Goal: Information Seeking & Learning: Learn about a topic

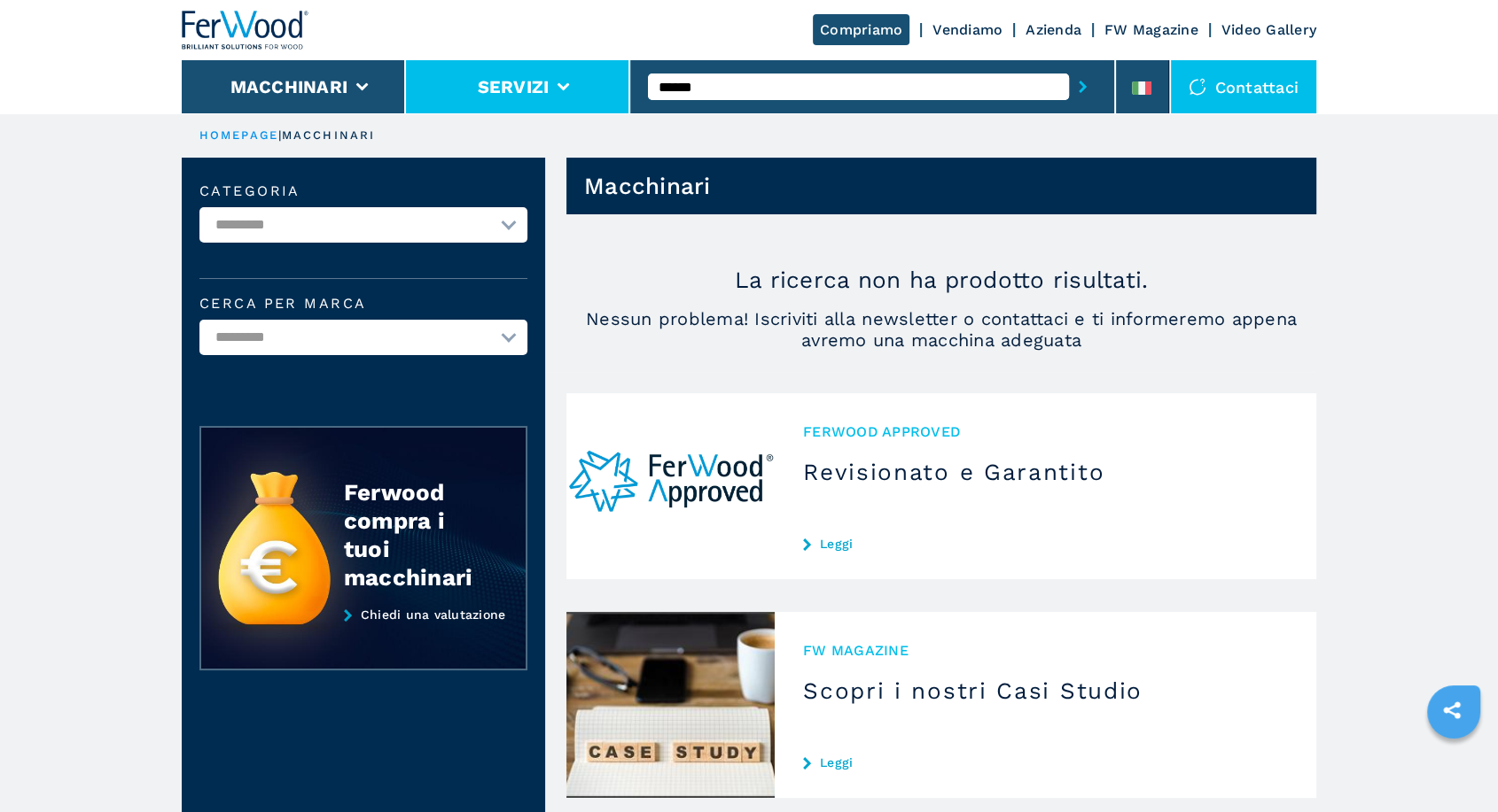
drag, startPoint x: 728, startPoint y: 90, endPoint x: 593, endPoint y: 90, distance: 135.0
click at [593, 90] on div "Compriamo Vendiamo Azienda FW Magazine Video Gallery Macchinari Servizi ****** …" at bounding box center [749, 56] width 1134 height 113
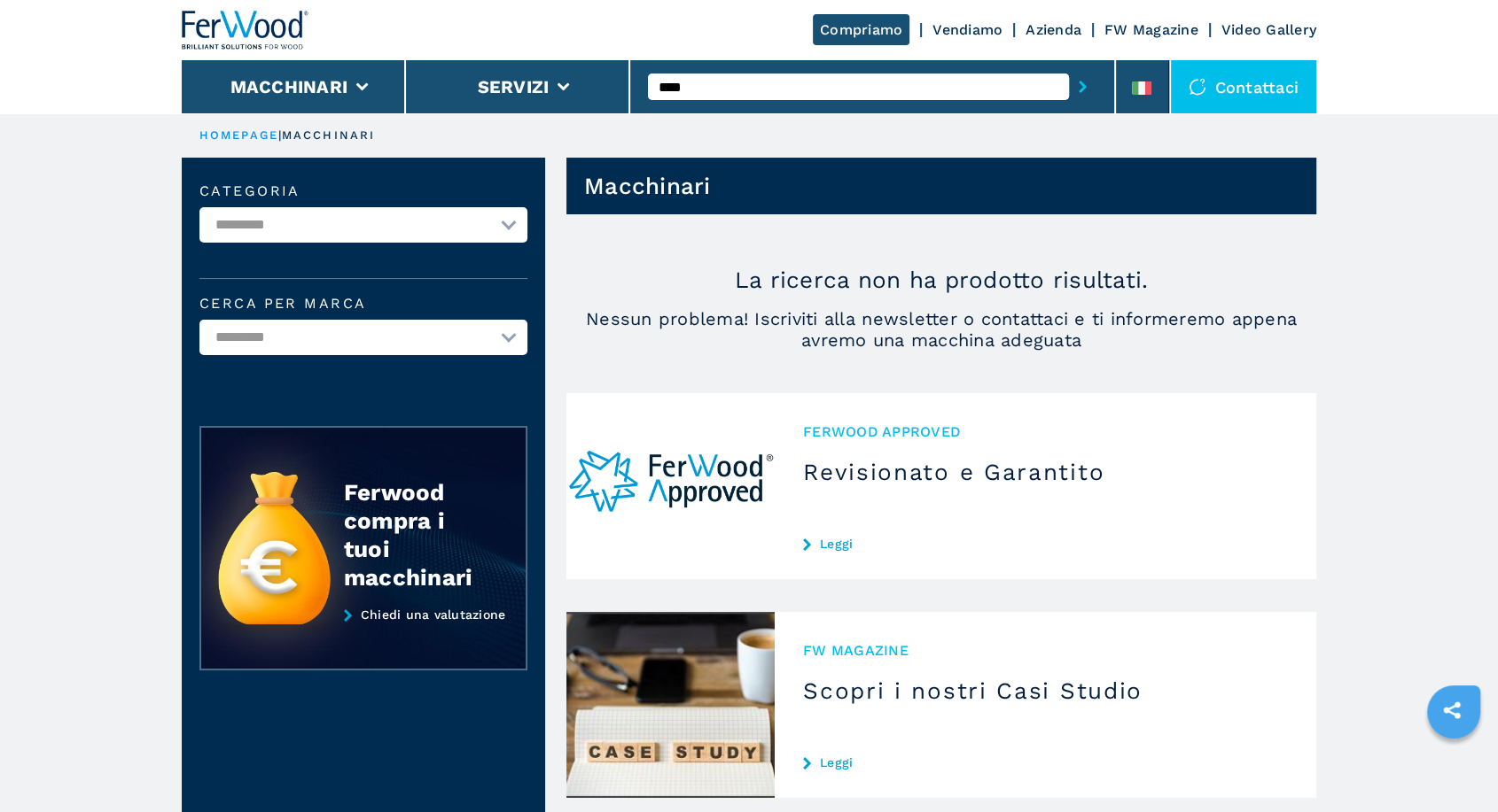
type input "****"
click at [1069, 67] on button "submit-button" at bounding box center [1082, 87] width 27 height 41
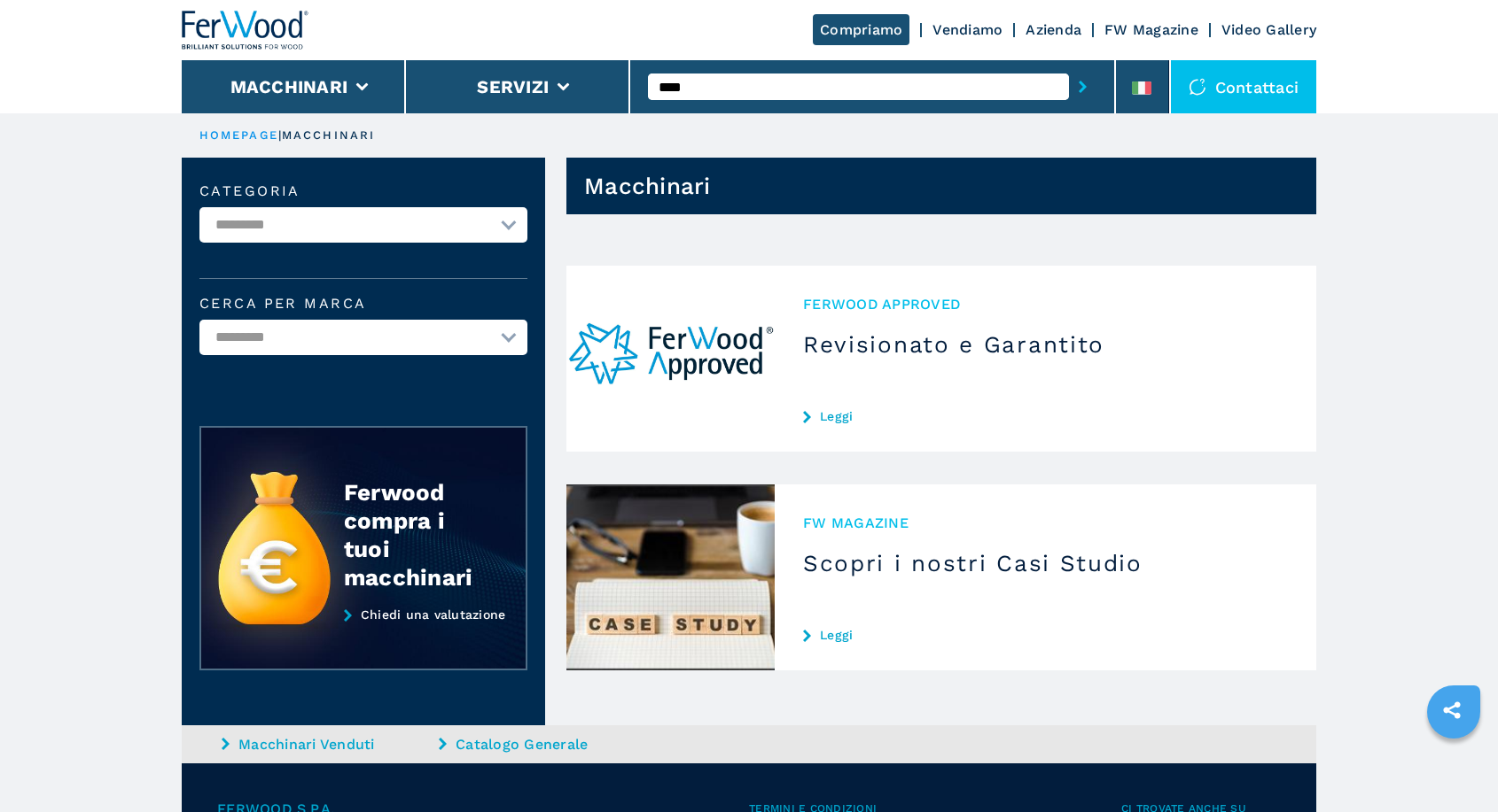
click at [698, 72] on div "****" at bounding box center [872, 87] width 449 height 41
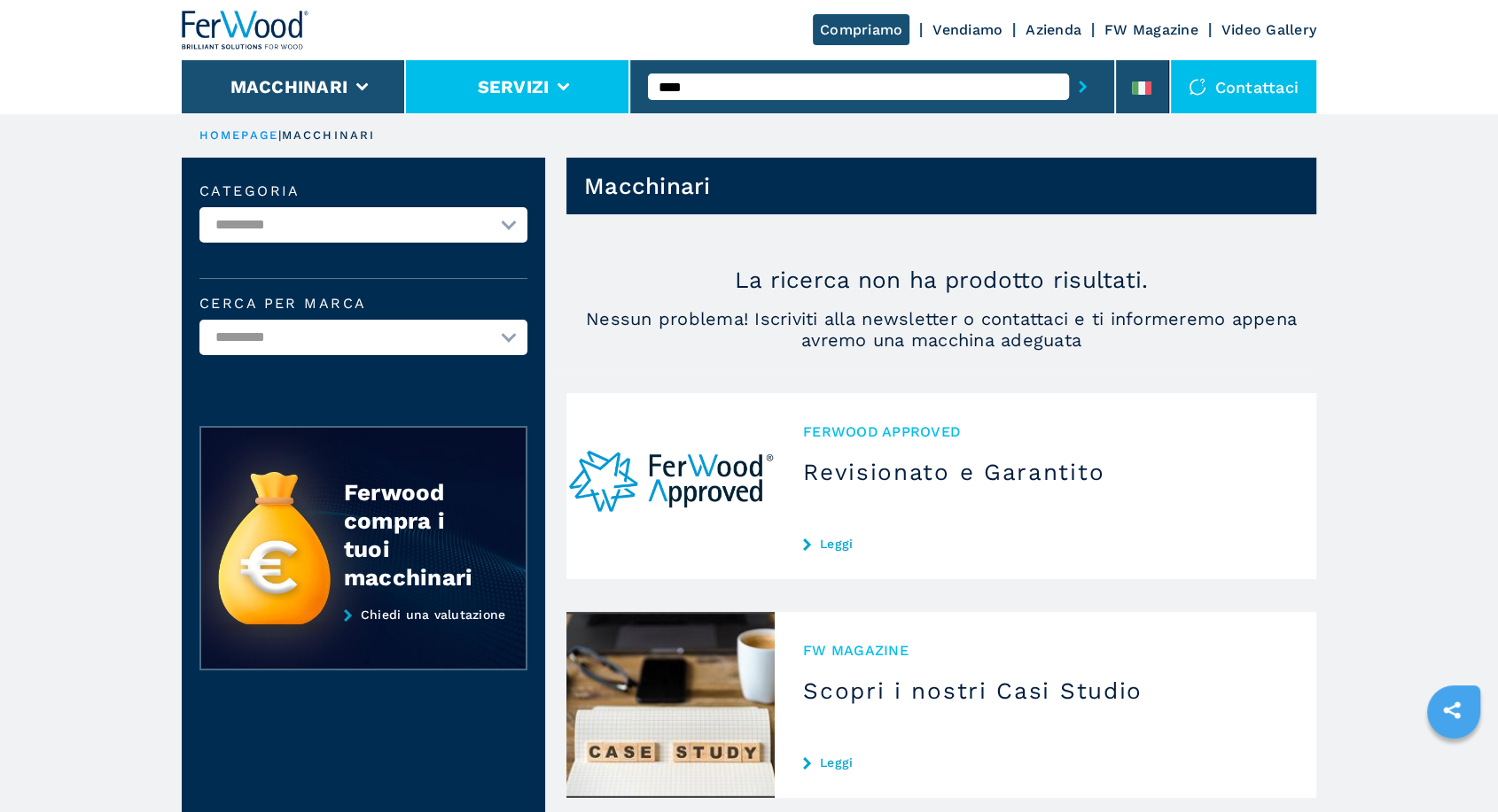
drag, startPoint x: 701, startPoint y: 76, endPoint x: 598, endPoint y: 81, distance: 103.1
click at [598, 81] on div "Compriamo Vendiamo Azienda FW Magazine Video Gallery Macchinari Servizi **** Co…" at bounding box center [749, 56] width 1134 height 113
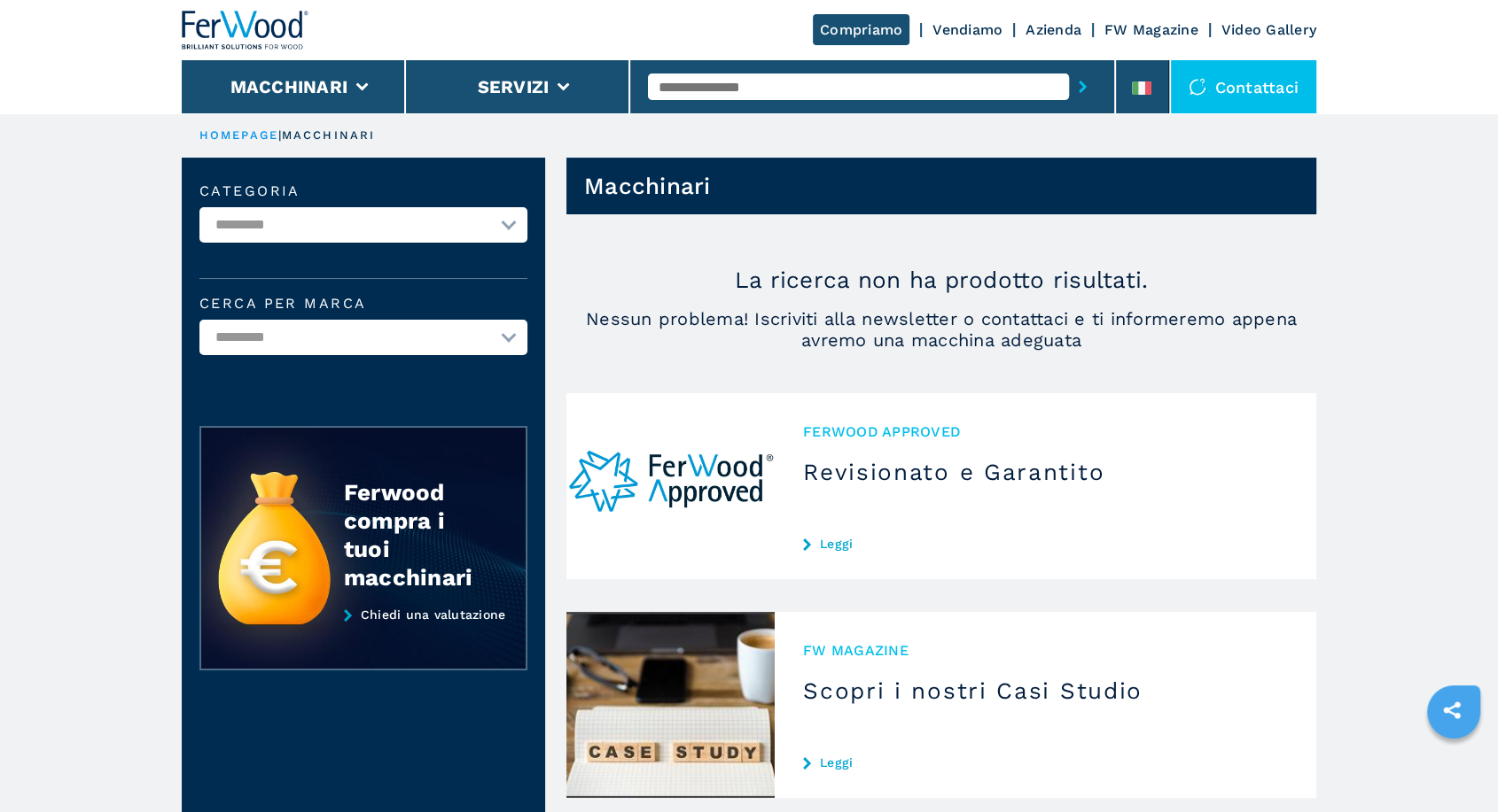
click at [788, 94] on input "text" at bounding box center [858, 86] width 421 height 26
click at [869, 126] on div "007924" at bounding box center [858, 116] width 421 height 32
type input "******"
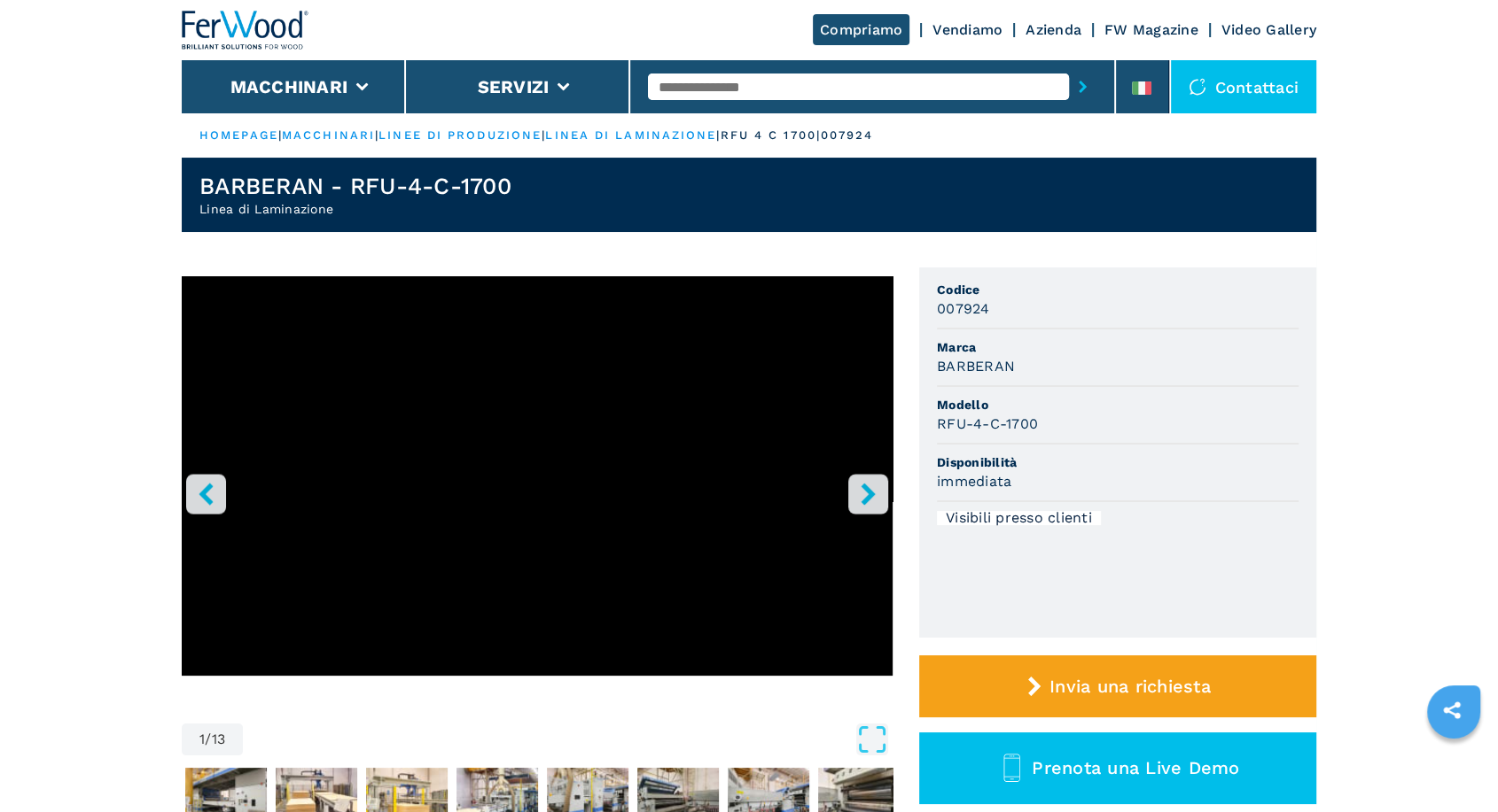
scroll to position [328, 0]
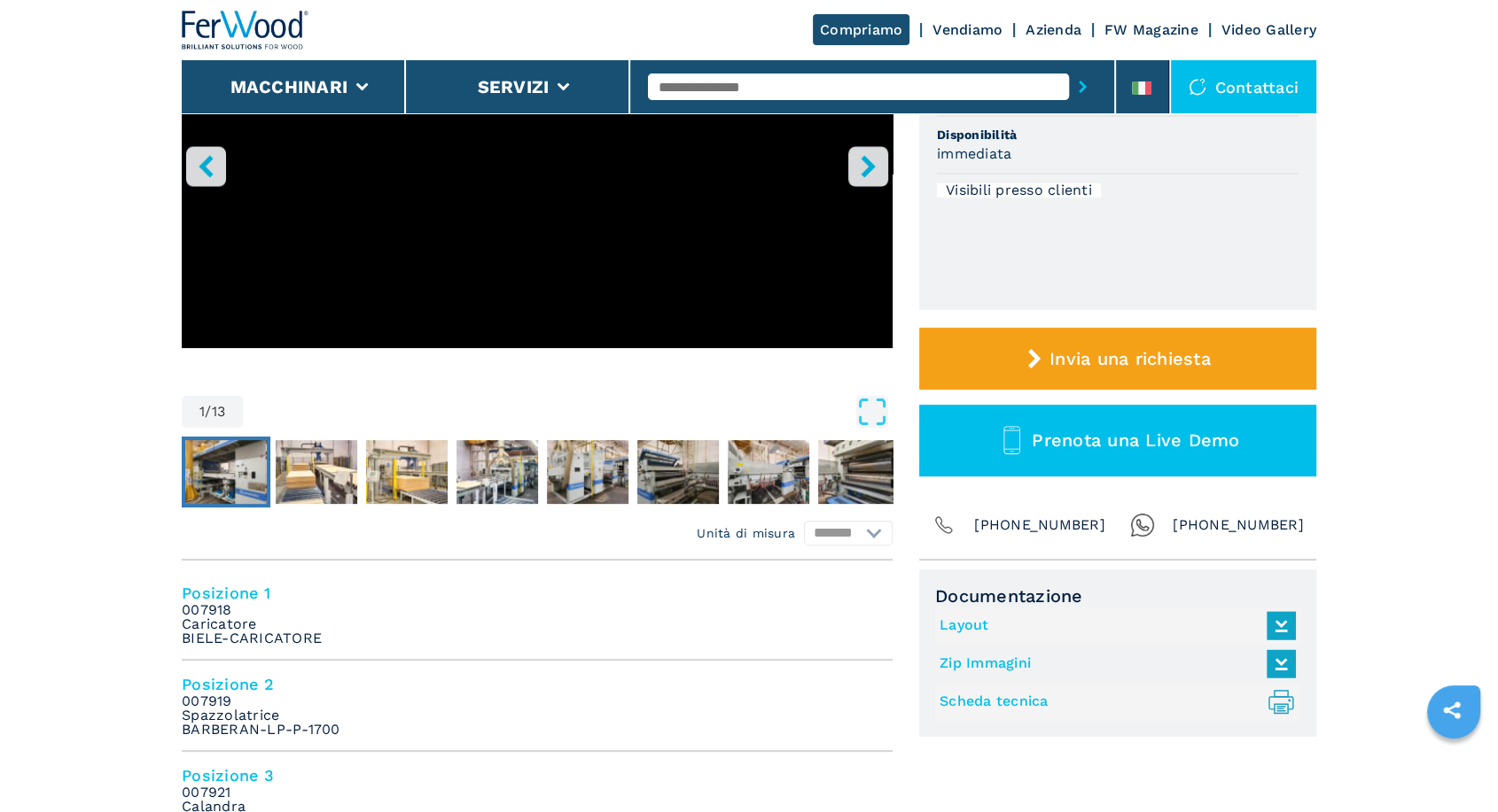
drag, startPoint x: 249, startPoint y: 470, endPoint x: 260, endPoint y: 470, distance: 11.0
click at [249, 470] on img "Go to Slide 2" at bounding box center [226, 472] width 81 height 64
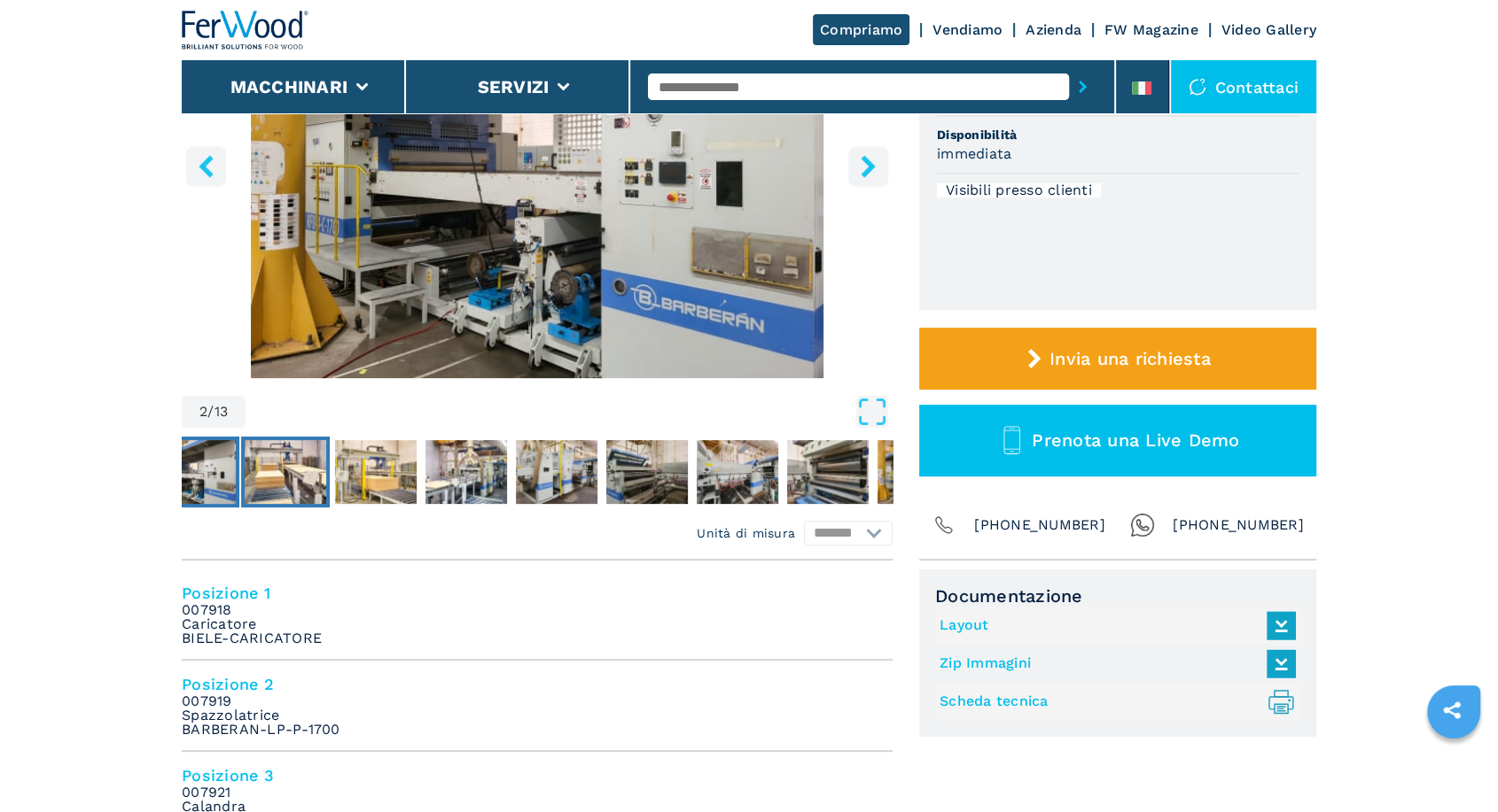
click at [294, 474] on img "Go to Slide 3" at bounding box center [285, 472] width 81 height 64
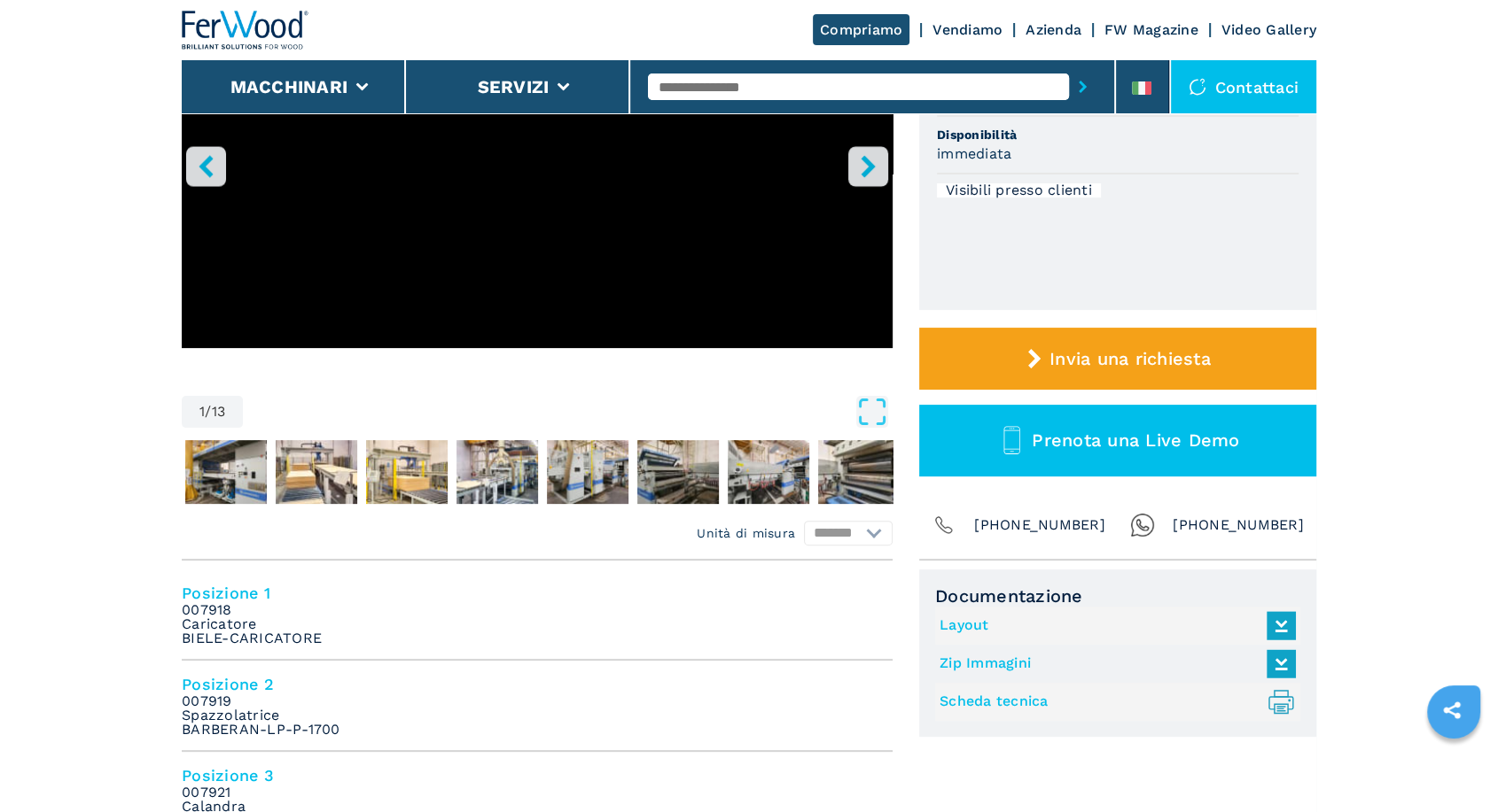
scroll to position [0, 0]
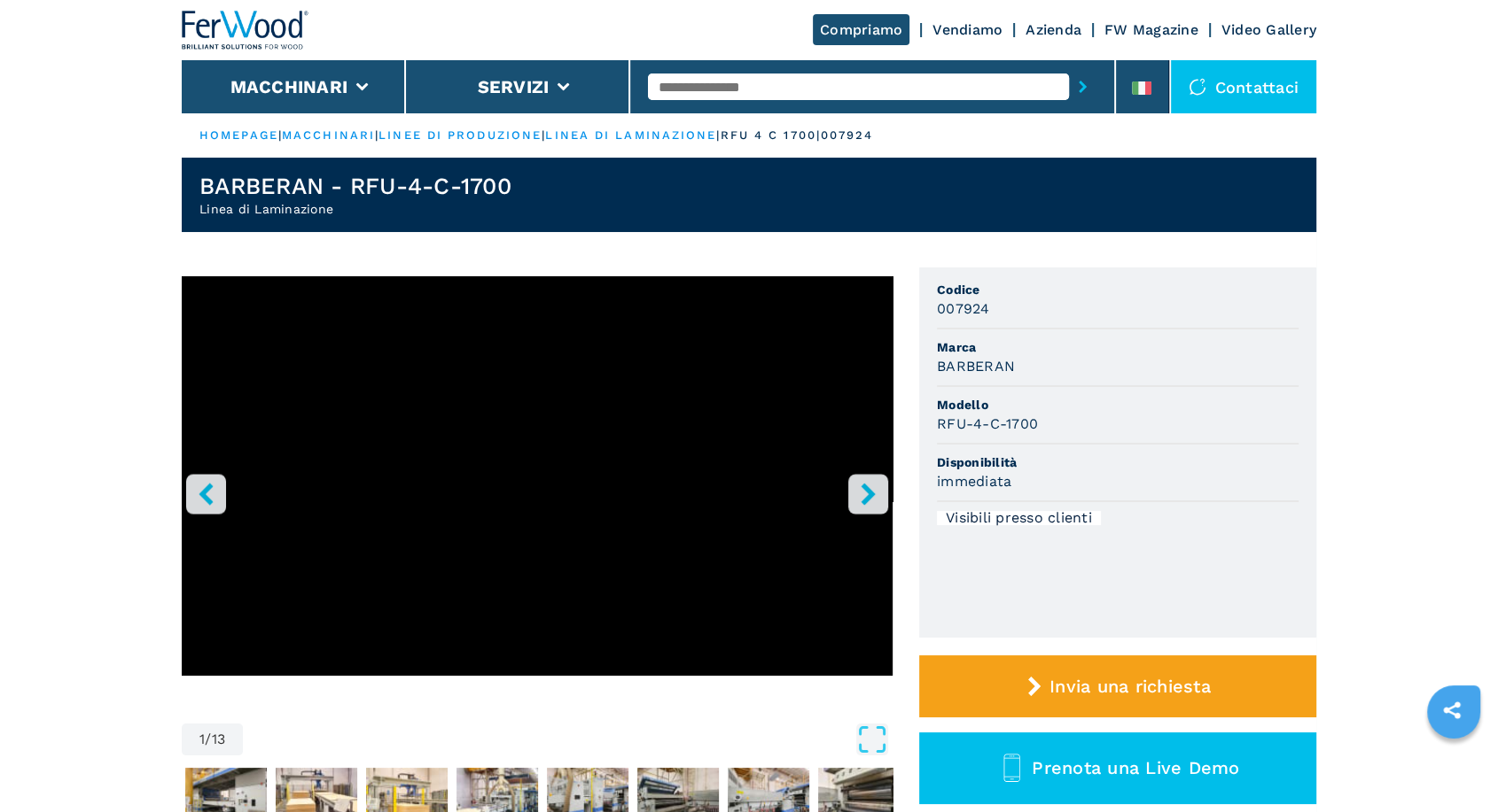
click at [869, 478] on button "right-button" at bounding box center [867, 493] width 40 height 40
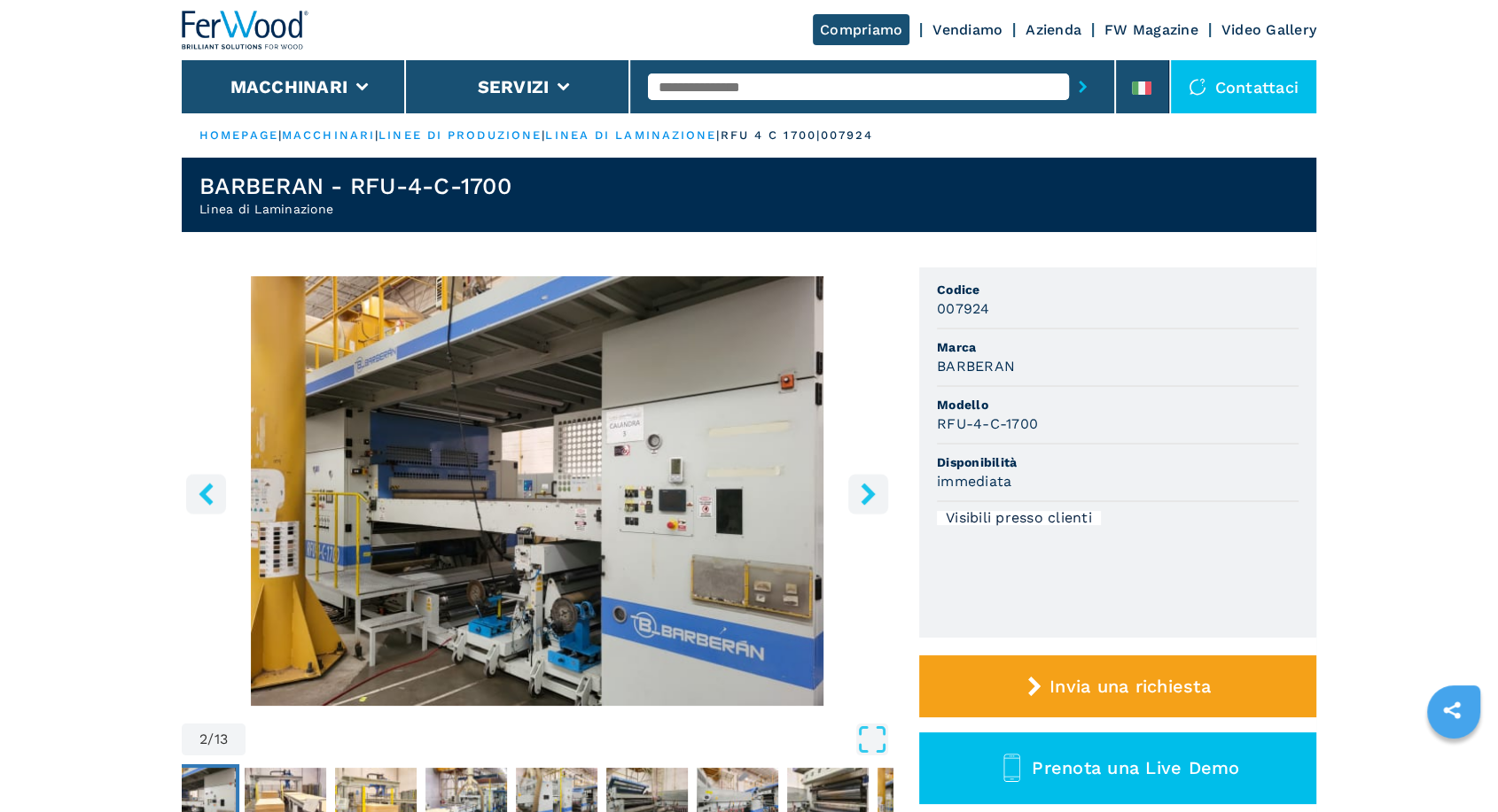
click at [853, 487] on button "right-button" at bounding box center [867, 493] width 40 height 40
click at [873, 494] on icon "right-button" at bounding box center [867, 493] width 15 height 22
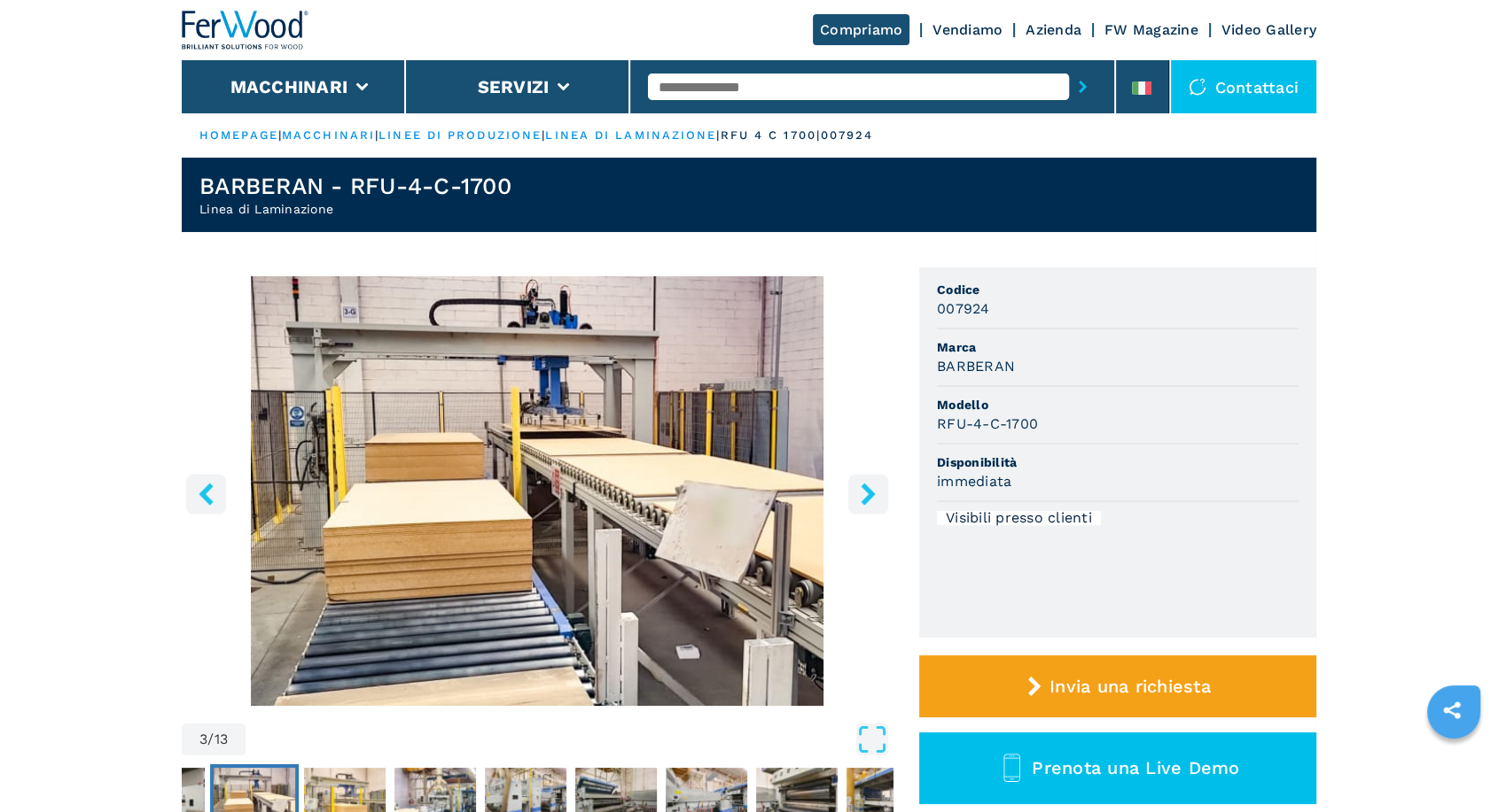
click at [873, 494] on icon "right-button" at bounding box center [867, 493] width 15 height 22
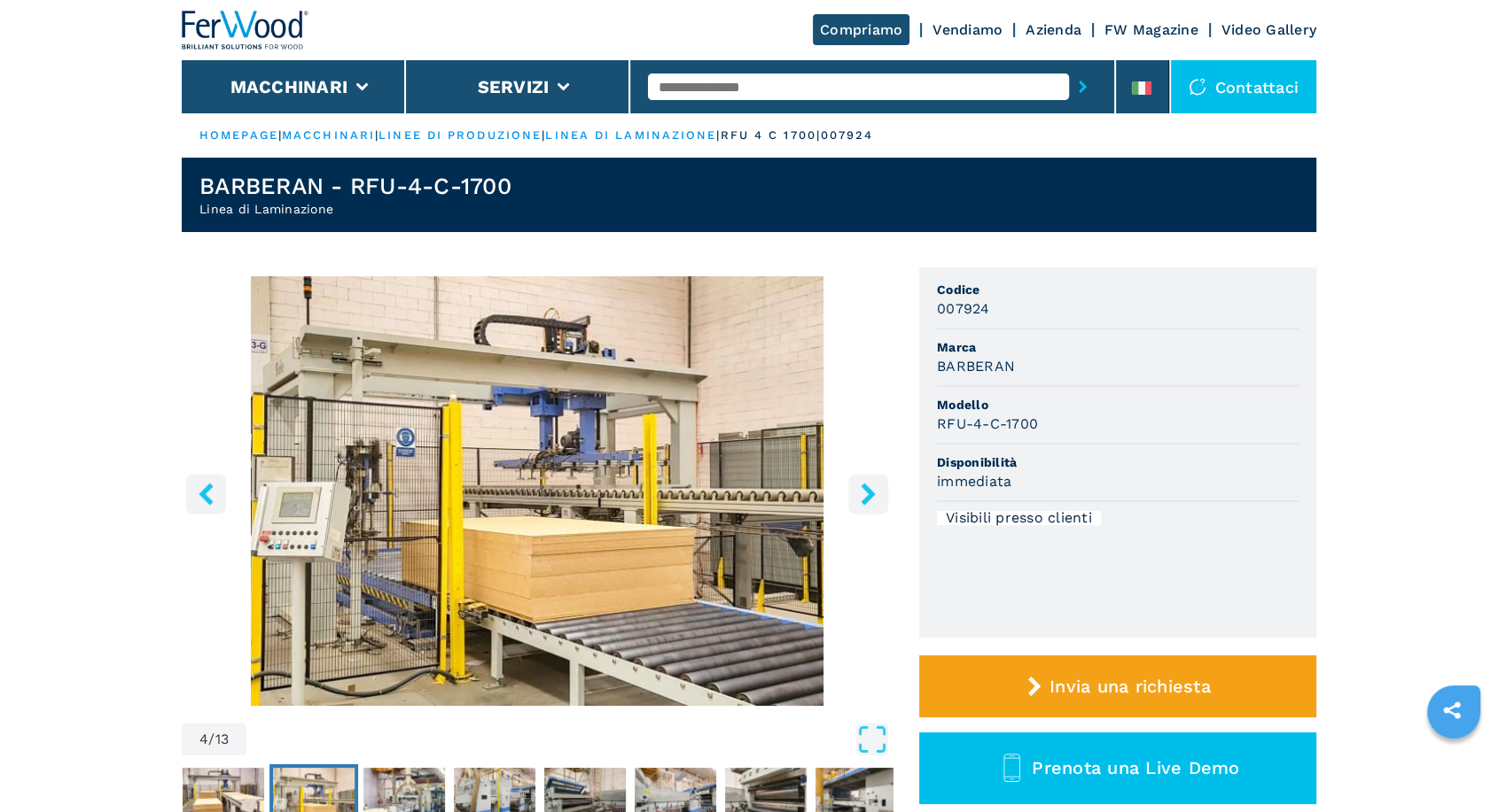
click at [873, 494] on icon "right-button" at bounding box center [867, 493] width 15 height 22
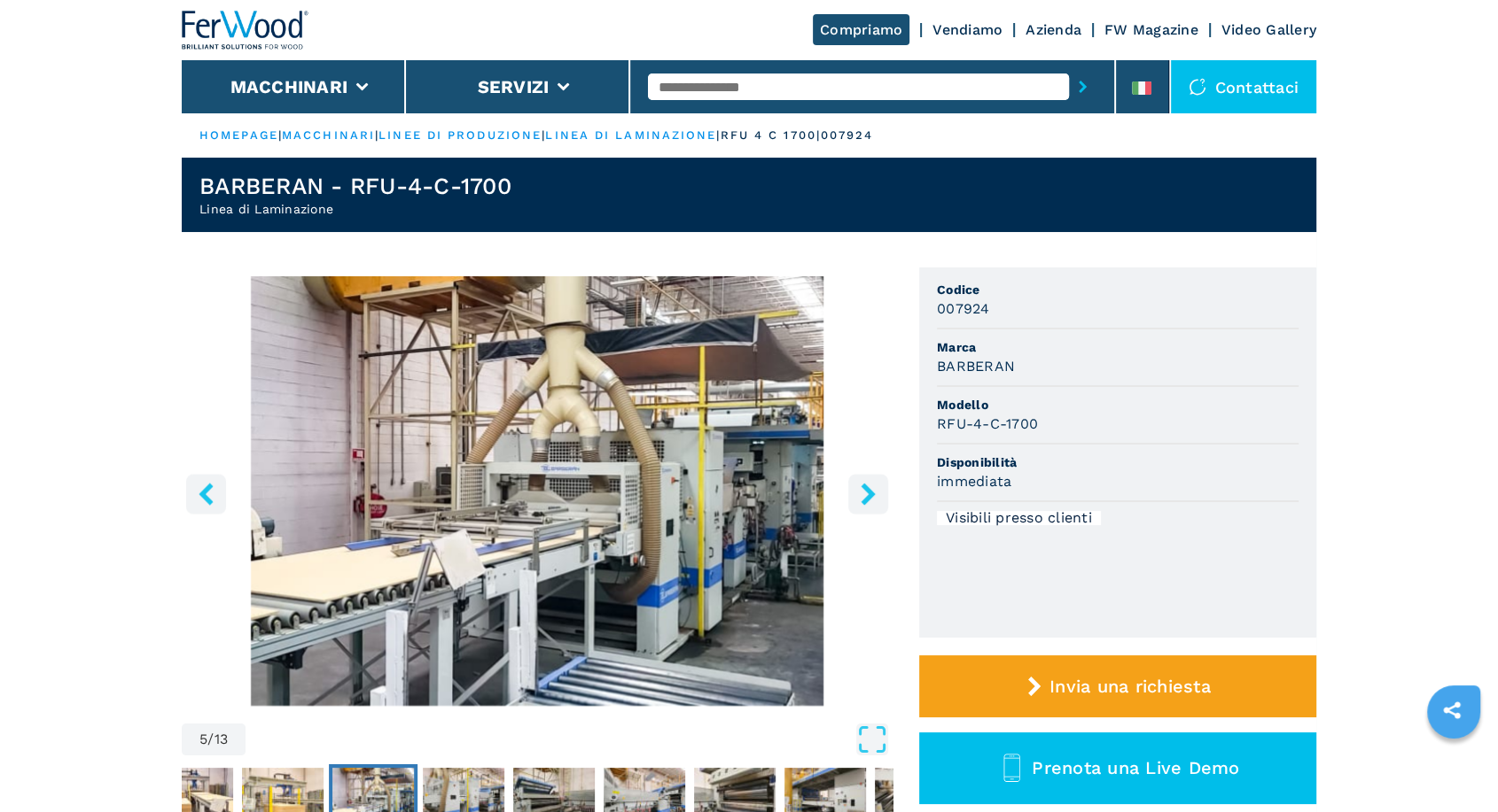
click at [873, 494] on icon "right-button" at bounding box center [867, 493] width 15 height 22
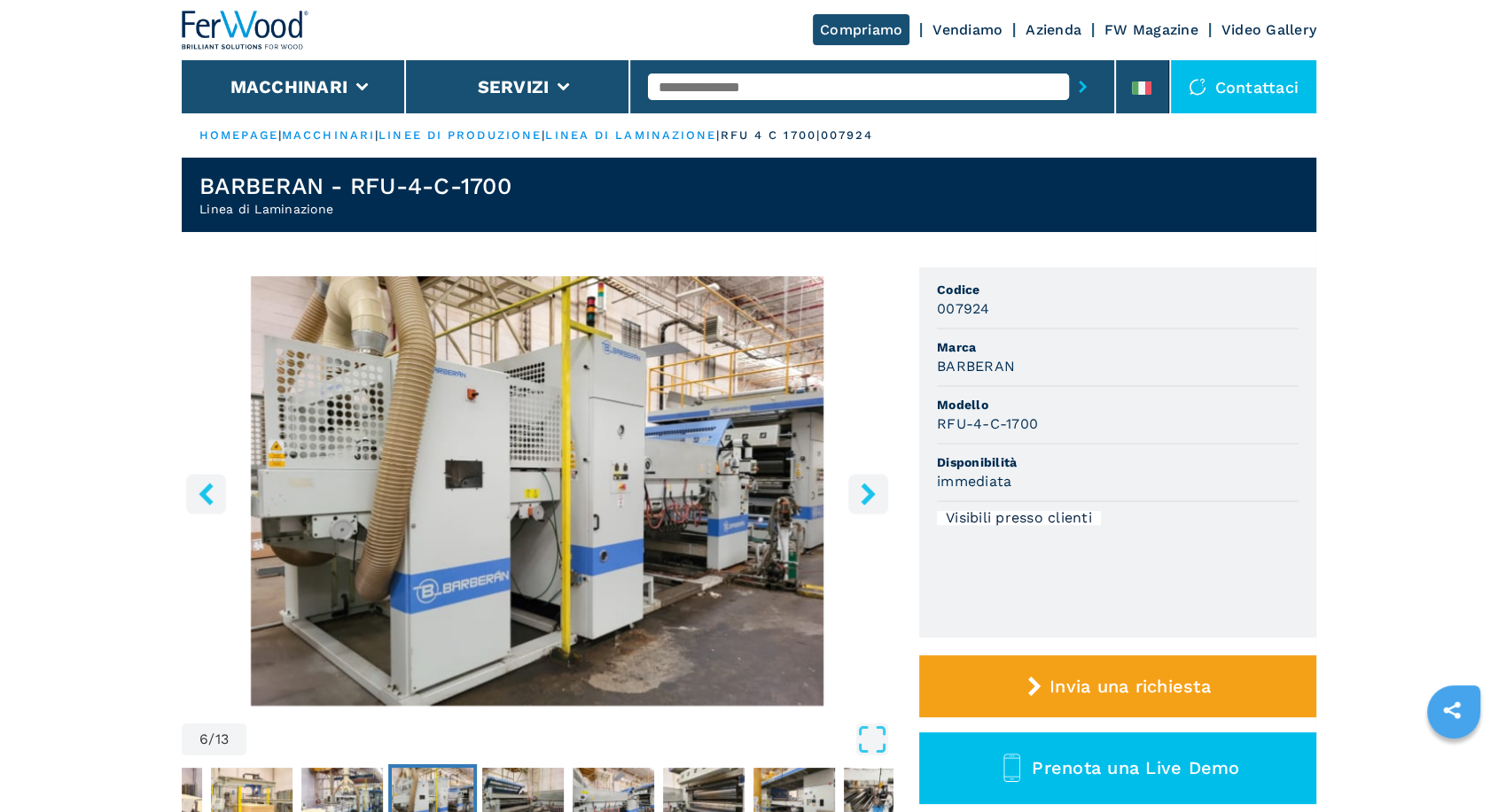
click at [873, 494] on icon "right-button" at bounding box center [867, 493] width 15 height 22
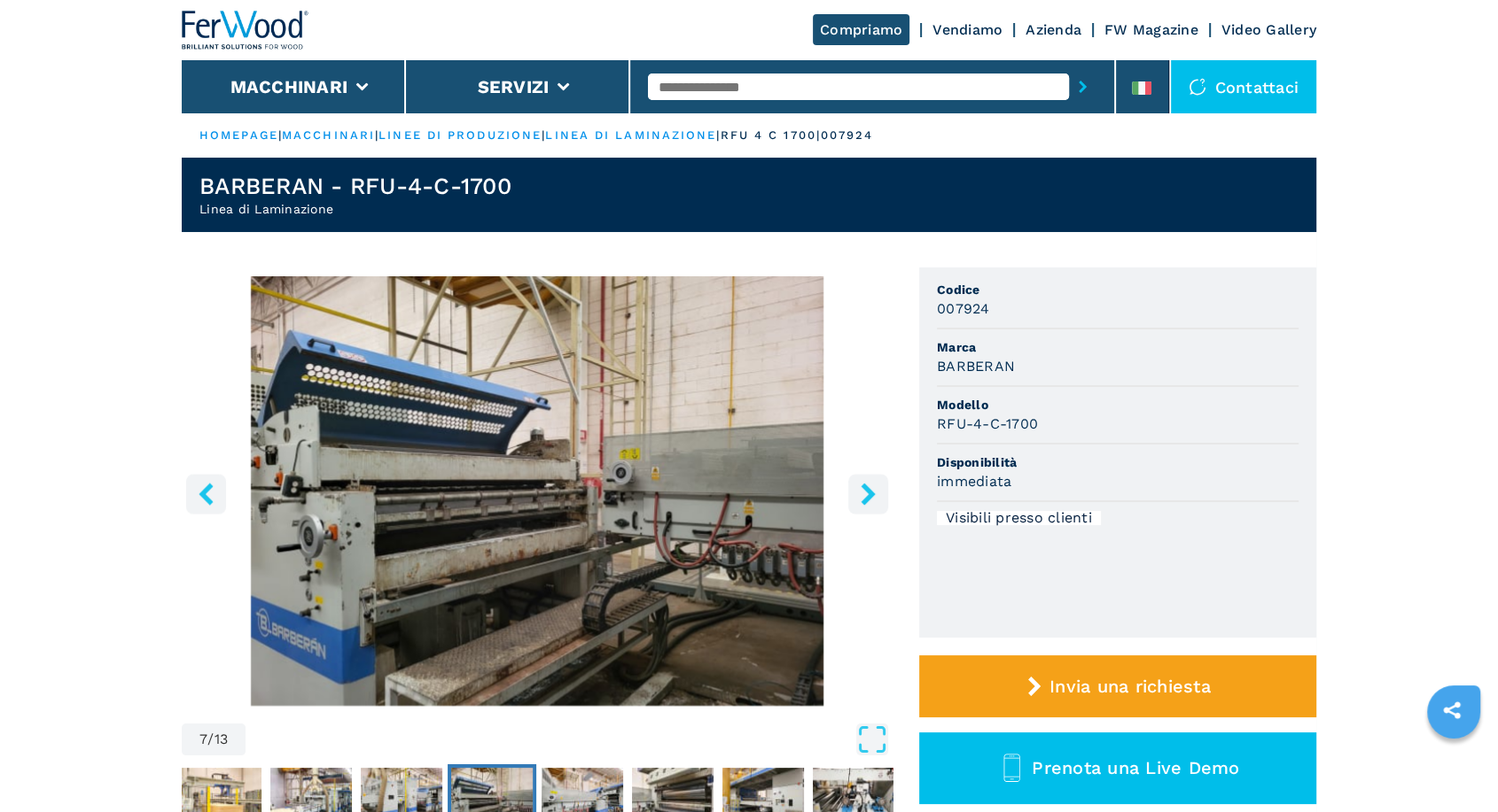
click at [873, 494] on icon "right-button" at bounding box center [867, 493] width 15 height 22
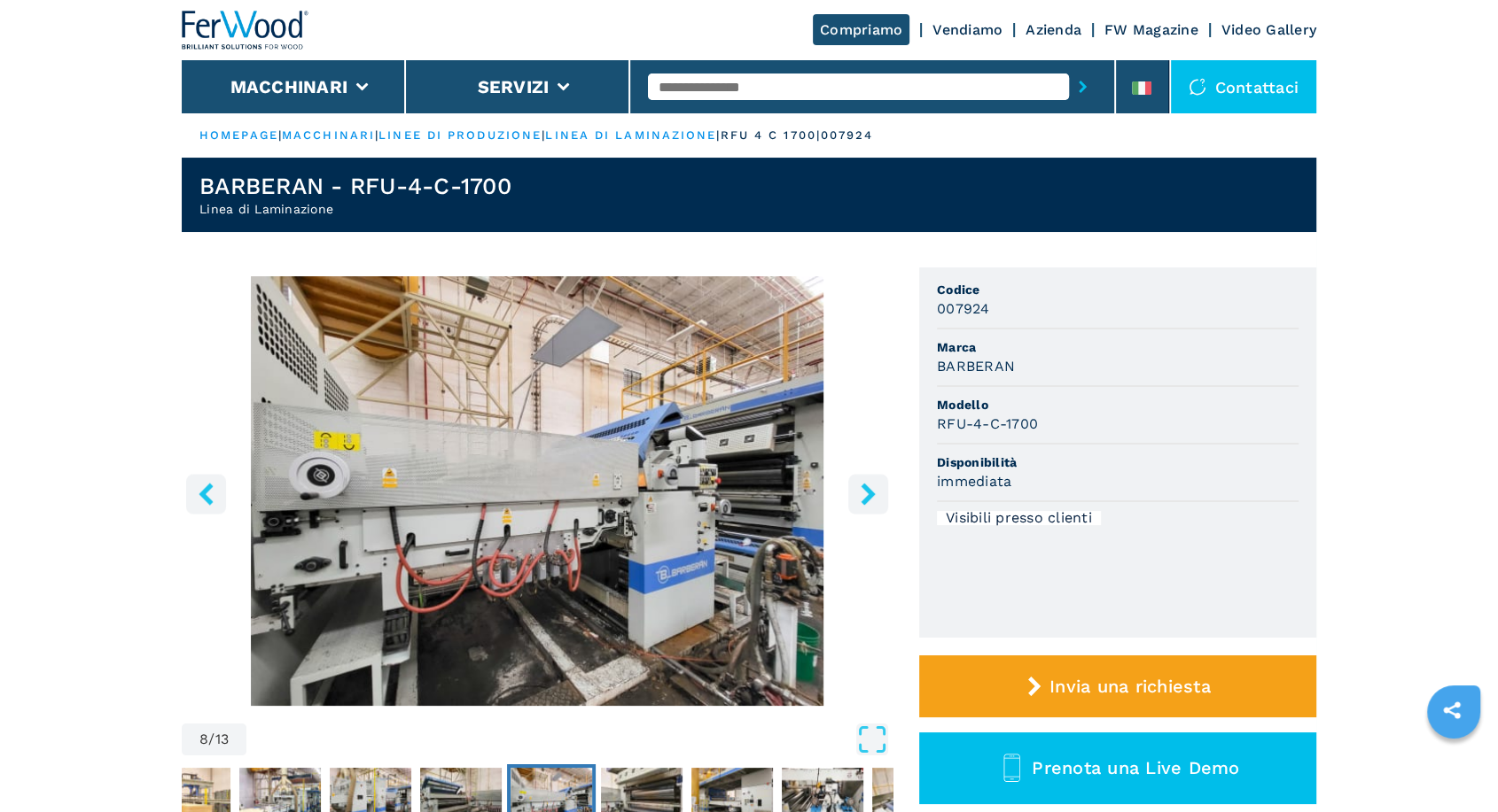
click at [873, 494] on icon "right-button" at bounding box center [867, 493] width 15 height 22
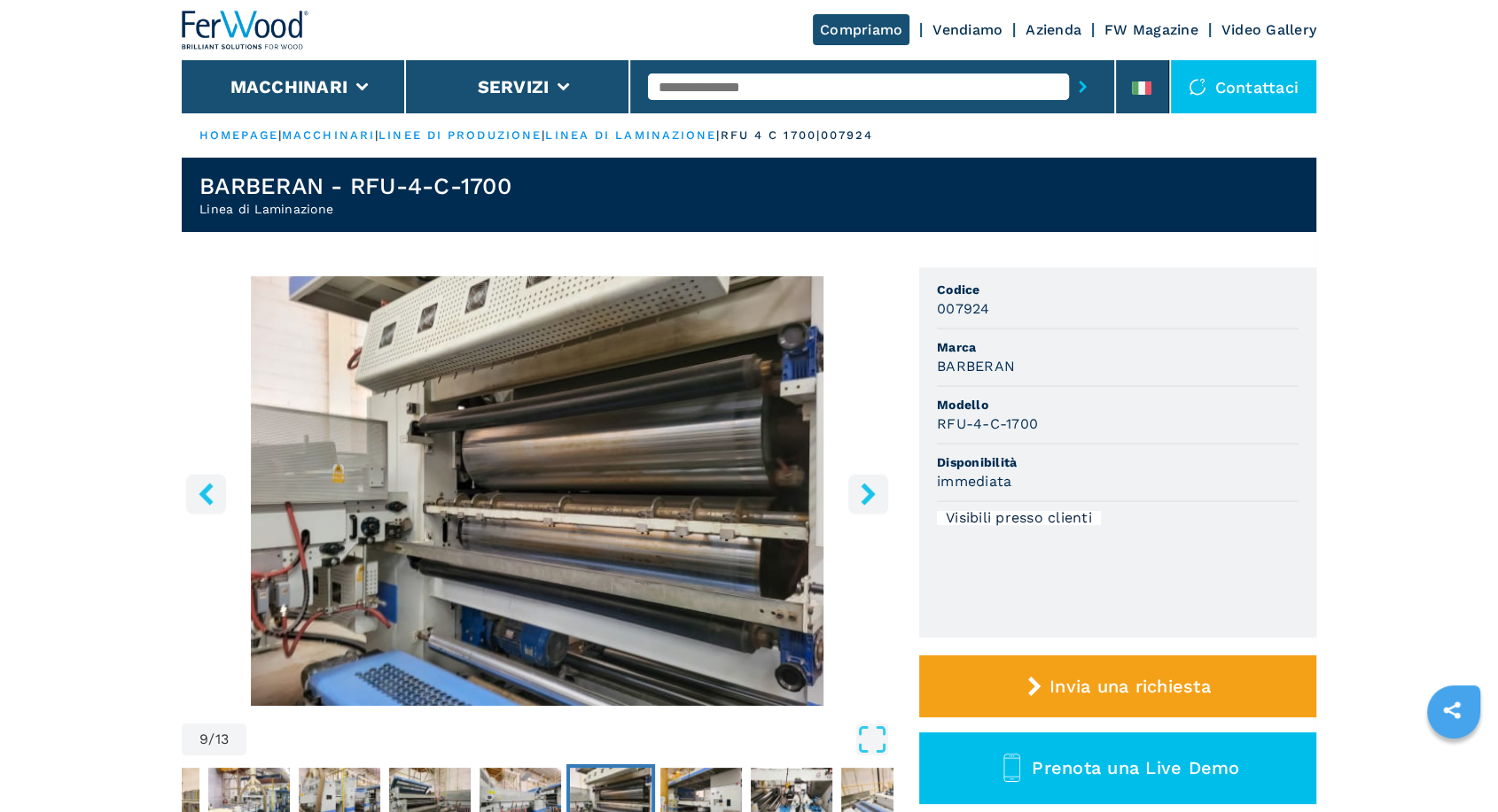
click at [873, 494] on icon "right-button" at bounding box center [867, 493] width 15 height 22
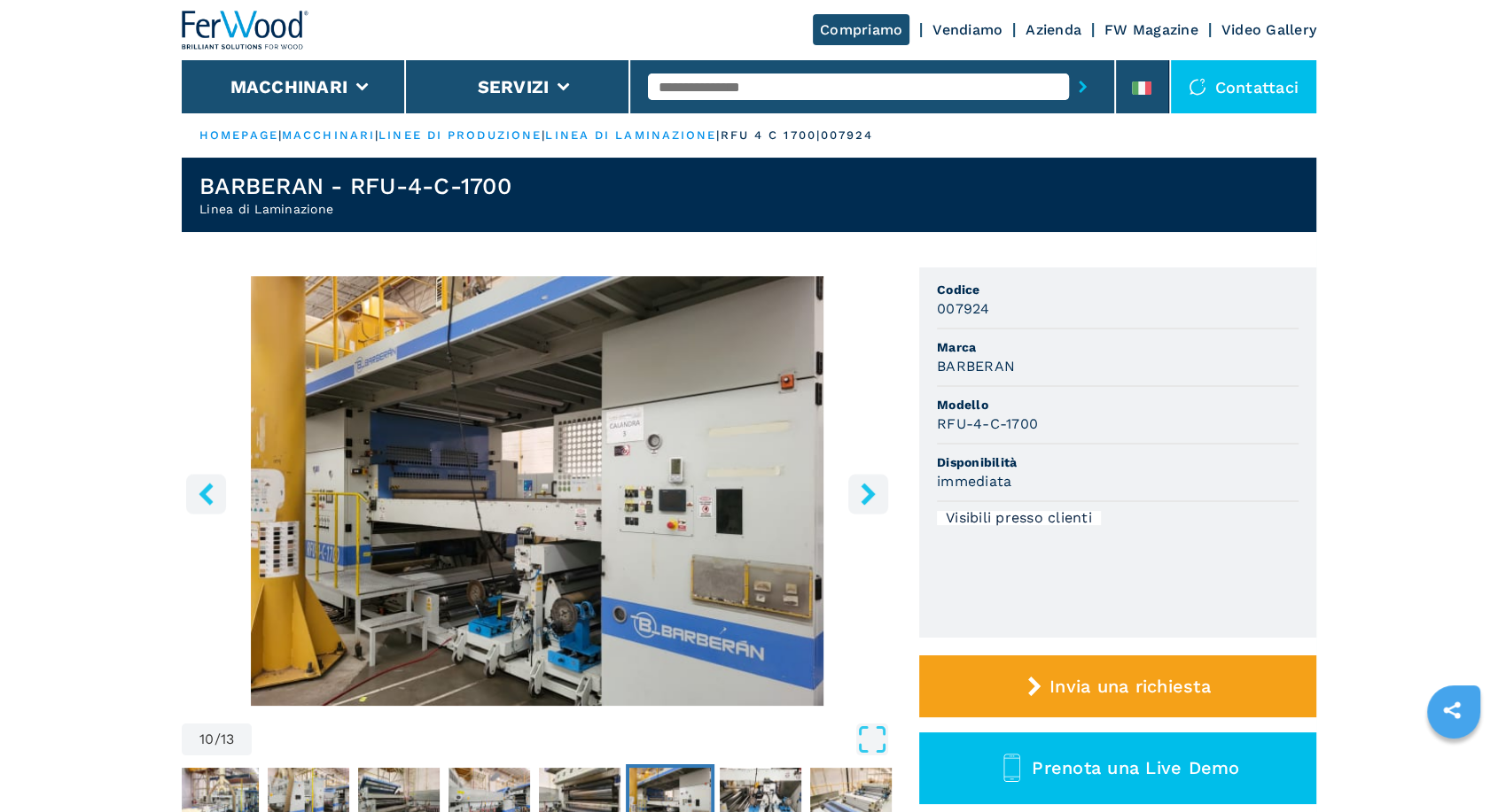
click at [873, 494] on icon "right-button" at bounding box center [867, 493] width 15 height 22
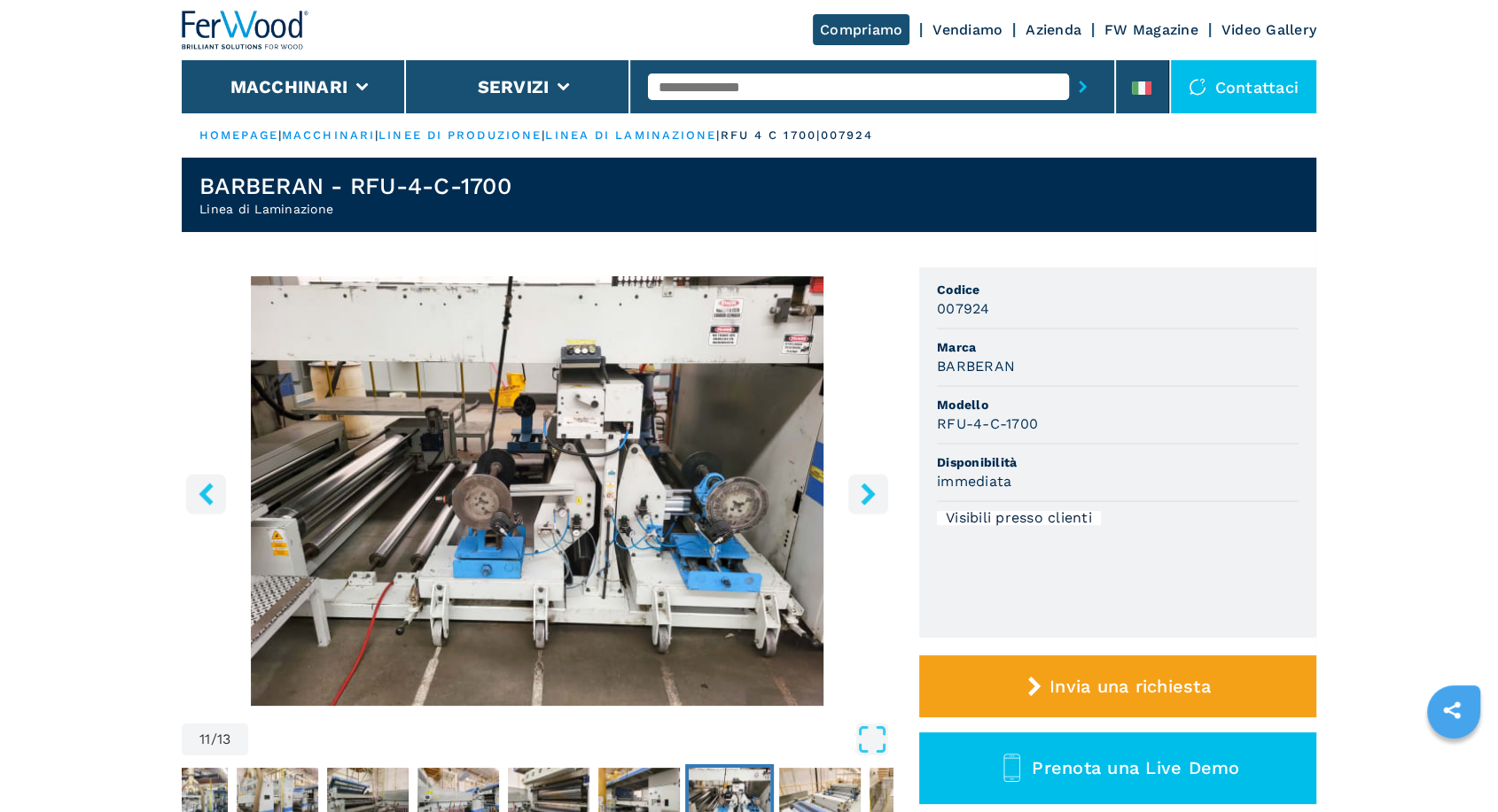
click at [745, 93] on input "text" at bounding box center [858, 86] width 421 height 26
type input "****"
click at [1069, 67] on button "submit-button" at bounding box center [1082, 87] width 27 height 41
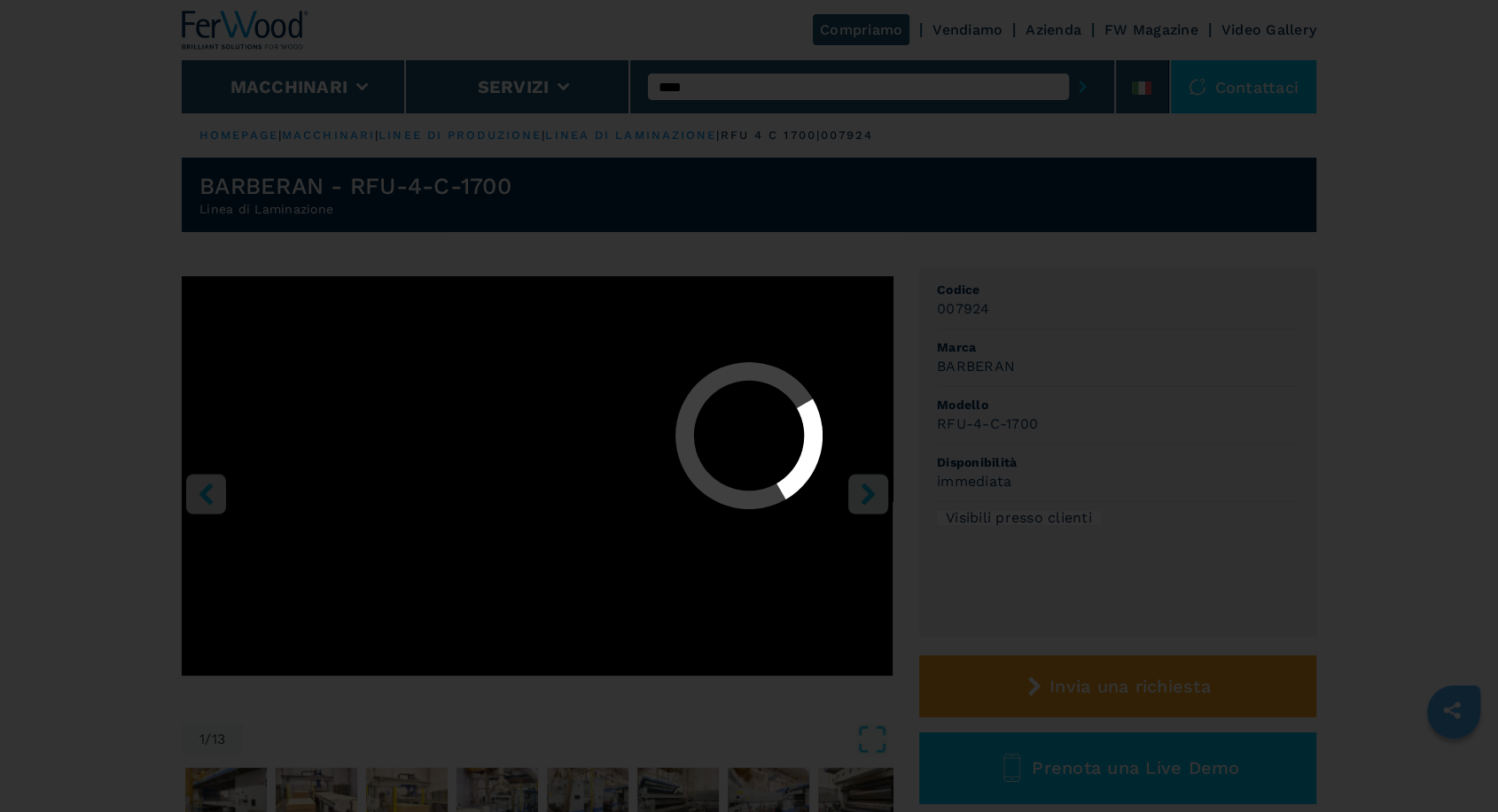
click at [1069, 67] on button "submit-button" at bounding box center [1082, 87] width 27 height 41
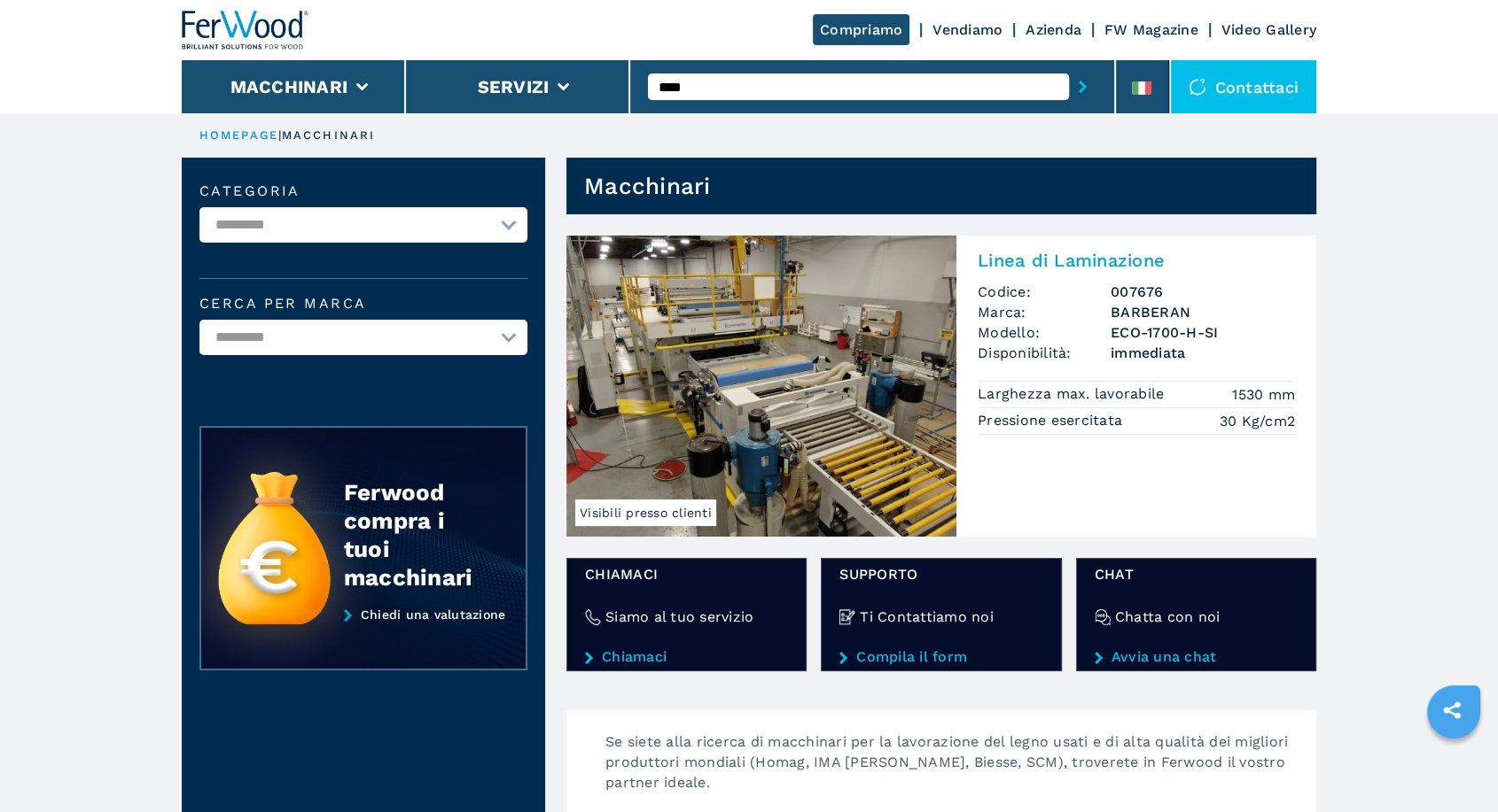
click at [808, 338] on img at bounding box center [761, 387] width 390 height 302
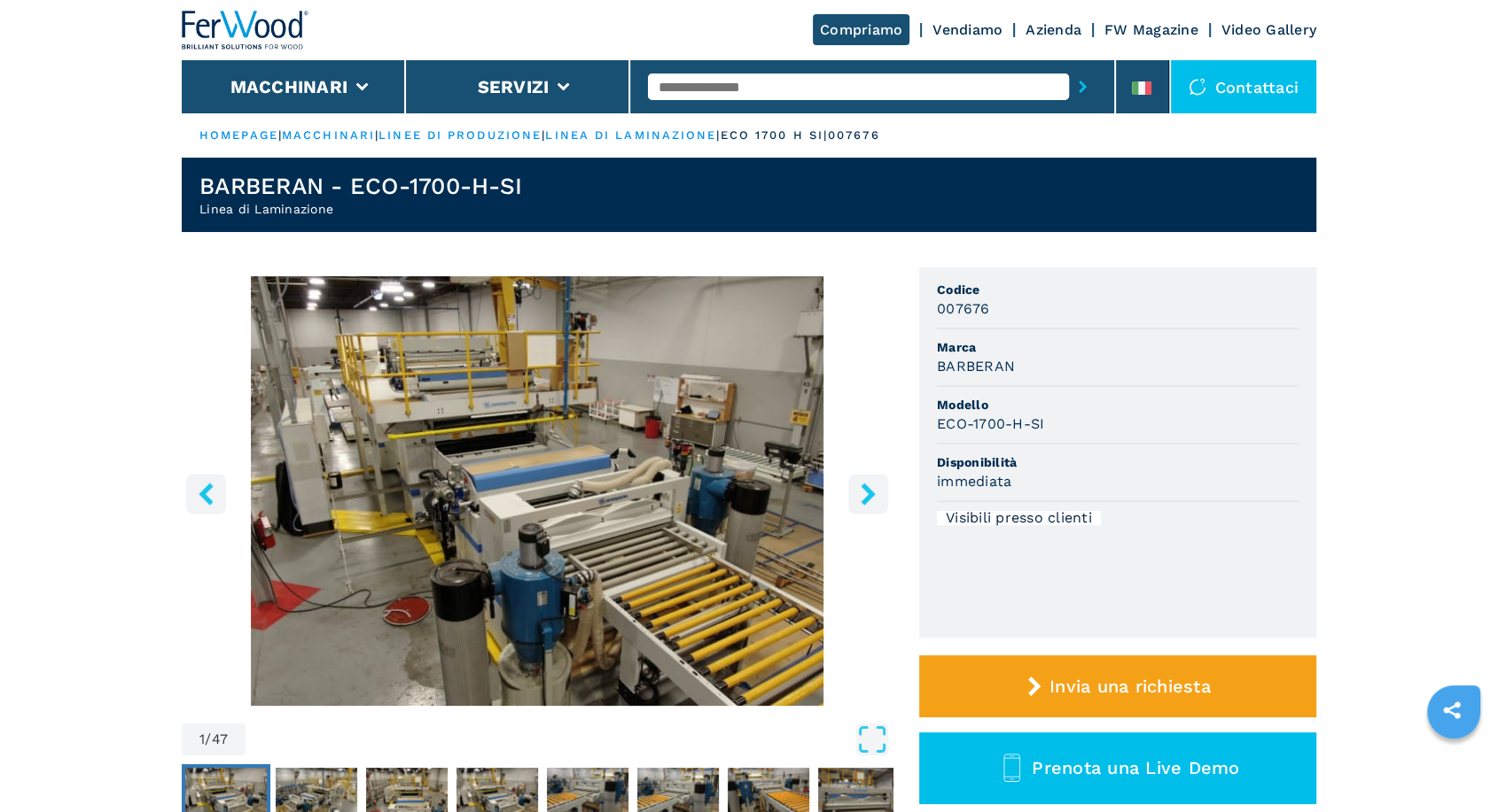
click at [874, 498] on icon "right-button" at bounding box center [867, 493] width 22 height 22
click at [868, 495] on icon "right-button" at bounding box center [867, 493] width 15 height 22
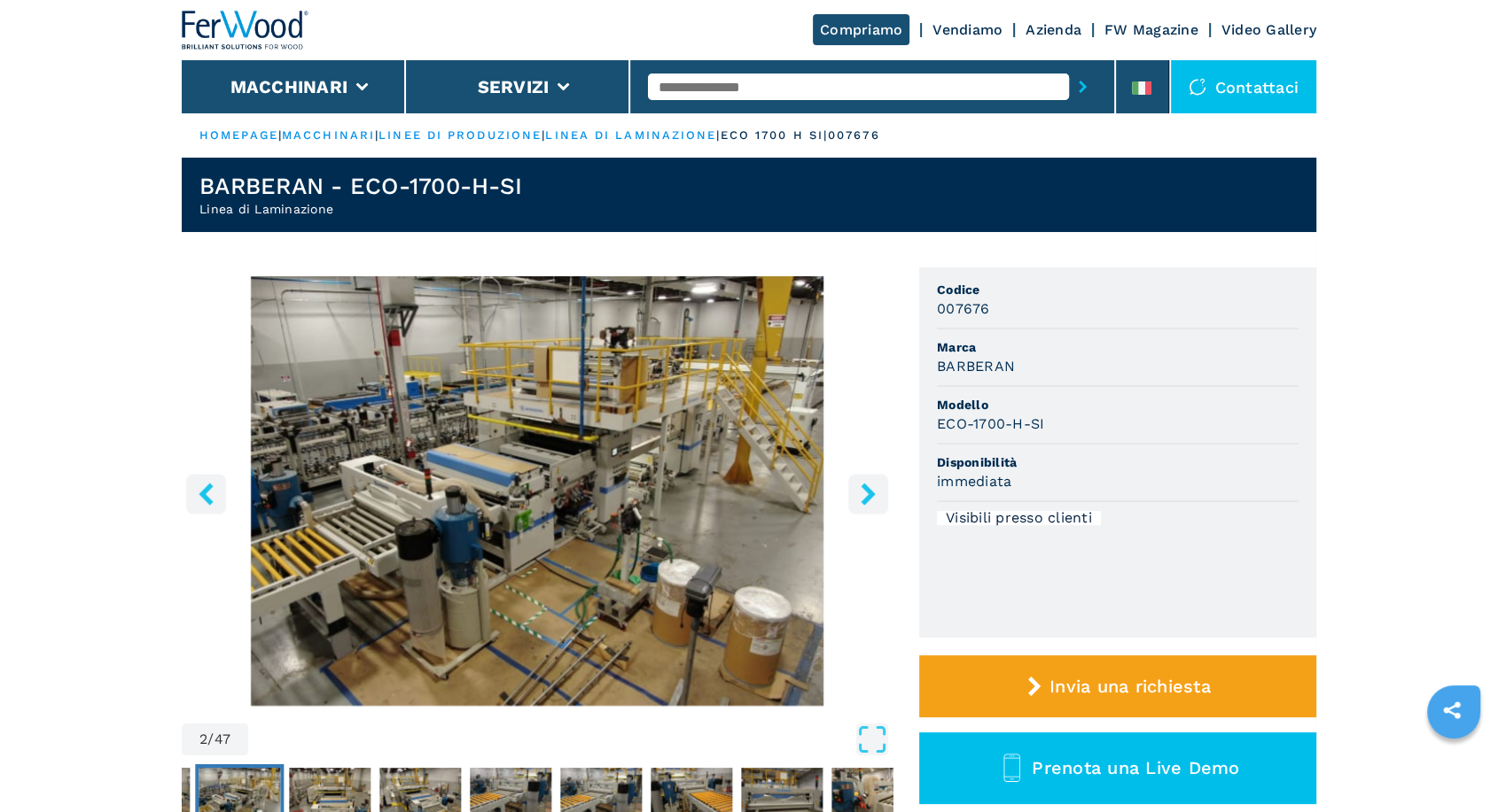
click at [868, 495] on icon "right-button" at bounding box center [867, 493] width 15 height 22
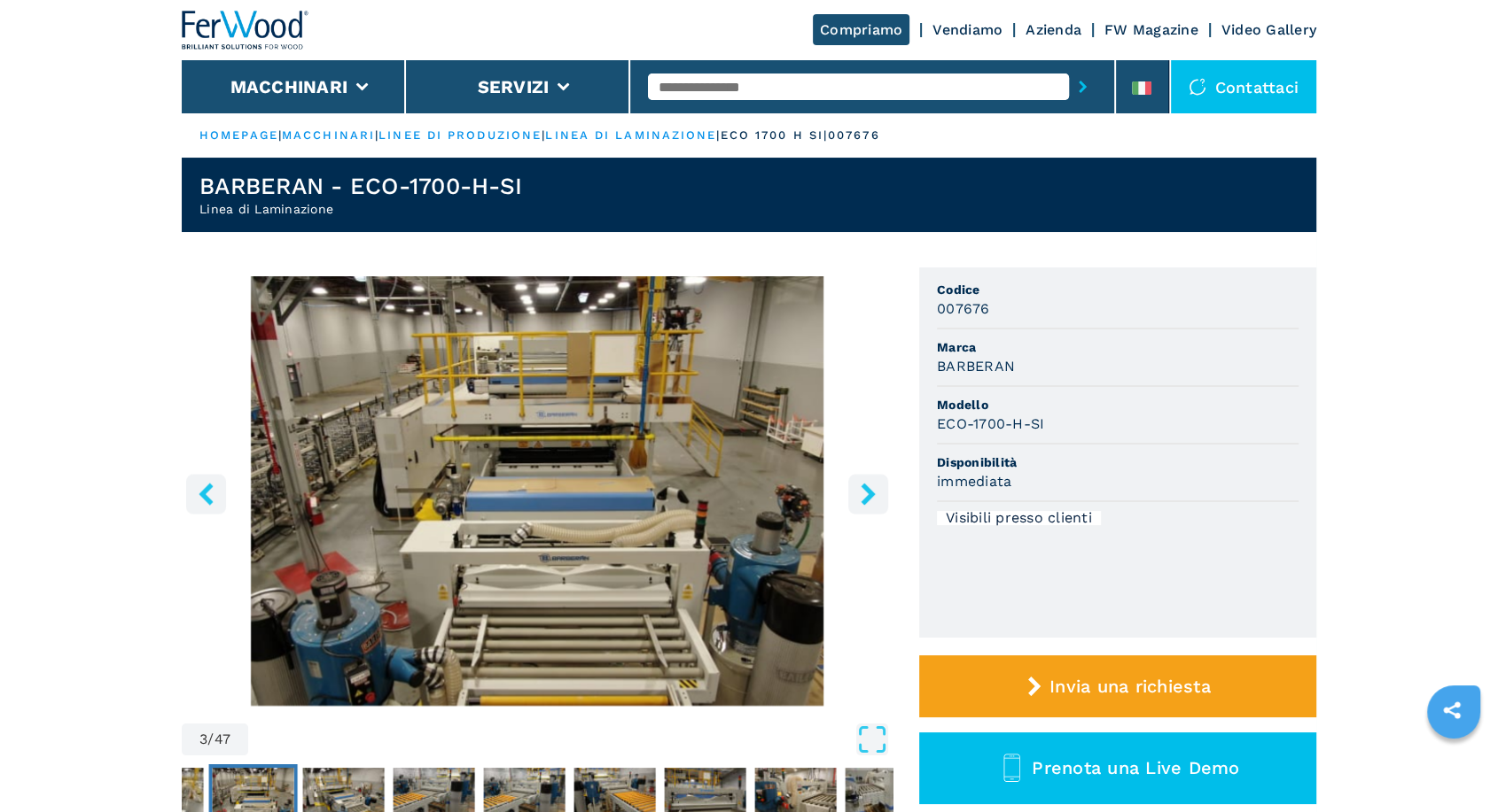
click at [868, 495] on icon "right-button" at bounding box center [867, 493] width 15 height 22
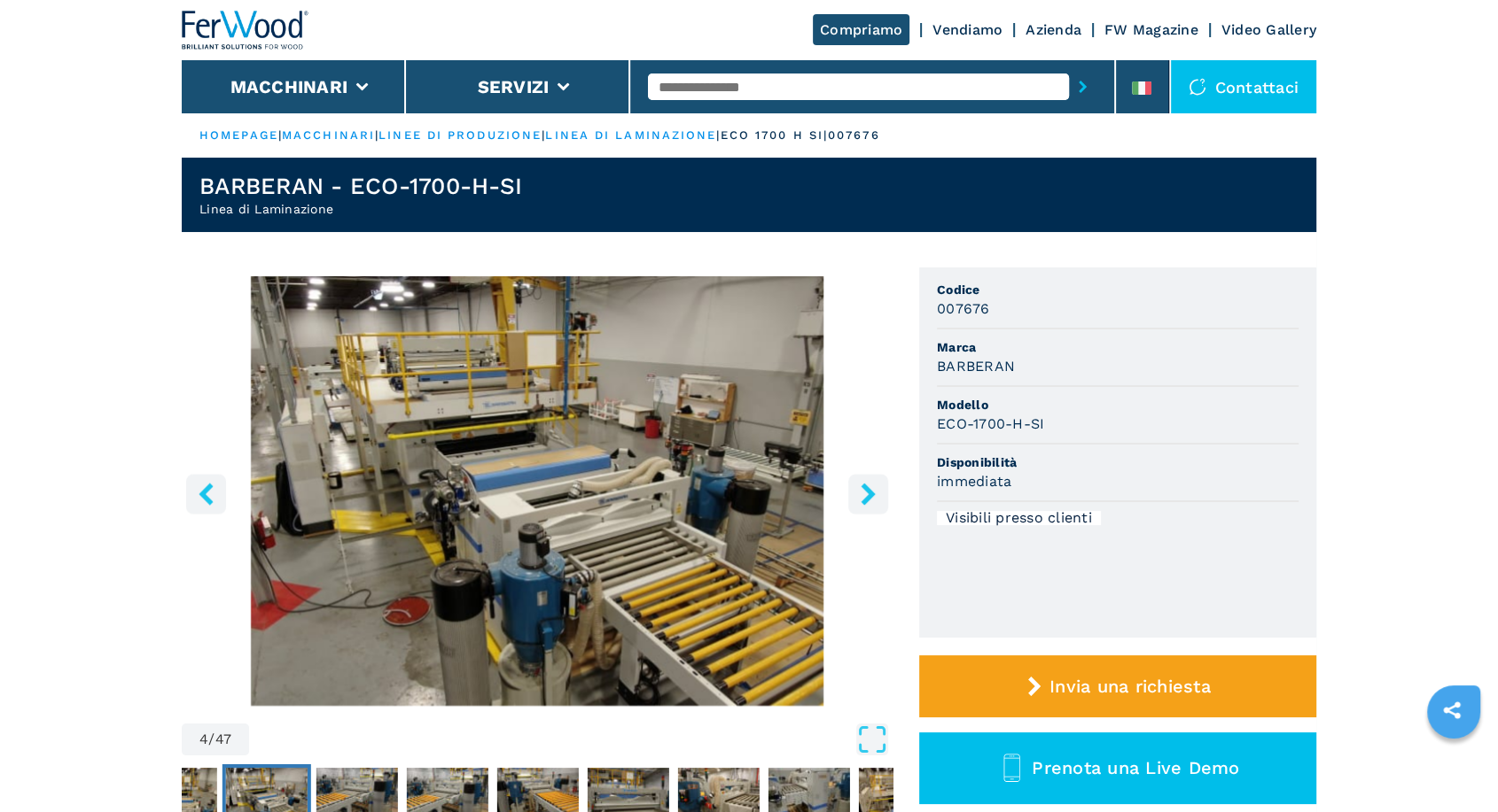
click at [868, 495] on icon "right-button" at bounding box center [867, 493] width 15 height 22
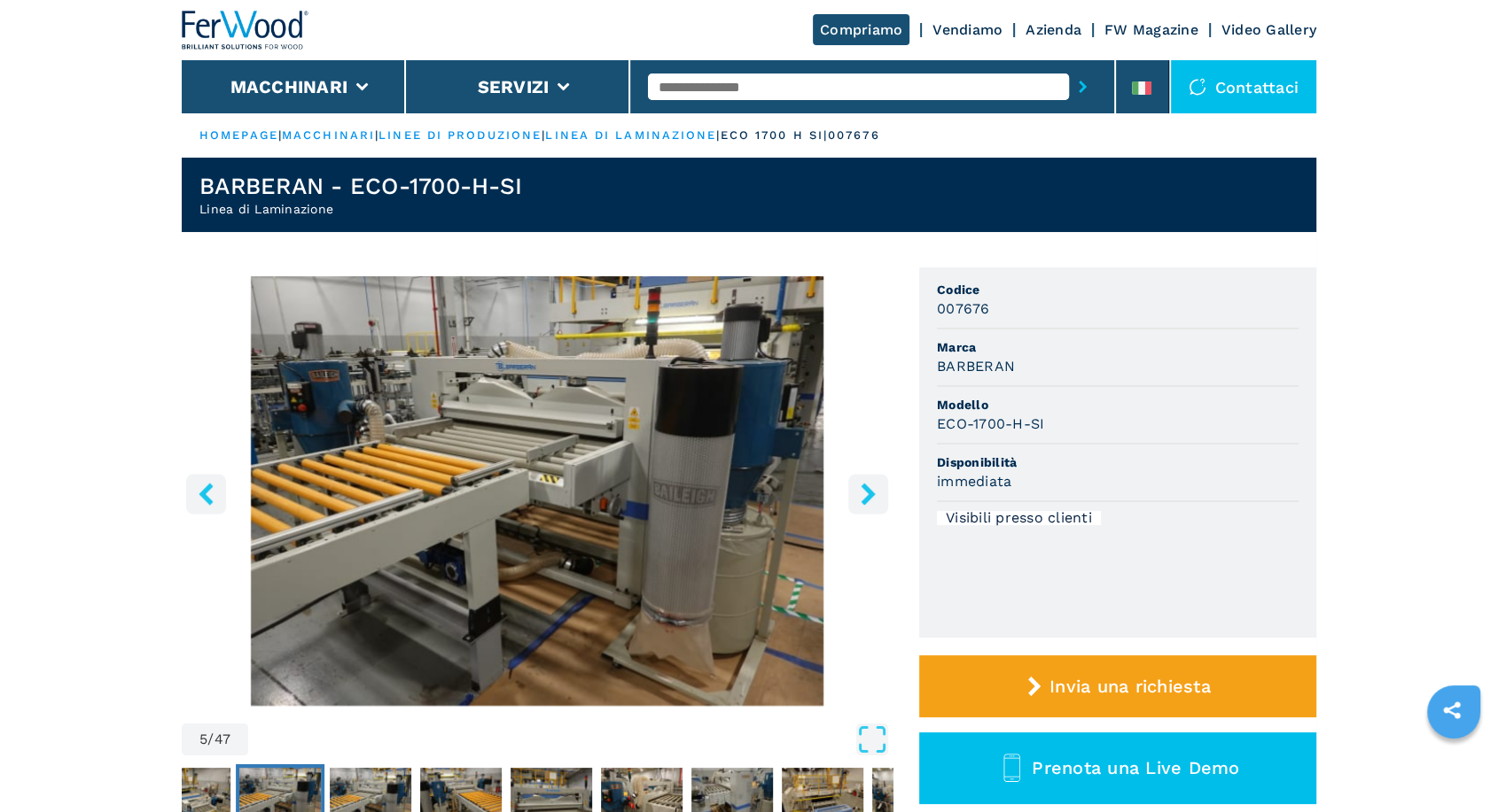
click at [866, 495] on icon "right-button" at bounding box center [867, 493] width 15 height 22
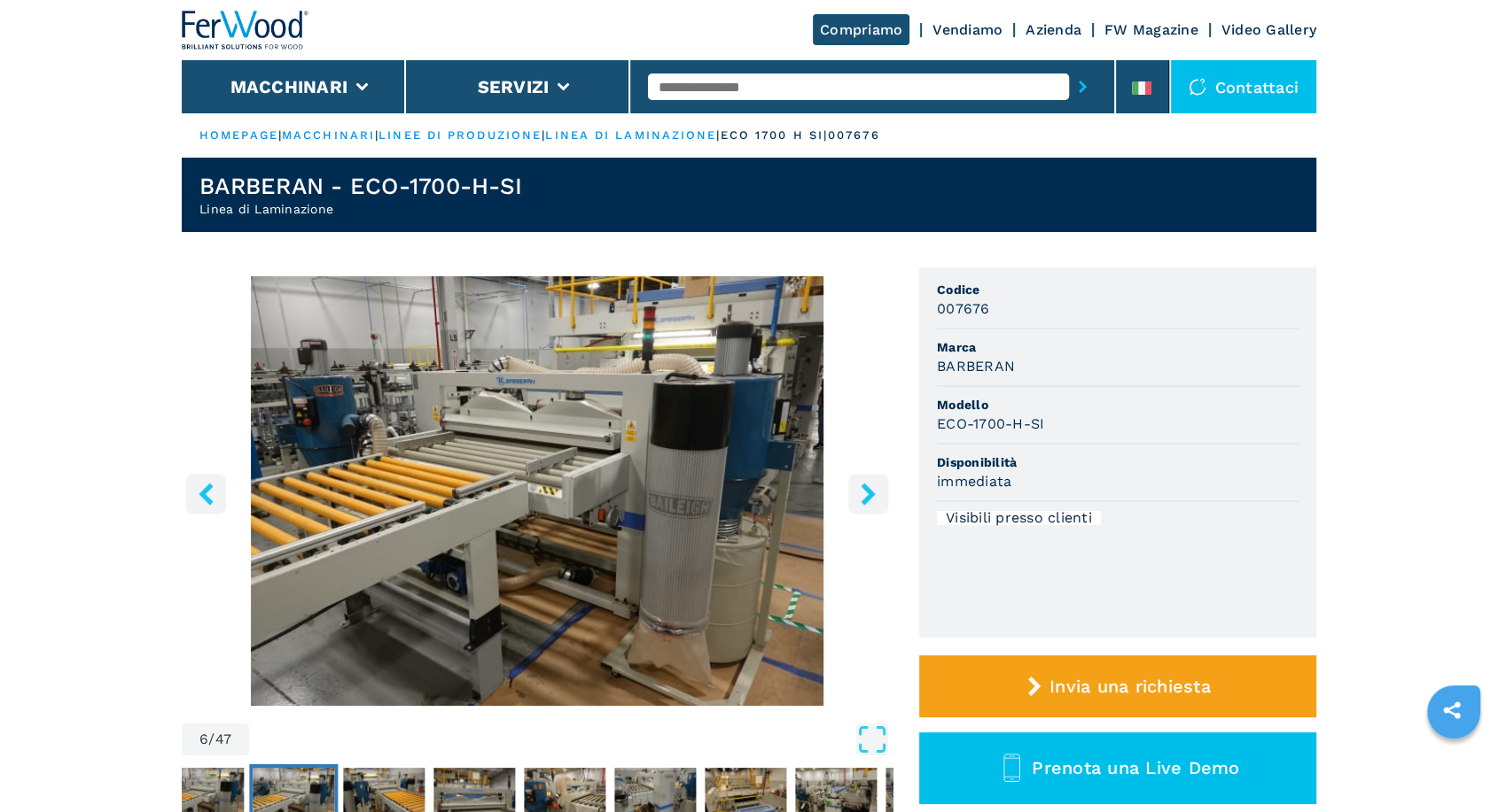
click at [866, 495] on icon "right-button" at bounding box center [867, 493] width 15 height 22
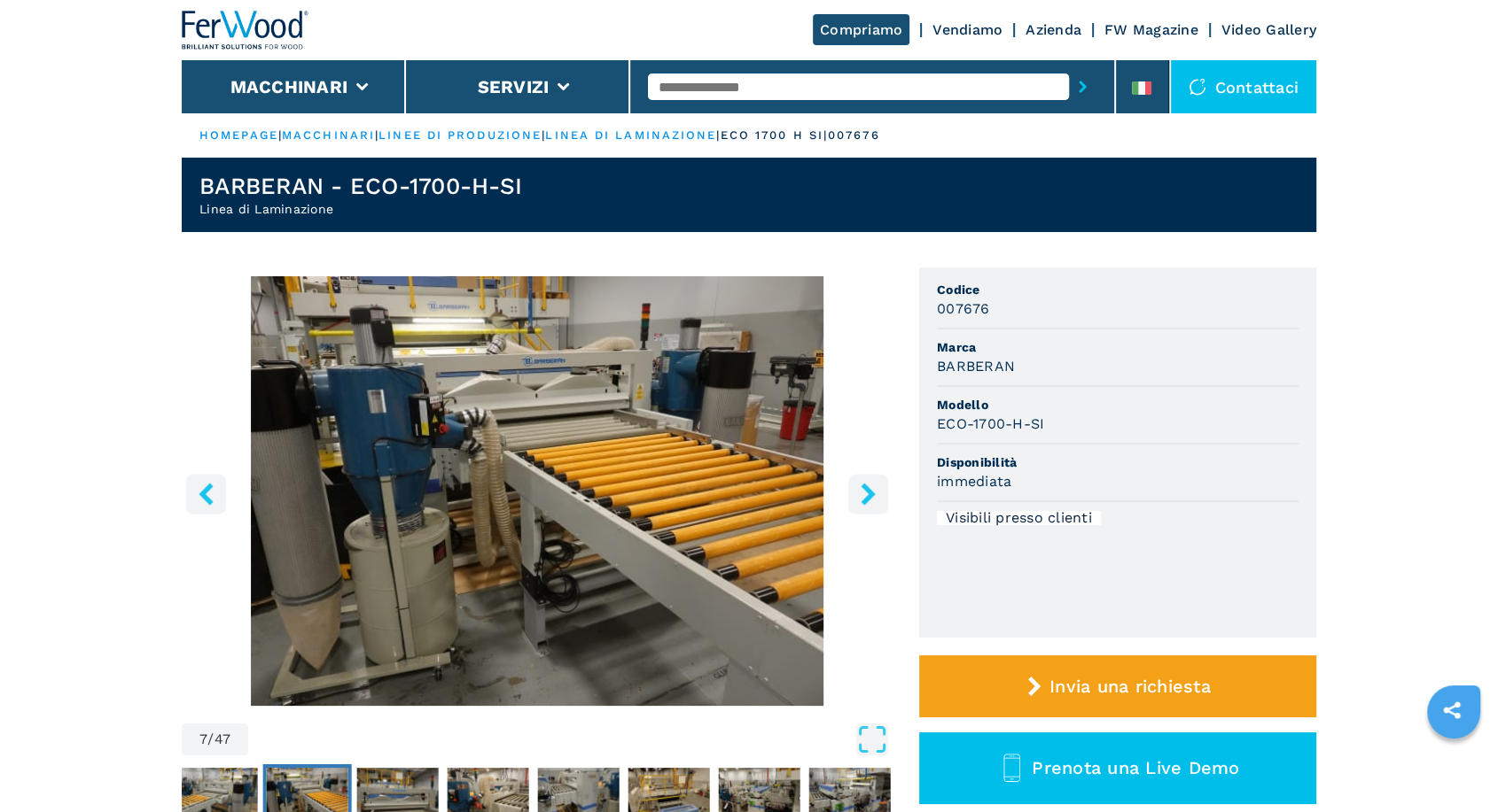
click at [866, 495] on icon "right-button" at bounding box center [867, 493] width 15 height 22
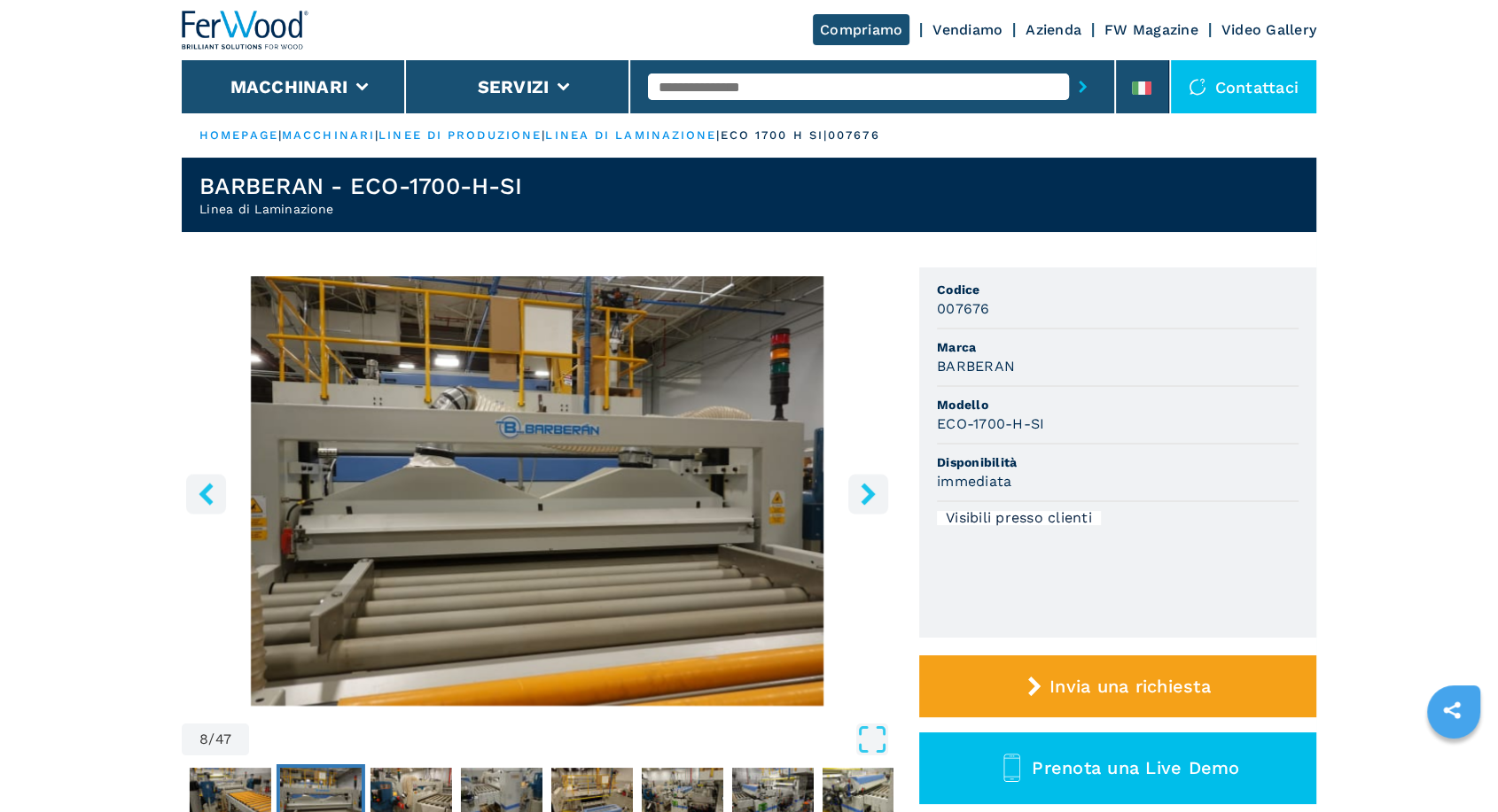
click at [866, 495] on icon "right-button" at bounding box center [867, 493] width 15 height 22
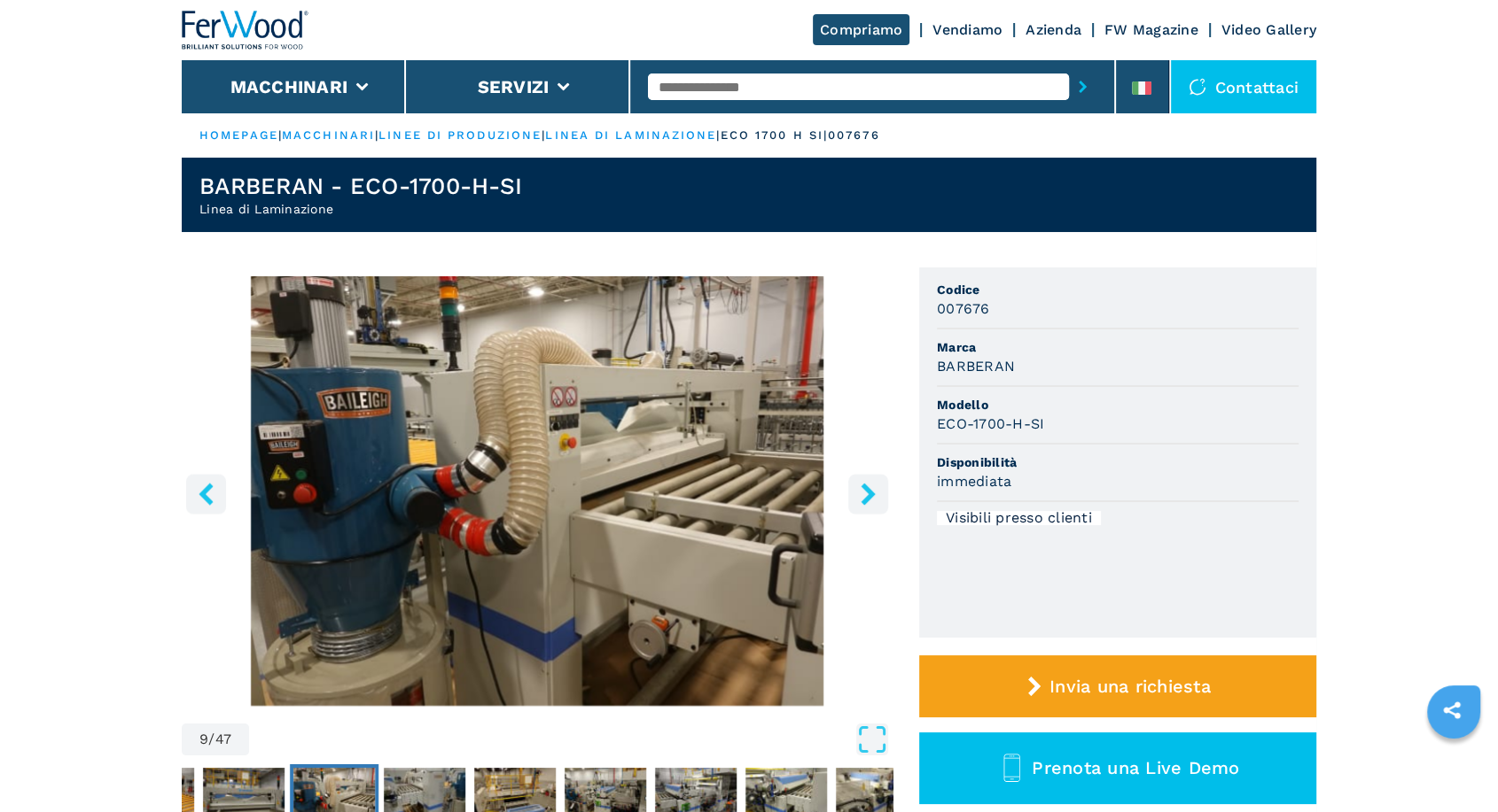
click at [866, 495] on icon "right-button" at bounding box center [867, 493] width 15 height 22
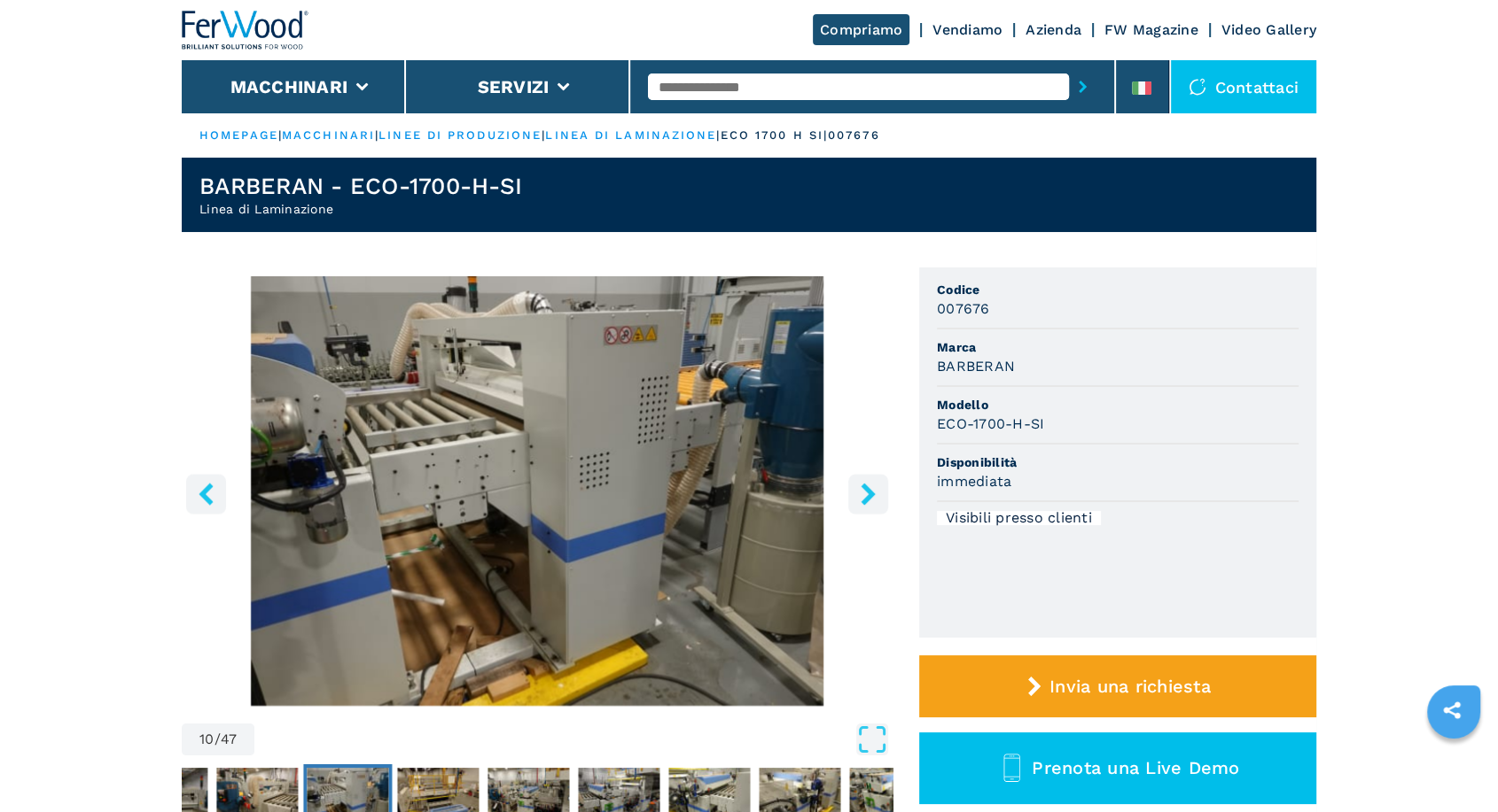
click at [866, 495] on icon "right-button" at bounding box center [867, 493] width 15 height 22
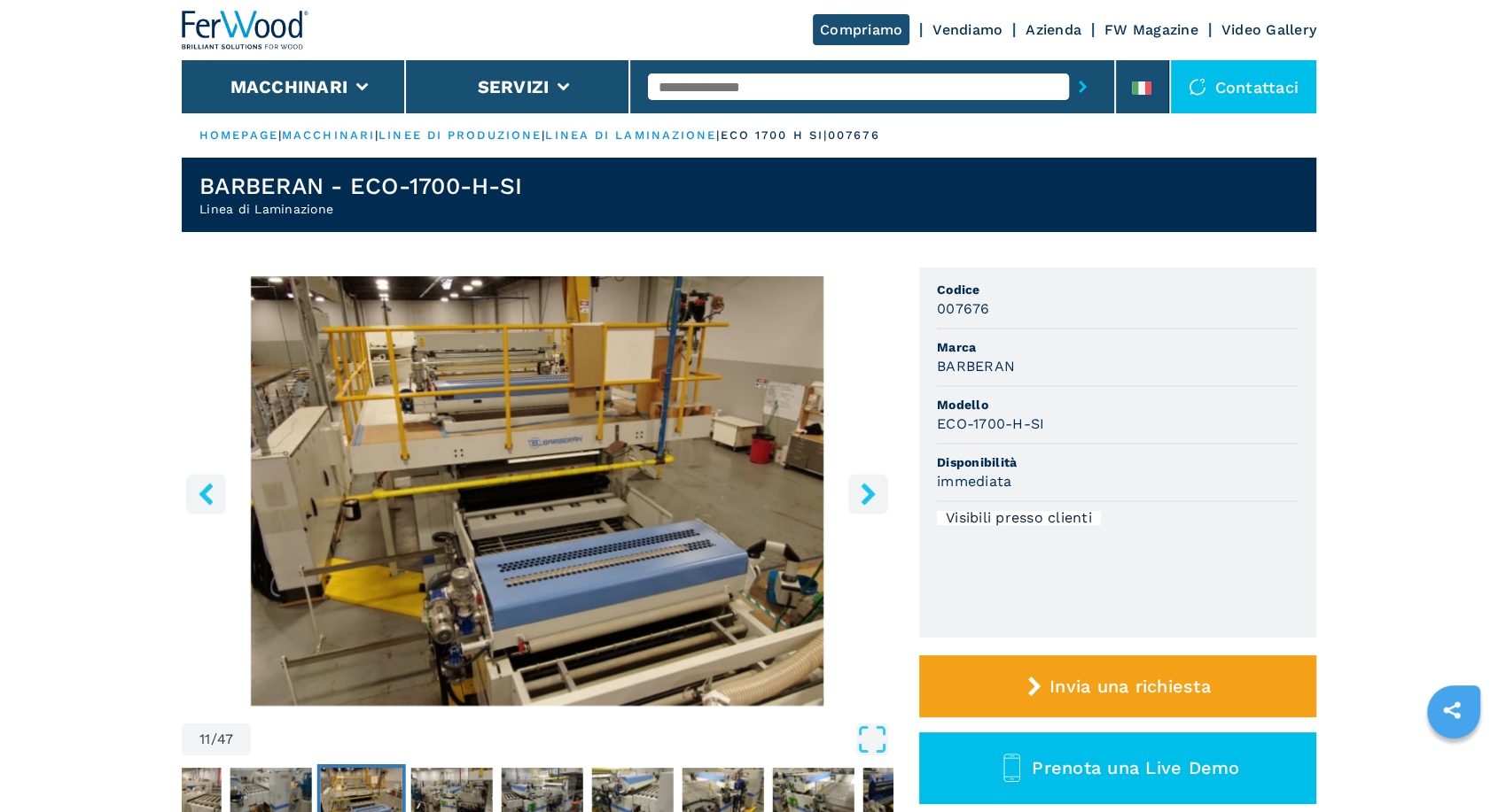
click at [866, 495] on icon "right-button" at bounding box center [867, 493] width 15 height 22
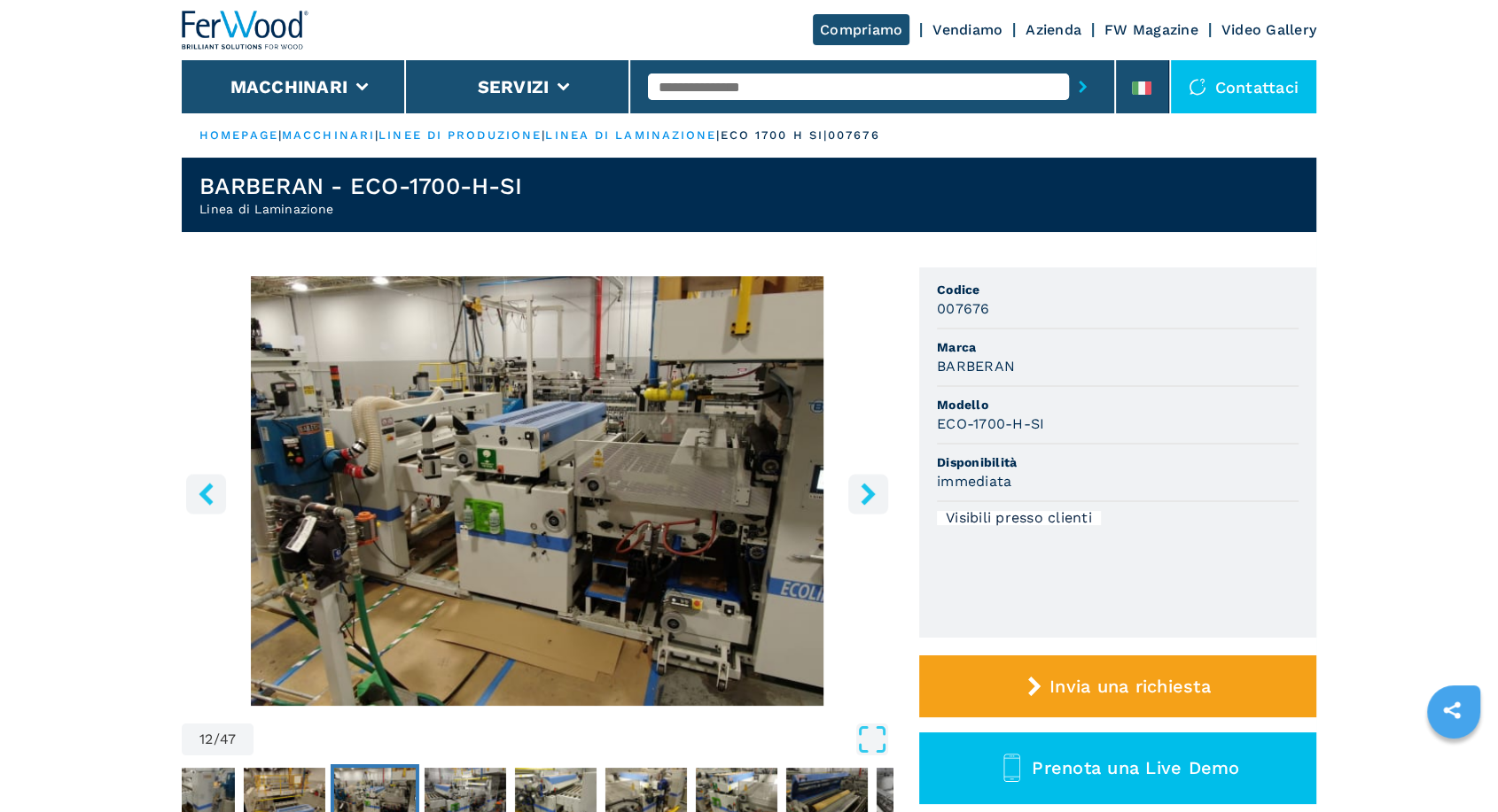
click at [866, 495] on icon "right-button" at bounding box center [867, 493] width 15 height 22
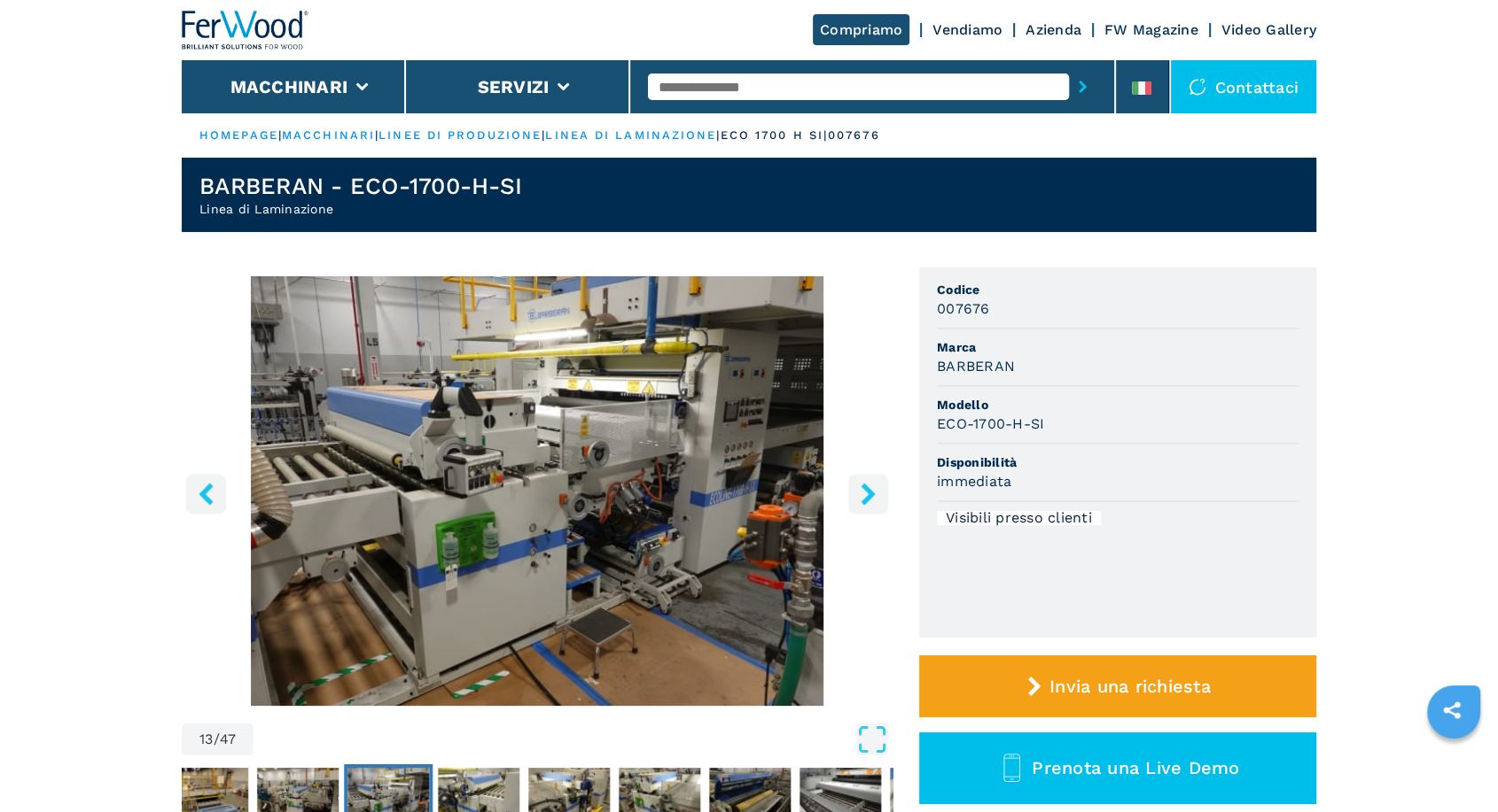
click at [866, 495] on icon "right-button" at bounding box center [867, 493] width 15 height 22
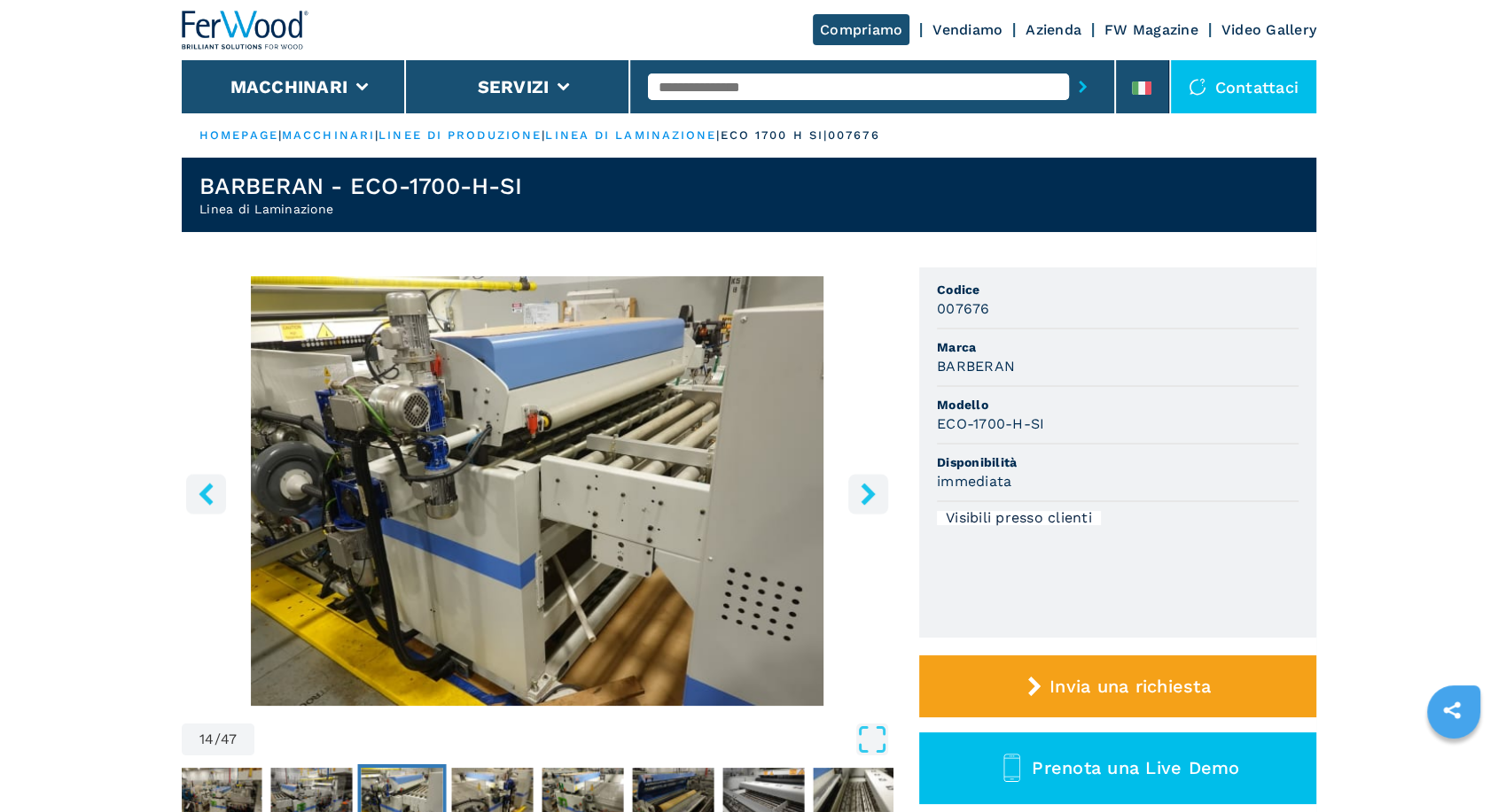
click at [866, 495] on icon "right-button" at bounding box center [867, 493] width 15 height 22
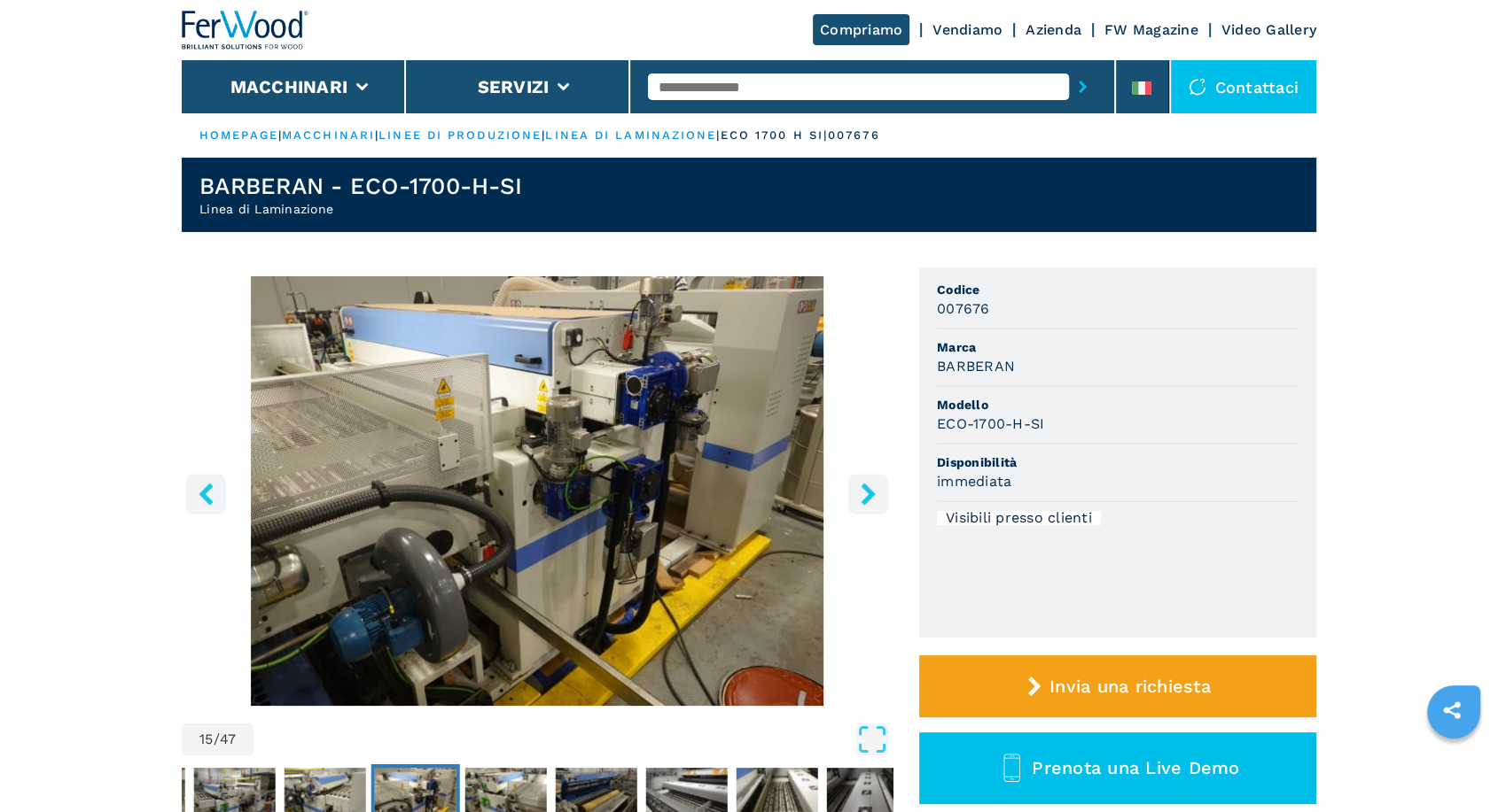
click at [866, 495] on icon "right-button" at bounding box center [867, 493] width 15 height 22
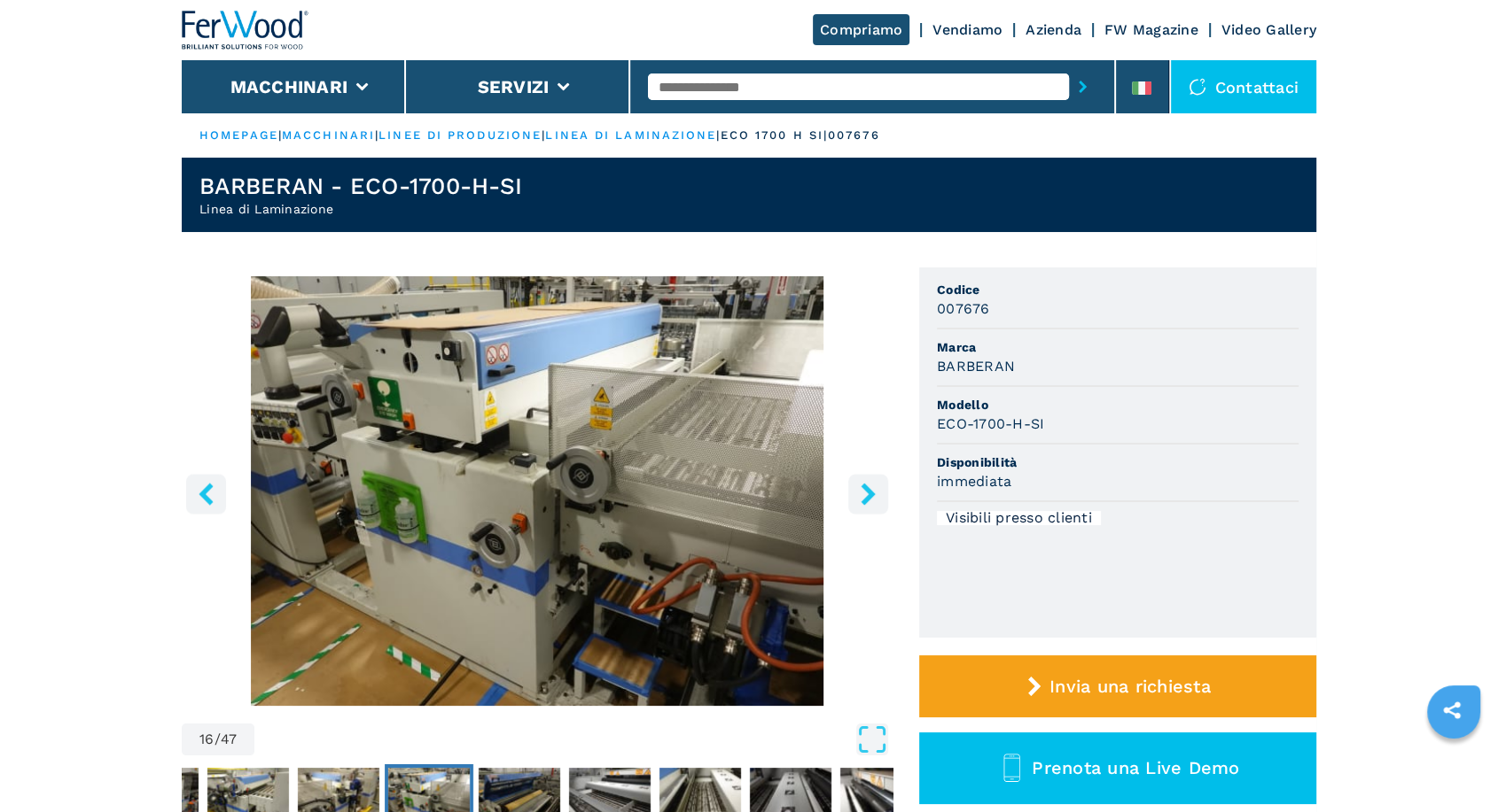
click at [866, 495] on icon "right-button" at bounding box center [867, 493] width 15 height 22
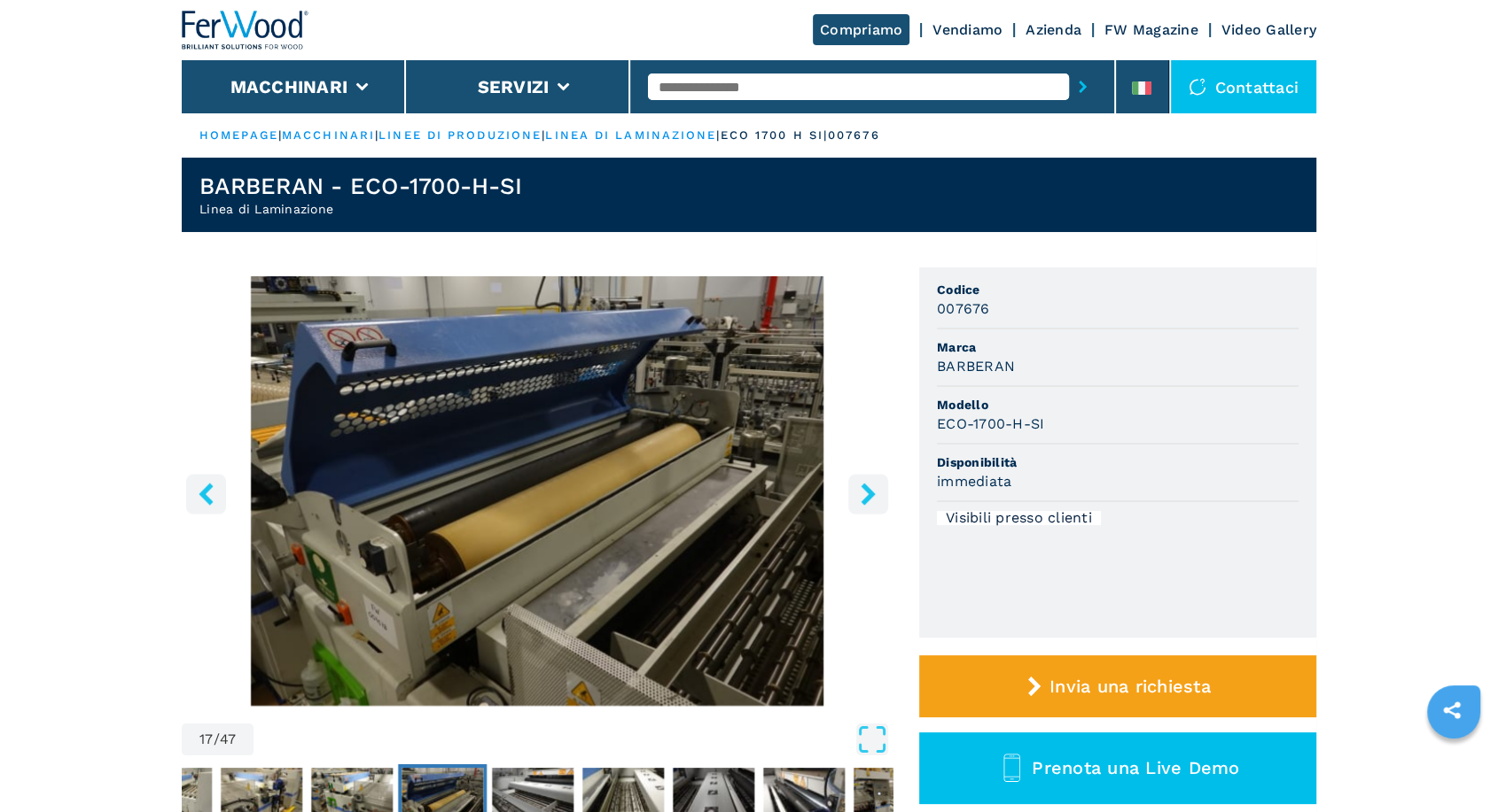
click at [866, 495] on icon "right-button" at bounding box center [867, 493] width 15 height 22
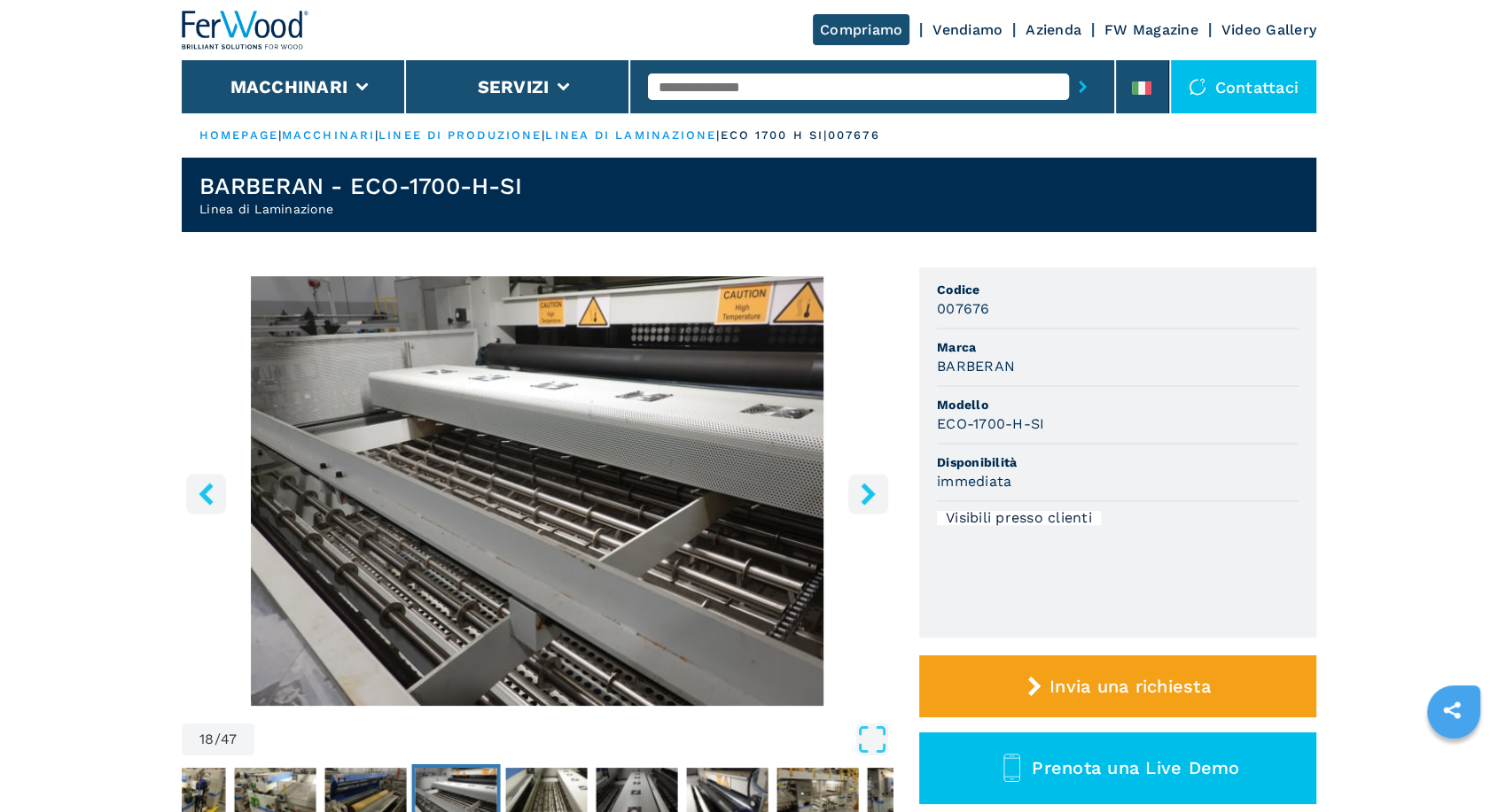
click at [866, 495] on icon "right-button" at bounding box center [867, 493] width 15 height 22
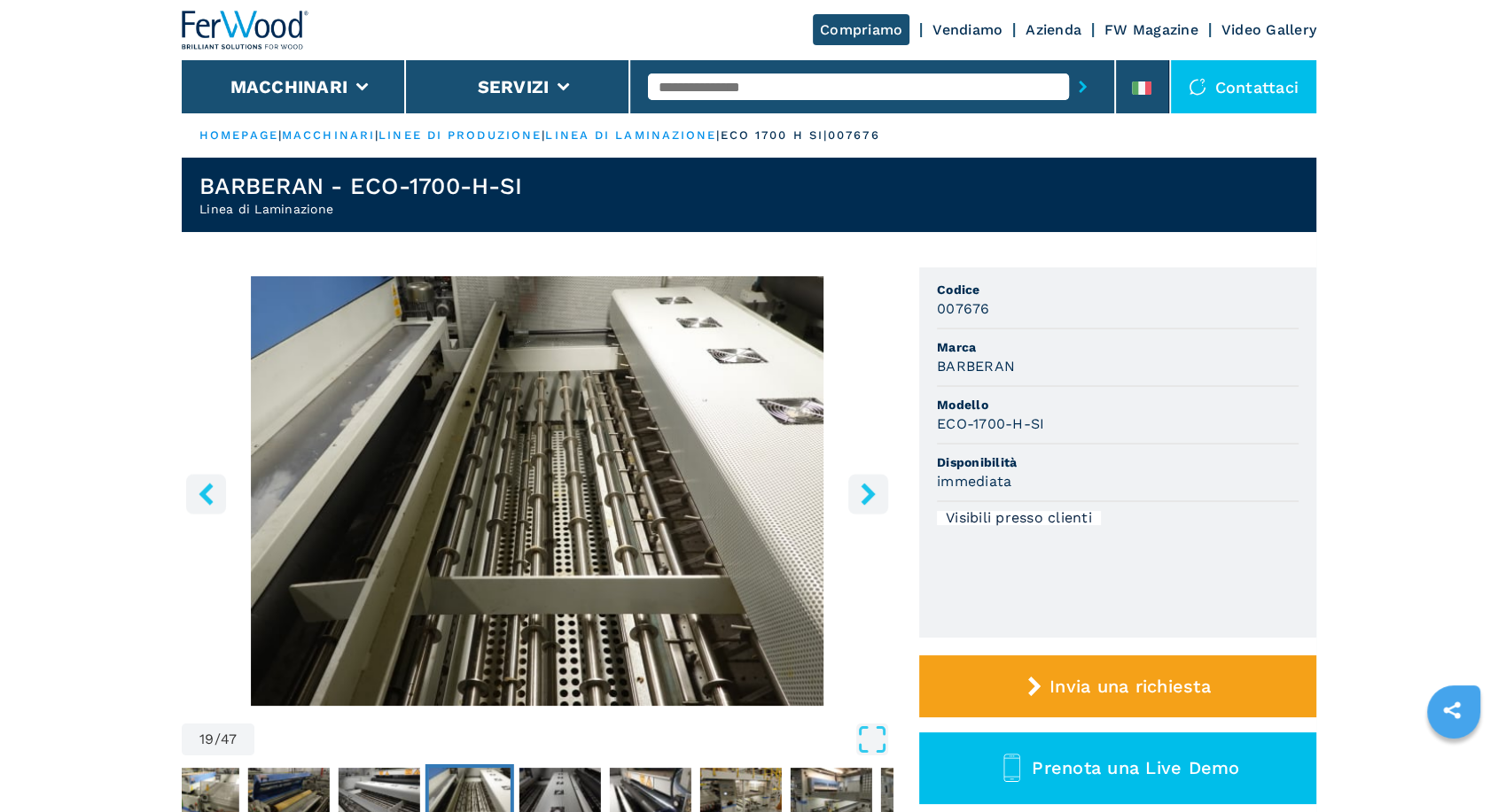
click at [866, 495] on icon "right-button" at bounding box center [867, 493] width 15 height 22
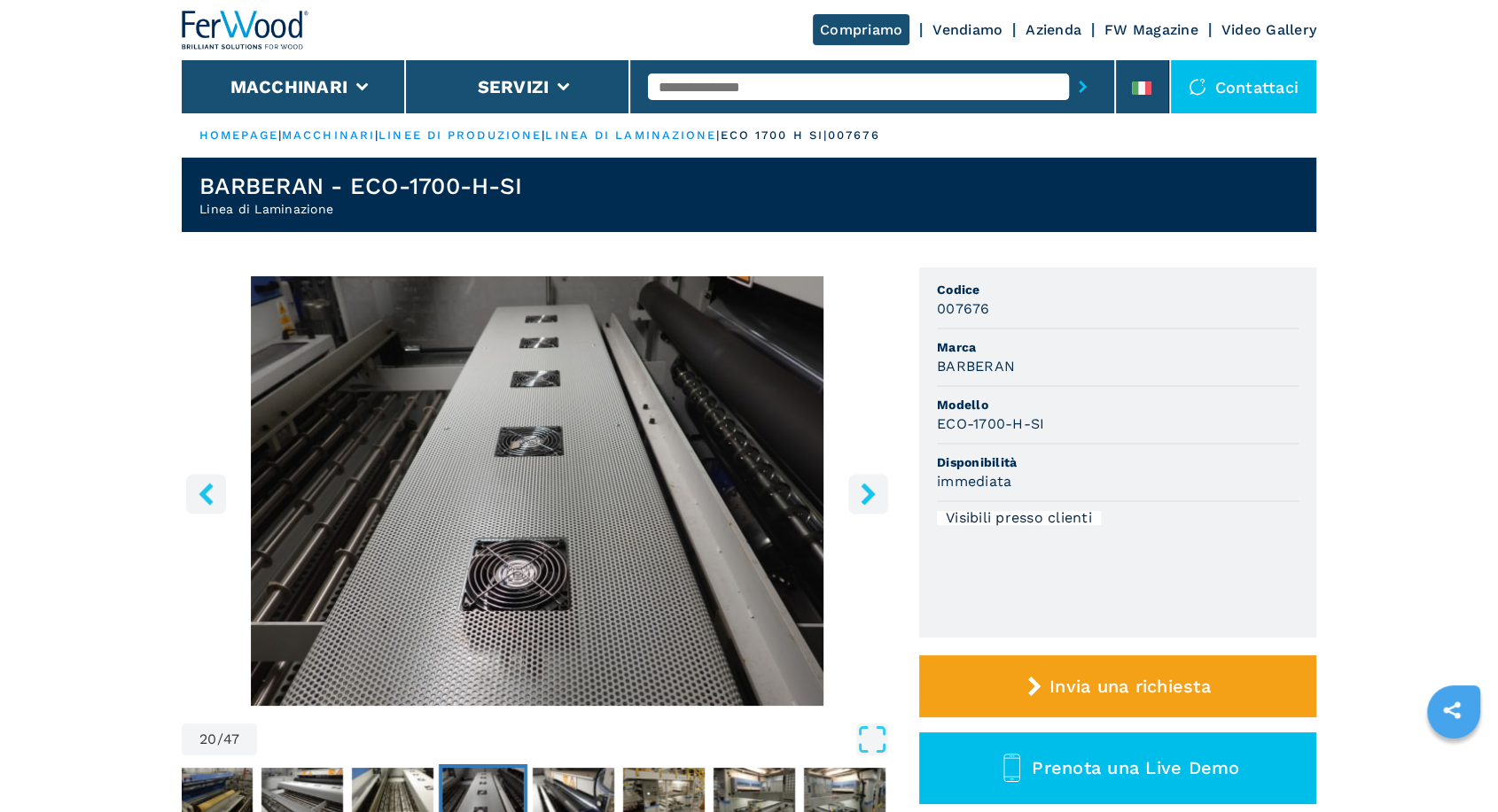
click at [866, 495] on icon "right-button" at bounding box center [867, 493] width 15 height 22
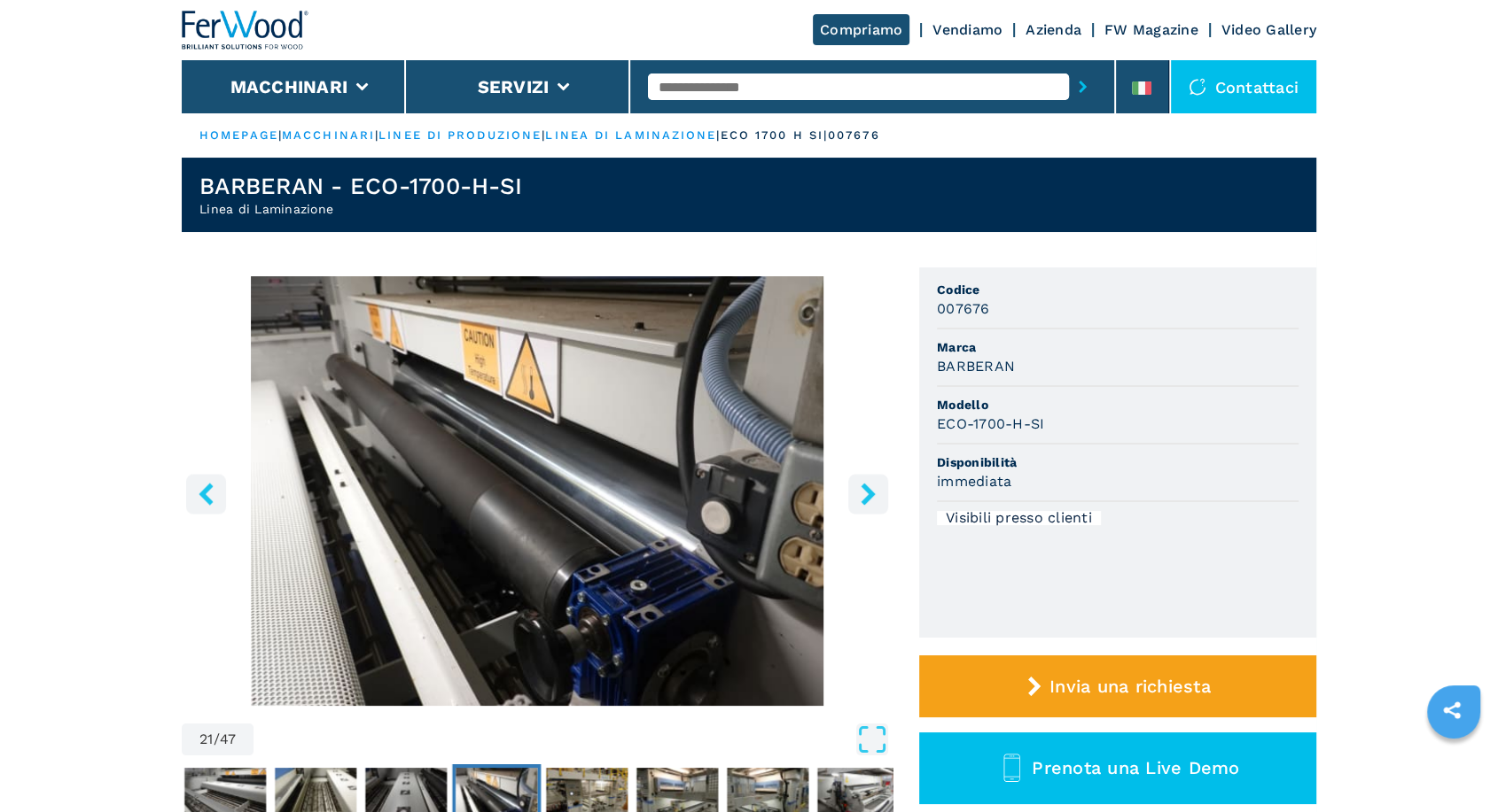
click at [866, 495] on icon "right-button" at bounding box center [867, 493] width 15 height 22
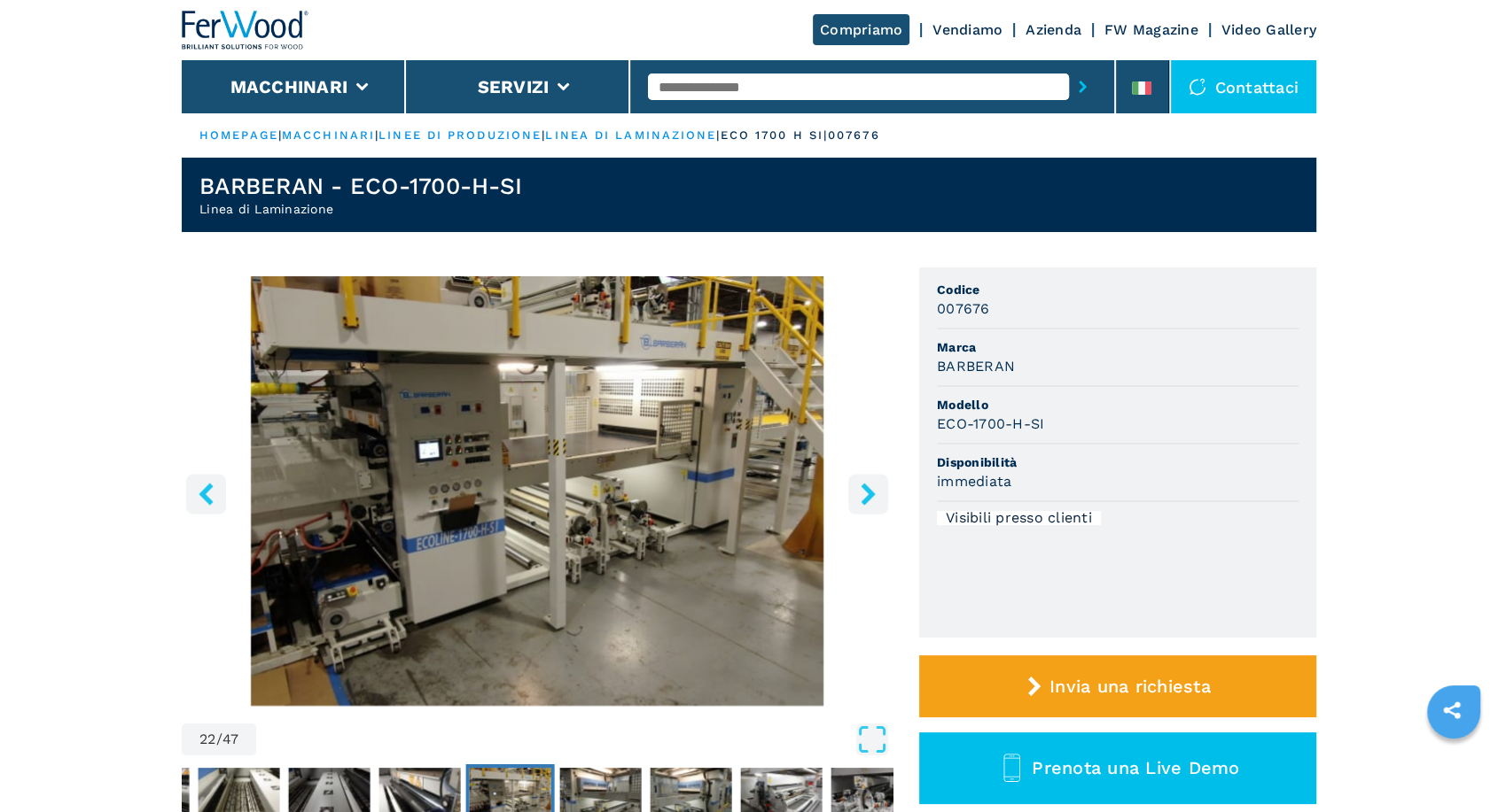
click at [866, 495] on icon "right-button" at bounding box center [867, 493] width 15 height 22
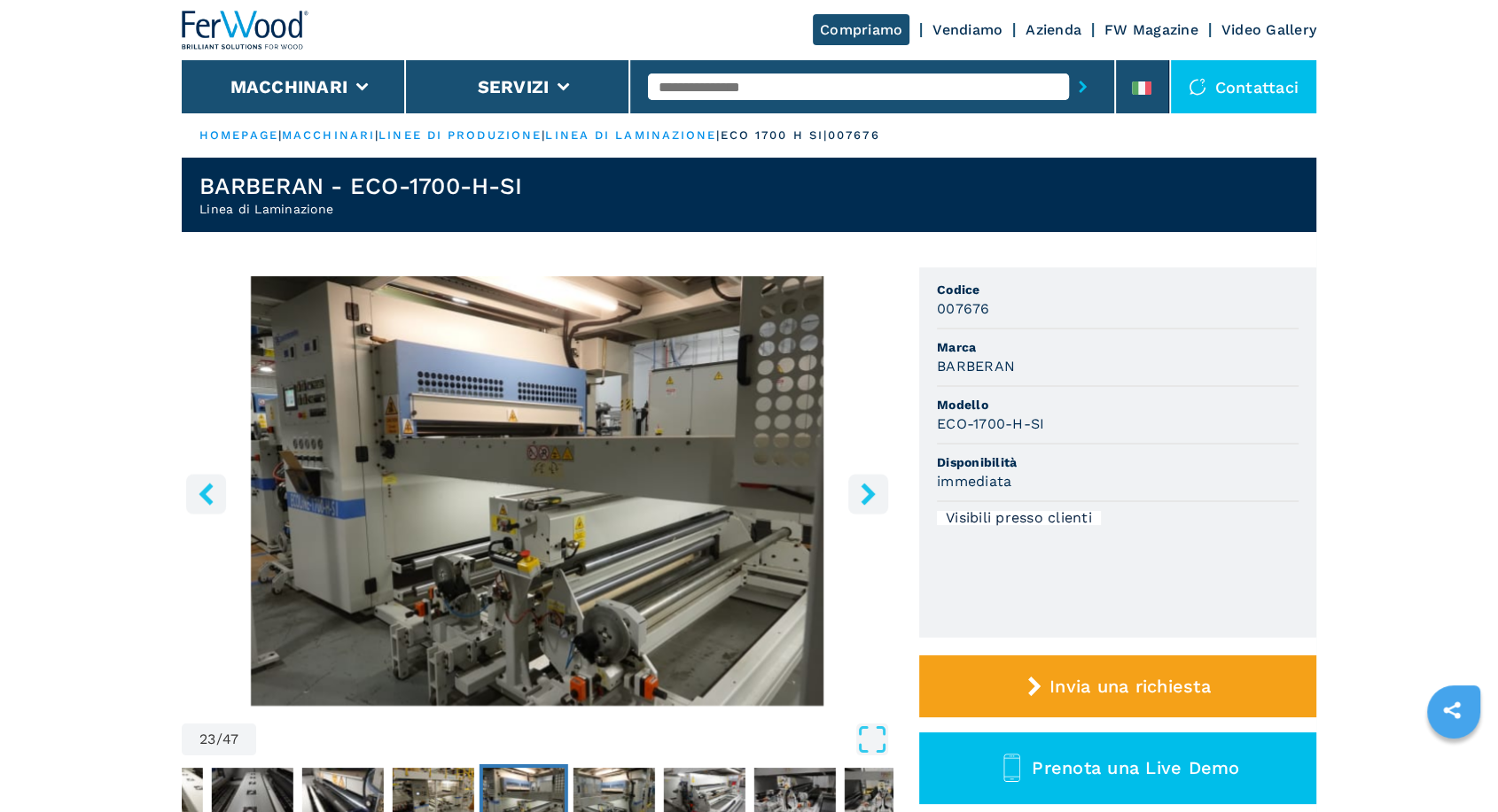
click at [866, 495] on icon "right-button" at bounding box center [867, 493] width 15 height 22
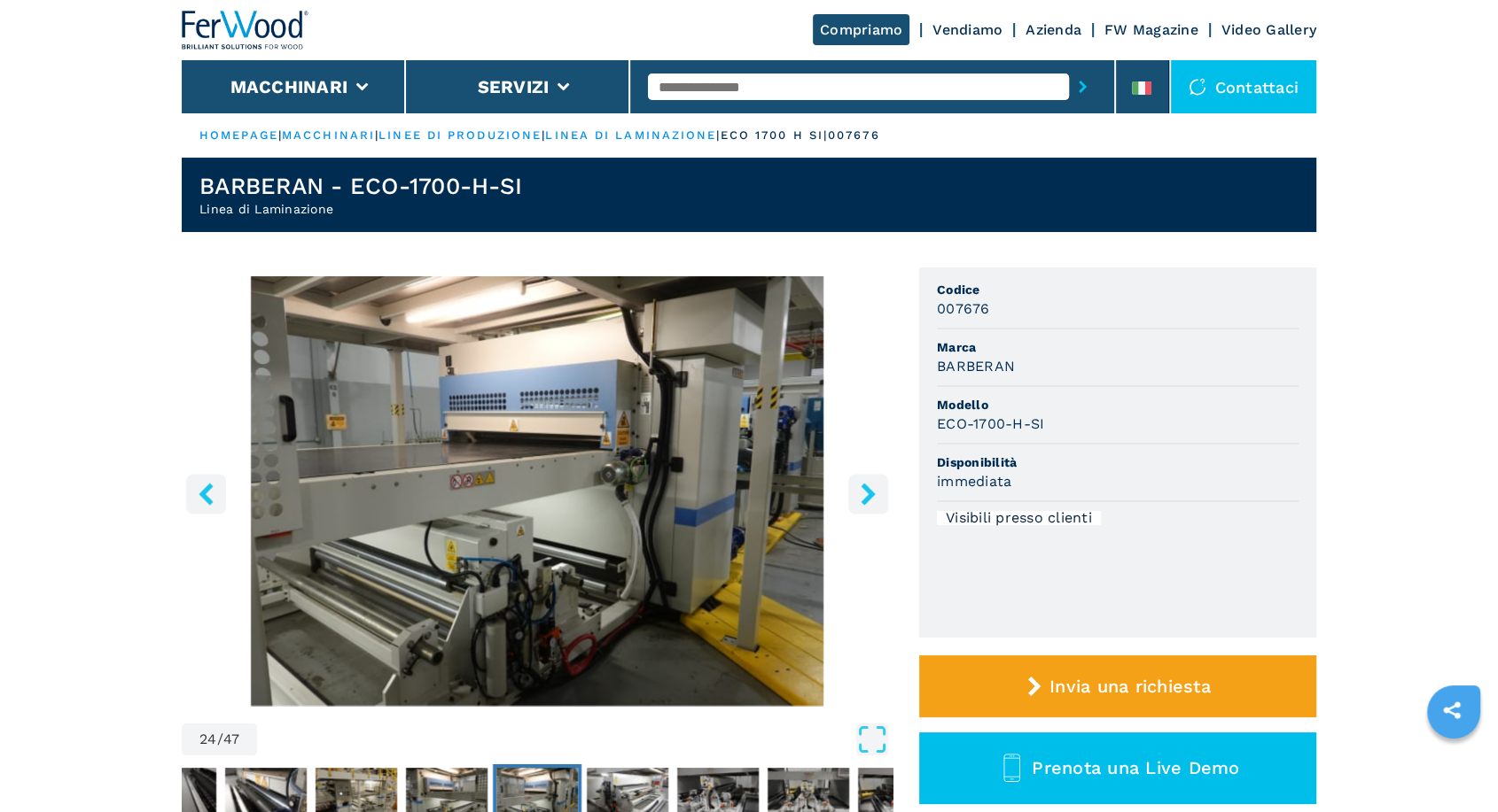
click at [866, 495] on icon "right-button" at bounding box center [867, 493] width 15 height 22
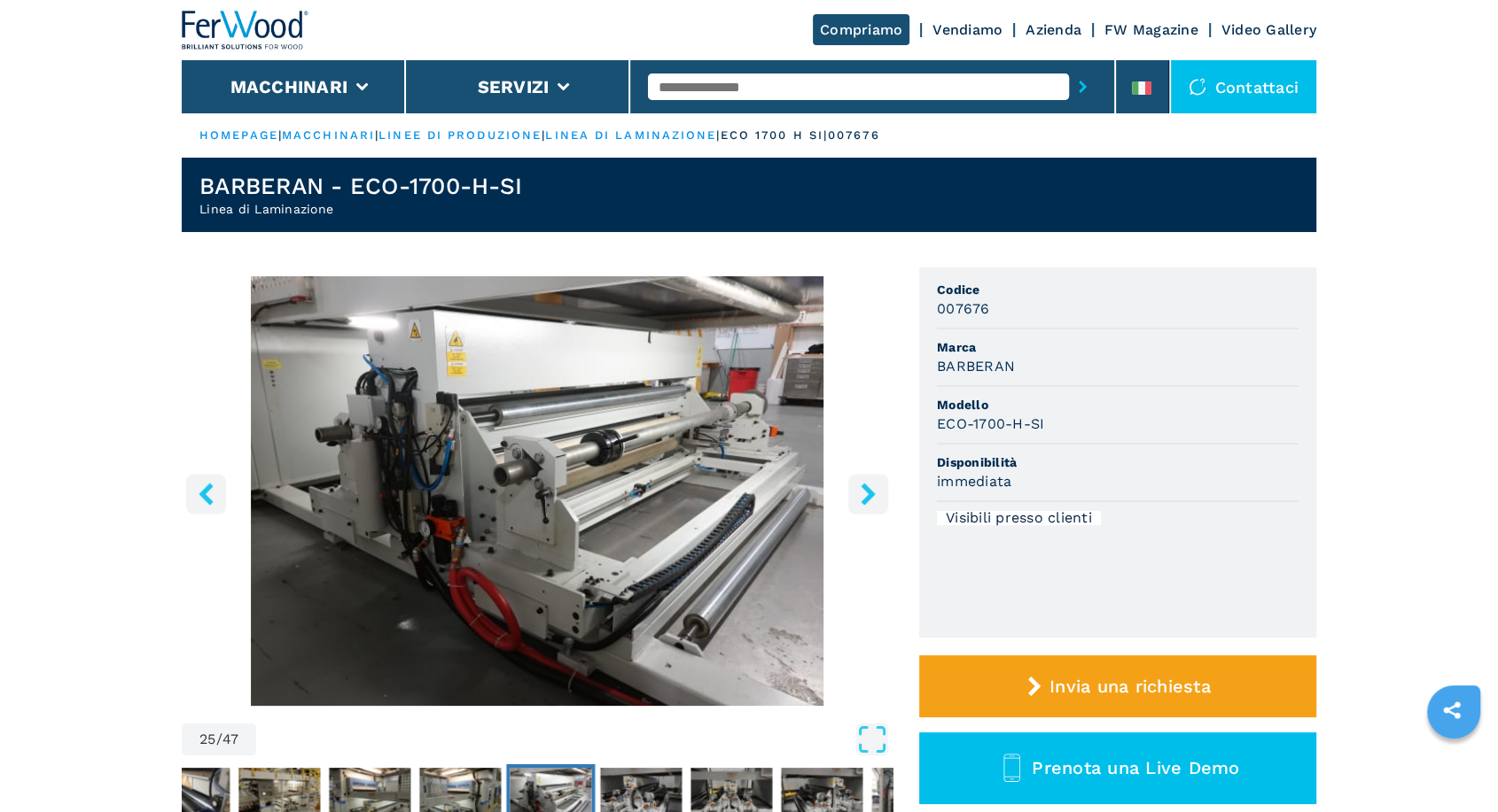
click at [866, 495] on icon "right-button" at bounding box center [867, 493] width 15 height 22
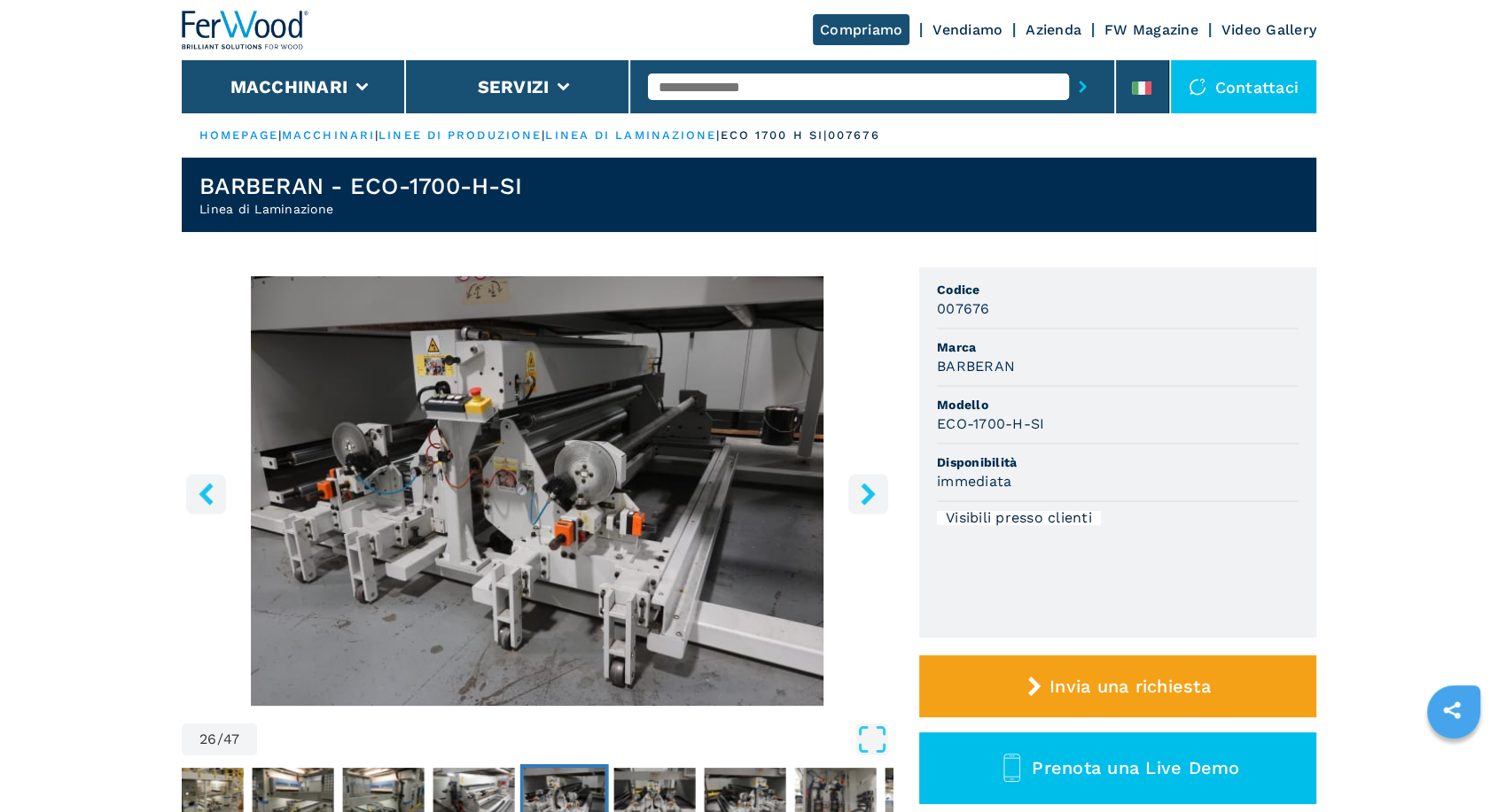
click at [866, 495] on icon "right-button" at bounding box center [867, 493] width 15 height 22
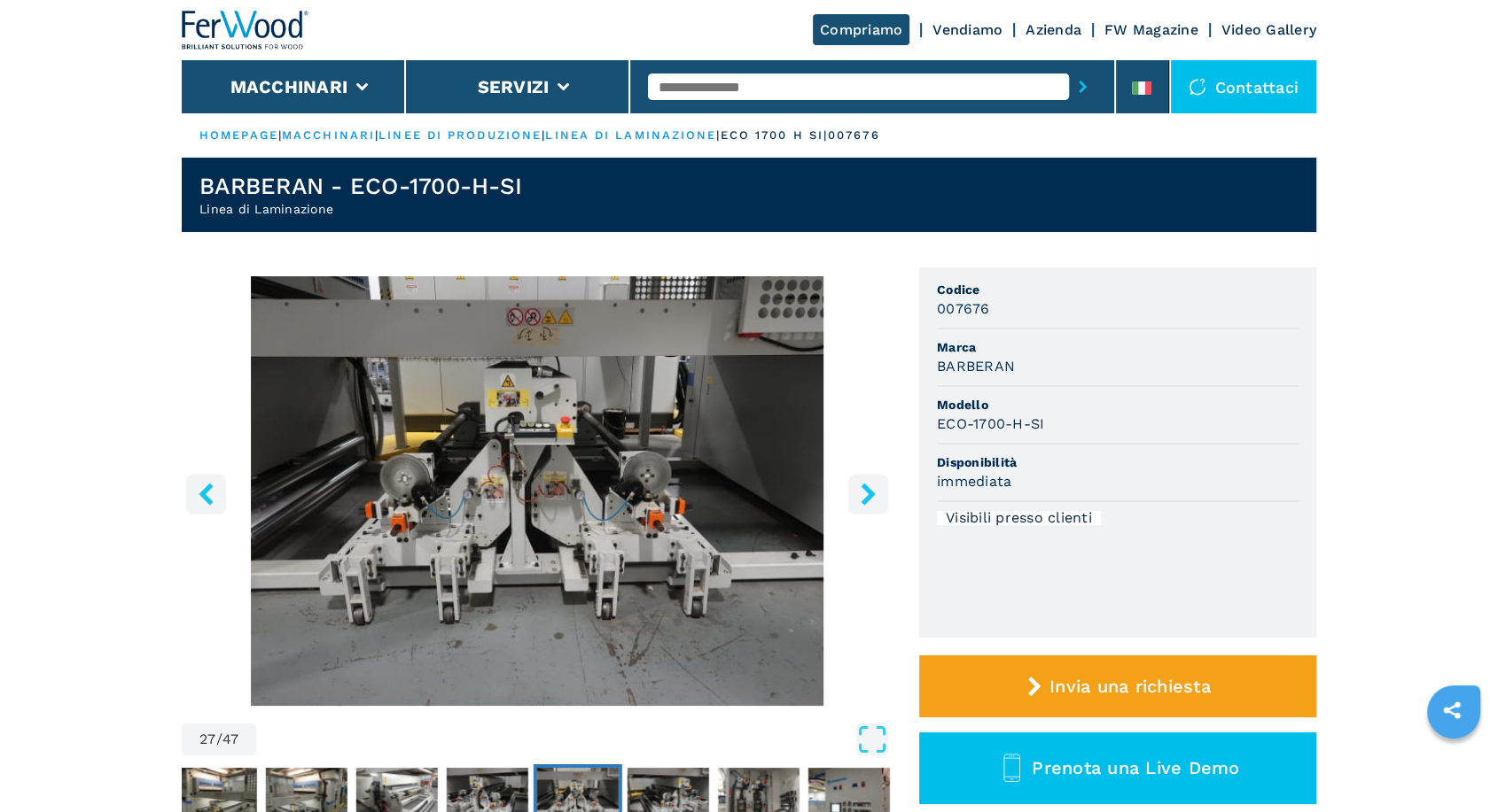
click at [866, 495] on icon "right-button" at bounding box center [867, 493] width 15 height 22
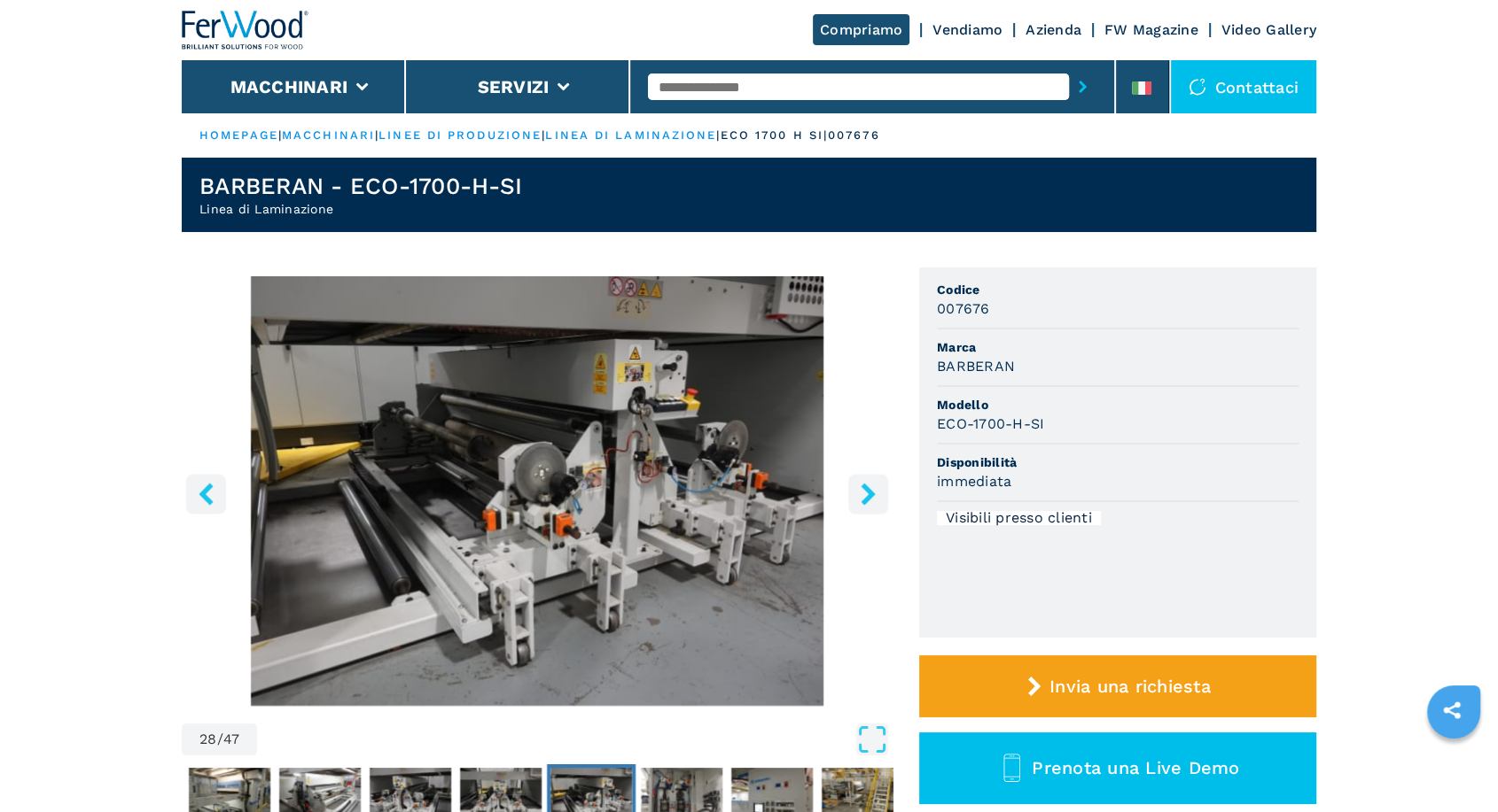
click at [866, 495] on icon "right-button" at bounding box center [867, 493] width 15 height 22
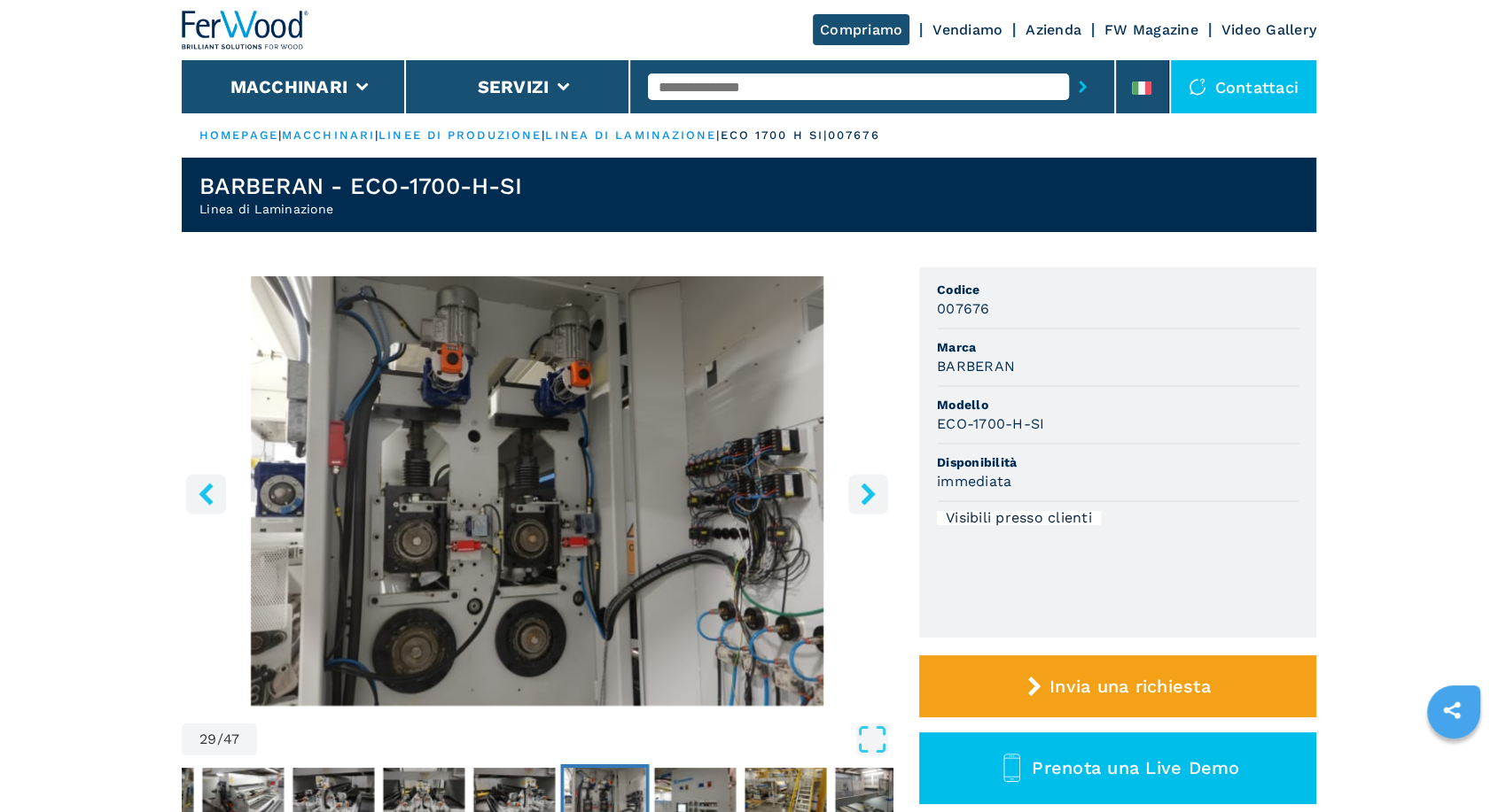
click at [866, 495] on icon "right-button" at bounding box center [867, 493] width 15 height 22
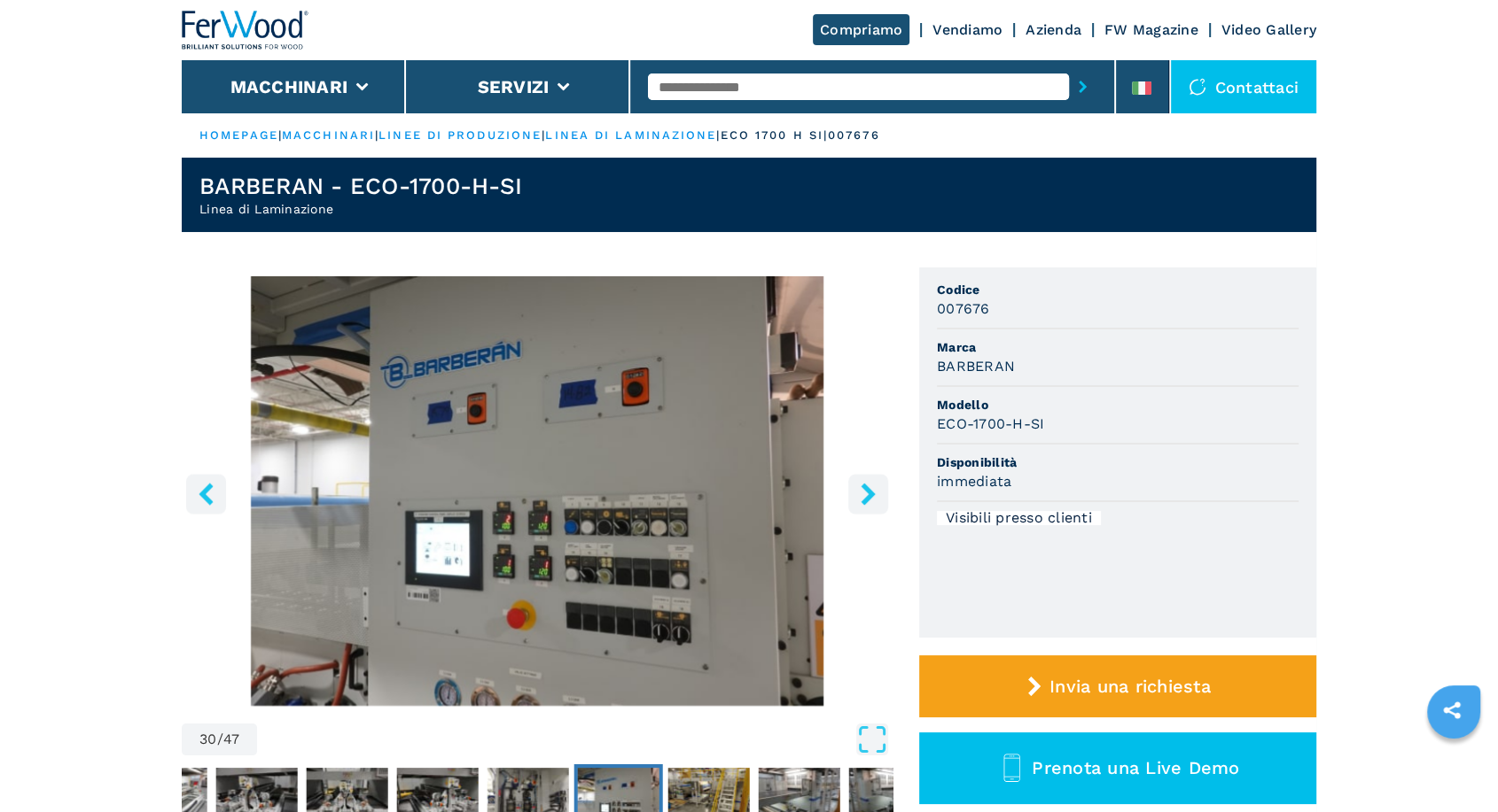
click at [866, 495] on icon "right-button" at bounding box center [867, 493] width 15 height 22
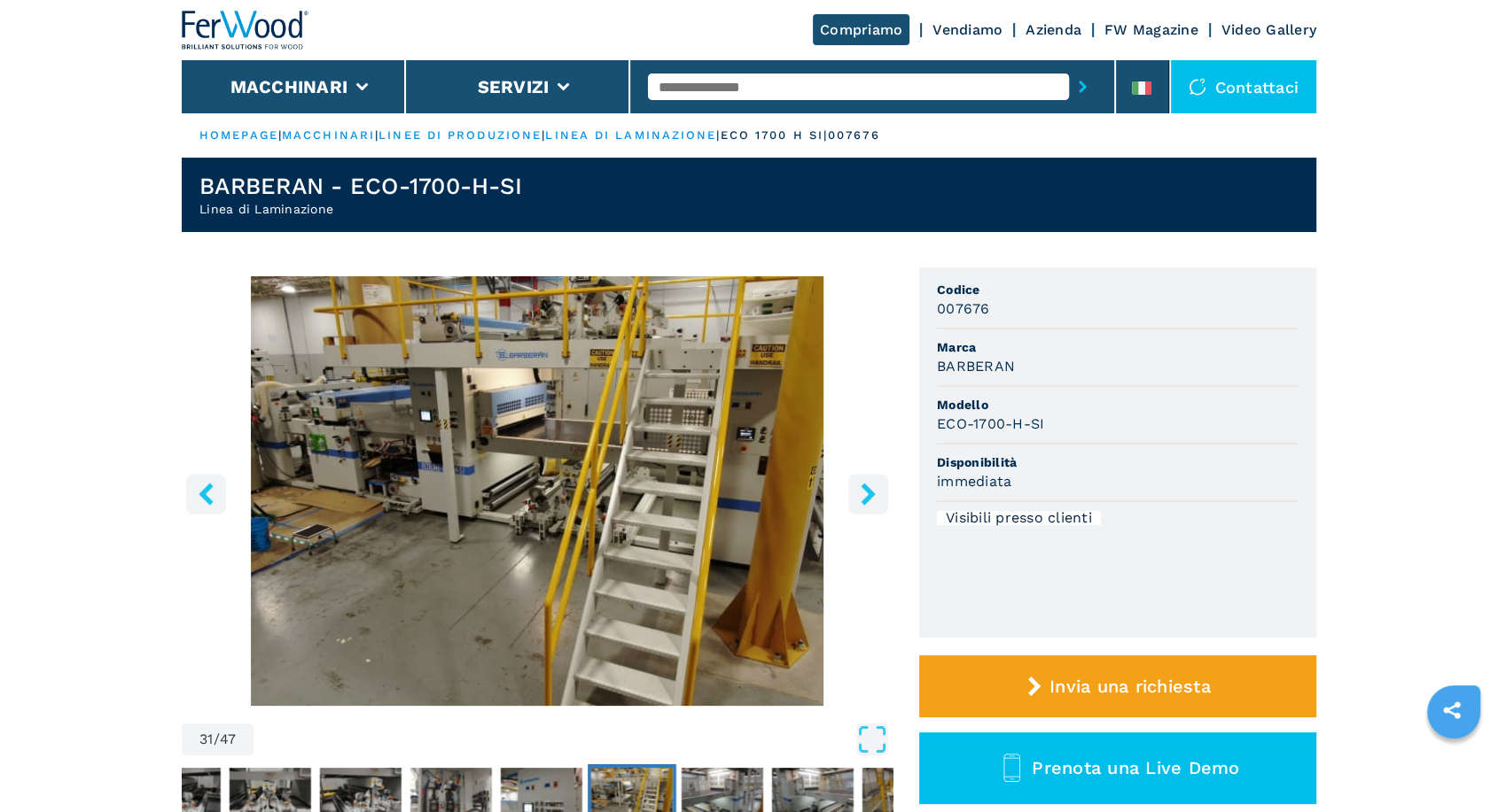
click at [866, 495] on icon "right-button" at bounding box center [867, 493] width 15 height 22
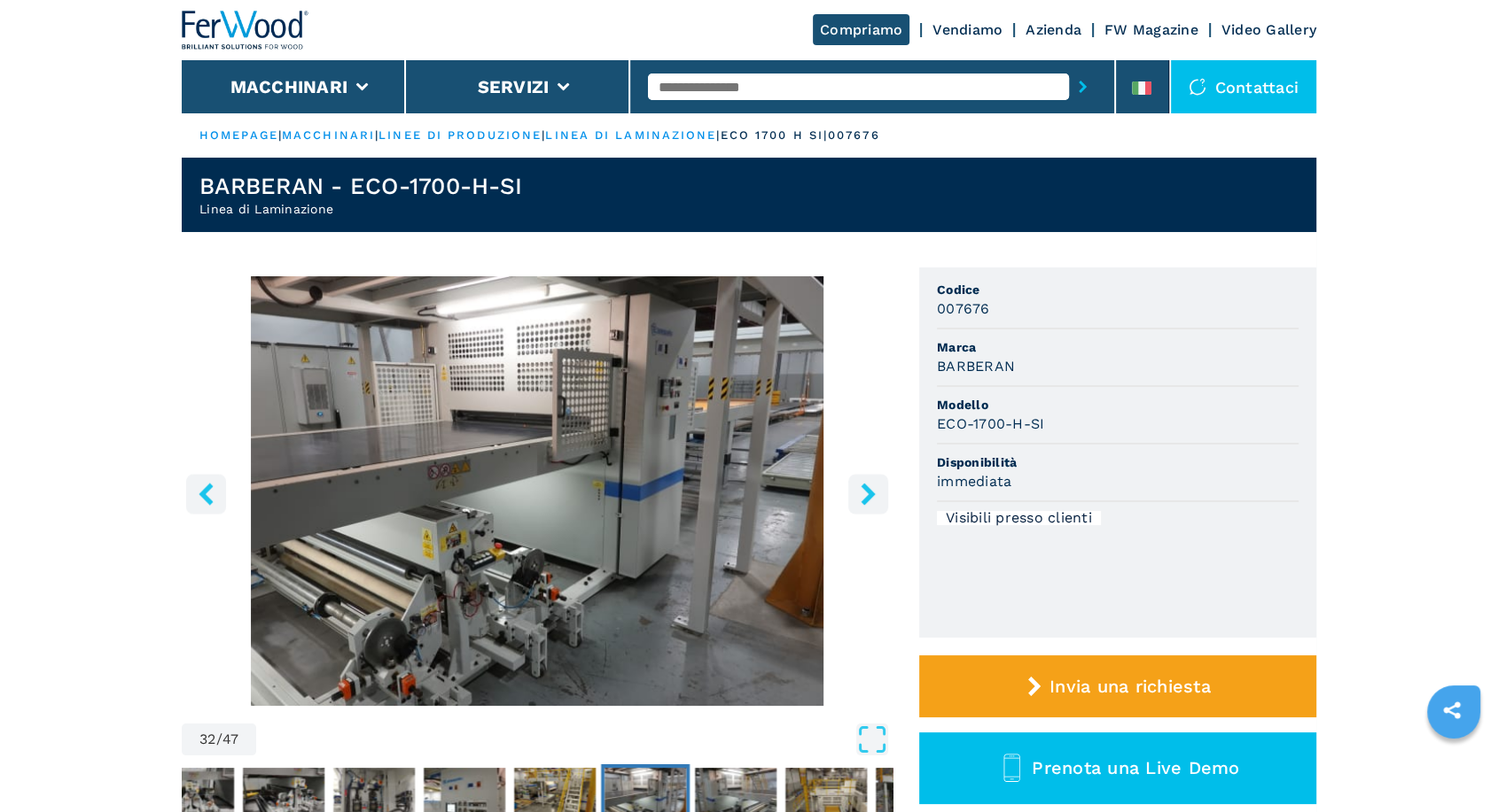
click at [866, 495] on icon "right-button" at bounding box center [867, 493] width 15 height 22
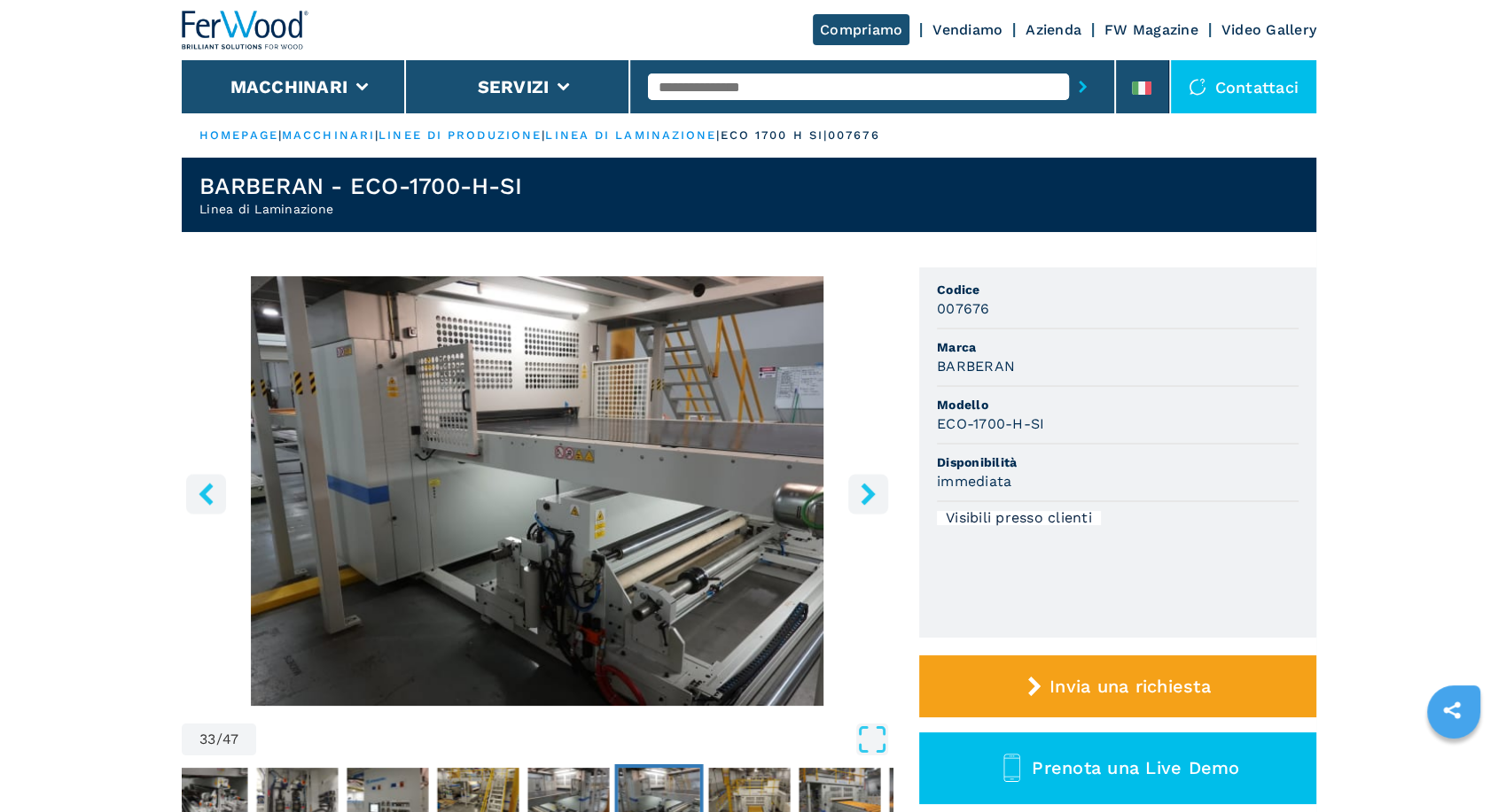
click at [866, 495] on icon "right-button" at bounding box center [867, 493] width 15 height 22
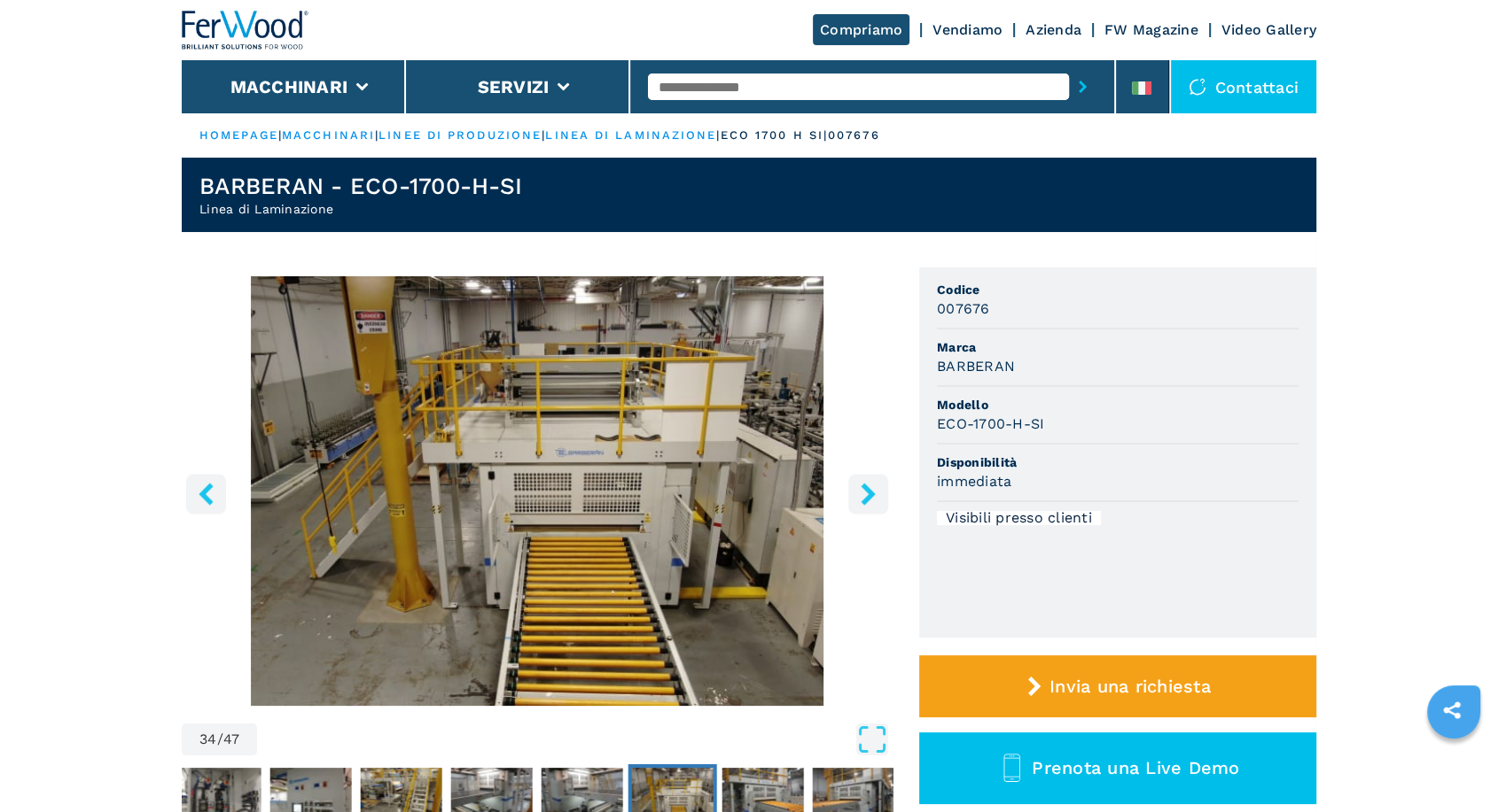
click at [866, 495] on icon "right-button" at bounding box center [867, 493] width 15 height 22
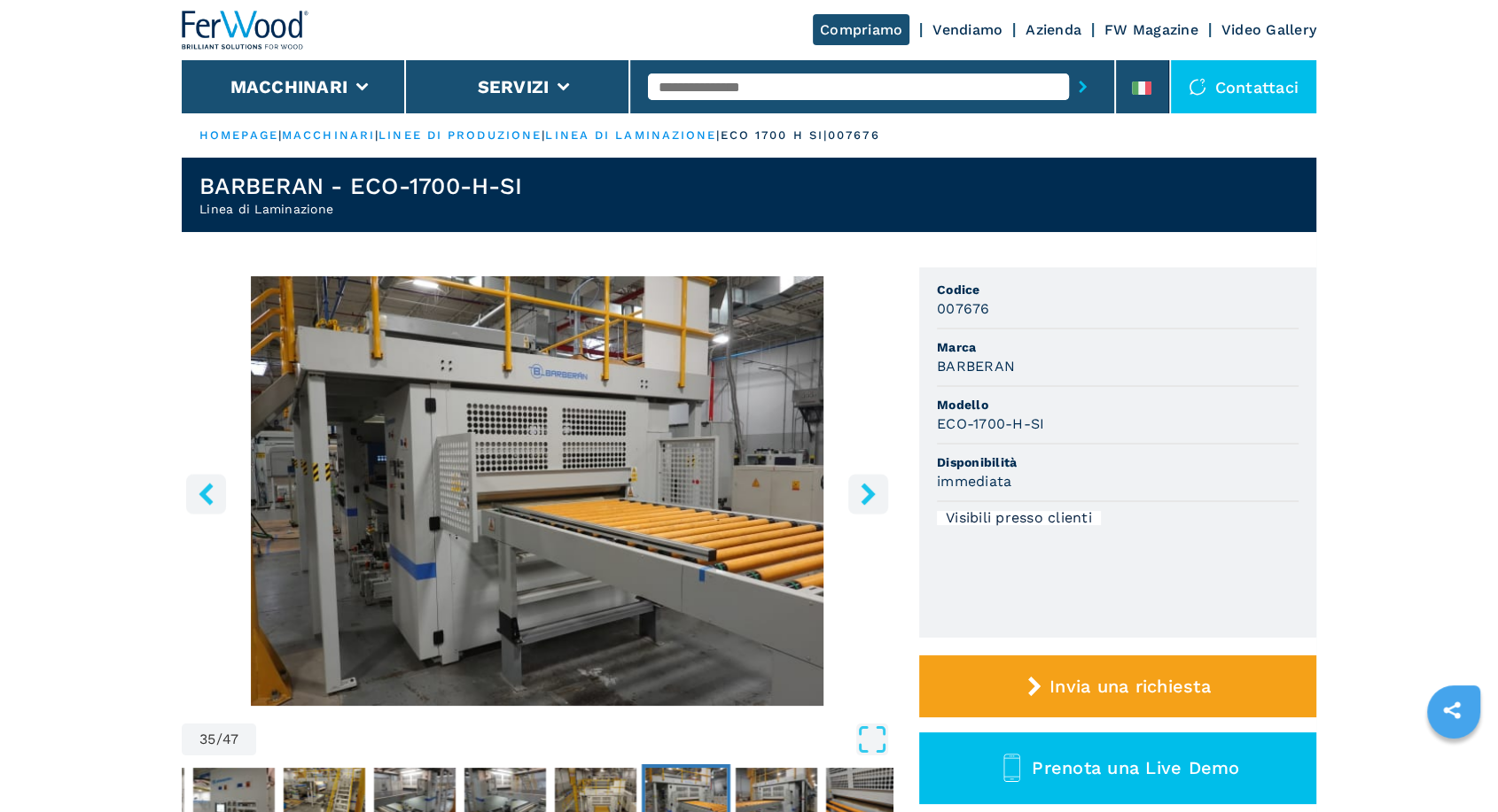
click at [866, 495] on icon "right-button" at bounding box center [867, 493] width 15 height 22
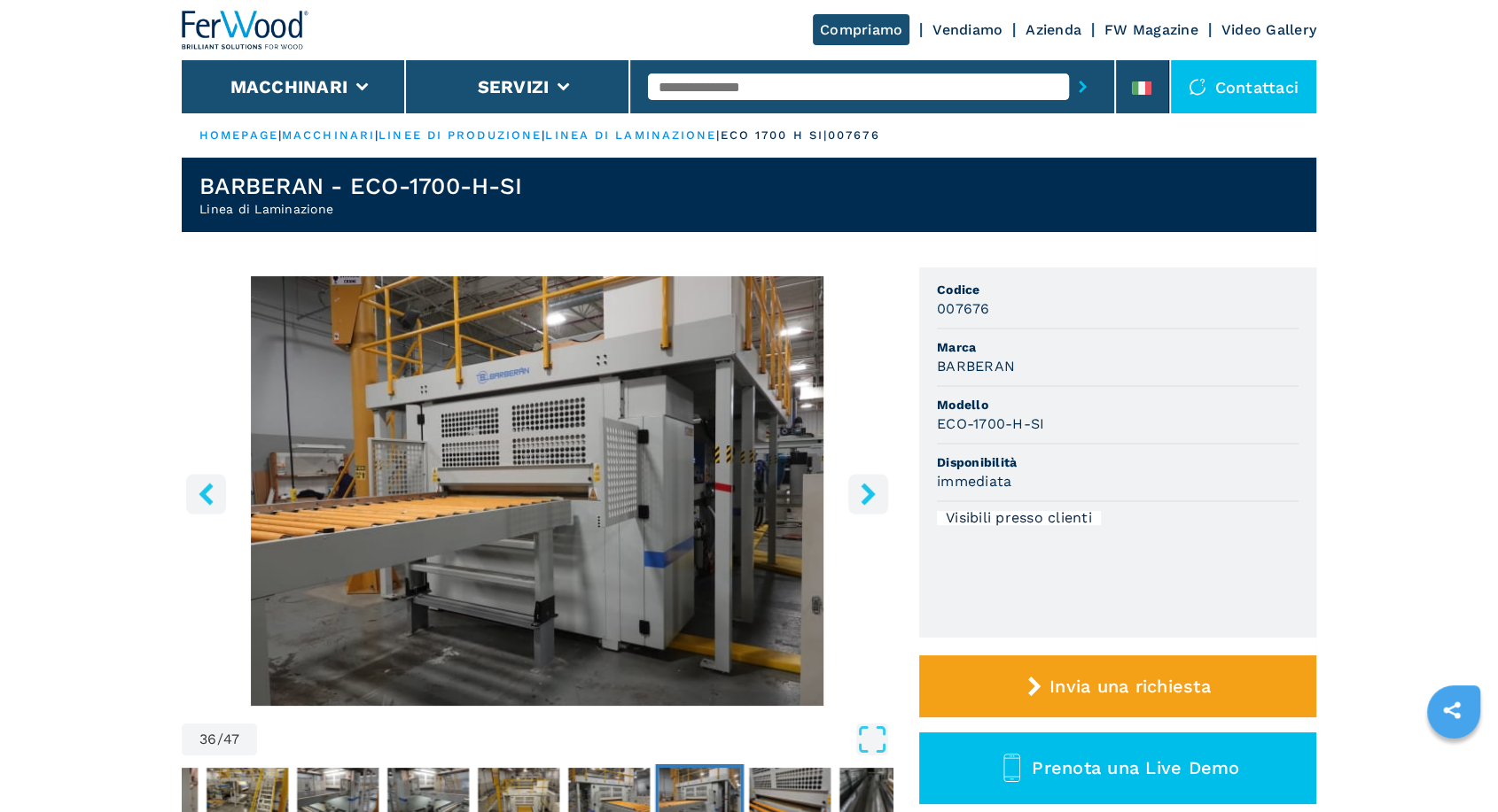
click at [866, 495] on icon "right-button" at bounding box center [867, 493] width 15 height 22
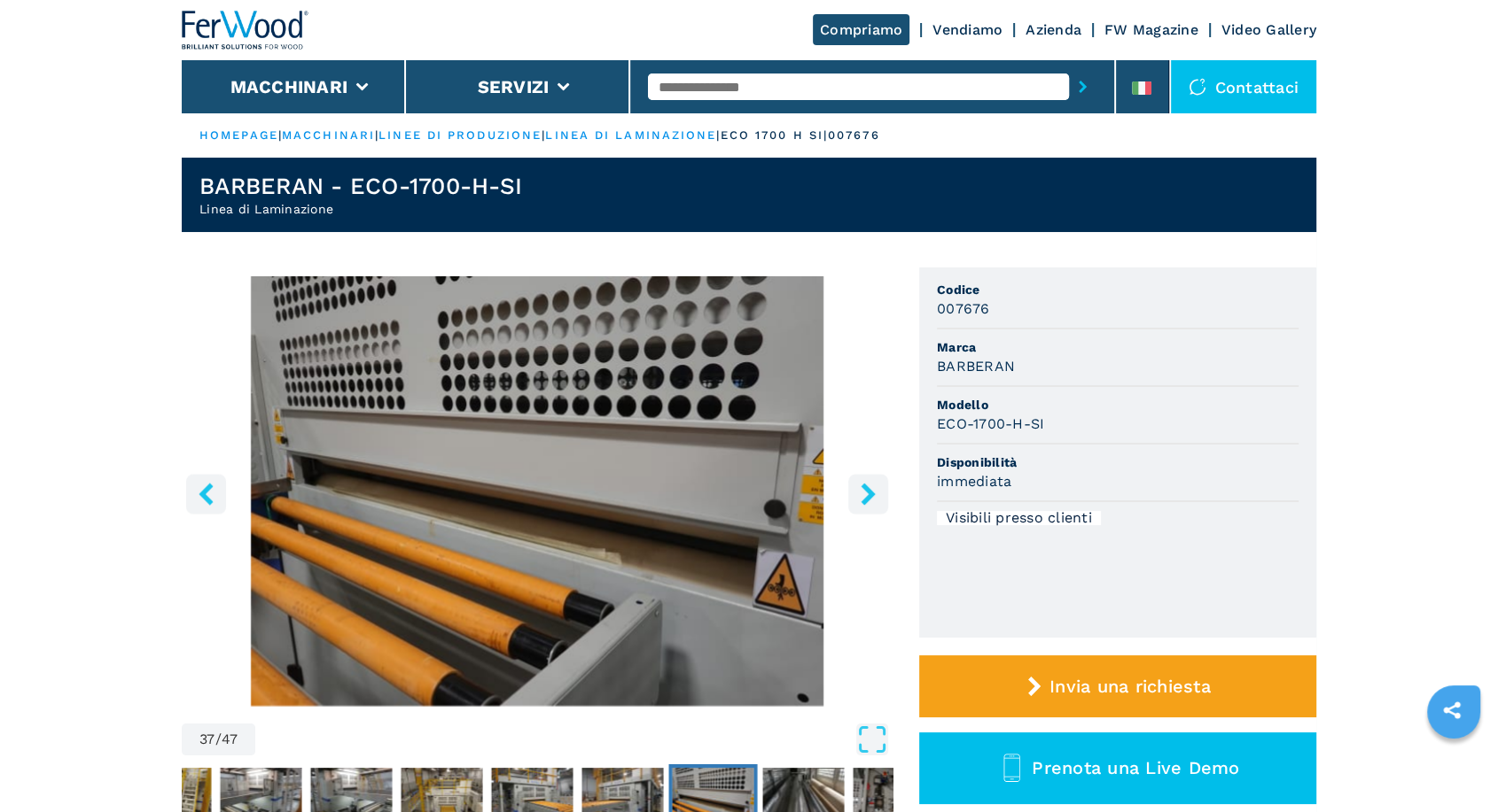
click at [866, 495] on icon "right-button" at bounding box center [867, 493] width 15 height 22
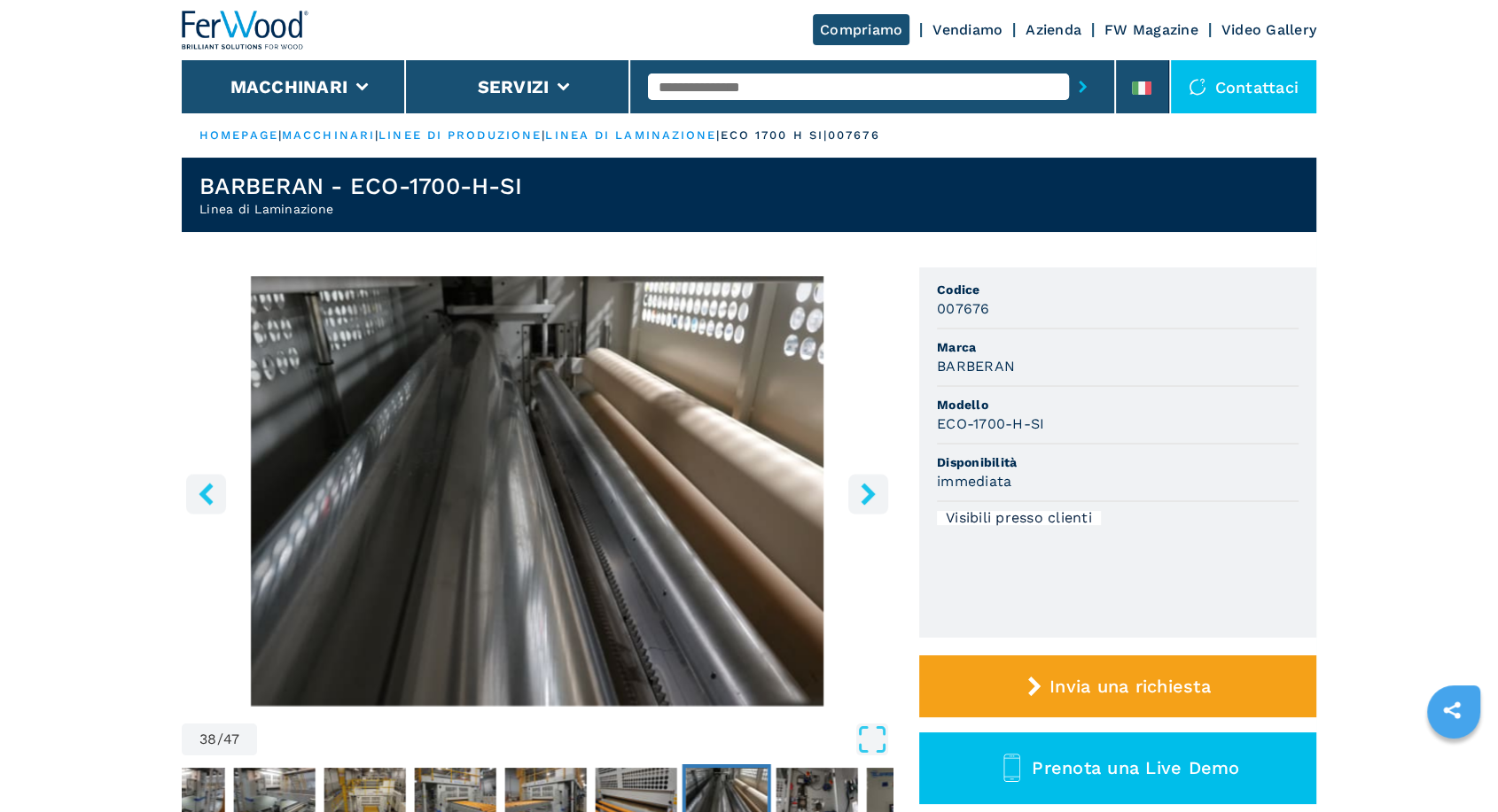
click at [866, 495] on icon "right-button" at bounding box center [867, 493] width 15 height 22
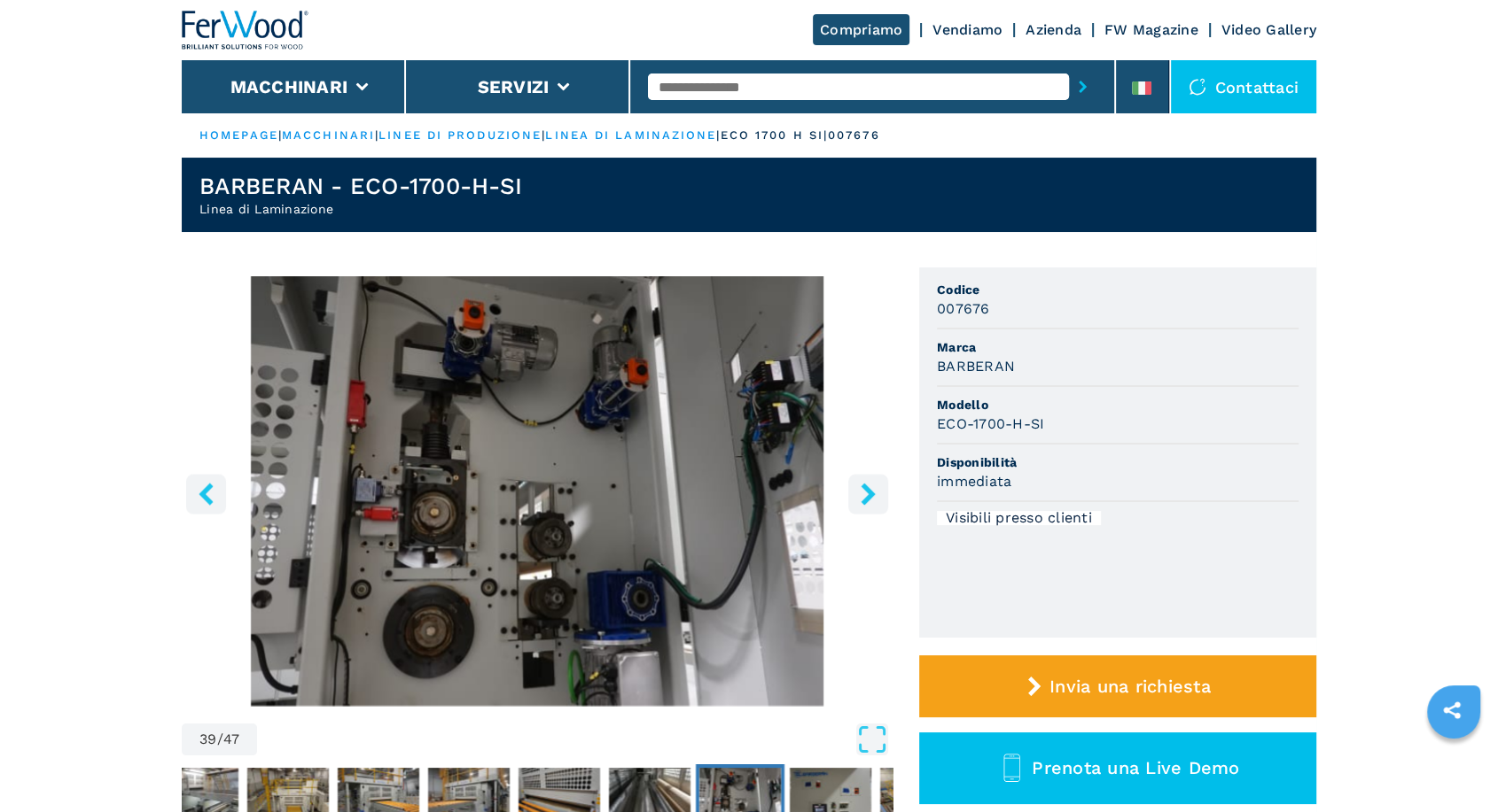
click at [866, 495] on icon "right-button" at bounding box center [867, 493] width 15 height 22
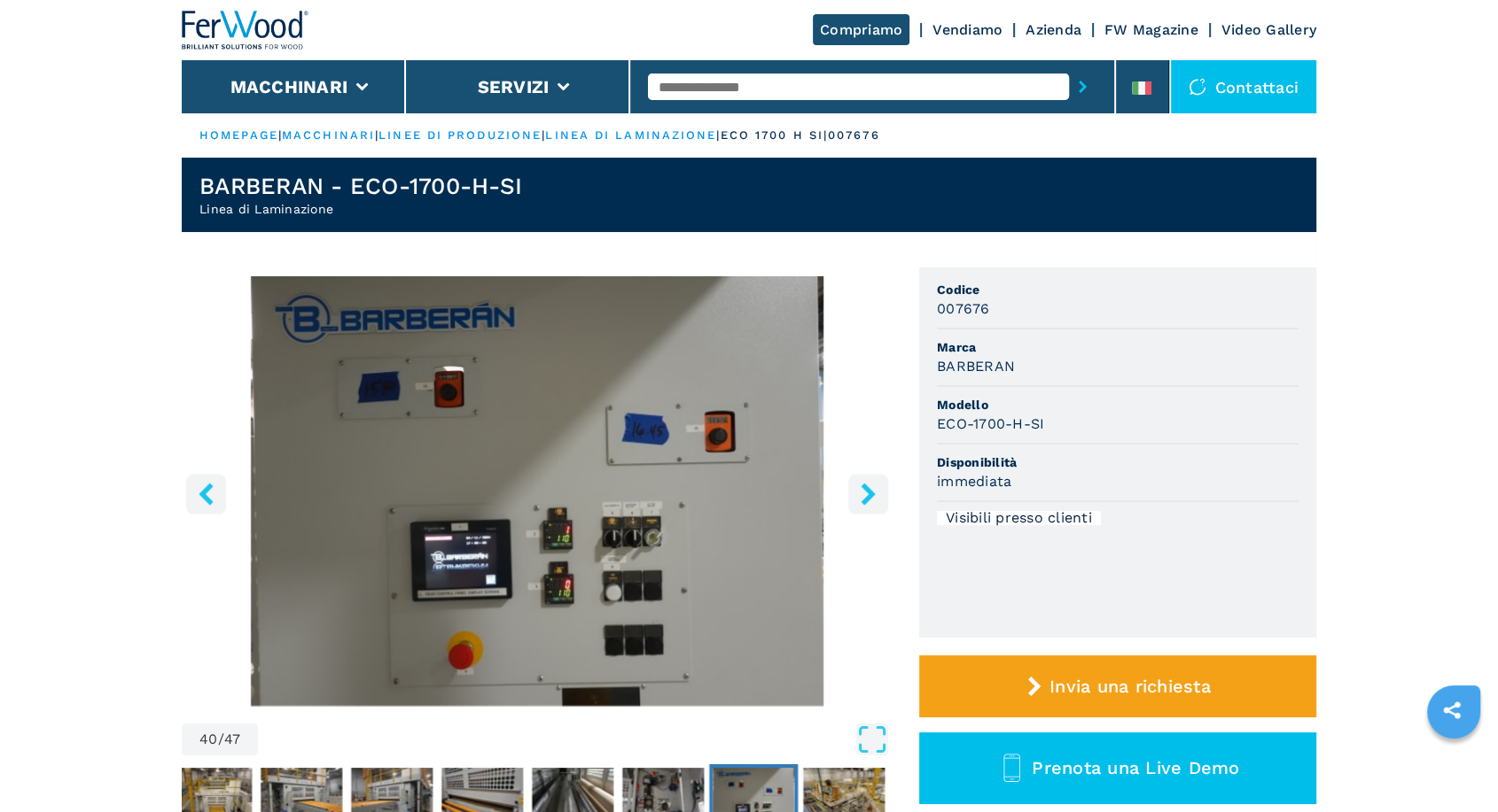
click at [866, 495] on icon "right-button" at bounding box center [867, 493] width 15 height 22
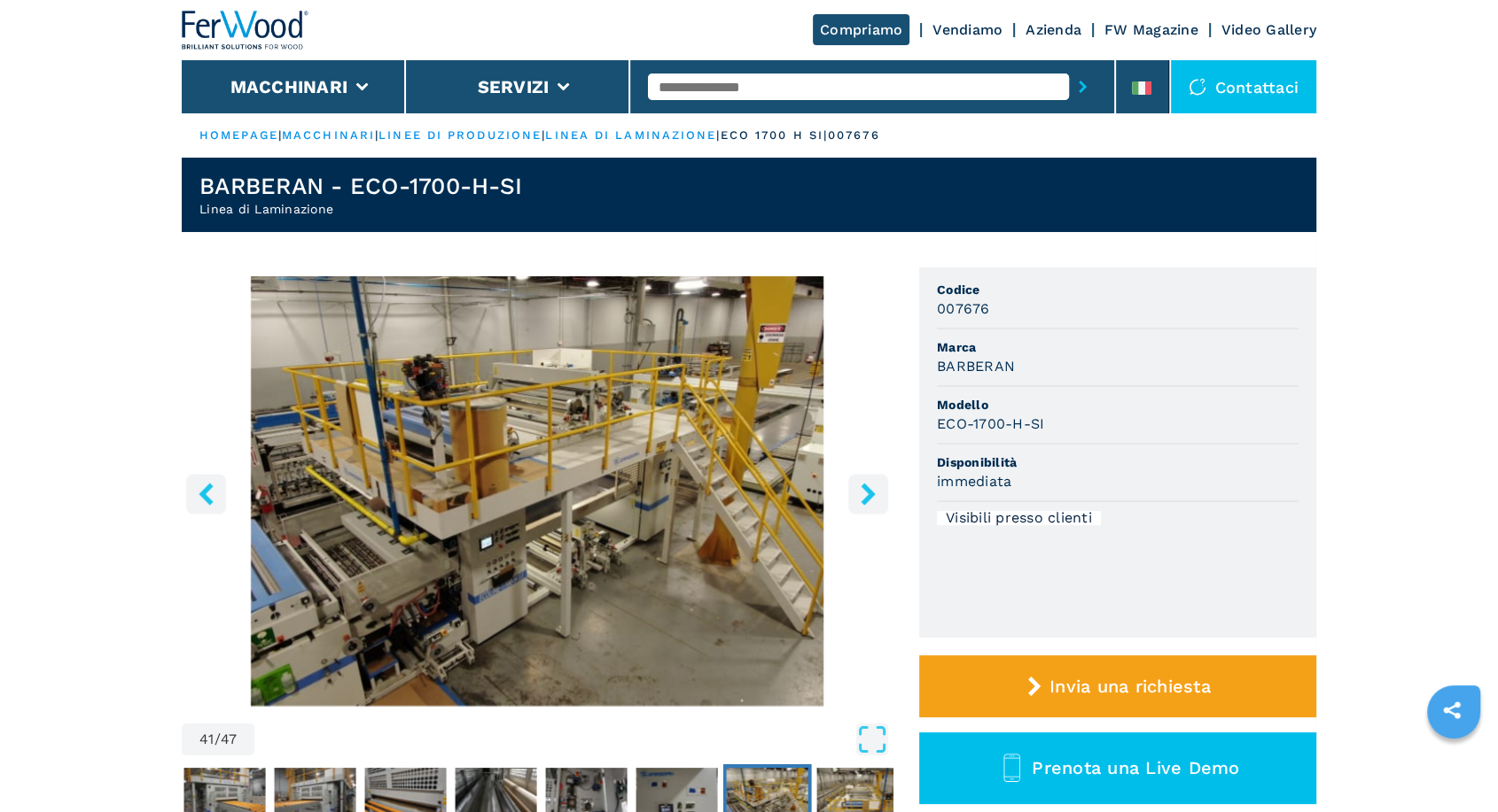
click at [866, 495] on icon "right-button" at bounding box center [867, 493] width 15 height 22
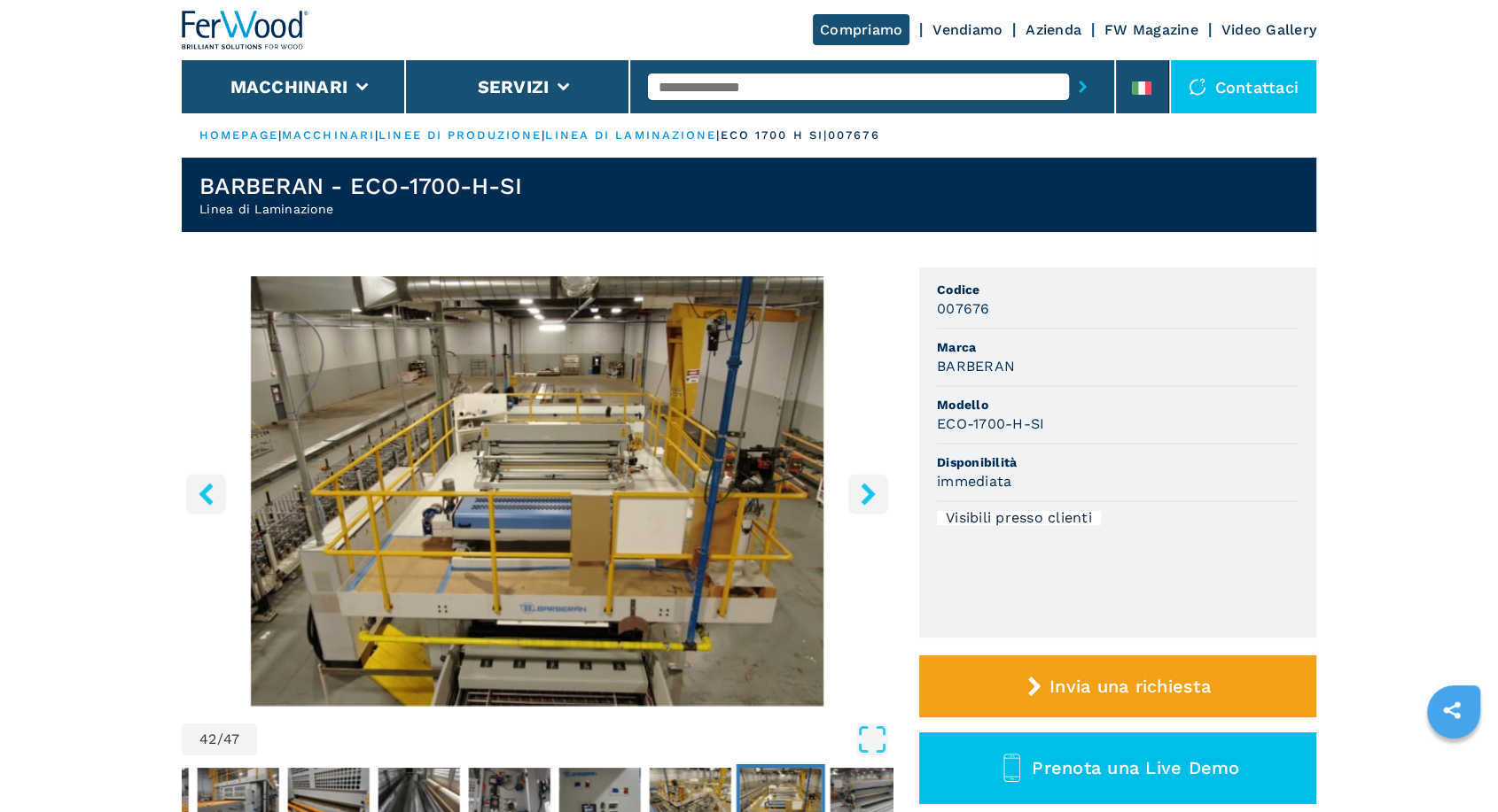
click at [866, 495] on icon "right-button" at bounding box center [867, 493] width 15 height 22
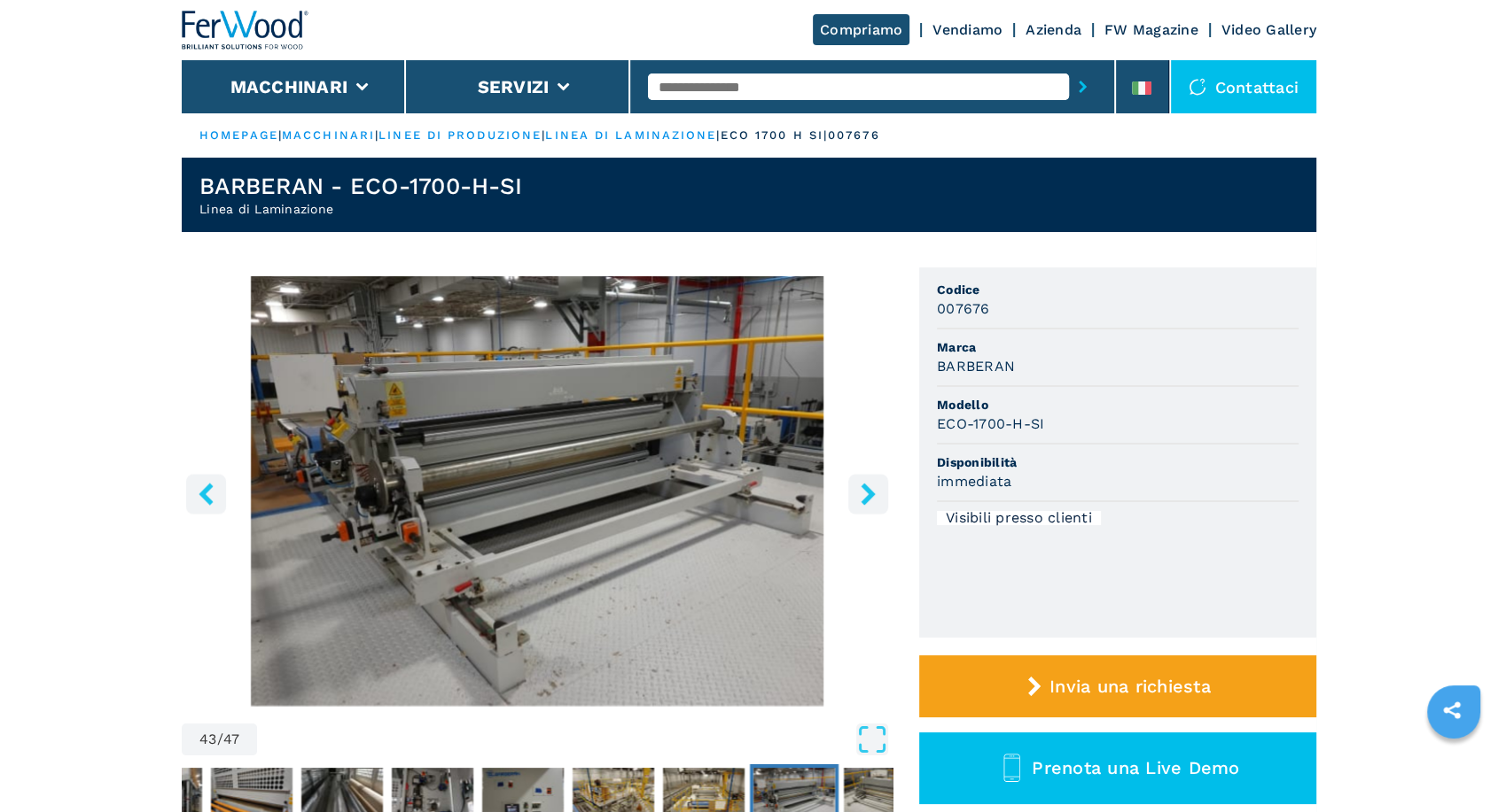
click at [866, 495] on icon "right-button" at bounding box center [867, 493] width 15 height 22
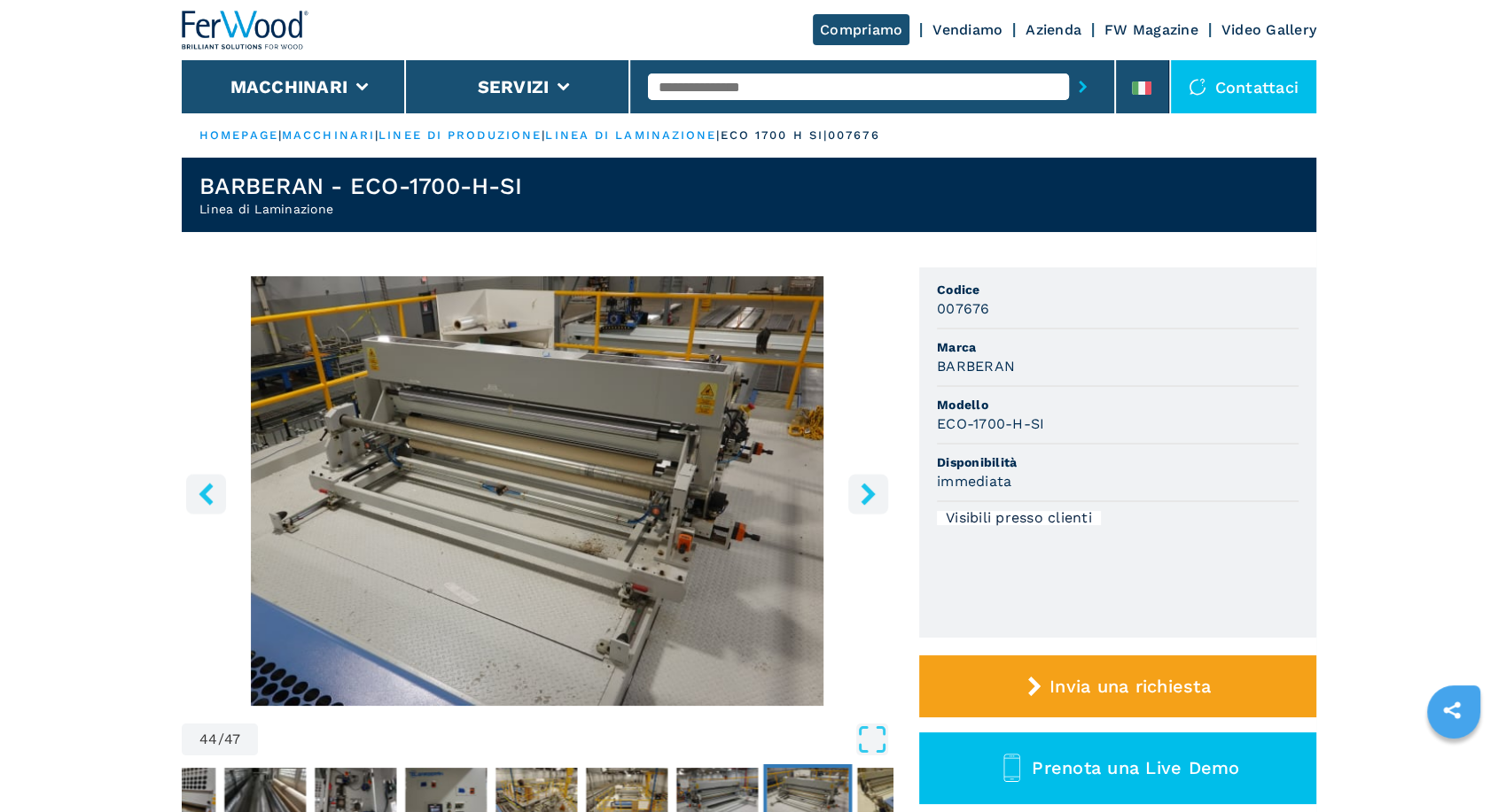
click at [866, 495] on icon "right-button" at bounding box center [867, 493] width 15 height 22
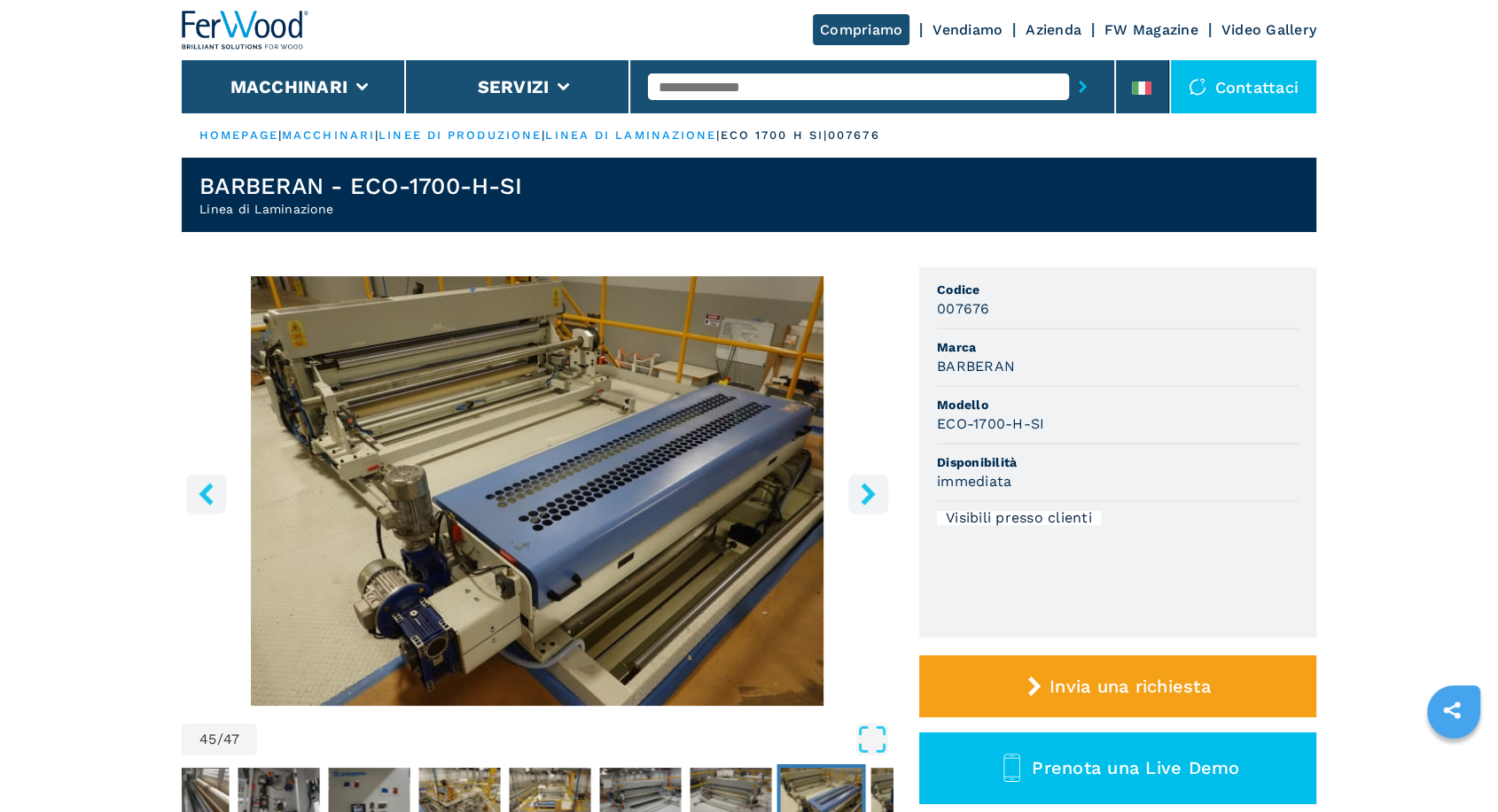
click at [866, 495] on icon "right-button" at bounding box center [867, 493] width 15 height 22
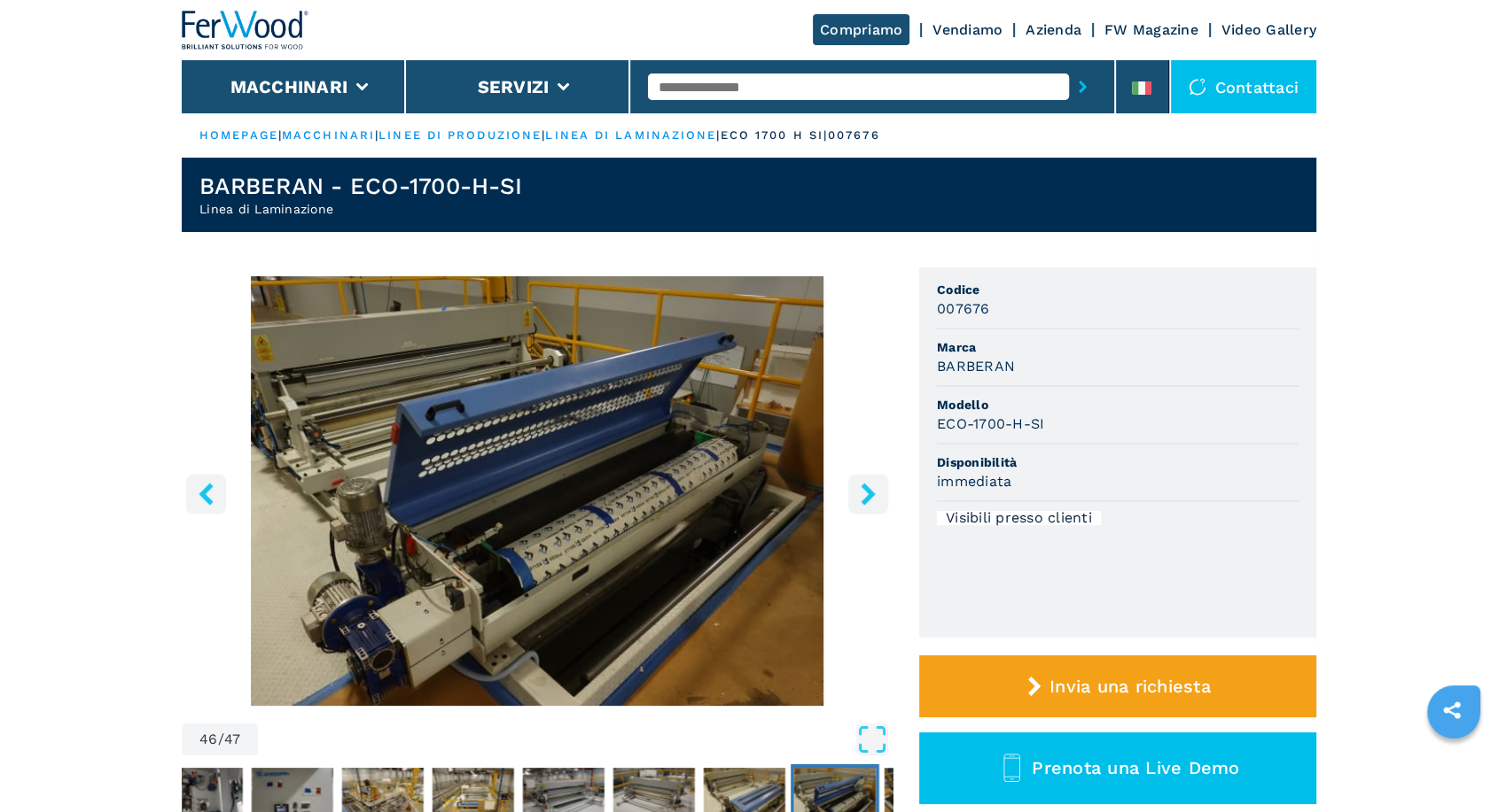
click at [866, 495] on icon "right-button" at bounding box center [867, 493] width 15 height 22
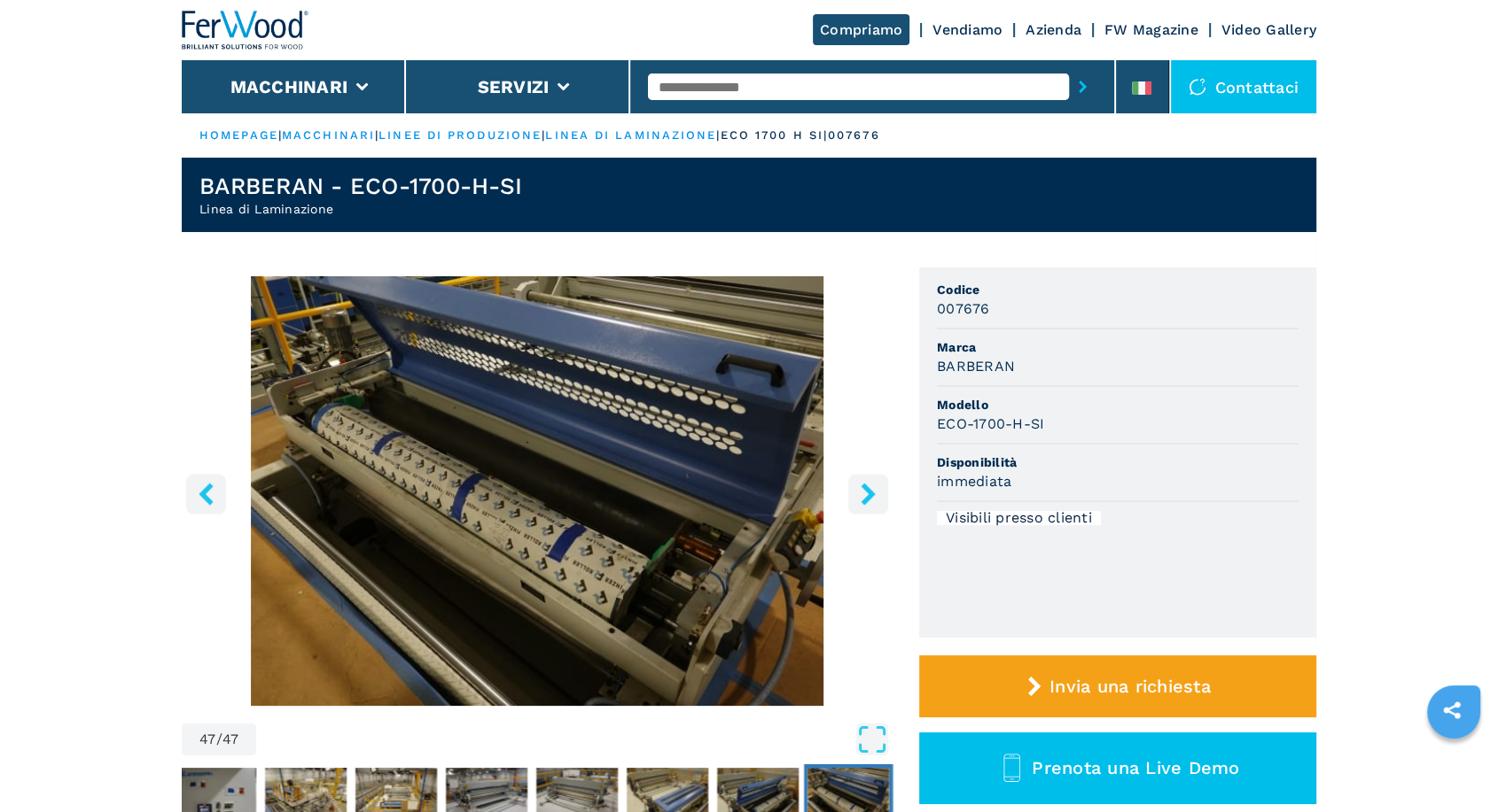
click at [866, 495] on icon "right-button" at bounding box center [867, 493] width 15 height 22
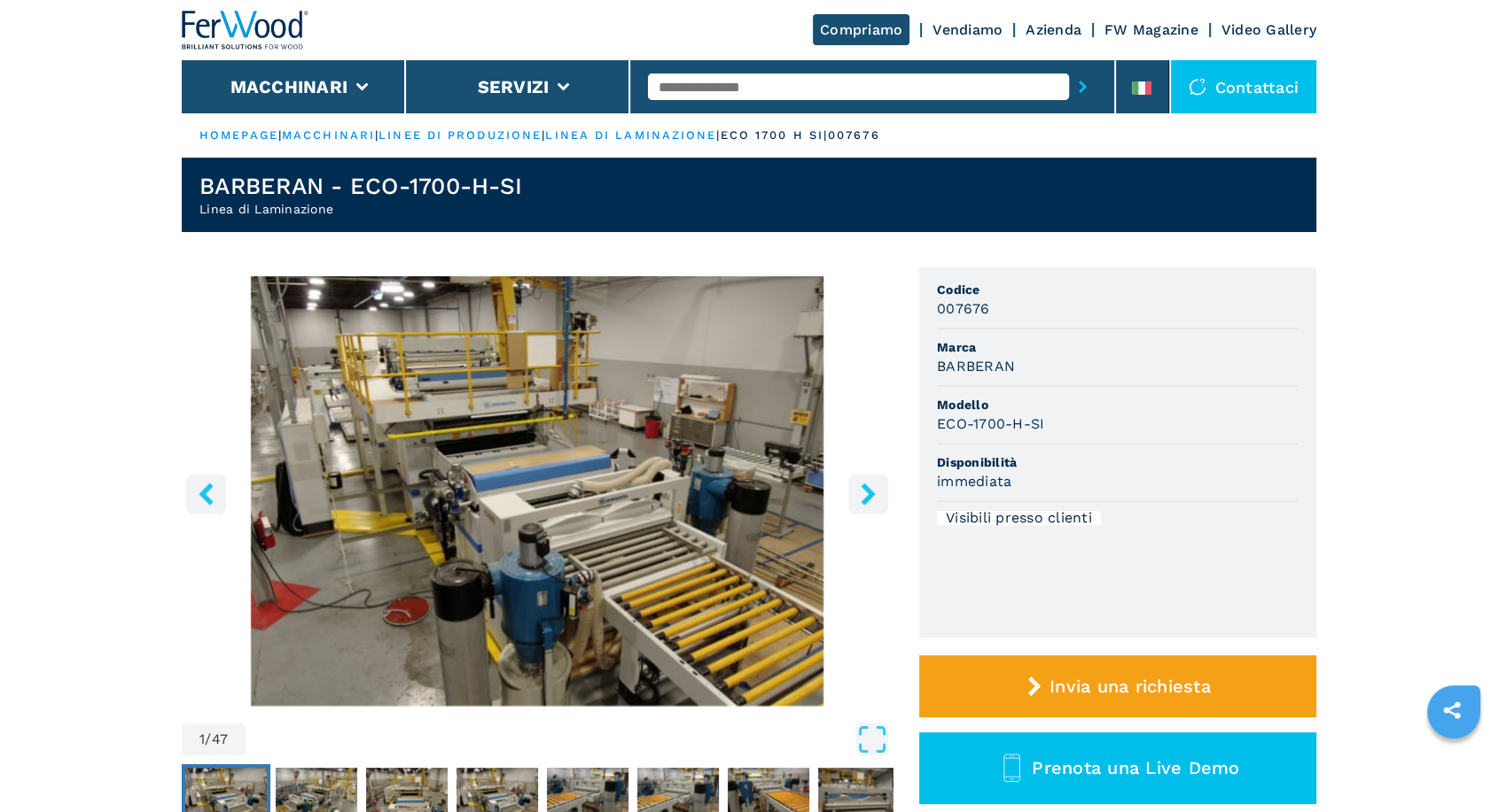
click at [866, 495] on icon "right-button" at bounding box center [867, 493] width 15 height 22
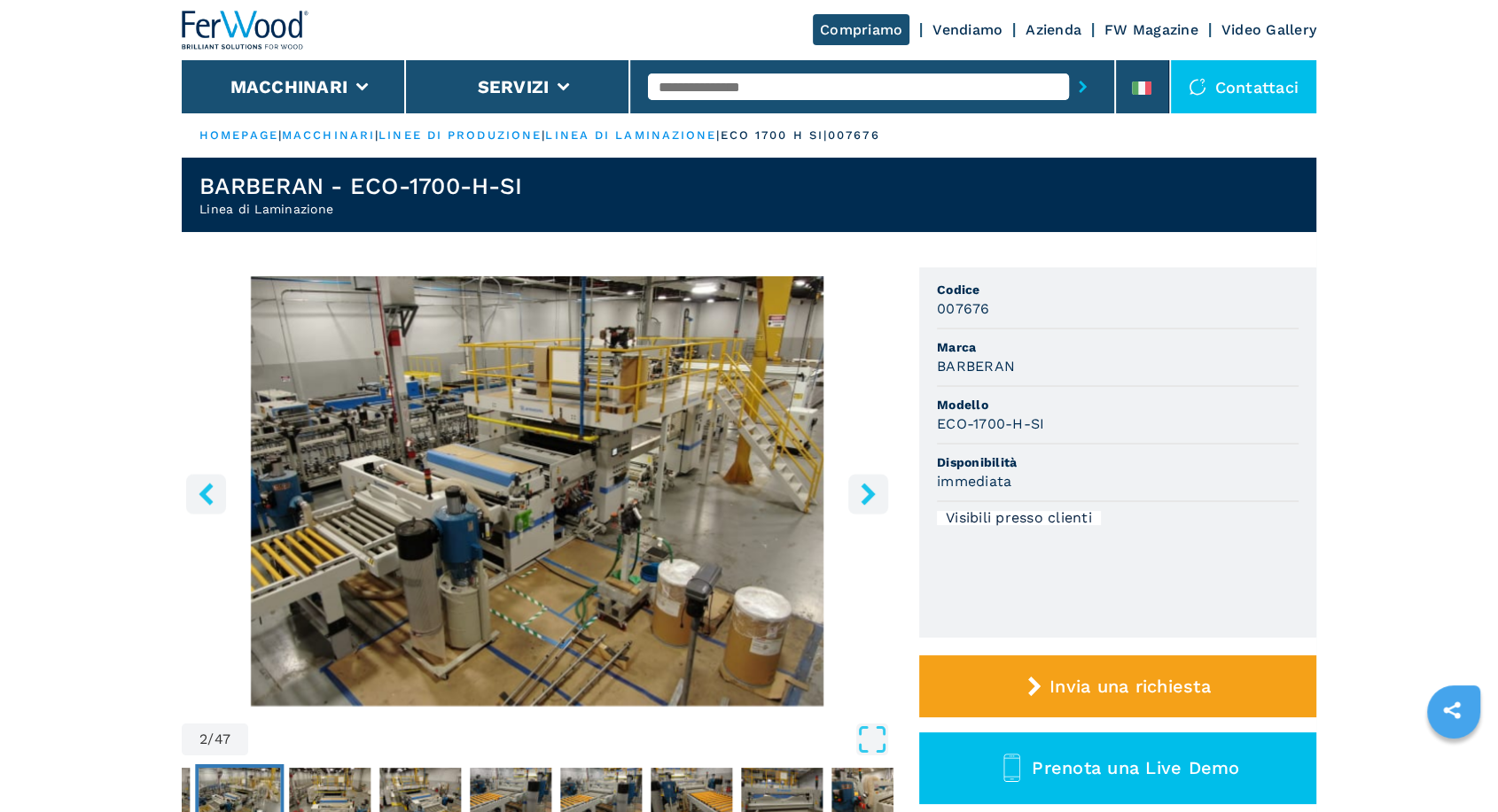
click at [866, 495] on icon "right-button" at bounding box center [867, 493] width 15 height 22
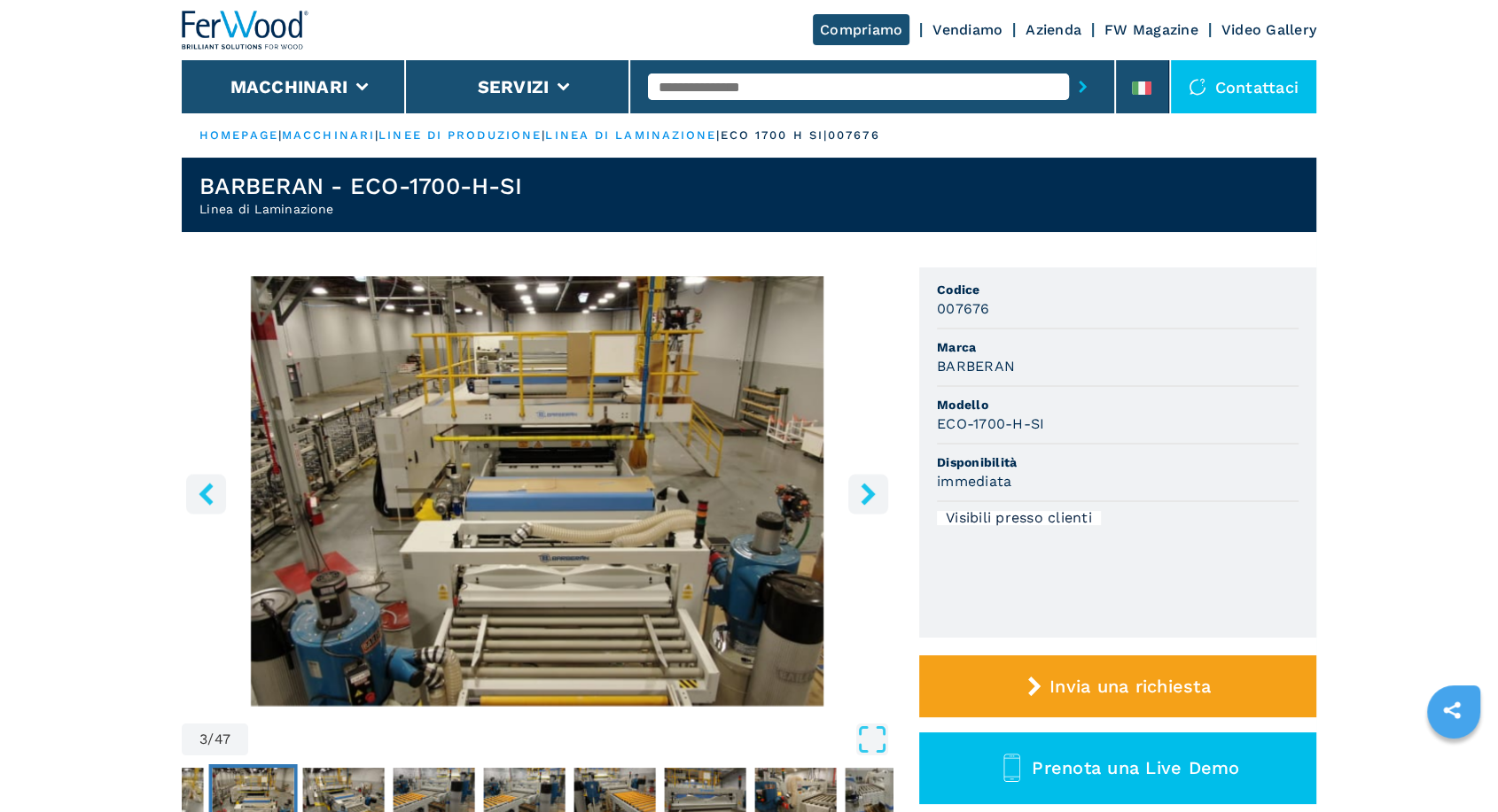
click at [866, 495] on icon "right-button" at bounding box center [867, 493] width 15 height 22
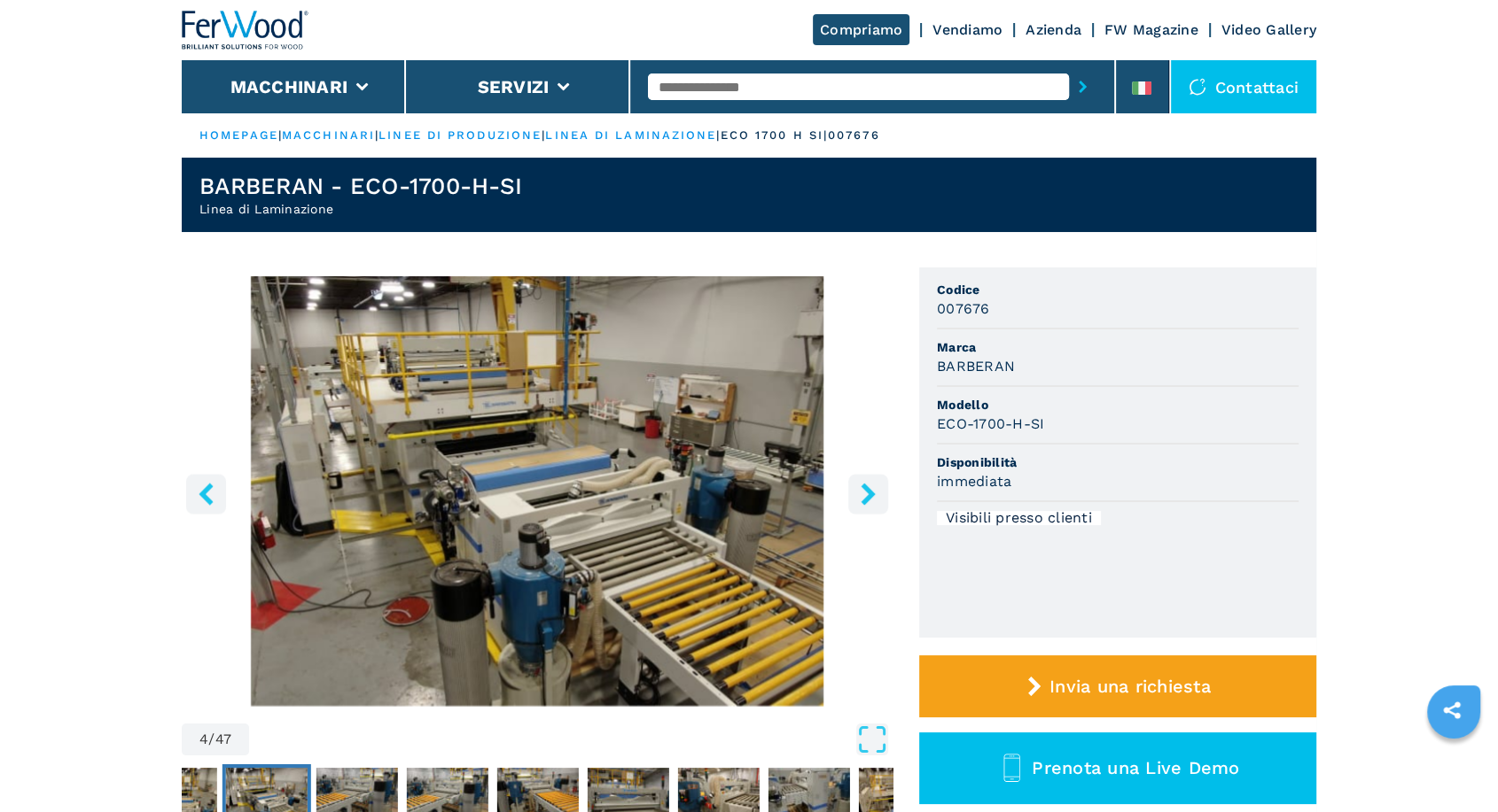
click at [866, 495] on icon "right-button" at bounding box center [867, 493] width 15 height 22
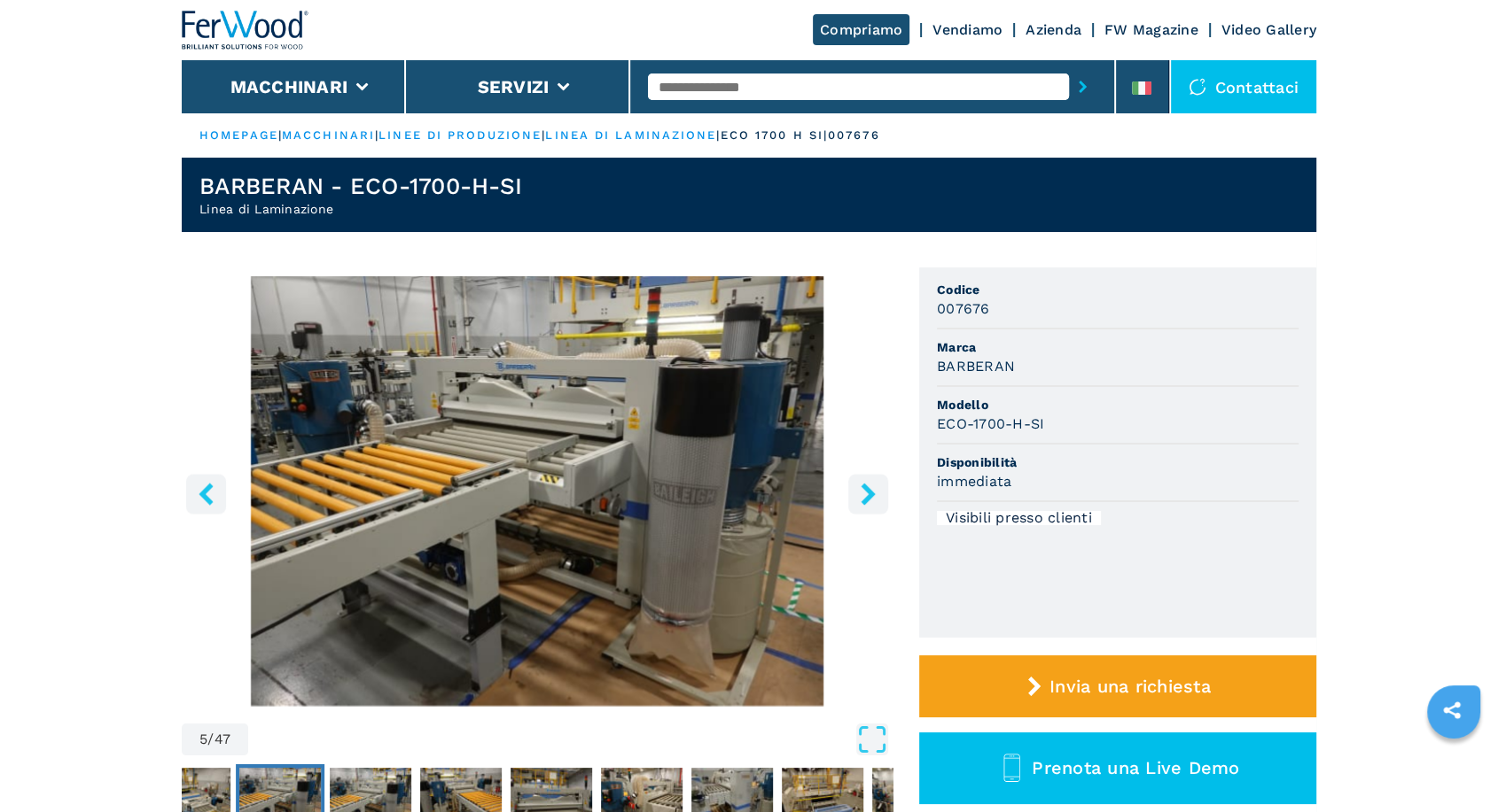
click at [866, 495] on icon "right-button" at bounding box center [867, 493] width 15 height 22
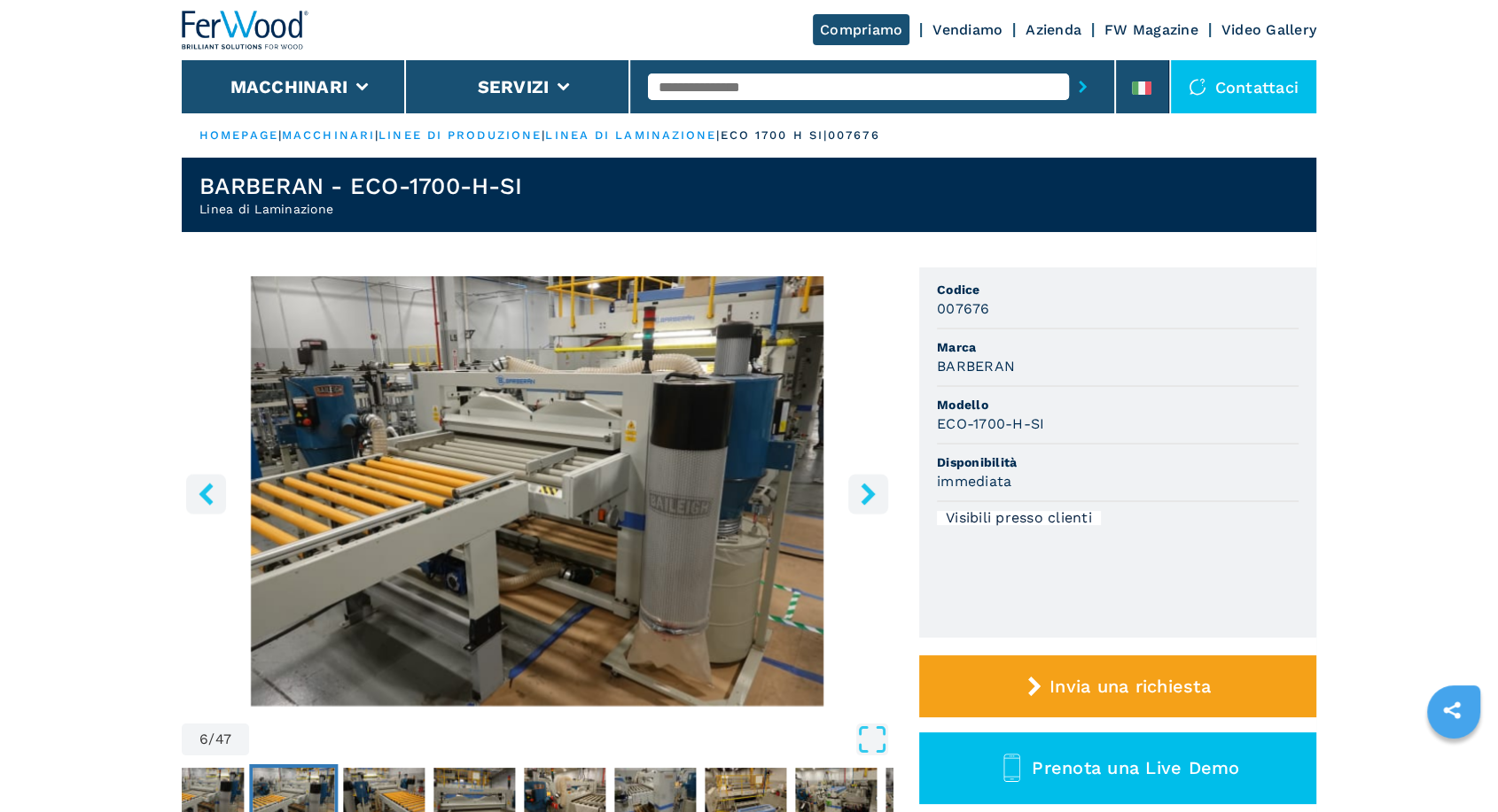
click at [866, 495] on icon "right-button" at bounding box center [867, 493] width 15 height 22
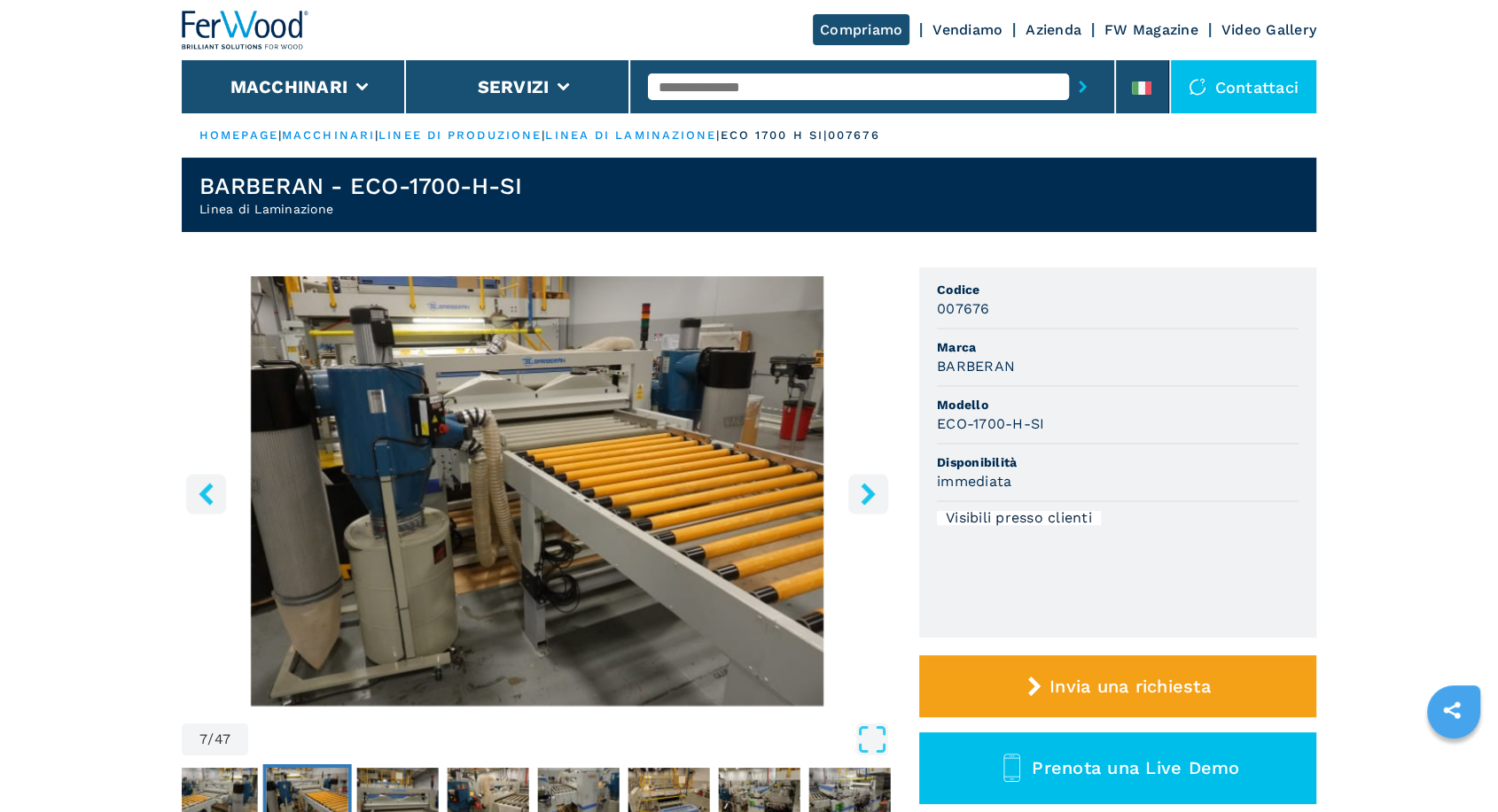
click at [866, 495] on icon "right-button" at bounding box center [867, 493] width 15 height 22
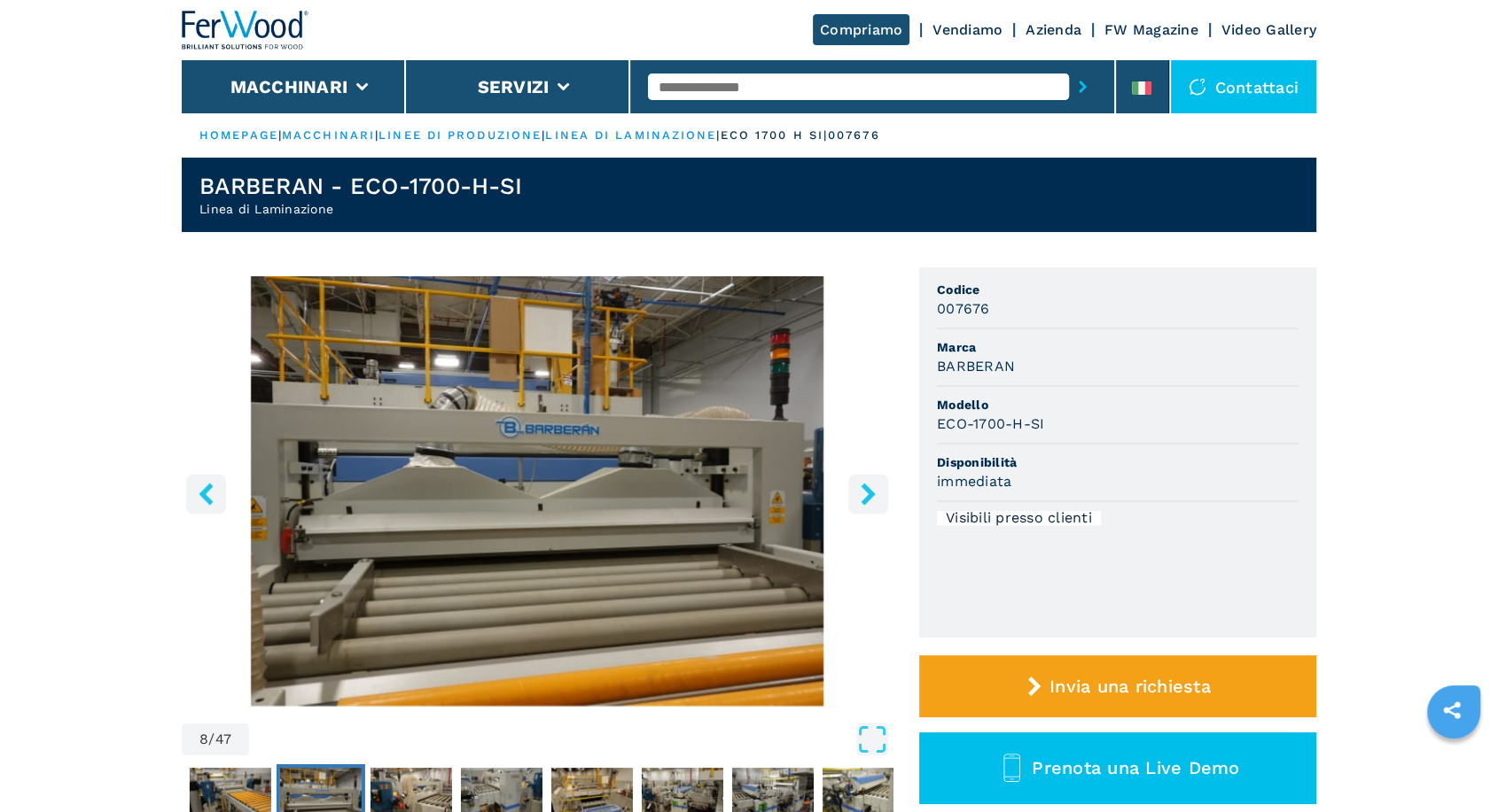
click at [866, 495] on icon "right-button" at bounding box center [867, 493] width 15 height 22
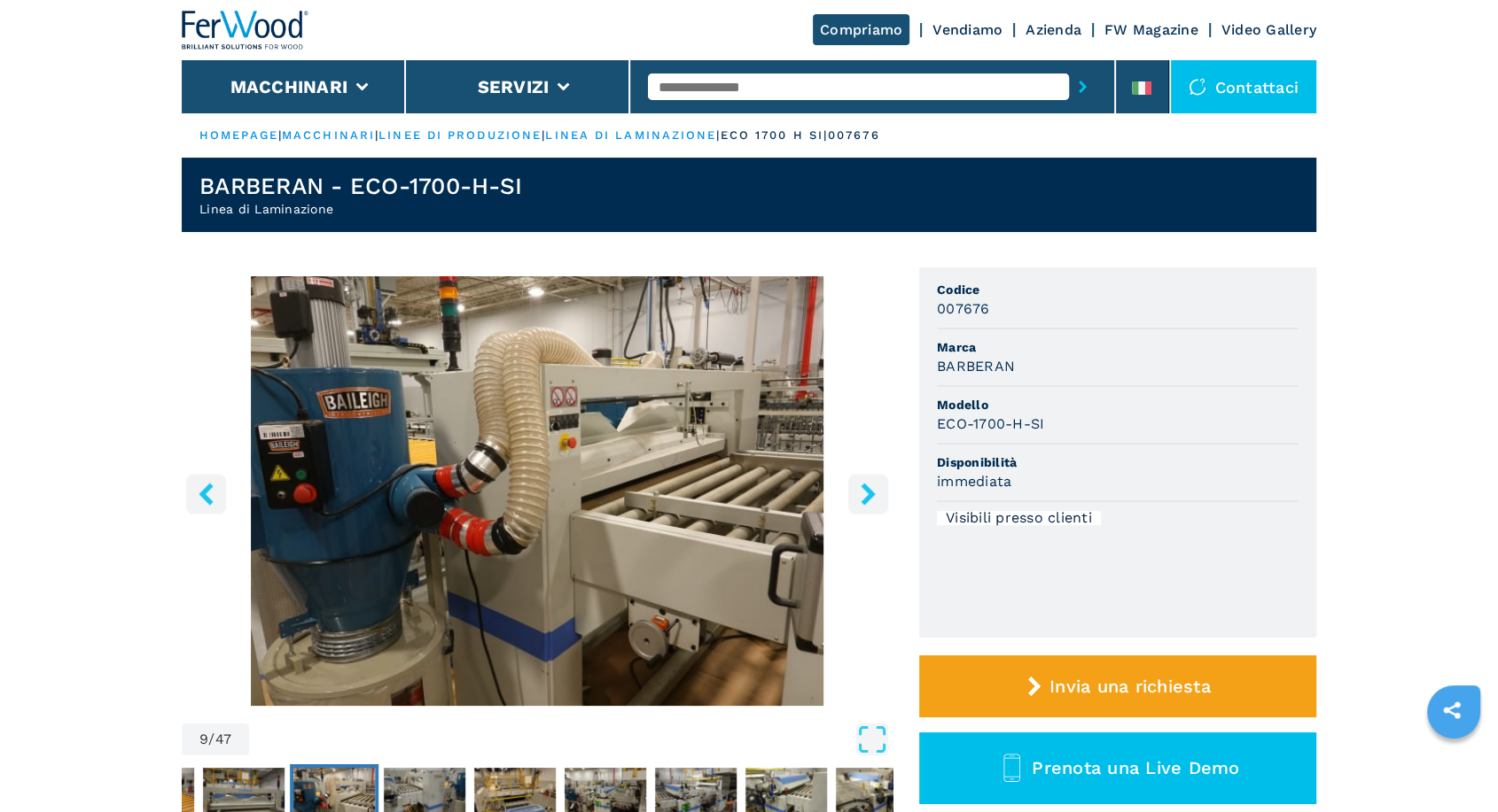
click at [866, 495] on icon "right-button" at bounding box center [867, 493] width 15 height 22
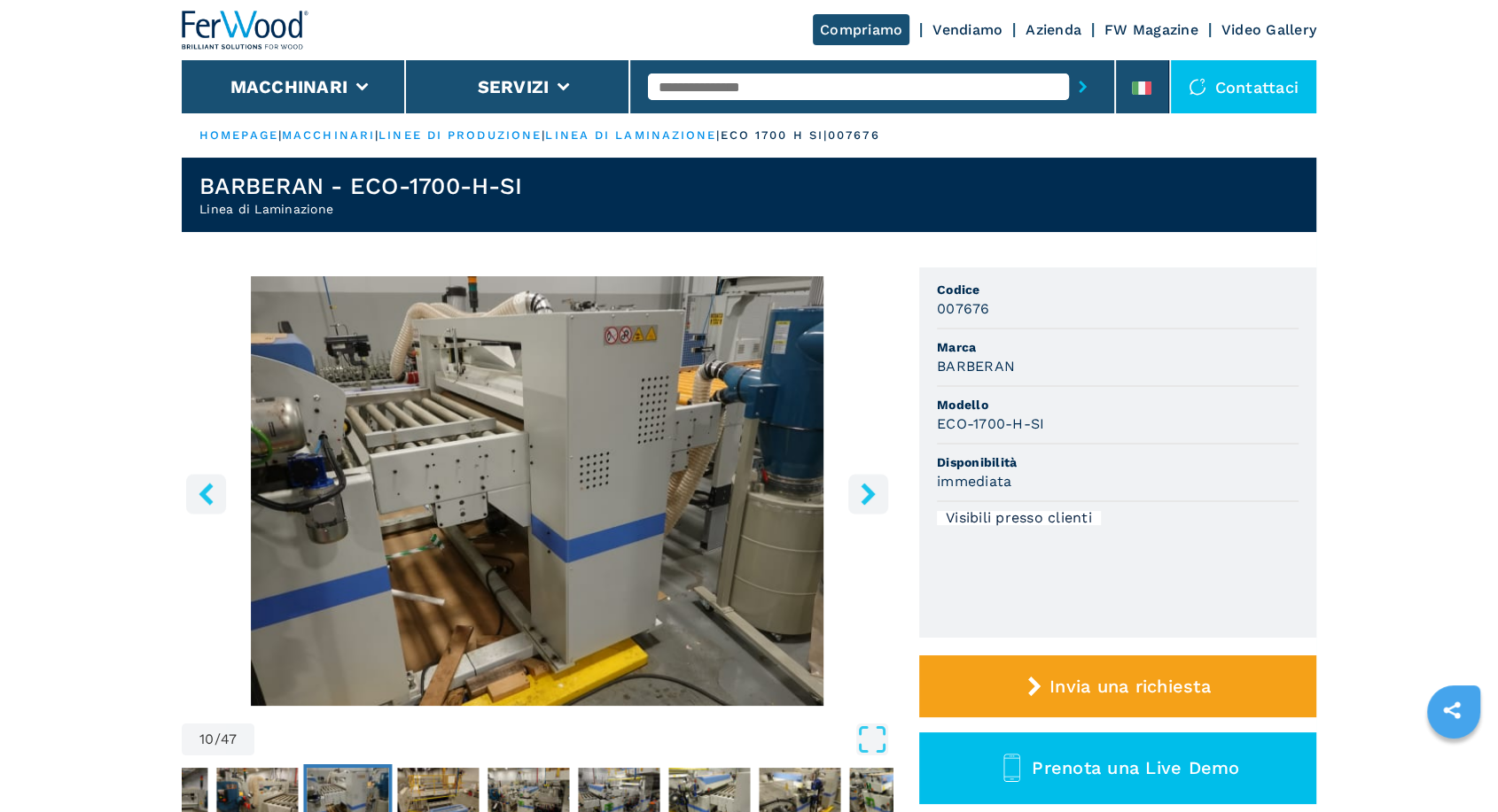
click at [866, 495] on icon "right-button" at bounding box center [867, 493] width 15 height 22
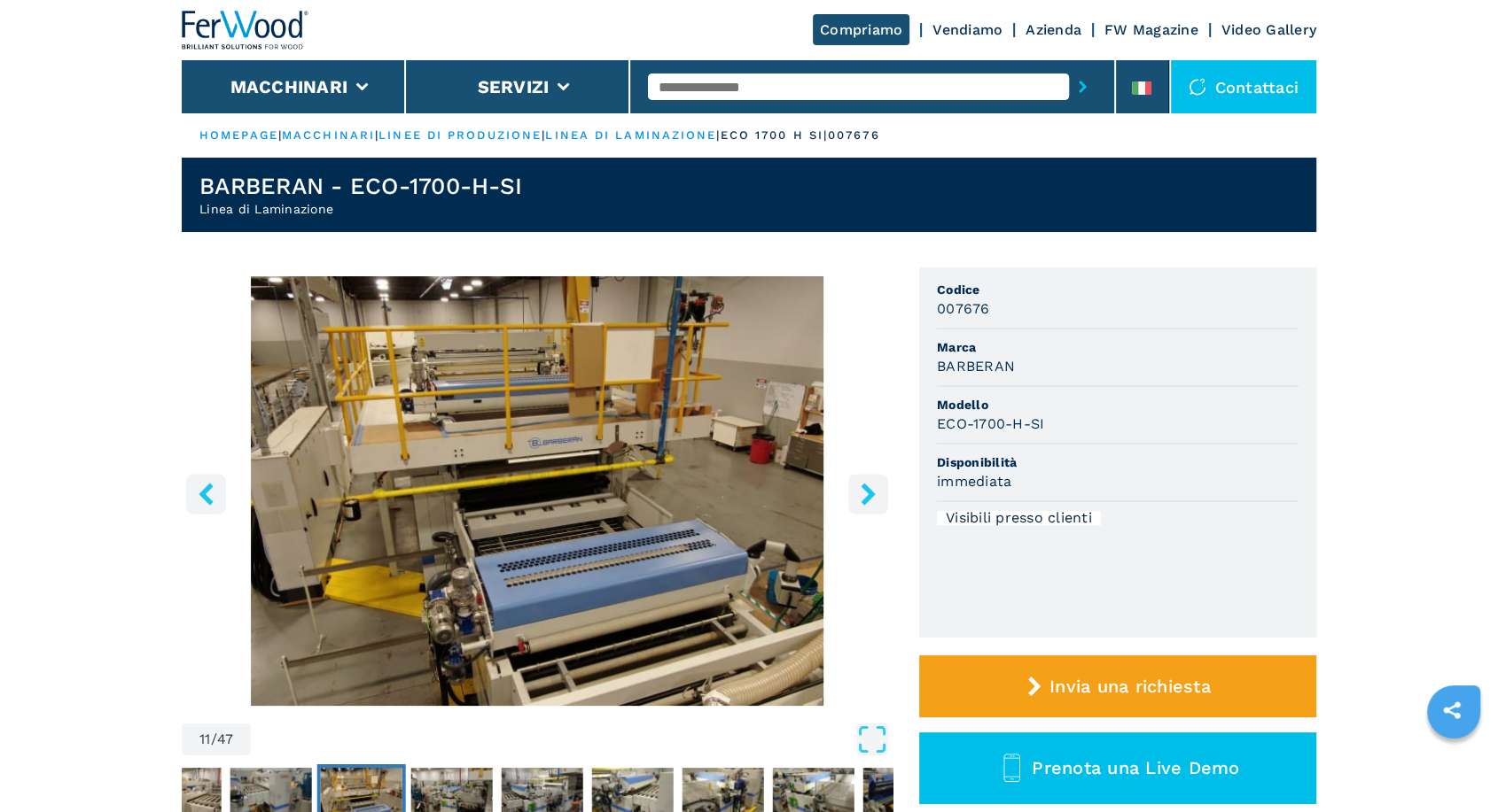
click at [866, 495] on icon "right-button" at bounding box center [867, 493] width 15 height 22
click at [731, 96] on input "text" at bounding box center [858, 86] width 421 height 26
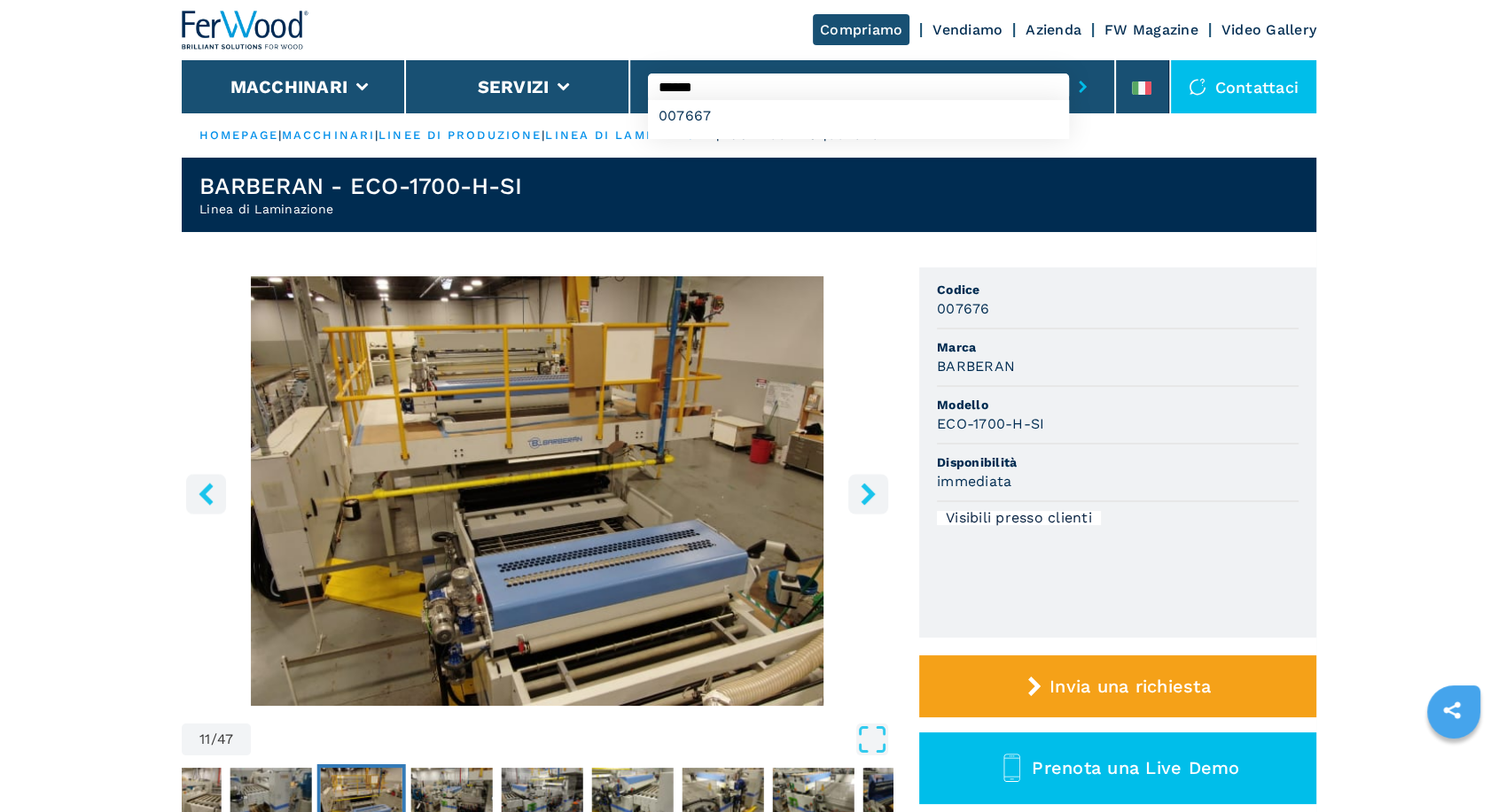
type input "******"
click at [1069, 67] on button "submit-button" at bounding box center [1082, 87] width 27 height 41
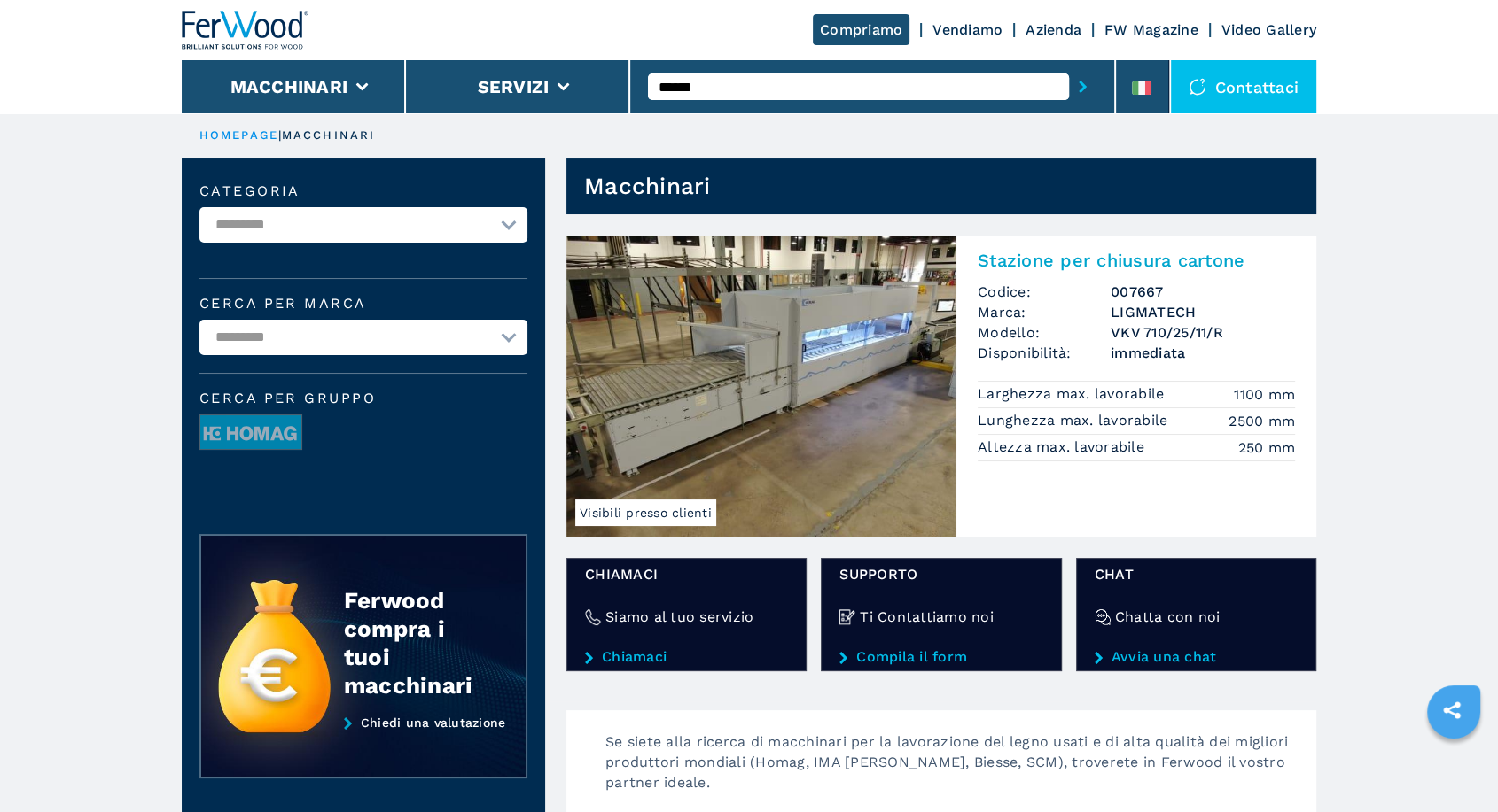
click at [843, 348] on img at bounding box center [761, 387] width 390 height 302
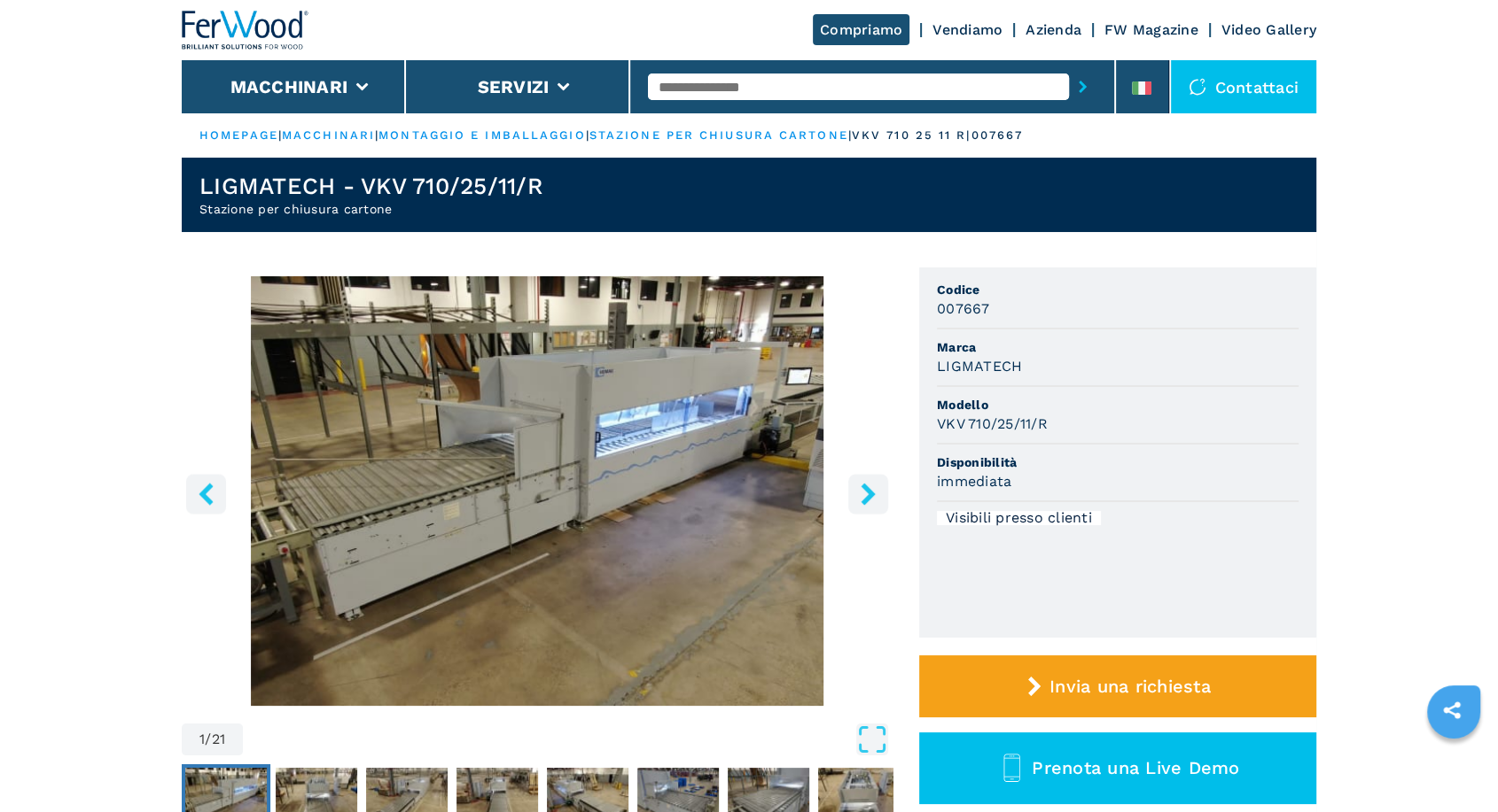
click at [876, 497] on icon "right-button" at bounding box center [867, 493] width 22 height 22
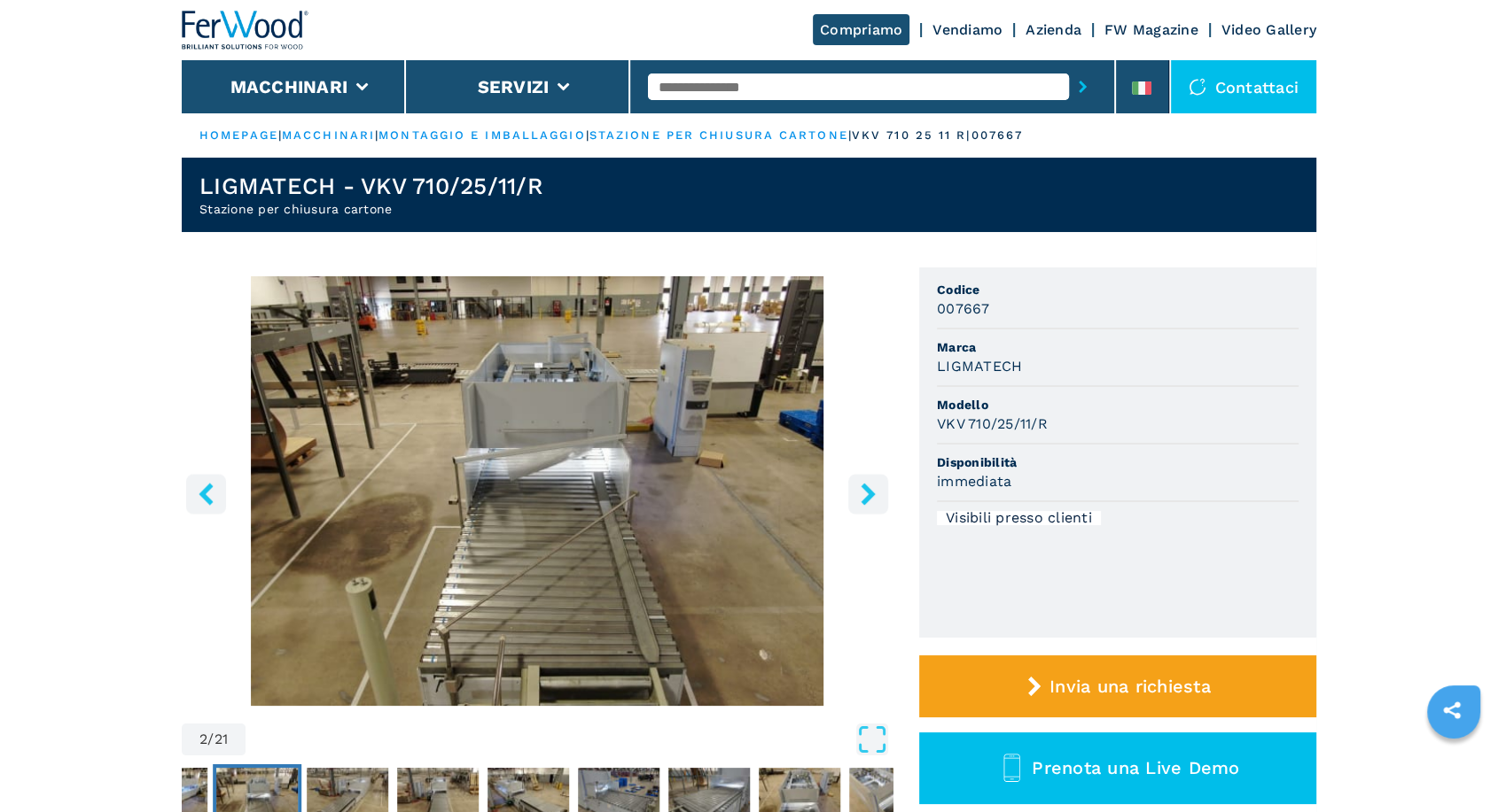
click at [876, 497] on icon "right-button" at bounding box center [867, 493] width 22 height 22
click at [874, 497] on icon "right-button" at bounding box center [867, 493] width 22 height 22
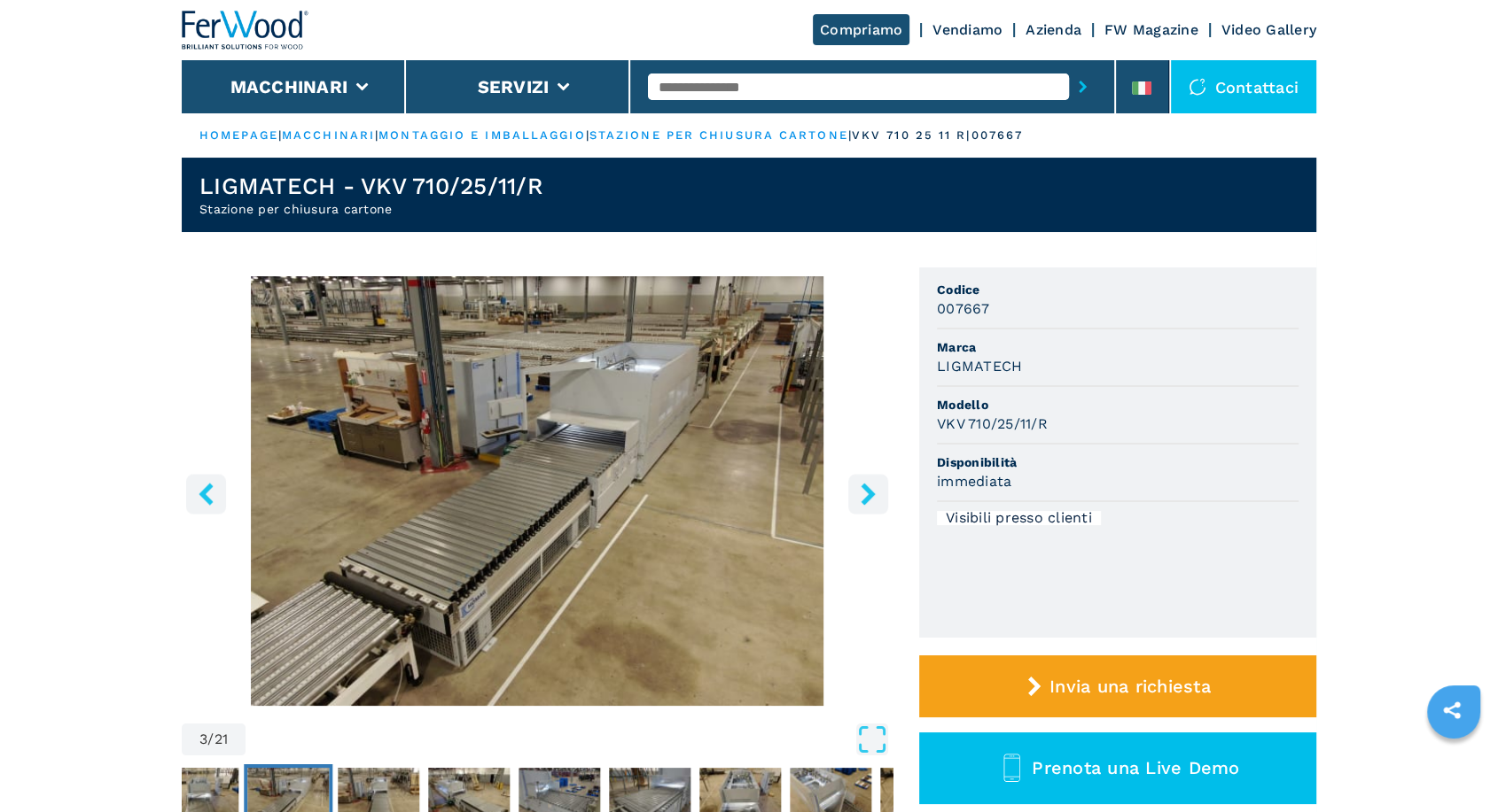
click at [873, 497] on icon "right-button" at bounding box center [867, 493] width 22 height 22
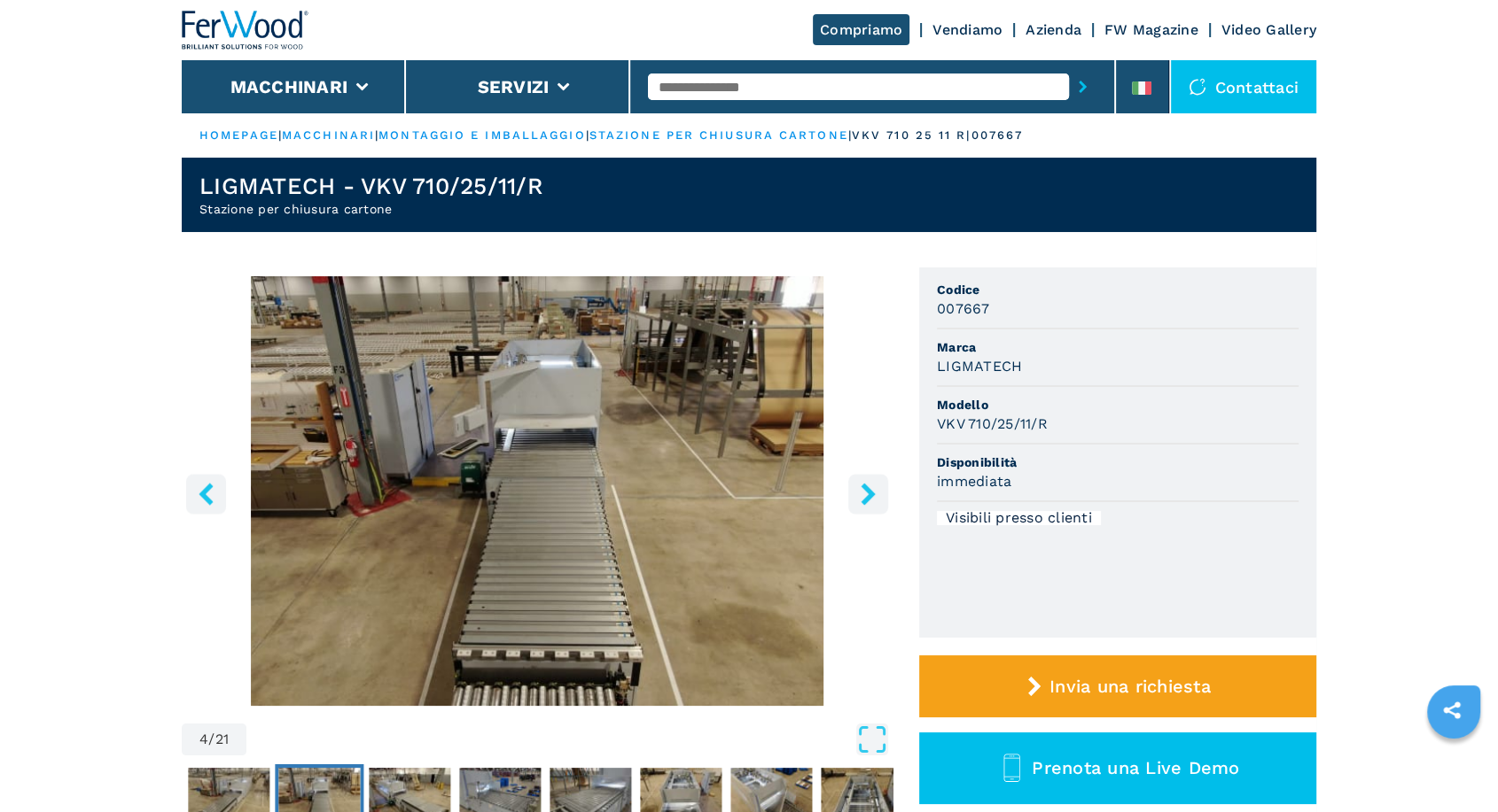
click at [873, 497] on icon "right-button" at bounding box center [867, 493] width 22 height 22
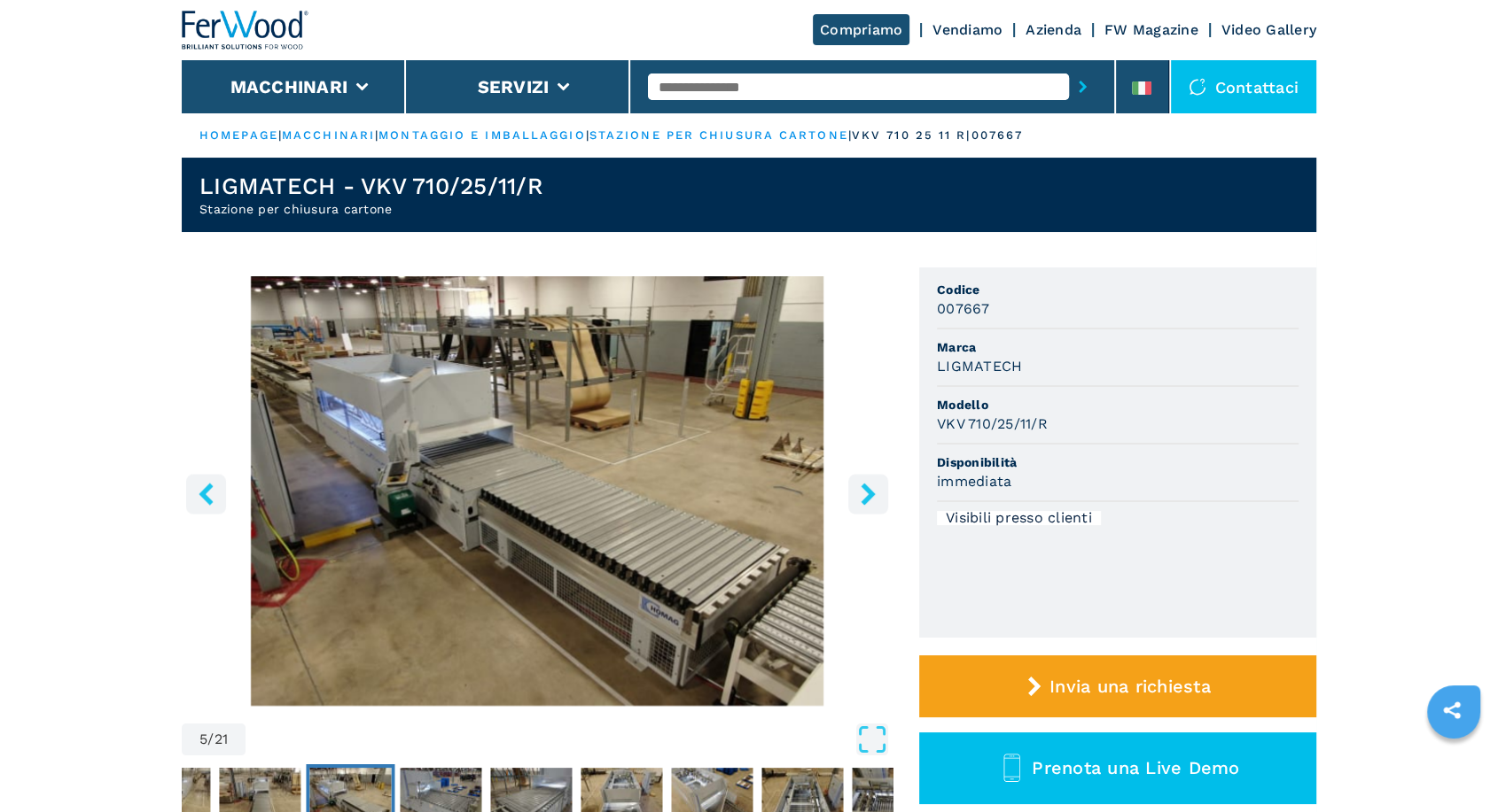
click at [873, 497] on icon "right-button" at bounding box center [867, 493] width 22 height 22
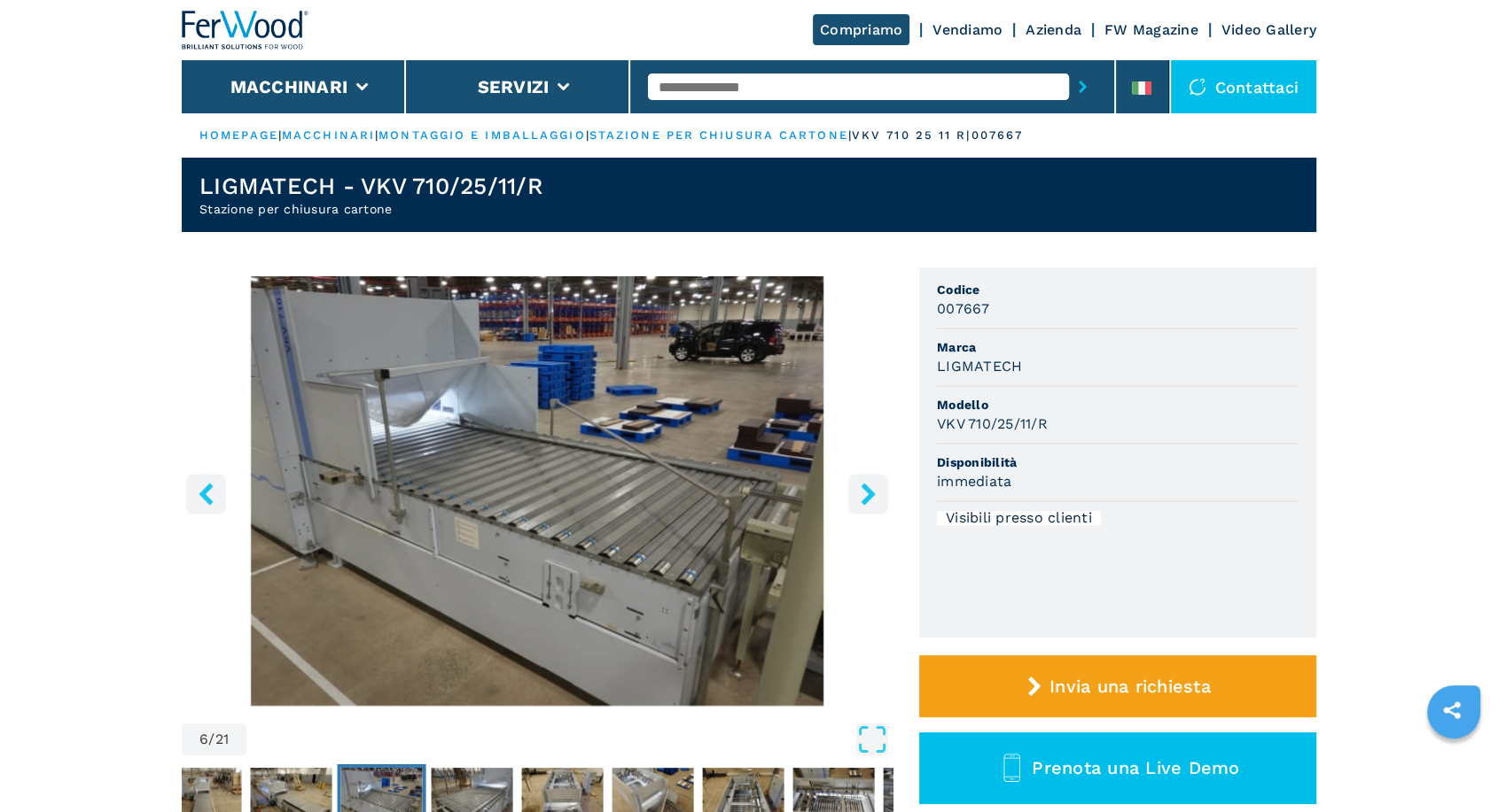
click at [873, 497] on icon "right-button" at bounding box center [867, 493] width 22 height 22
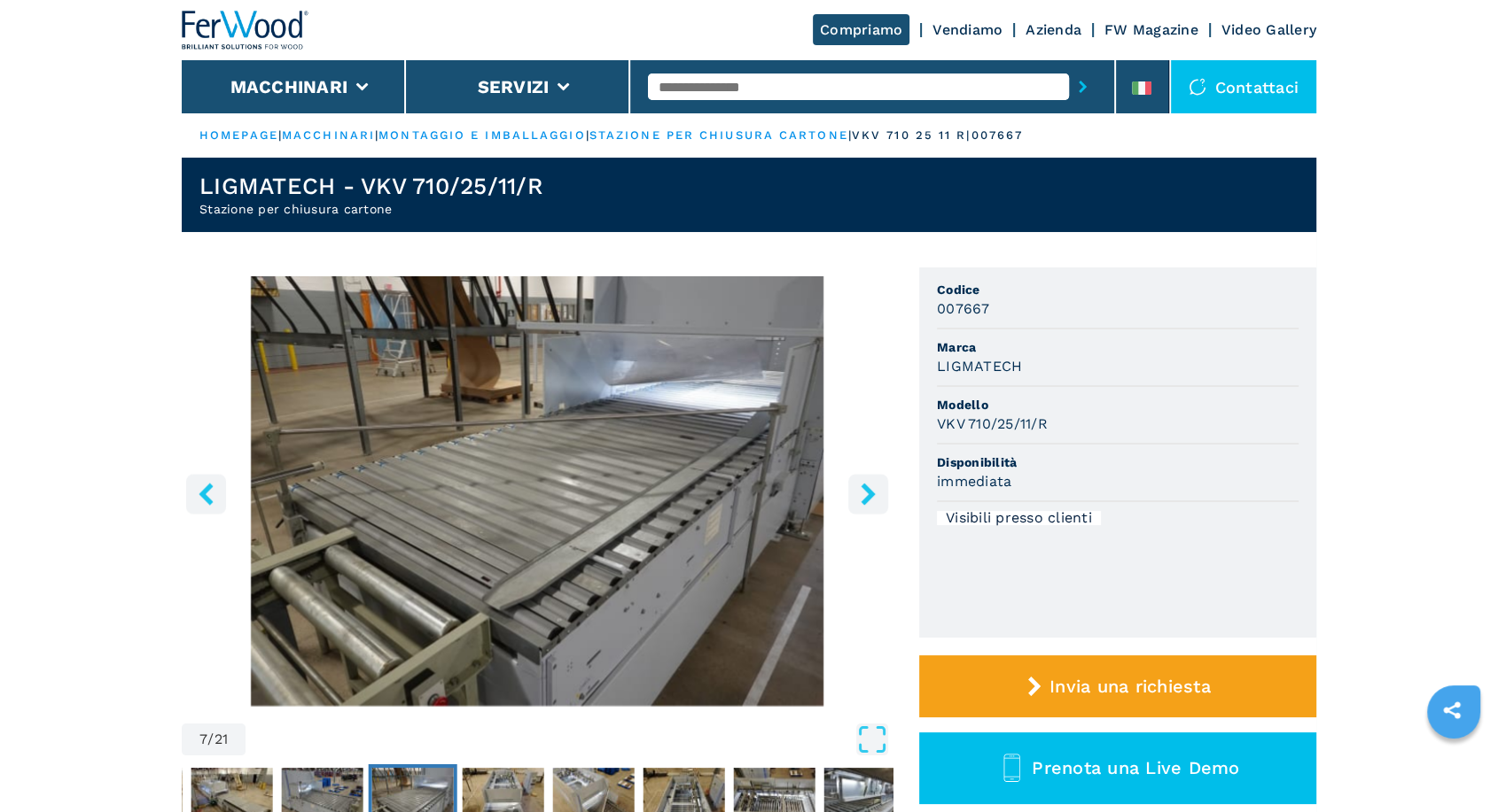
click at [873, 497] on icon "right-button" at bounding box center [867, 493] width 22 height 22
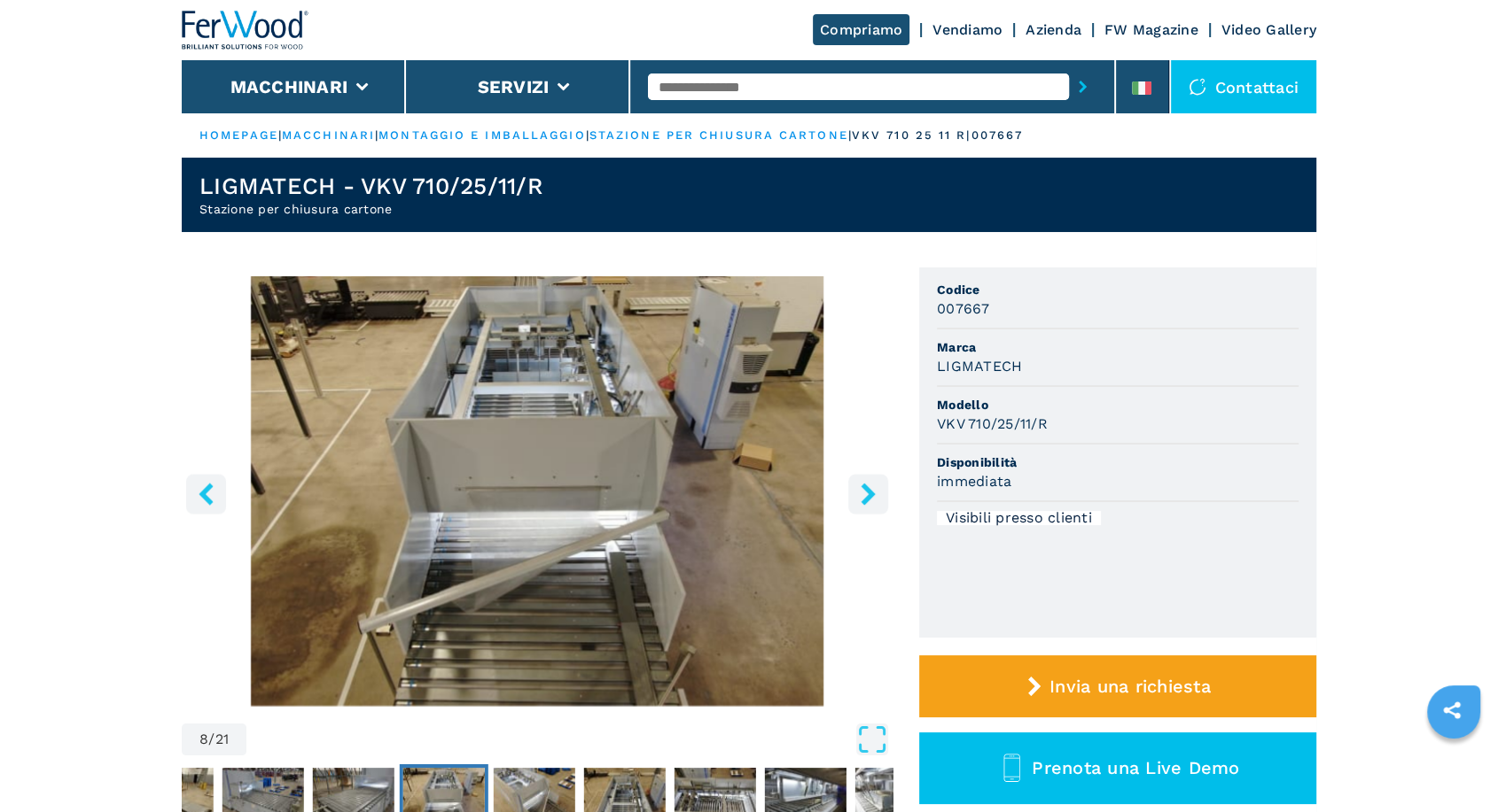
click at [873, 497] on icon "right-button" at bounding box center [867, 493] width 22 height 22
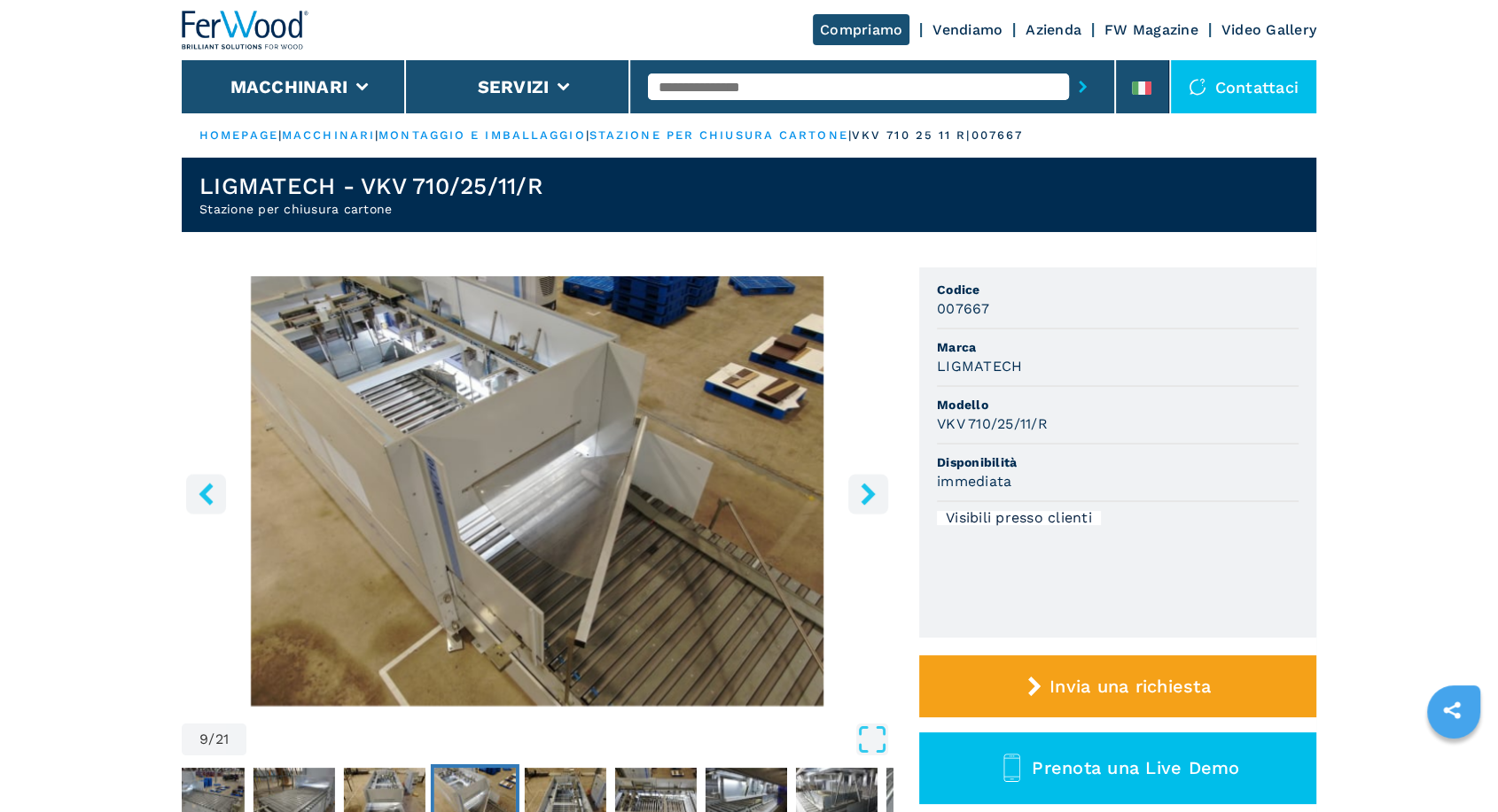
click at [873, 497] on icon "right-button" at bounding box center [867, 493] width 22 height 22
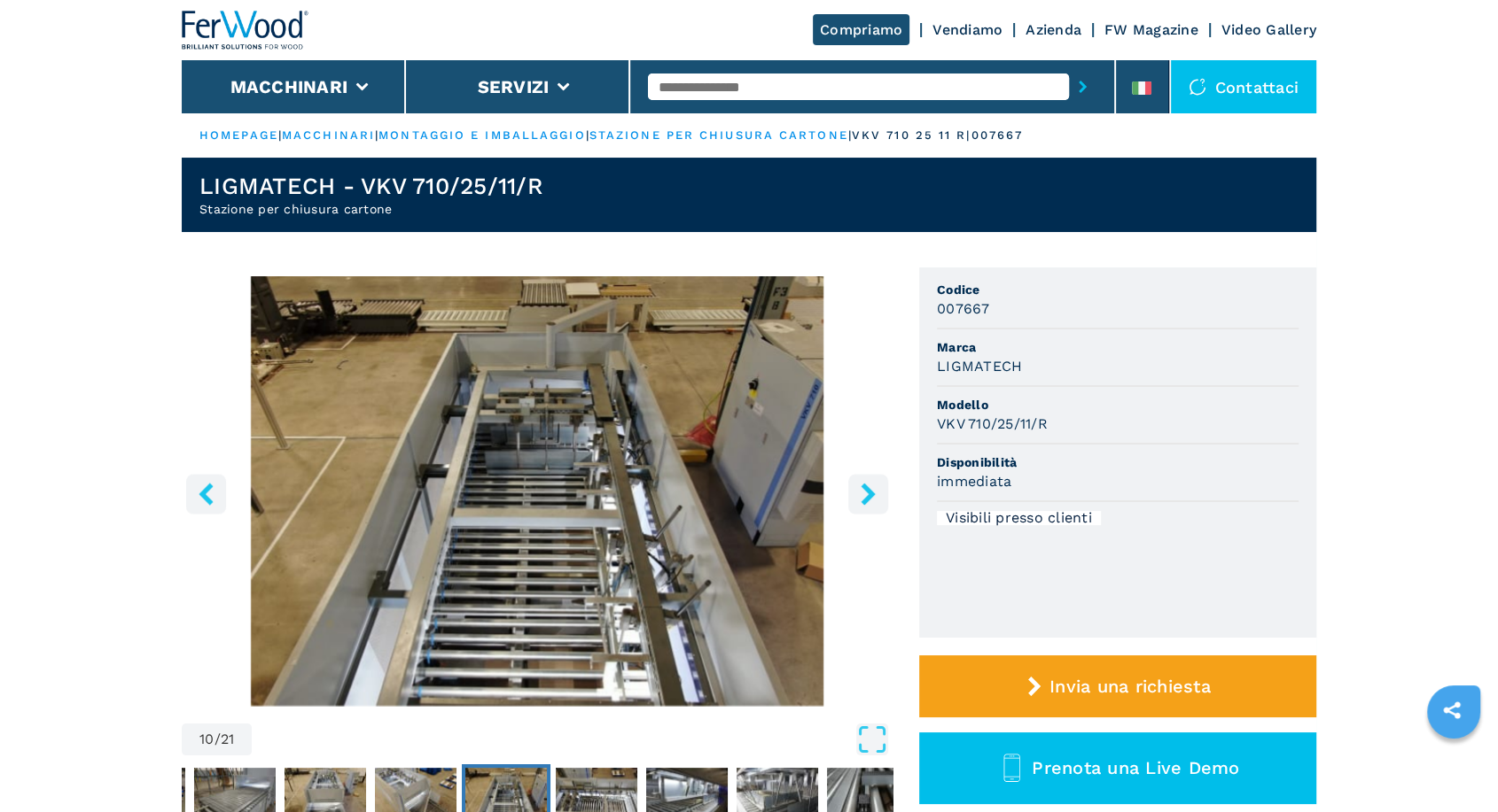
click at [873, 497] on icon "right-button" at bounding box center [867, 493] width 22 height 22
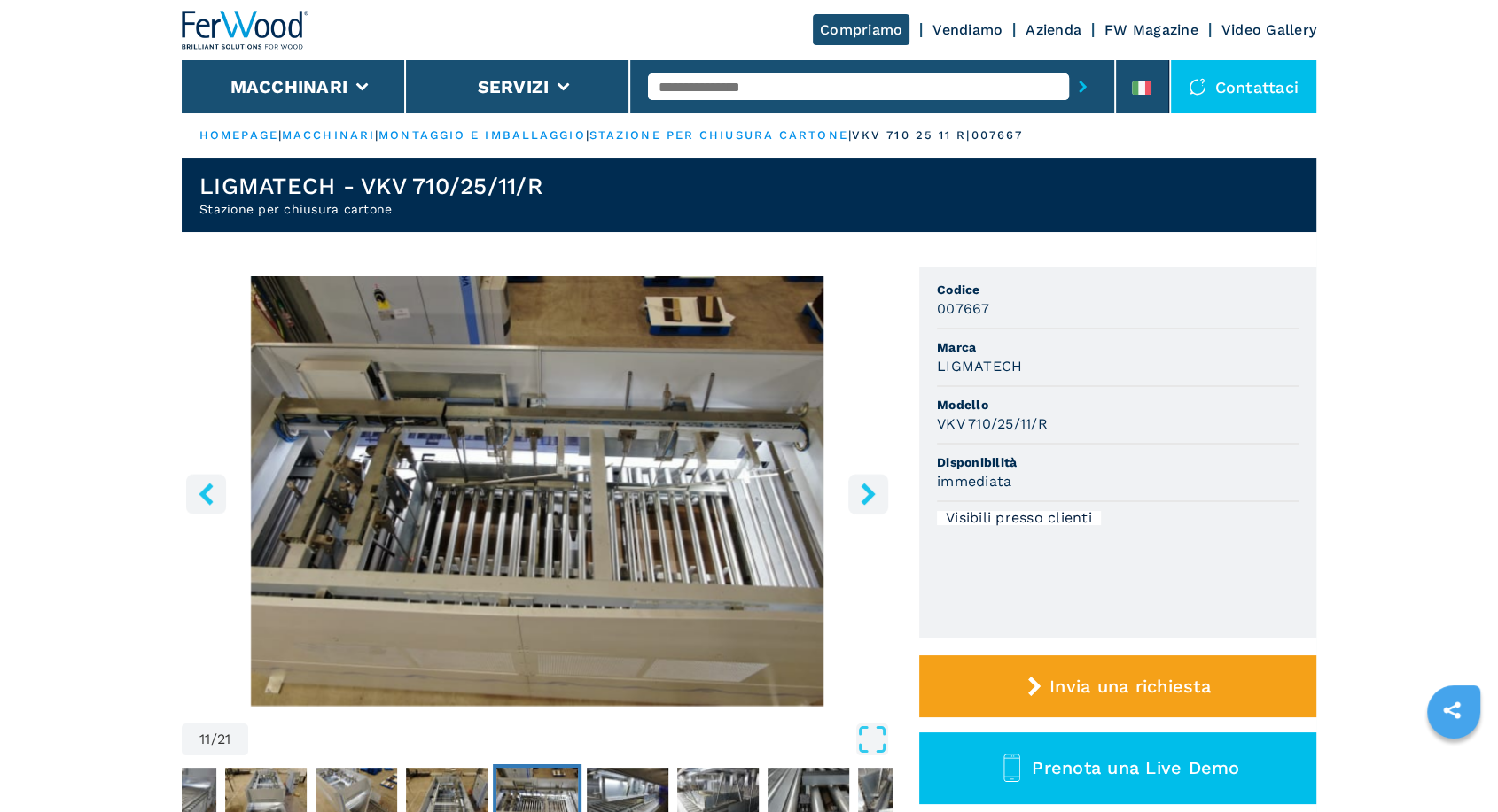
click at [873, 497] on icon "right-button" at bounding box center [867, 493] width 22 height 22
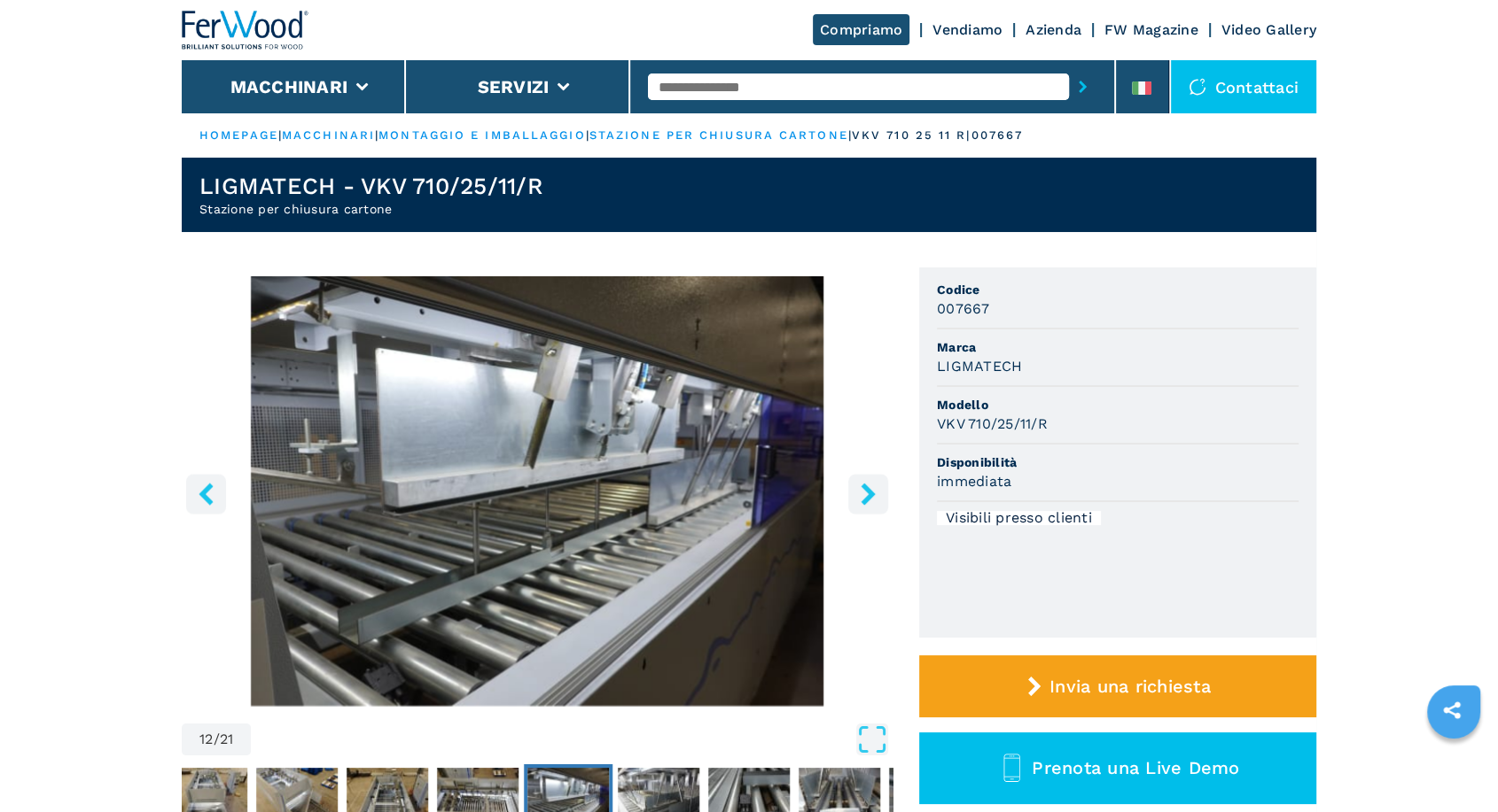
click at [873, 497] on icon "right-button" at bounding box center [867, 493] width 22 height 22
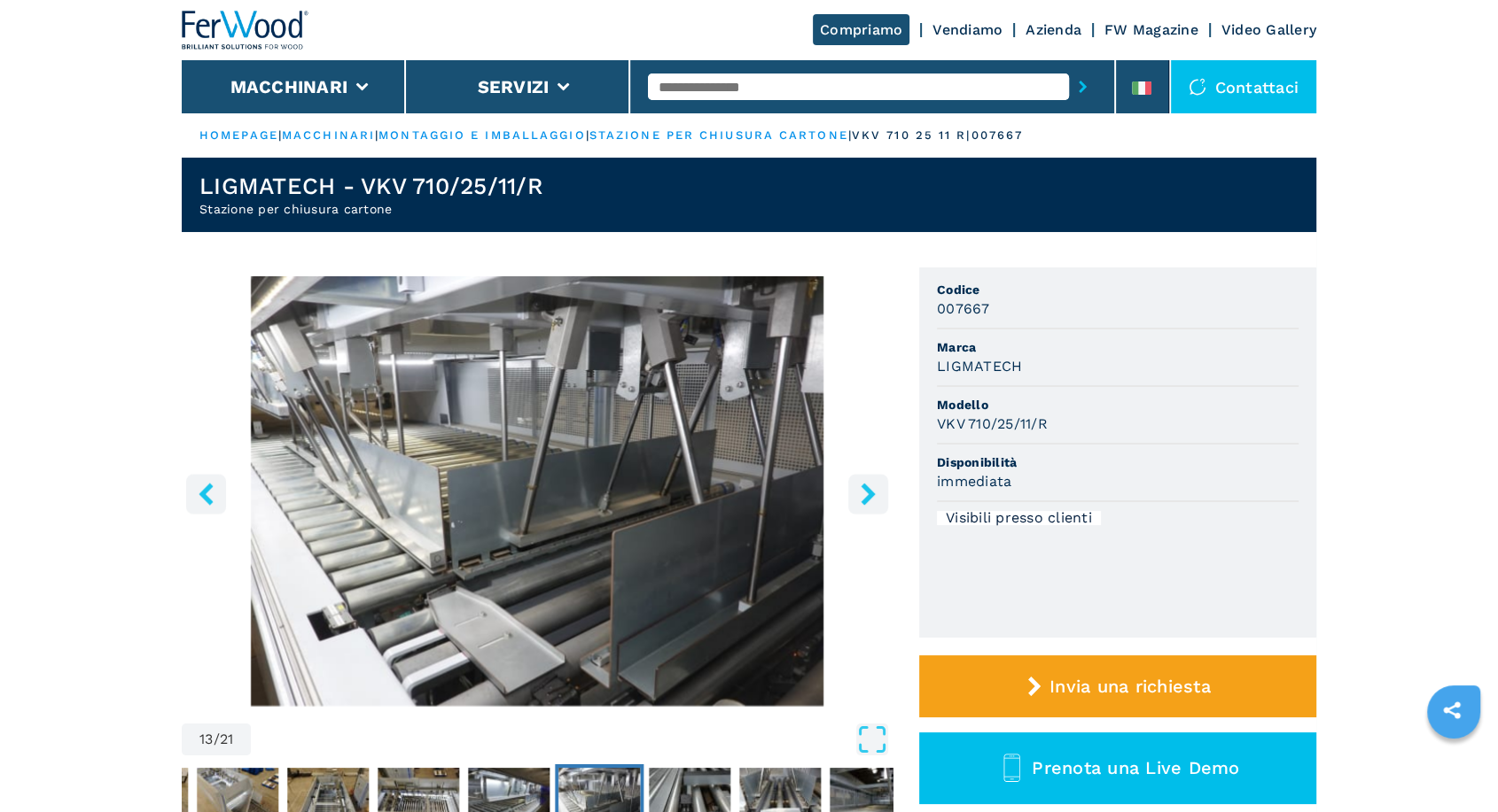
click at [873, 497] on icon "right-button" at bounding box center [867, 493] width 22 height 22
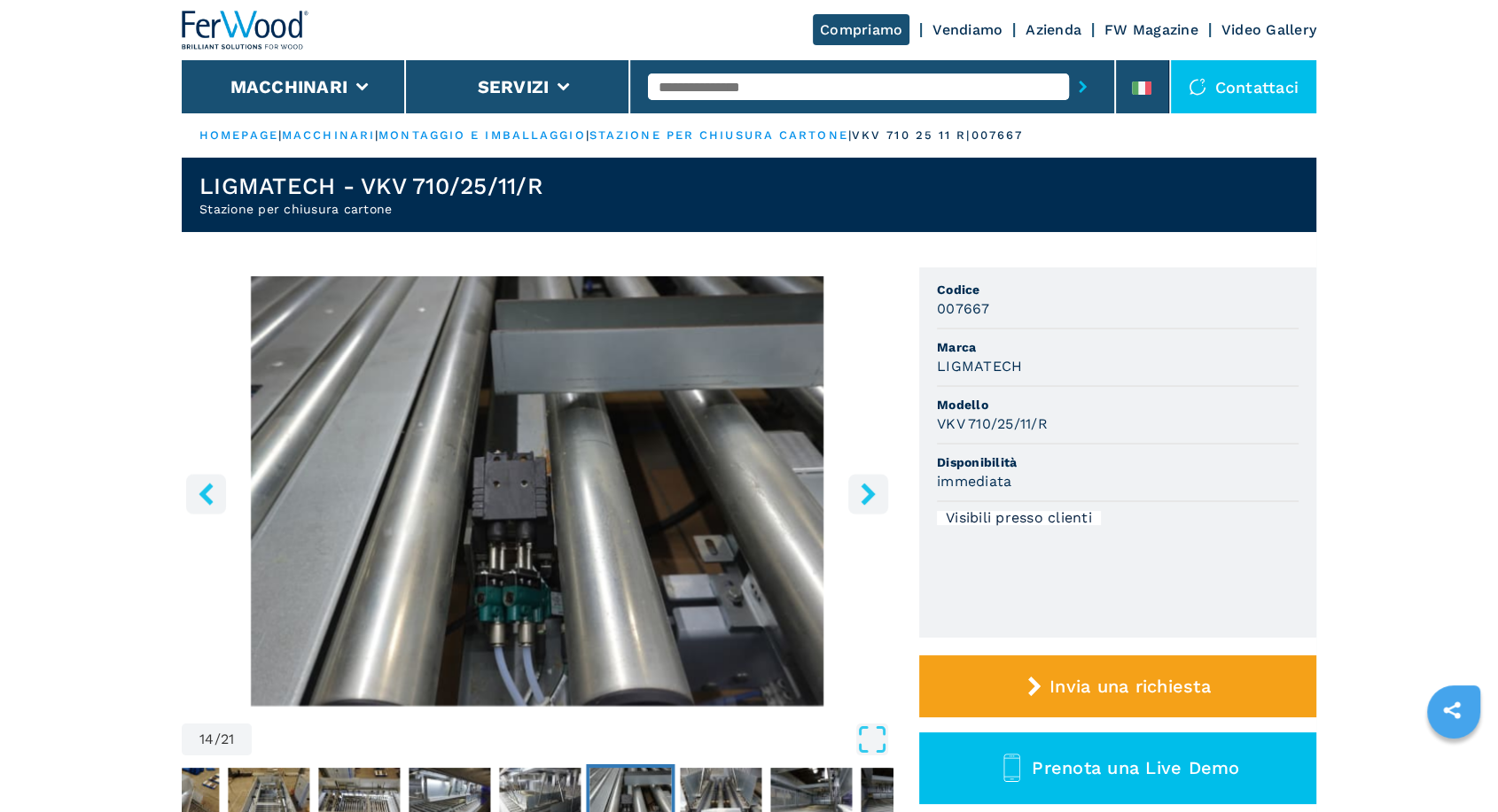
click at [873, 497] on icon "right-button" at bounding box center [867, 493] width 22 height 22
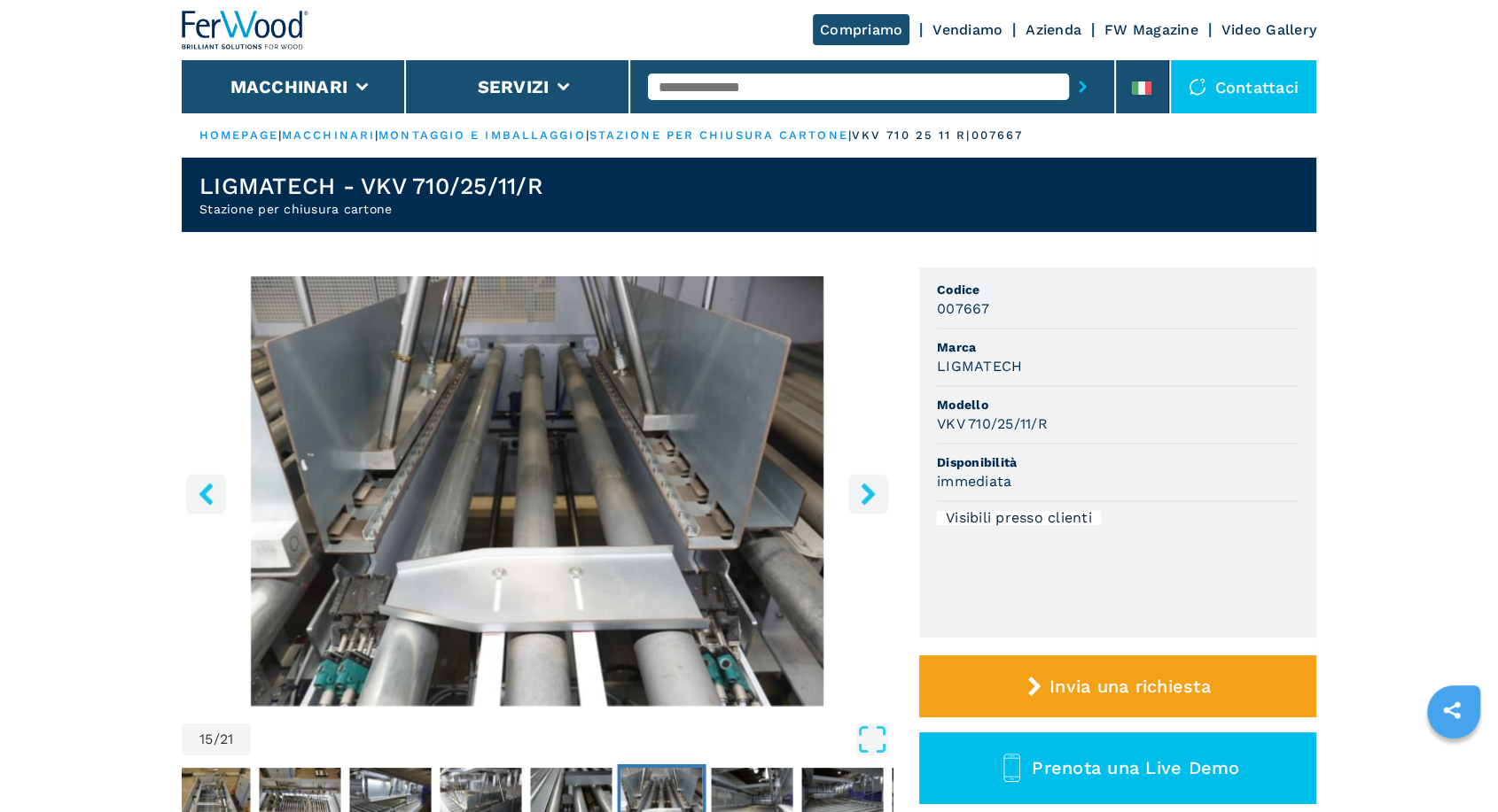
click at [873, 497] on icon "right-button" at bounding box center [867, 493] width 22 height 22
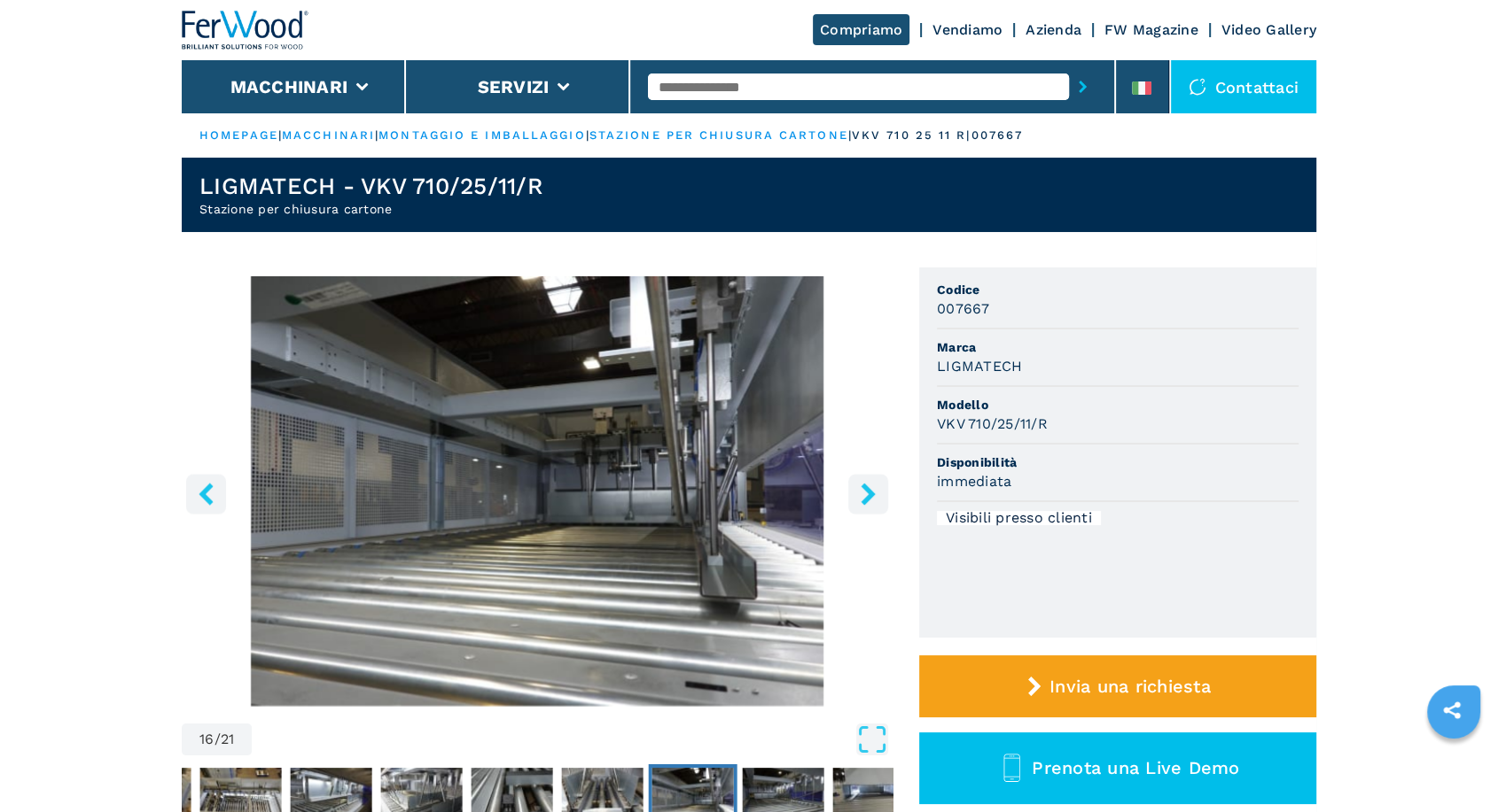
click at [873, 497] on icon "right-button" at bounding box center [867, 493] width 22 height 22
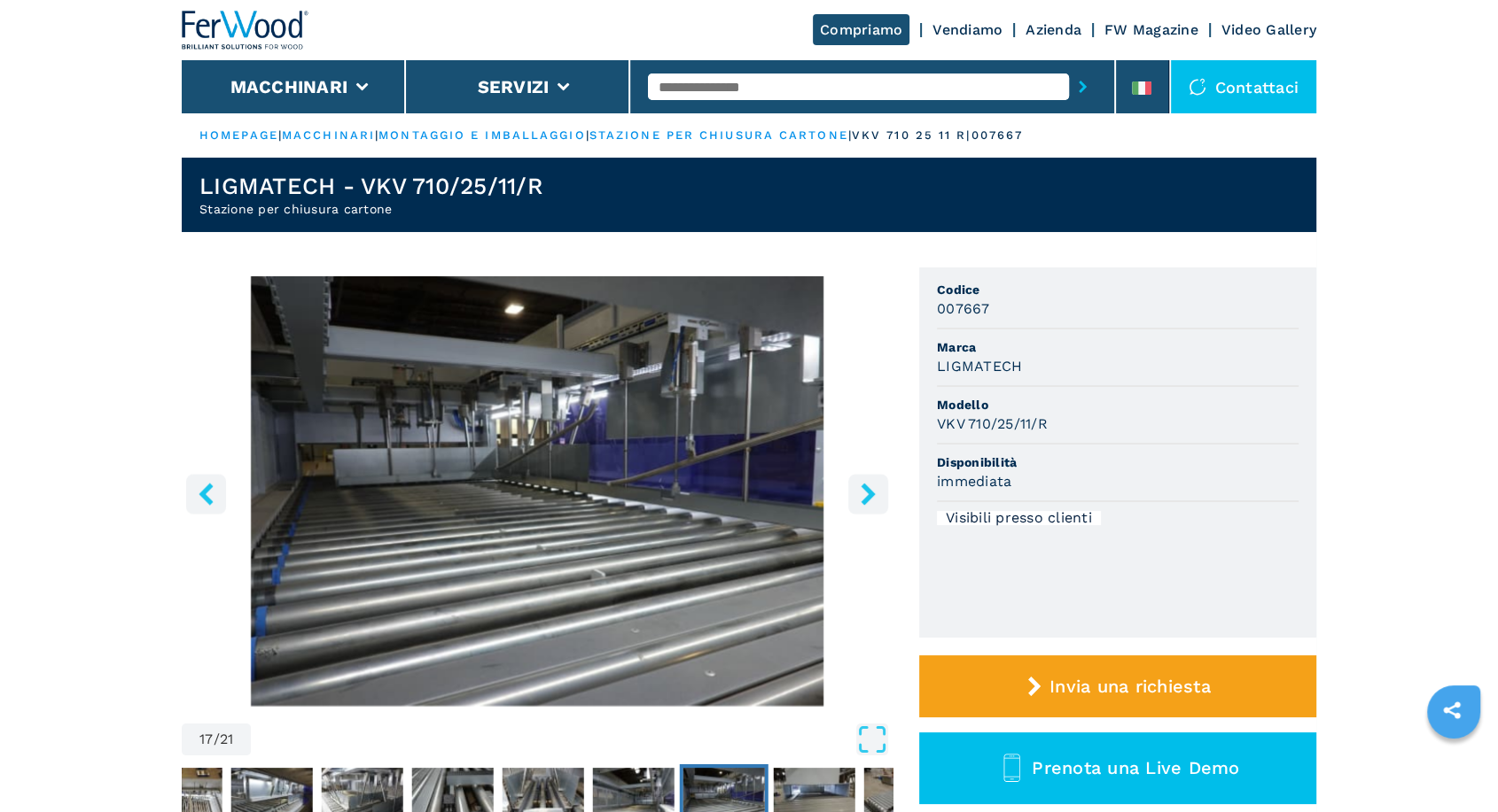
click at [808, 77] on input "text" at bounding box center [858, 86] width 421 height 26
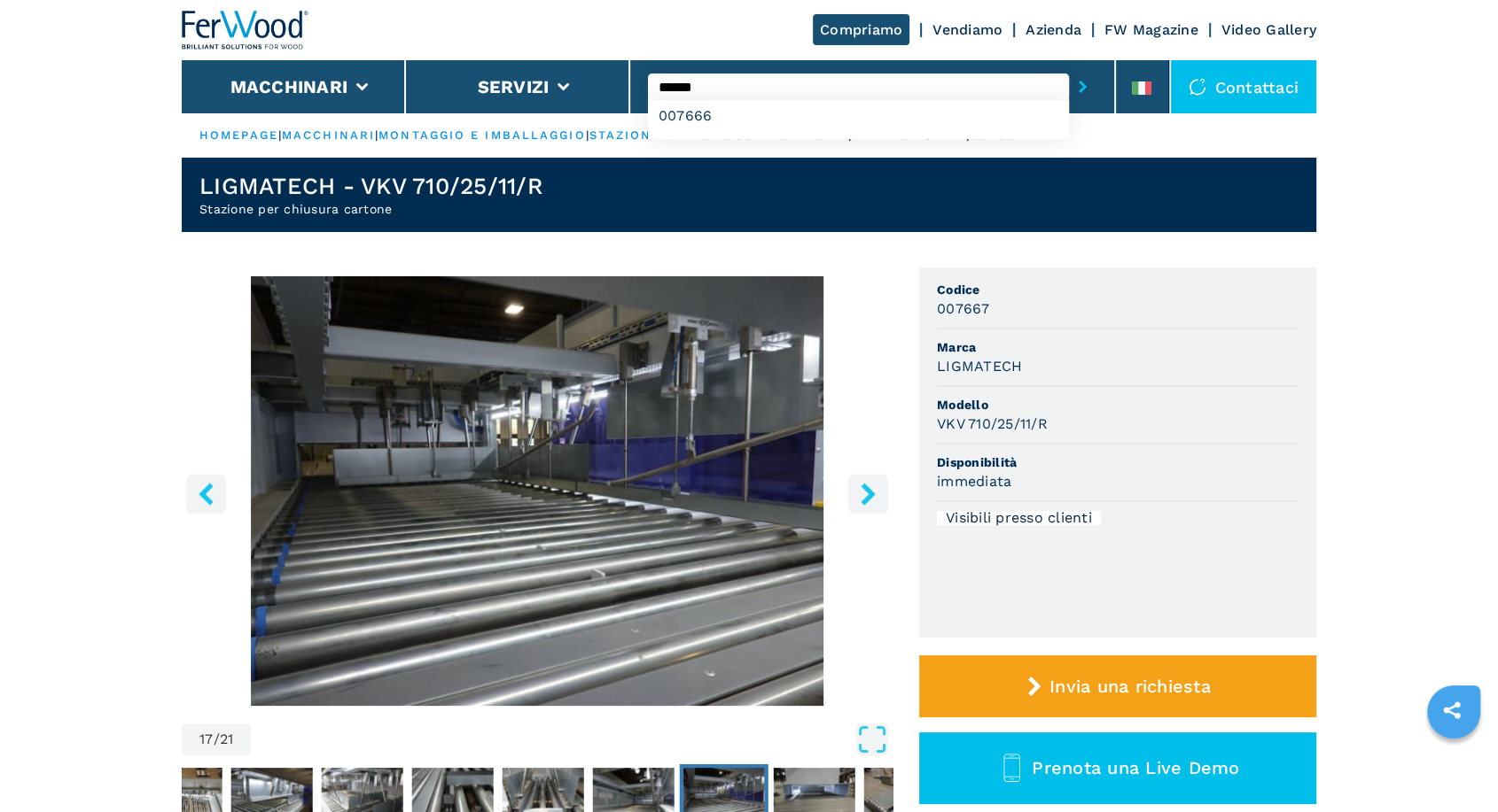
type input "******"
click at [1069, 67] on button "submit-button" at bounding box center [1082, 87] width 27 height 41
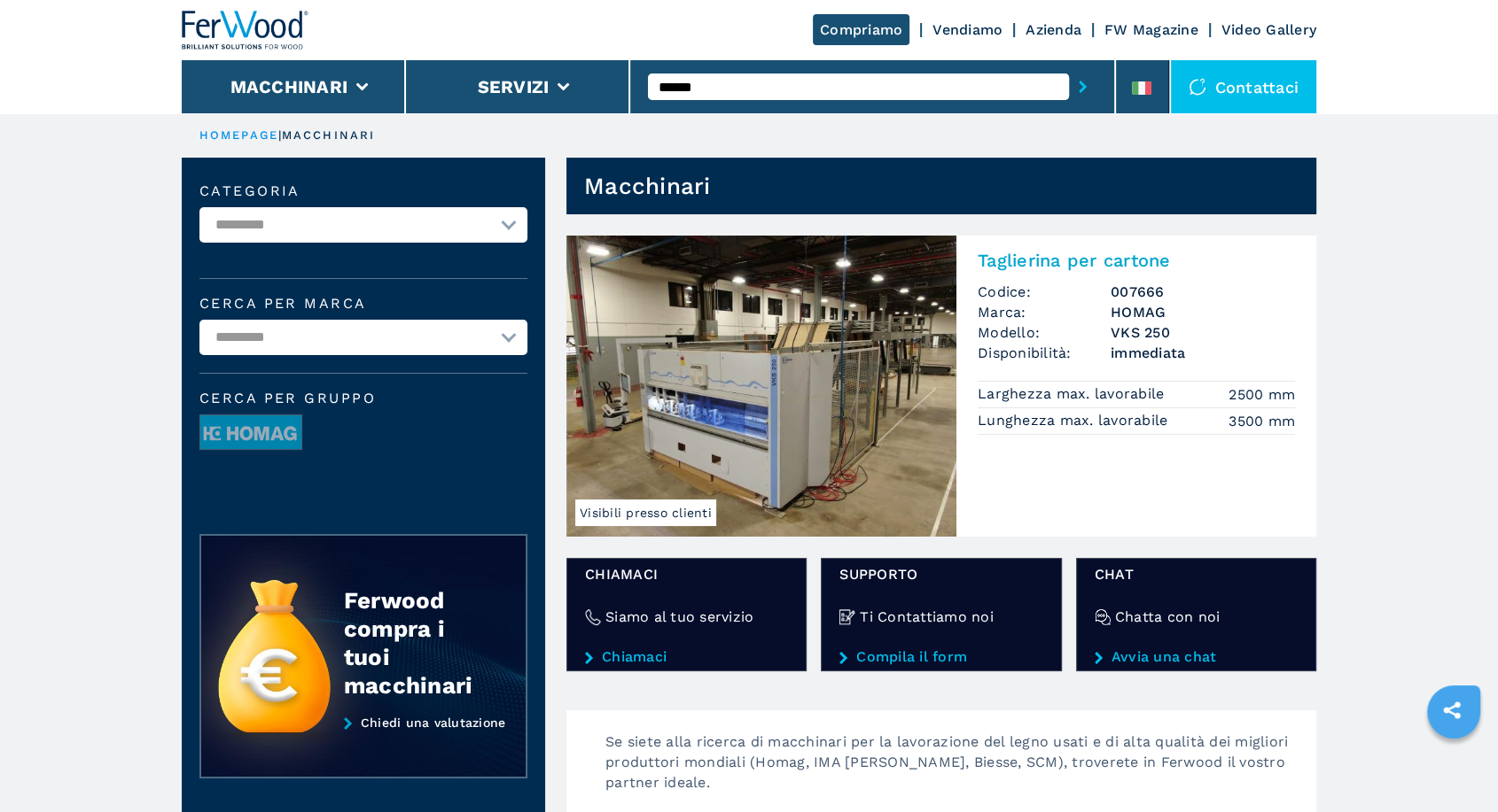
click at [1063, 252] on h2 "Taglierina per cartone" at bounding box center [1136, 260] width 317 height 21
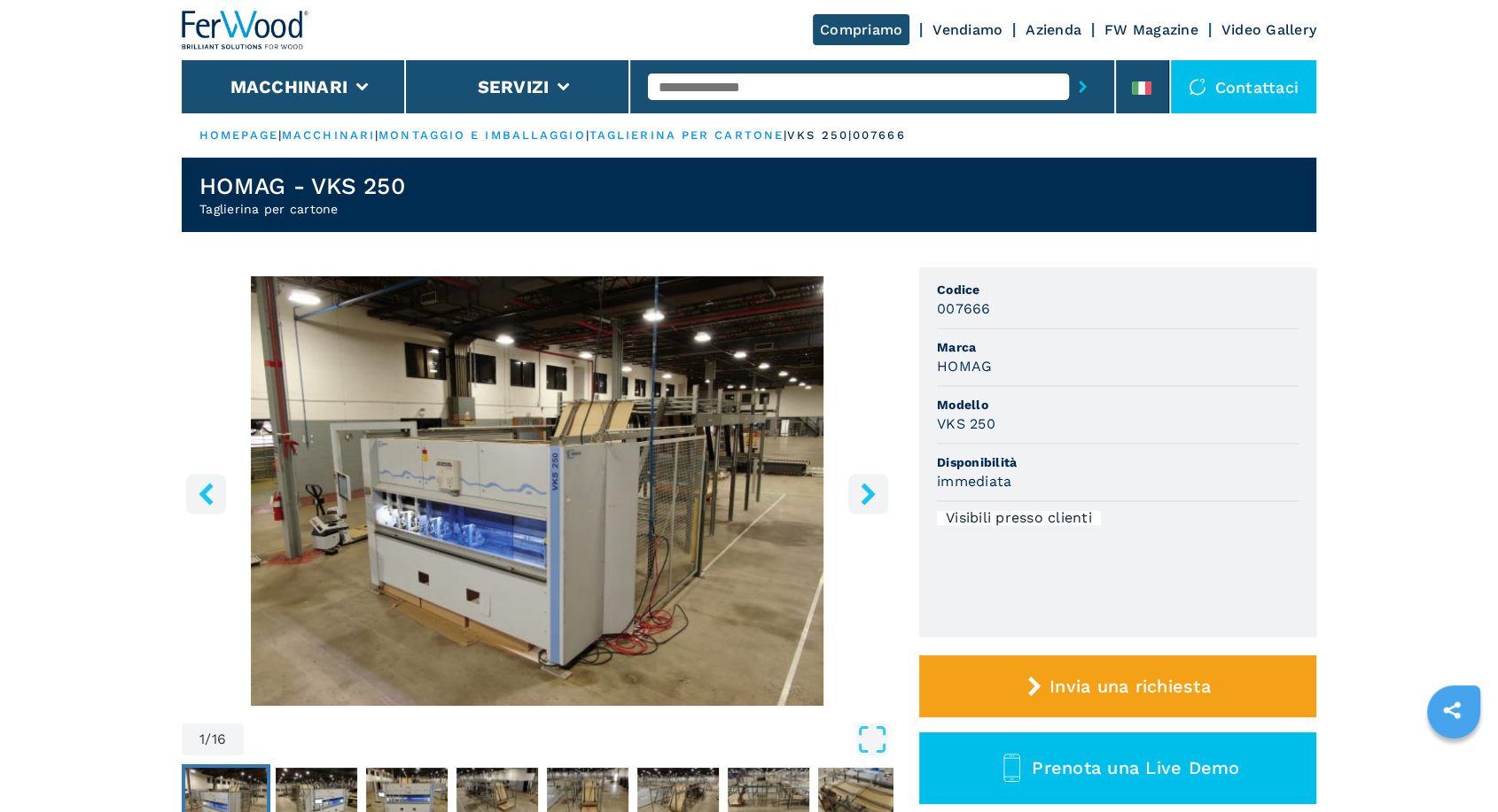
click at [886, 483] on button "right-button" at bounding box center [867, 493] width 40 height 40
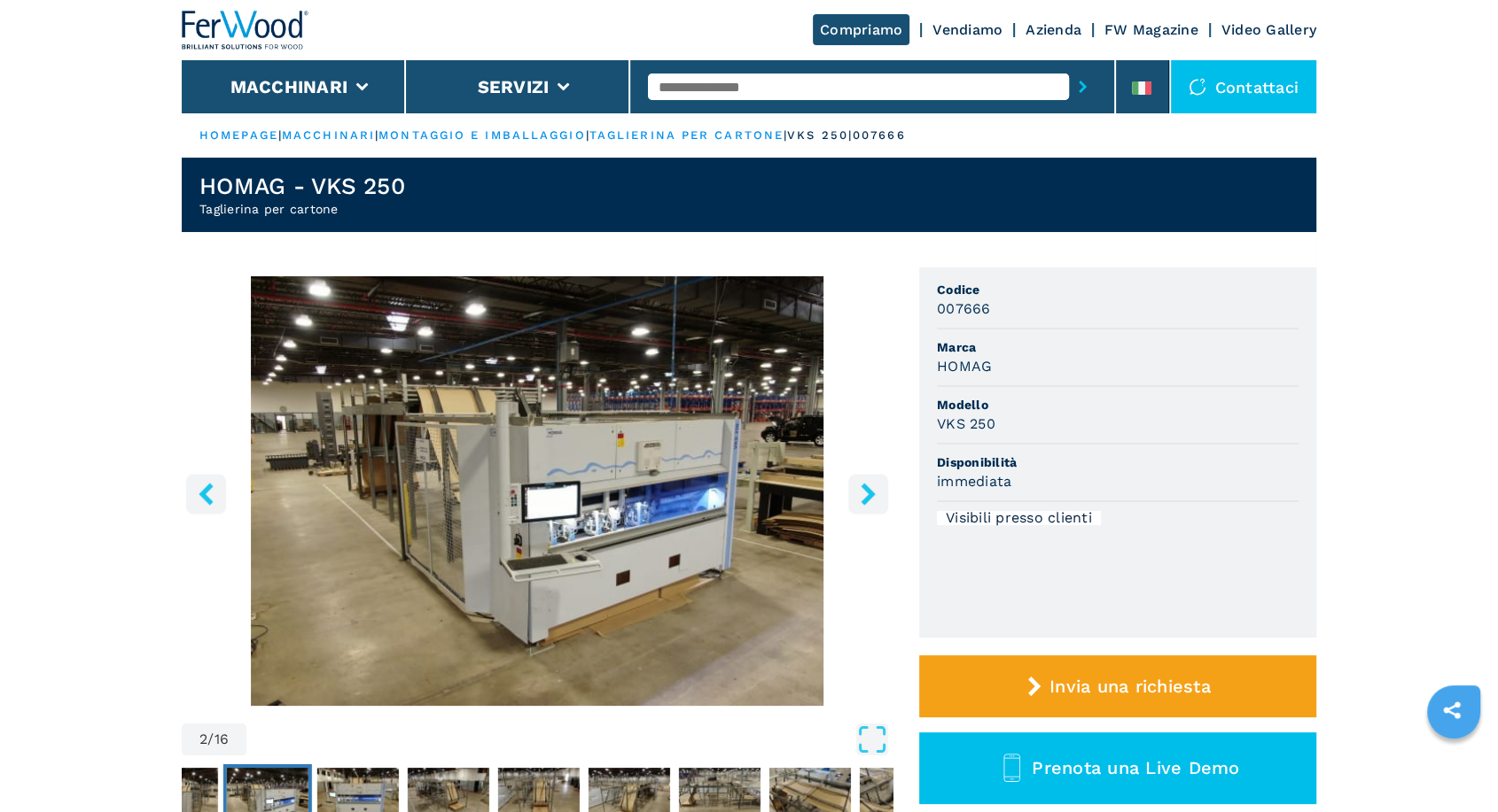
click at [886, 483] on button "right-button" at bounding box center [867, 493] width 40 height 40
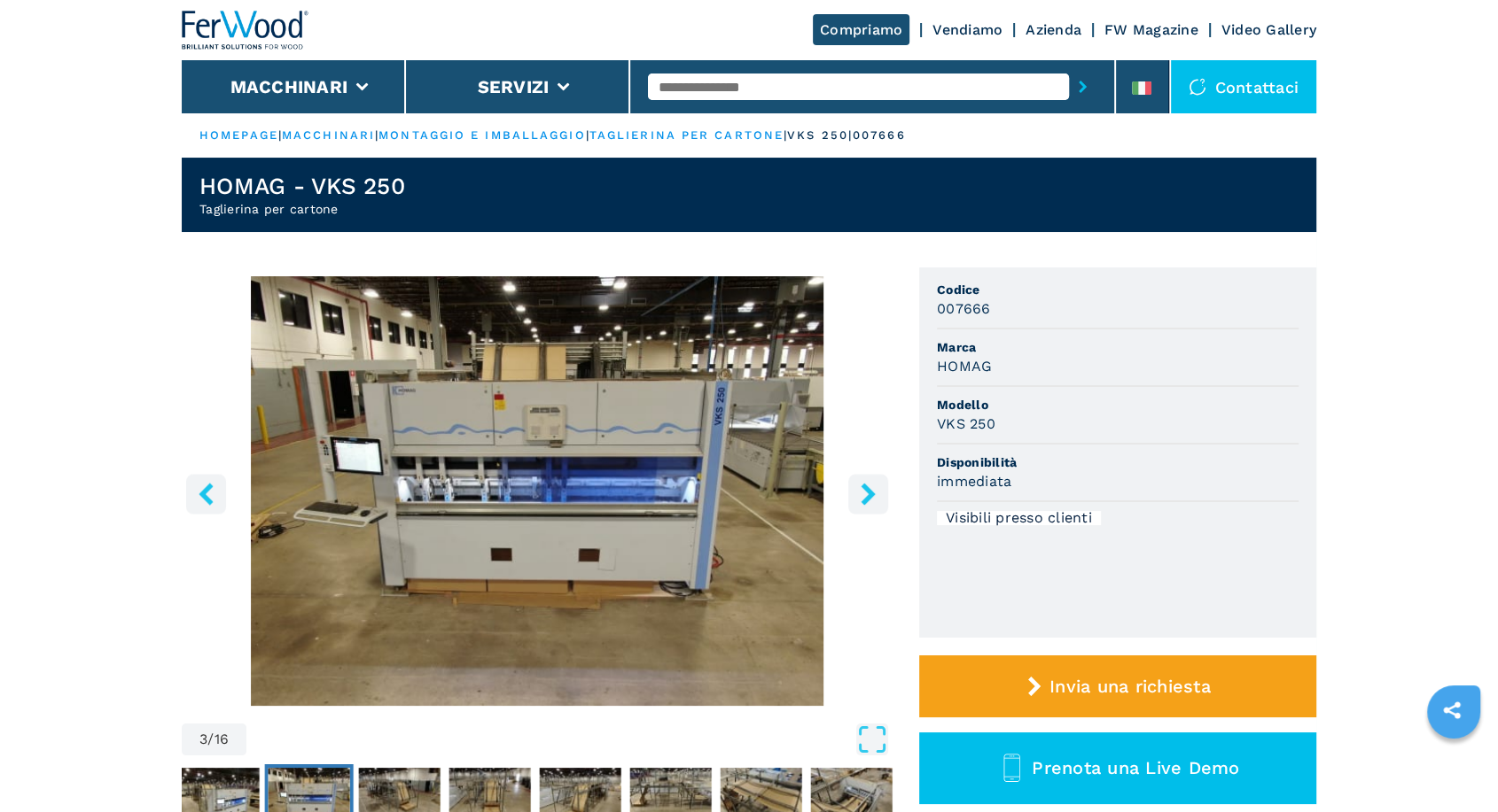
click at [886, 483] on button "right-button" at bounding box center [867, 493] width 40 height 40
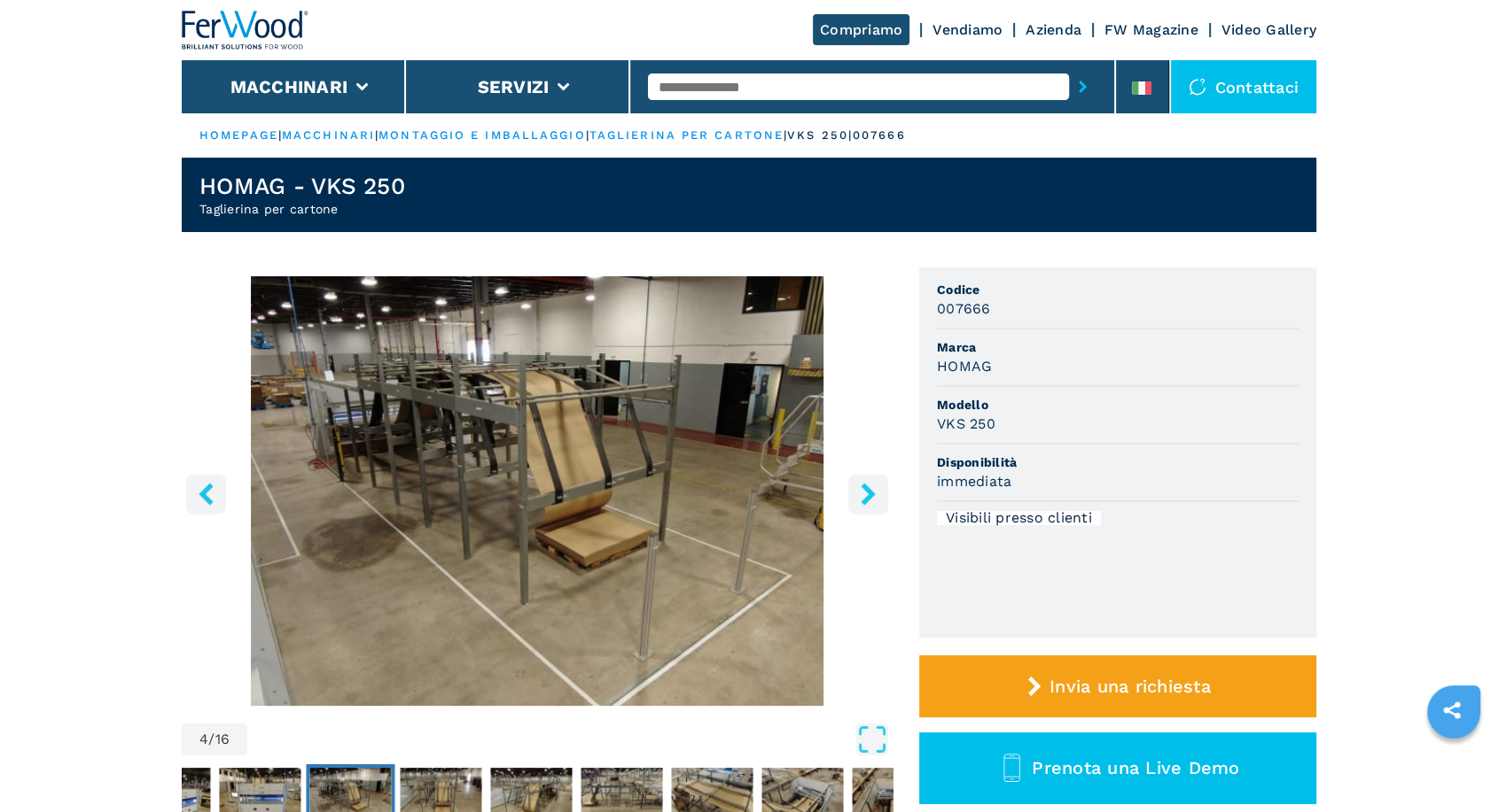
click at [886, 483] on button "right-button" at bounding box center [867, 493] width 40 height 40
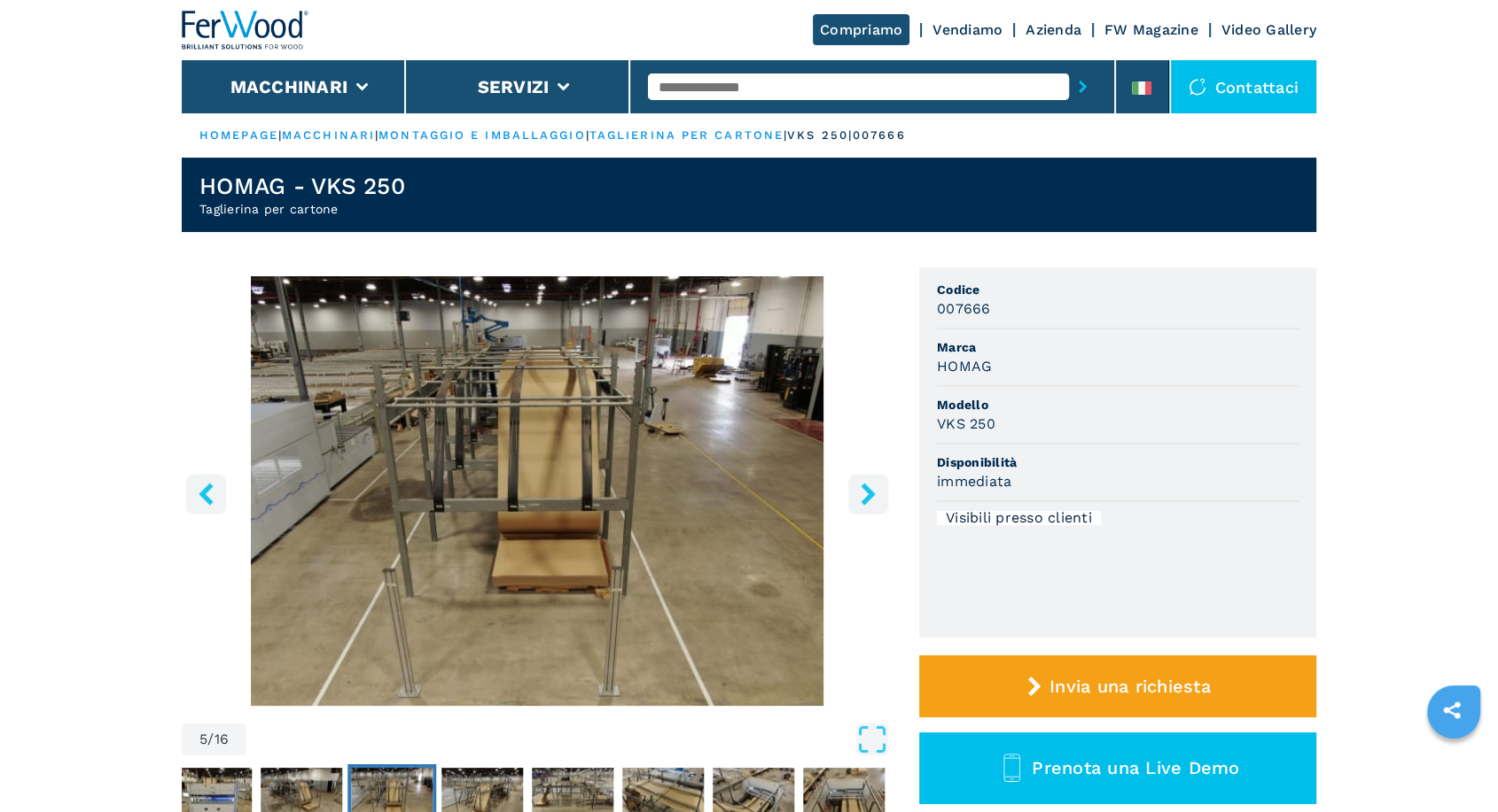
click at [886, 483] on button "right-button" at bounding box center [867, 493] width 40 height 40
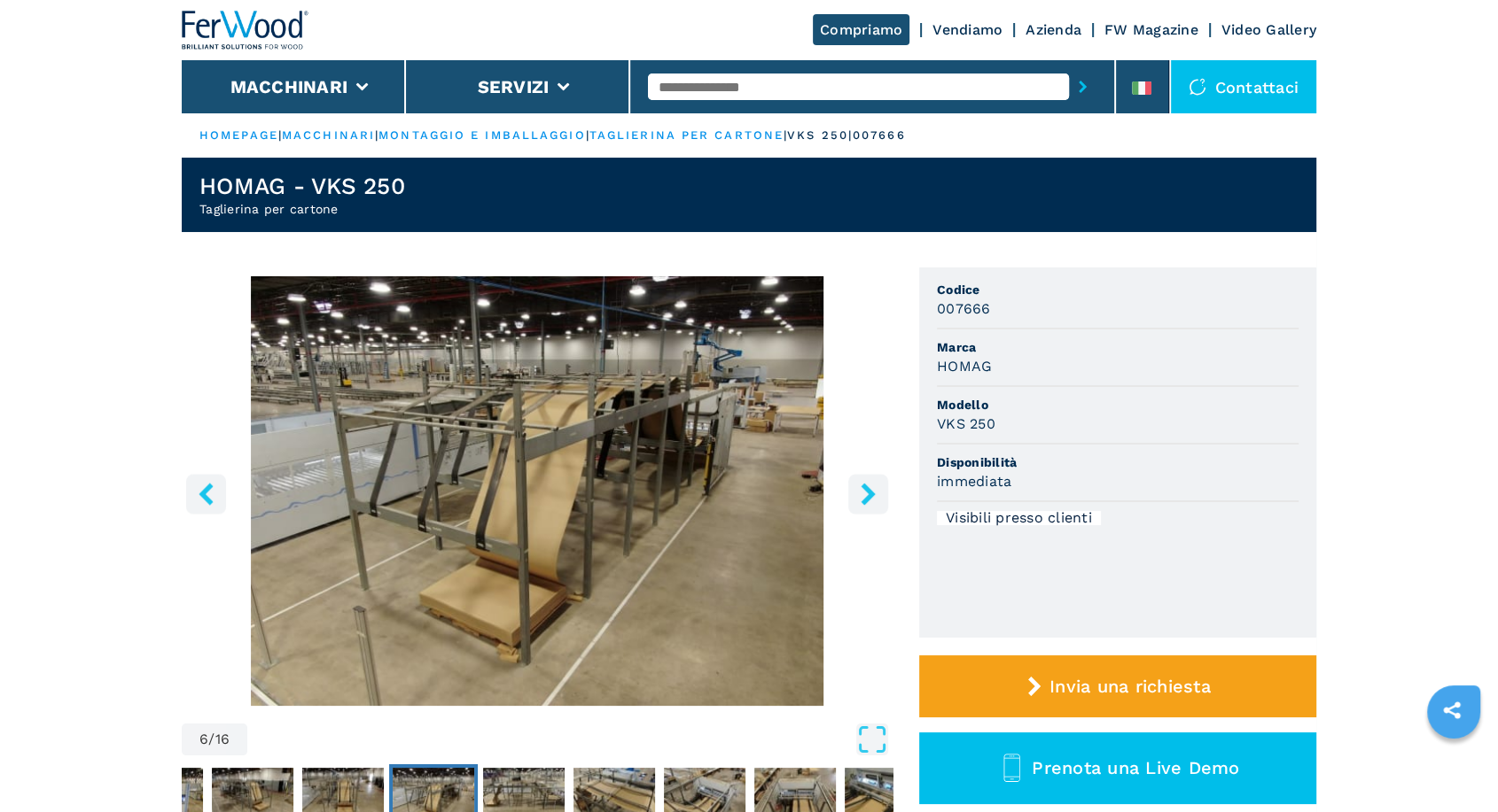
click at [886, 483] on button "right-button" at bounding box center [867, 493] width 40 height 40
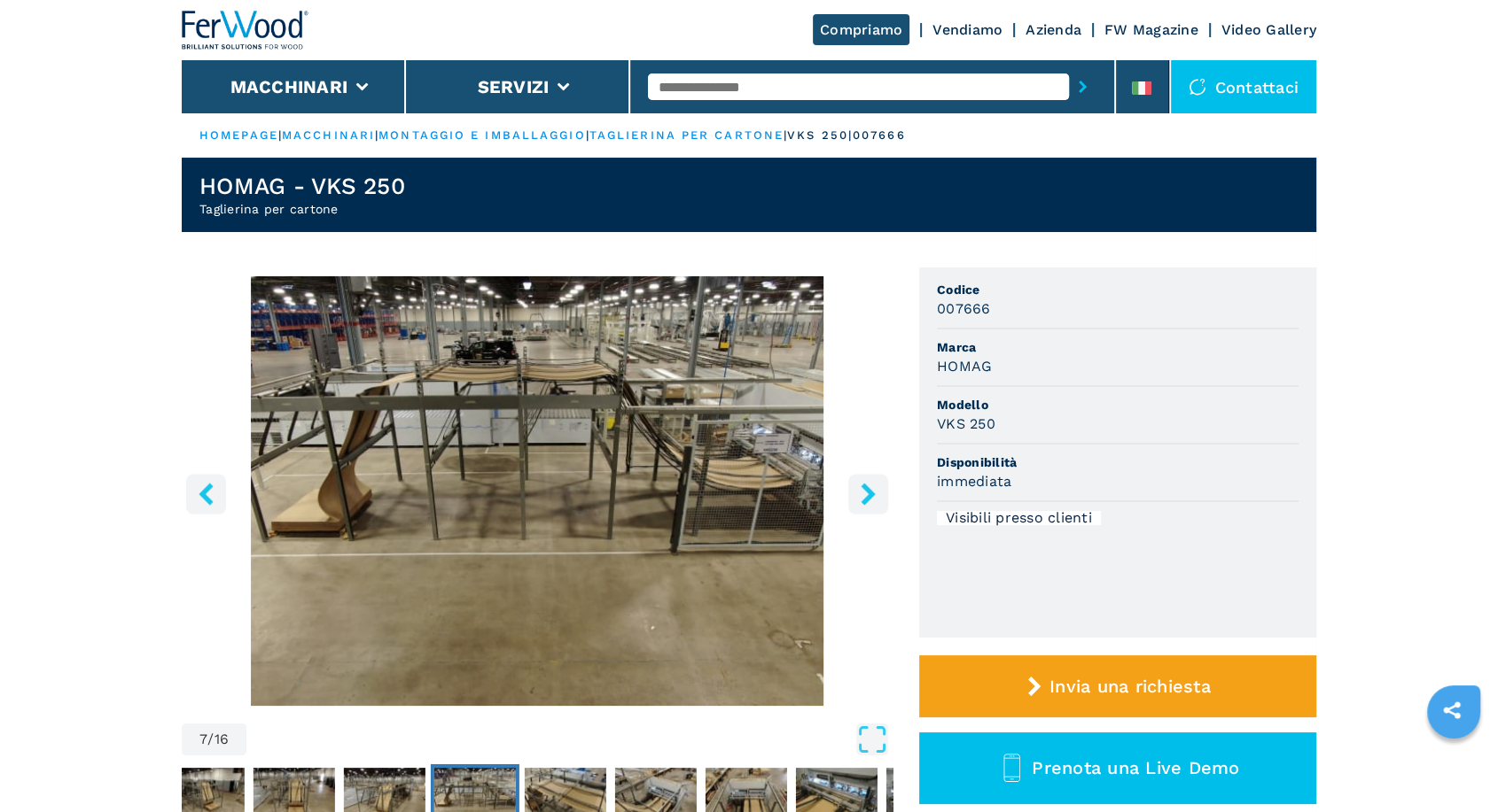
click at [886, 483] on button "right-button" at bounding box center [867, 493] width 40 height 40
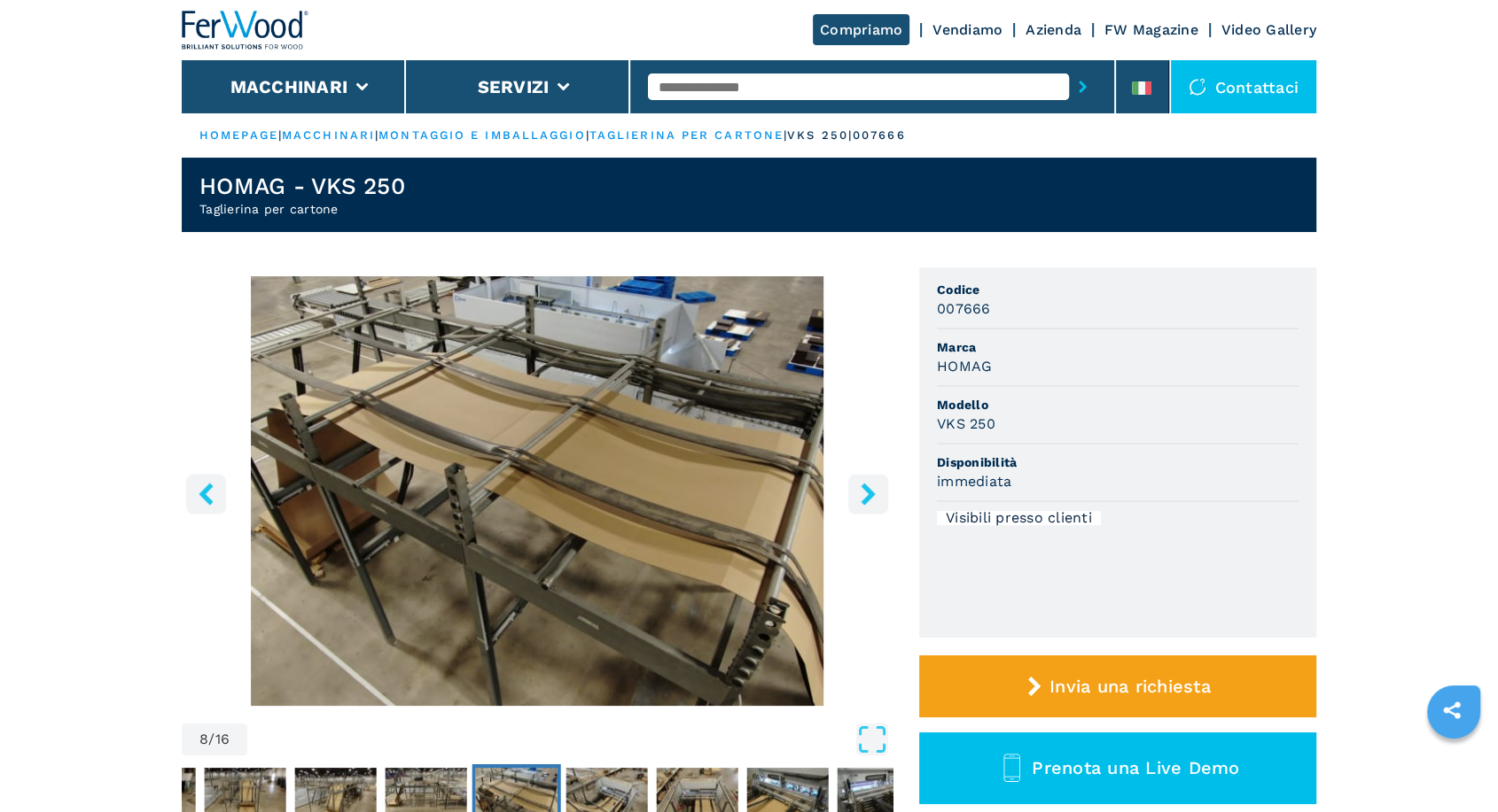
click at [886, 483] on button "right-button" at bounding box center [867, 493] width 40 height 40
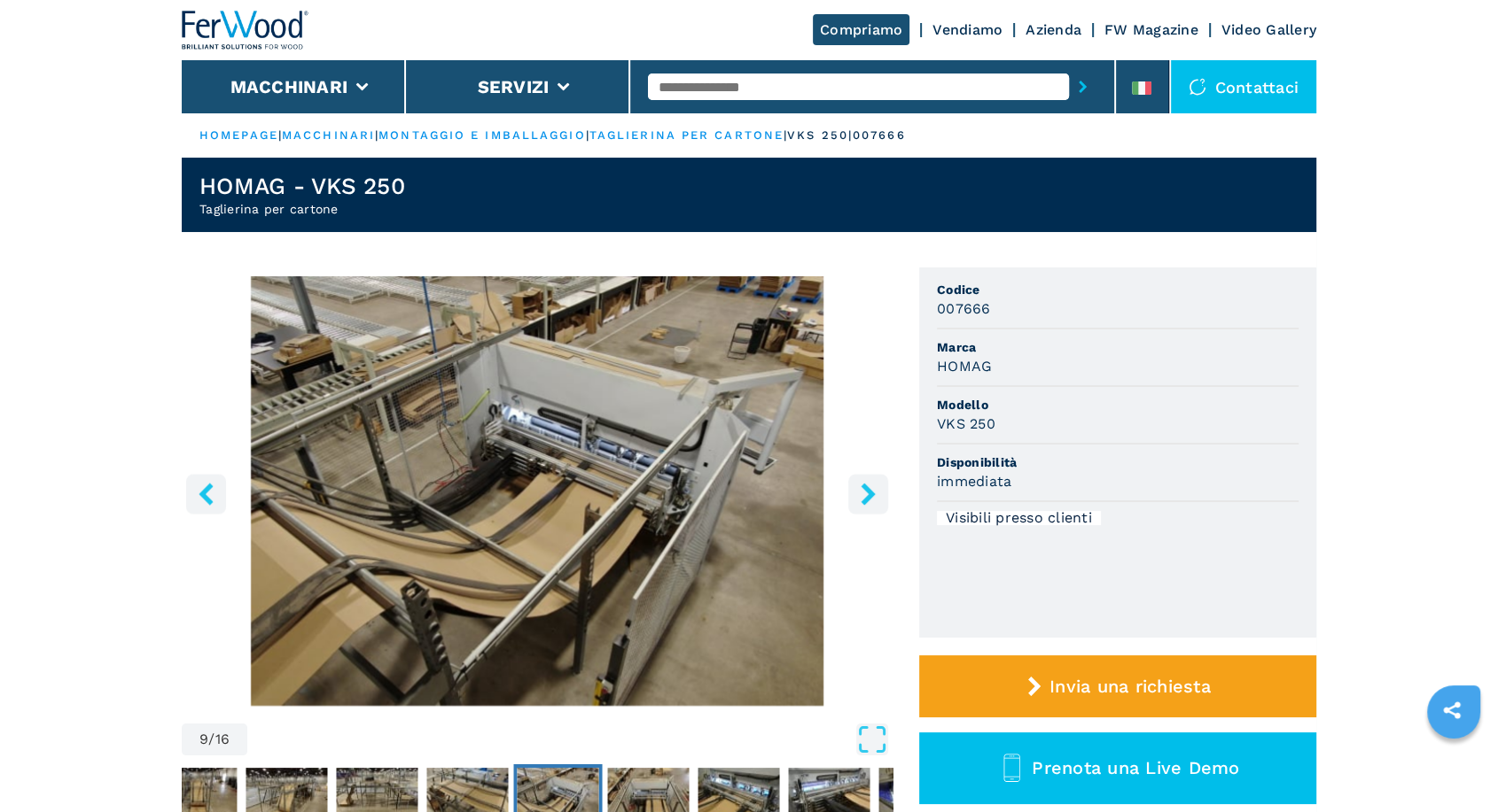
click at [801, 81] on input "text" at bounding box center [858, 86] width 421 height 26
type input "****"
click at [1069, 67] on button "submit-button" at bounding box center [1082, 87] width 27 height 41
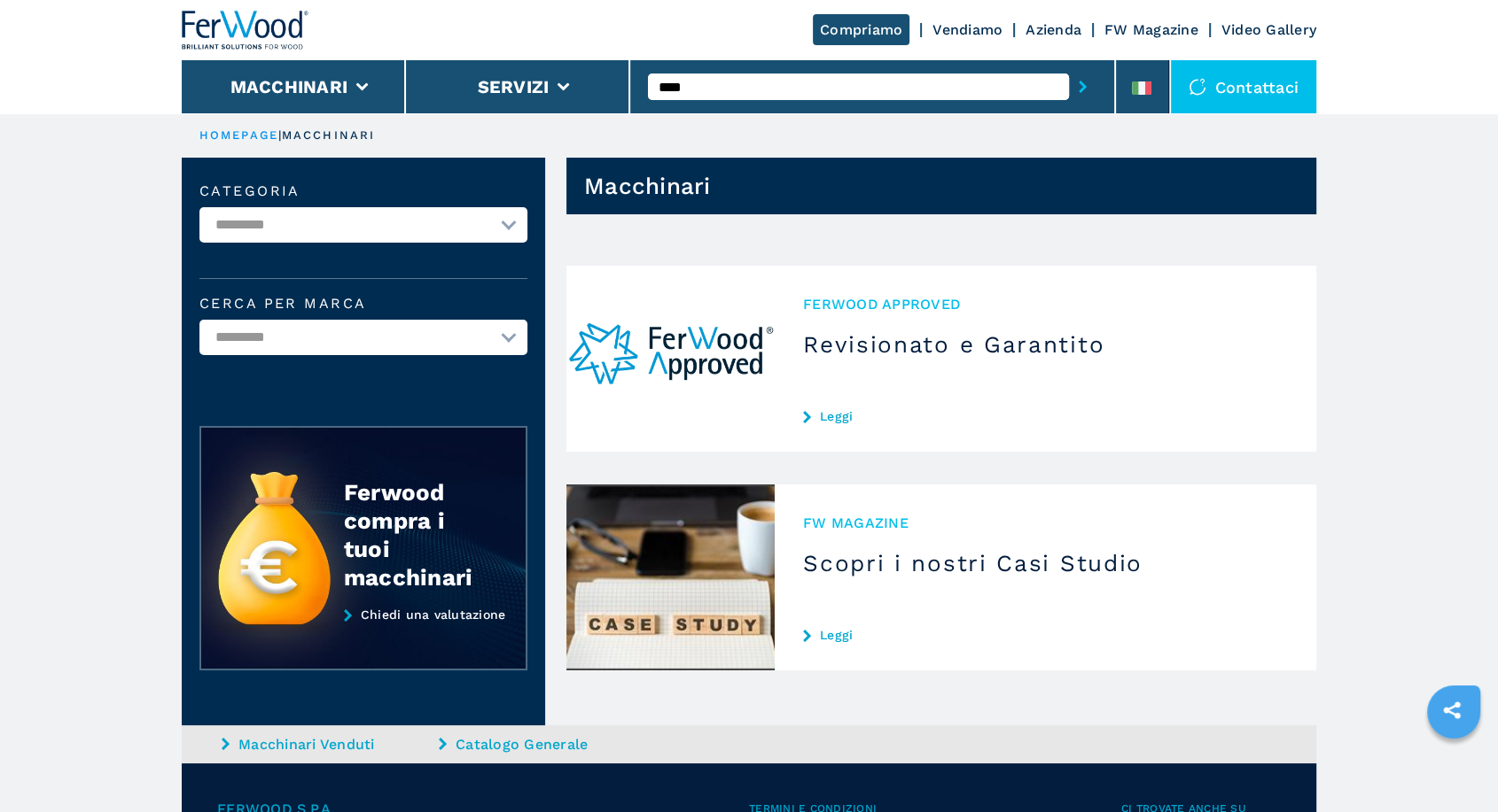
click at [657, 79] on input "****" at bounding box center [858, 86] width 421 height 26
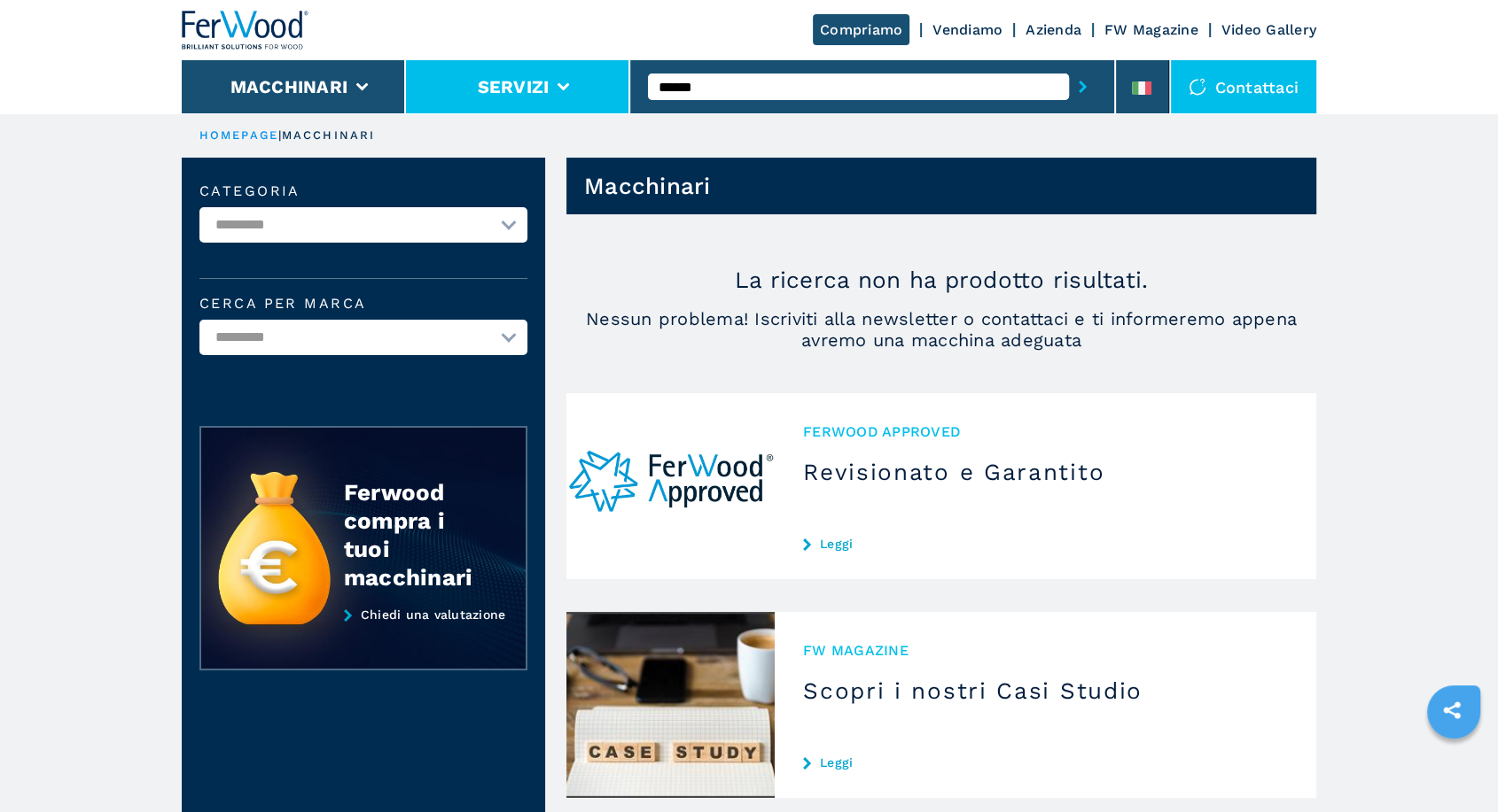
drag, startPoint x: 751, startPoint y: 86, endPoint x: 588, endPoint y: 92, distance: 163.1
click at [588, 92] on div "Compriamo Vendiamo Azienda FW Magazine Video Gallery Macchinari Servizi ****** …" at bounding box center [749, 56] width 1134 height 113
type input "****"
click at [1069, 67] on button "submit-button" at bounding box center [1082, 87] width 27 height 41
drag, startPoint x: 662, startPoint y: 90, endPoint x: 594, endPoint y: 97, distance: 68.4
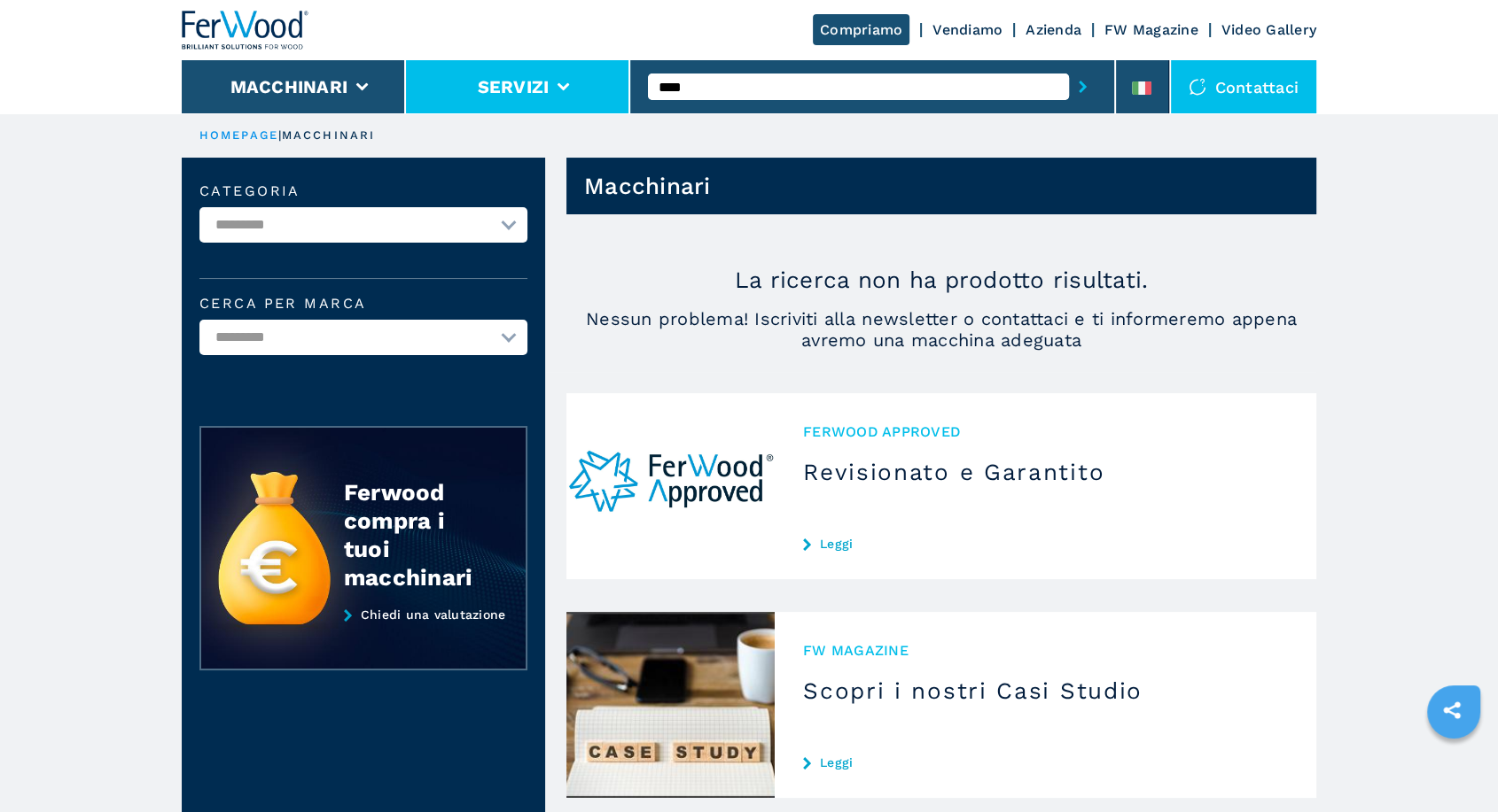
click at [602, 92] on div "Compriamo Vendiamo Azienda FW Magazine Video Gallery Macchinari Servizi **** Co…" at bounding box center [749, 56] width 1134 height 113
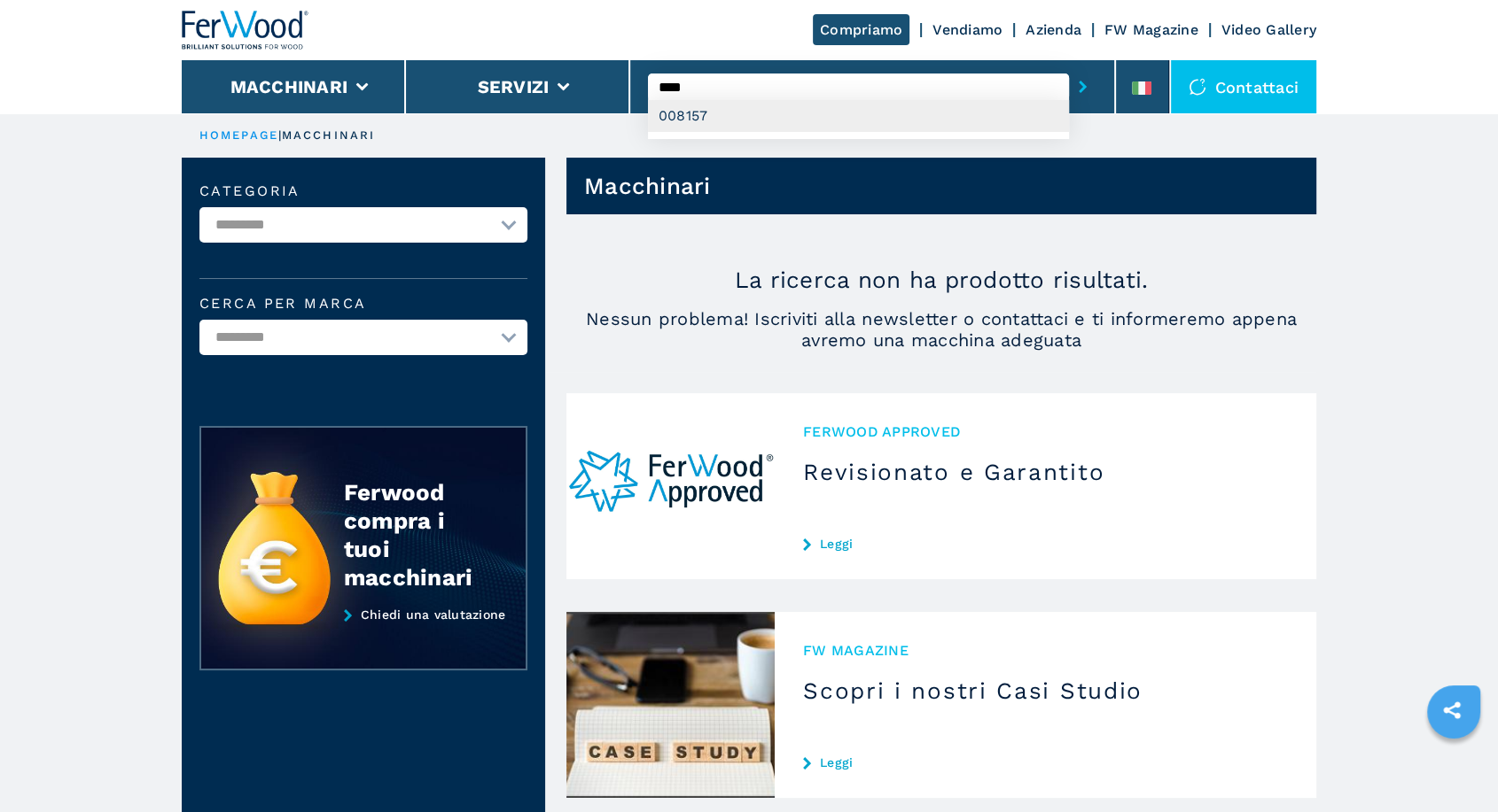
click at [710, 113] on div "008157" at bounding box center [858, 116] width 421 height 32
type input "******"
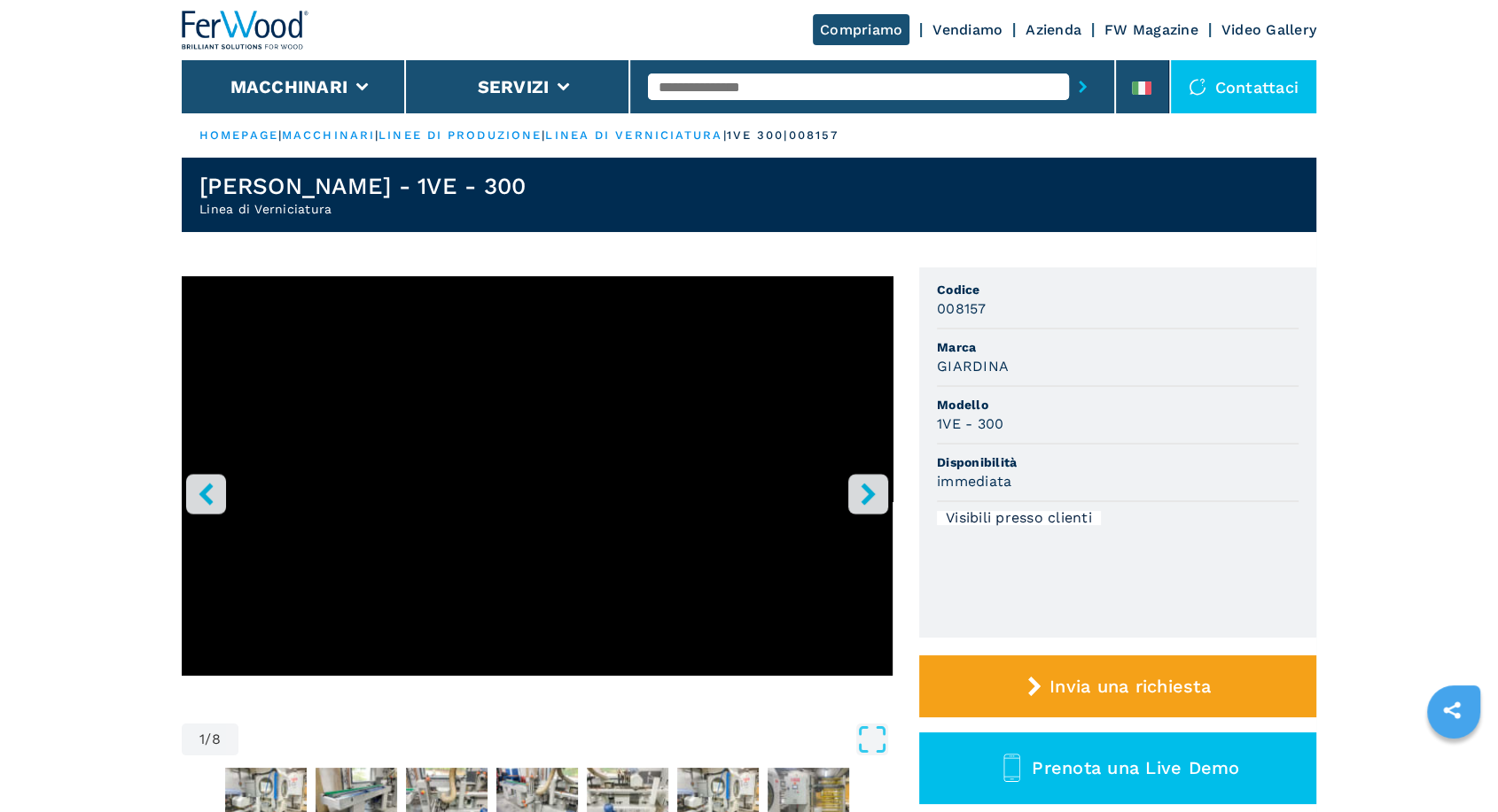
click at [886, 491] on button "right-button" at bounding box center [867, 493] width 40 height 40
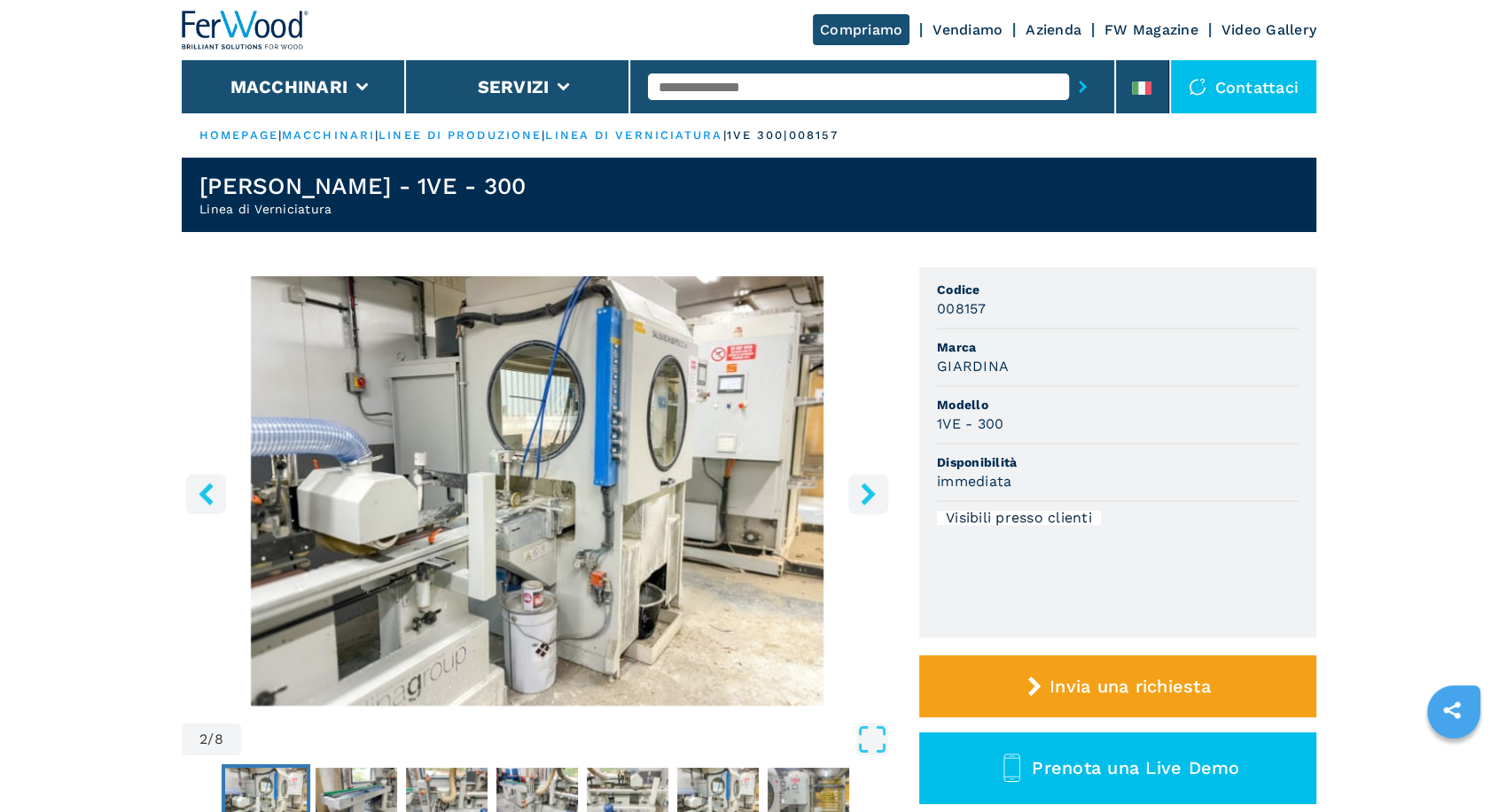
click at [886, 491] on button "right-button" at bounding box center [867, 493] width 40 height 40
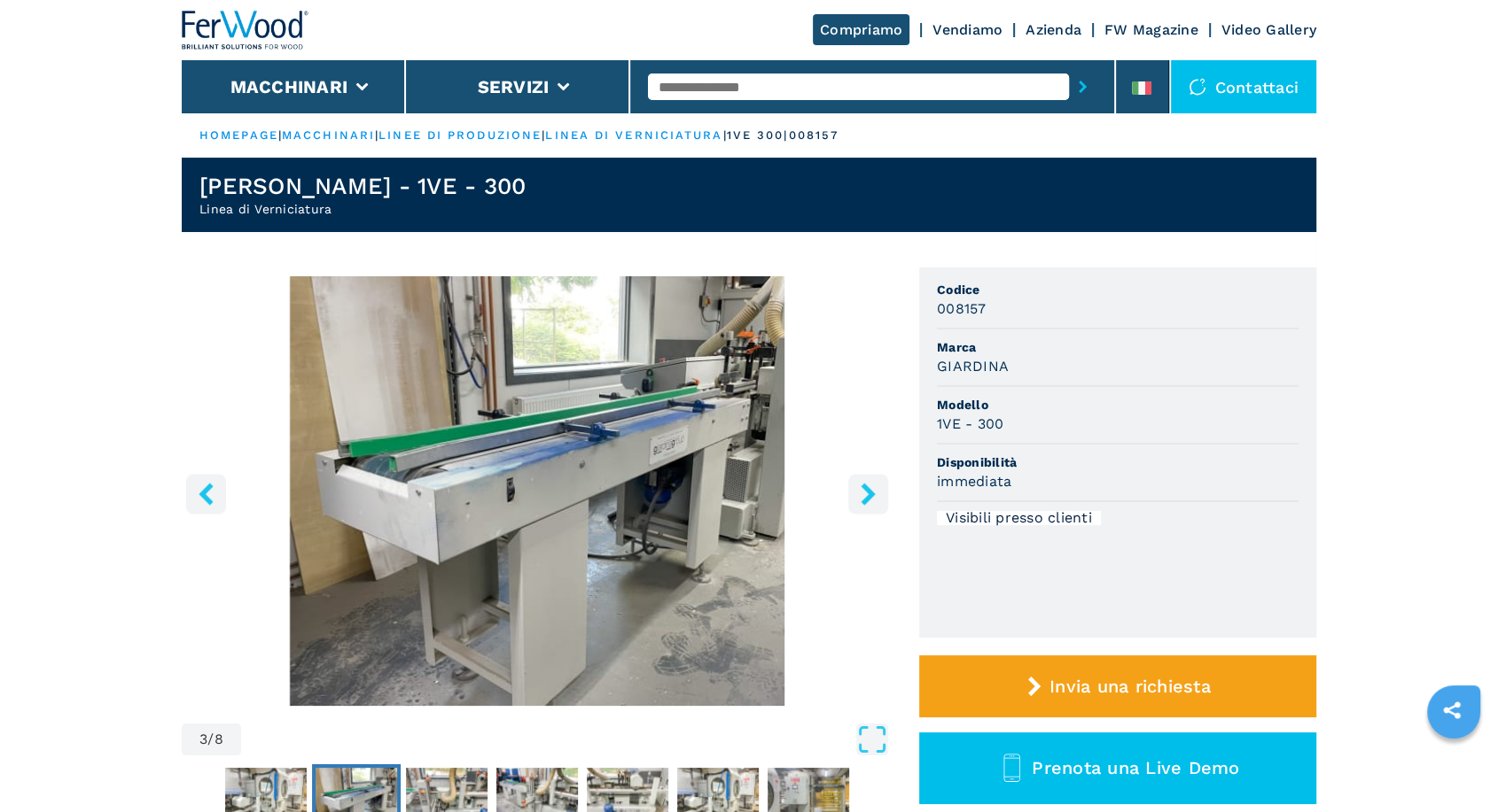
click at [886, 491] on button "right-button" at bounding box center [867, 493] width 40 height 40
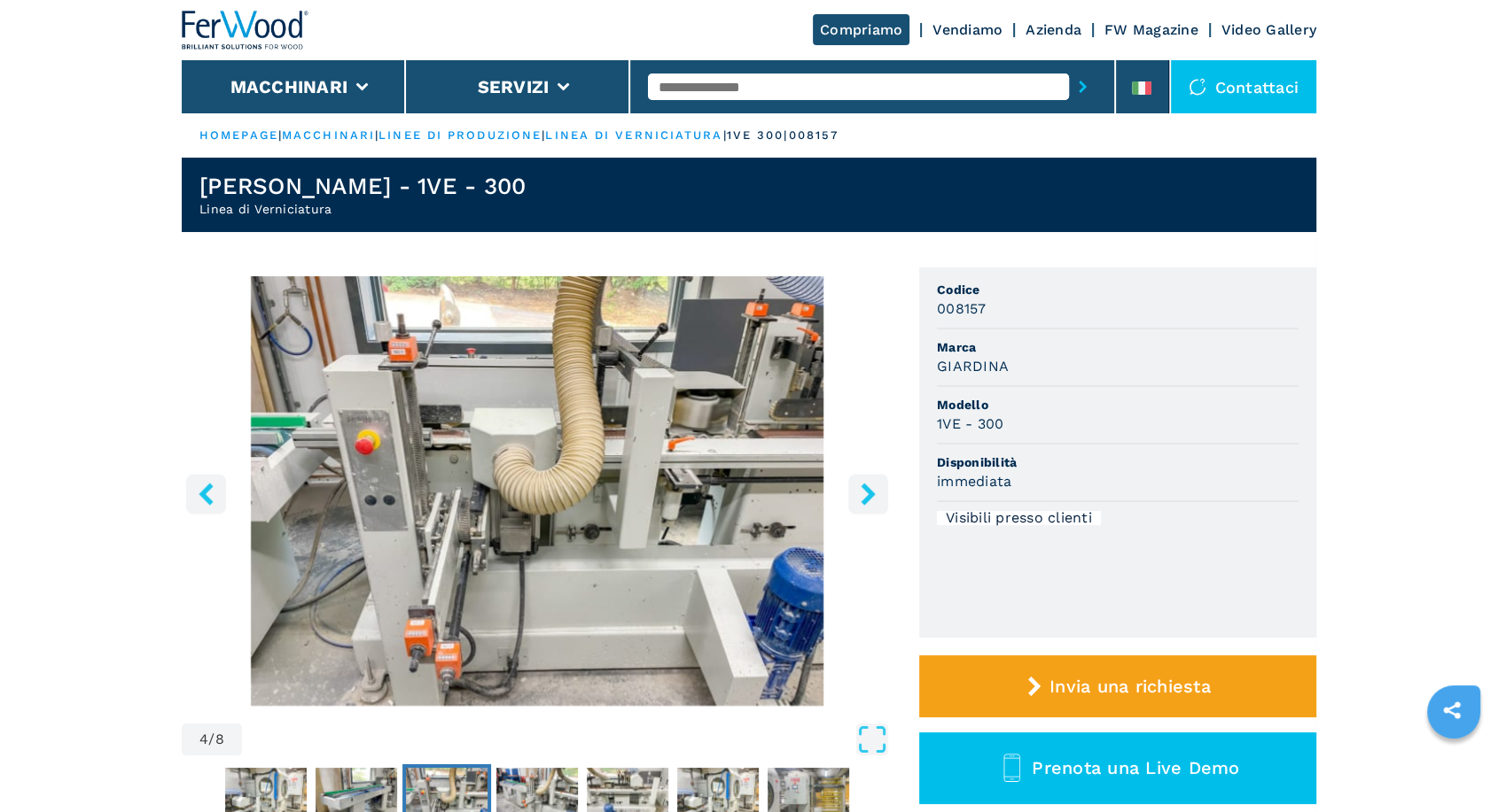
click at [886, 491] on button "right-button" at bounding box center [867, 493] width 40 height 40
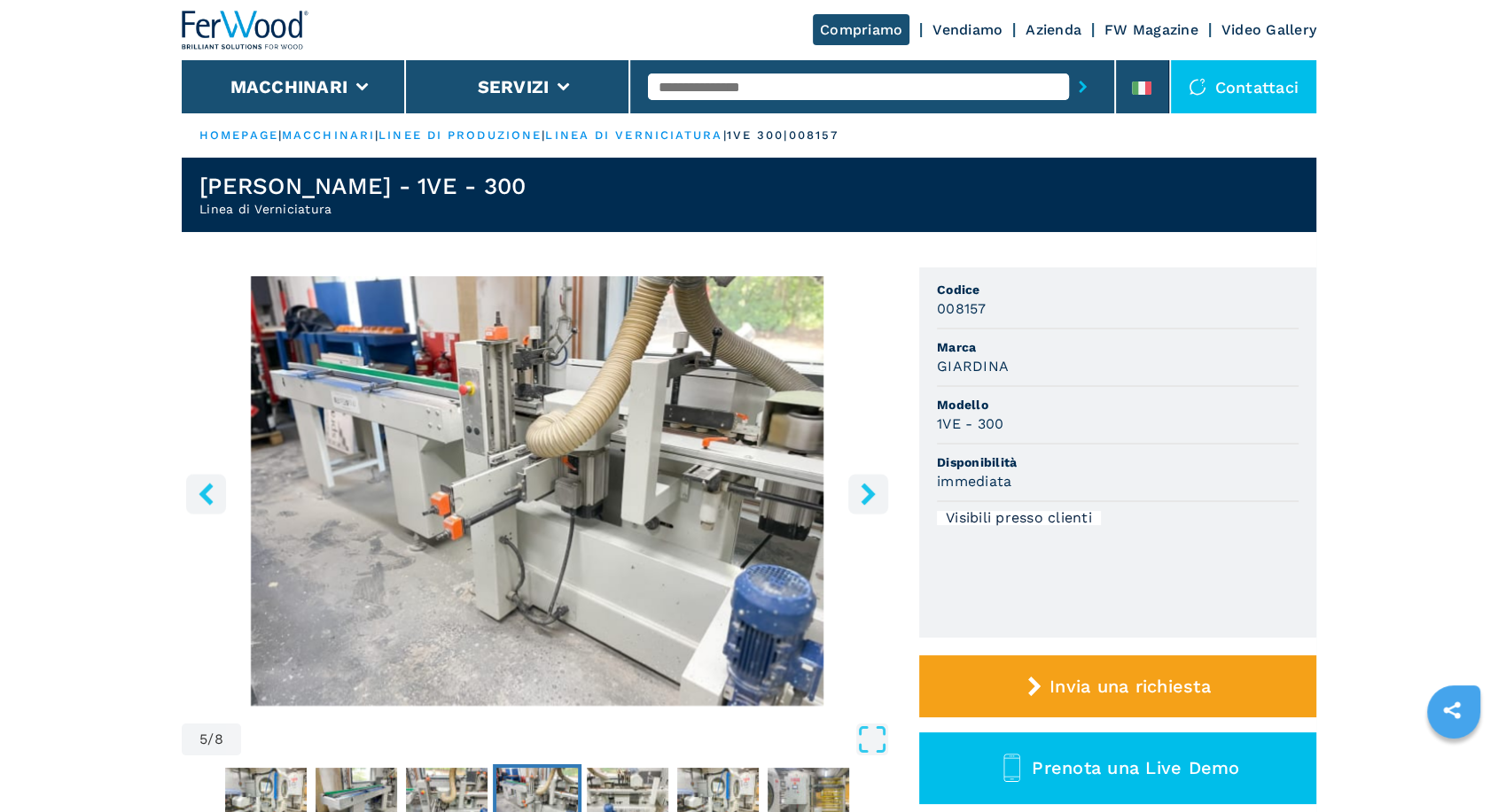
click at [886, 491] on button "right-button" at bounding box center [867, 493] width 40 height 40
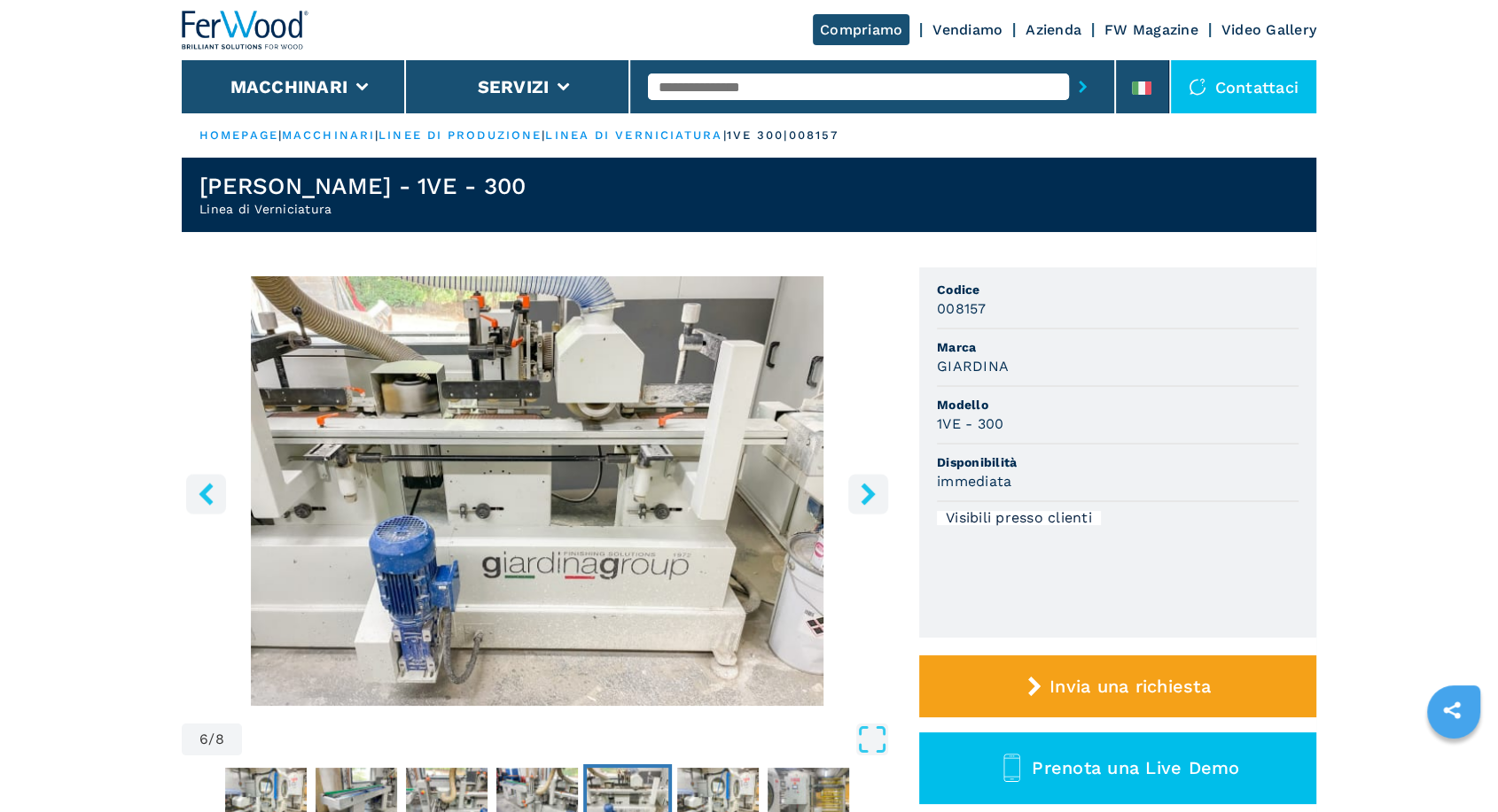
click at [886, 491] on button "right-button" at bounding box center [867, 493] width 40 height 40
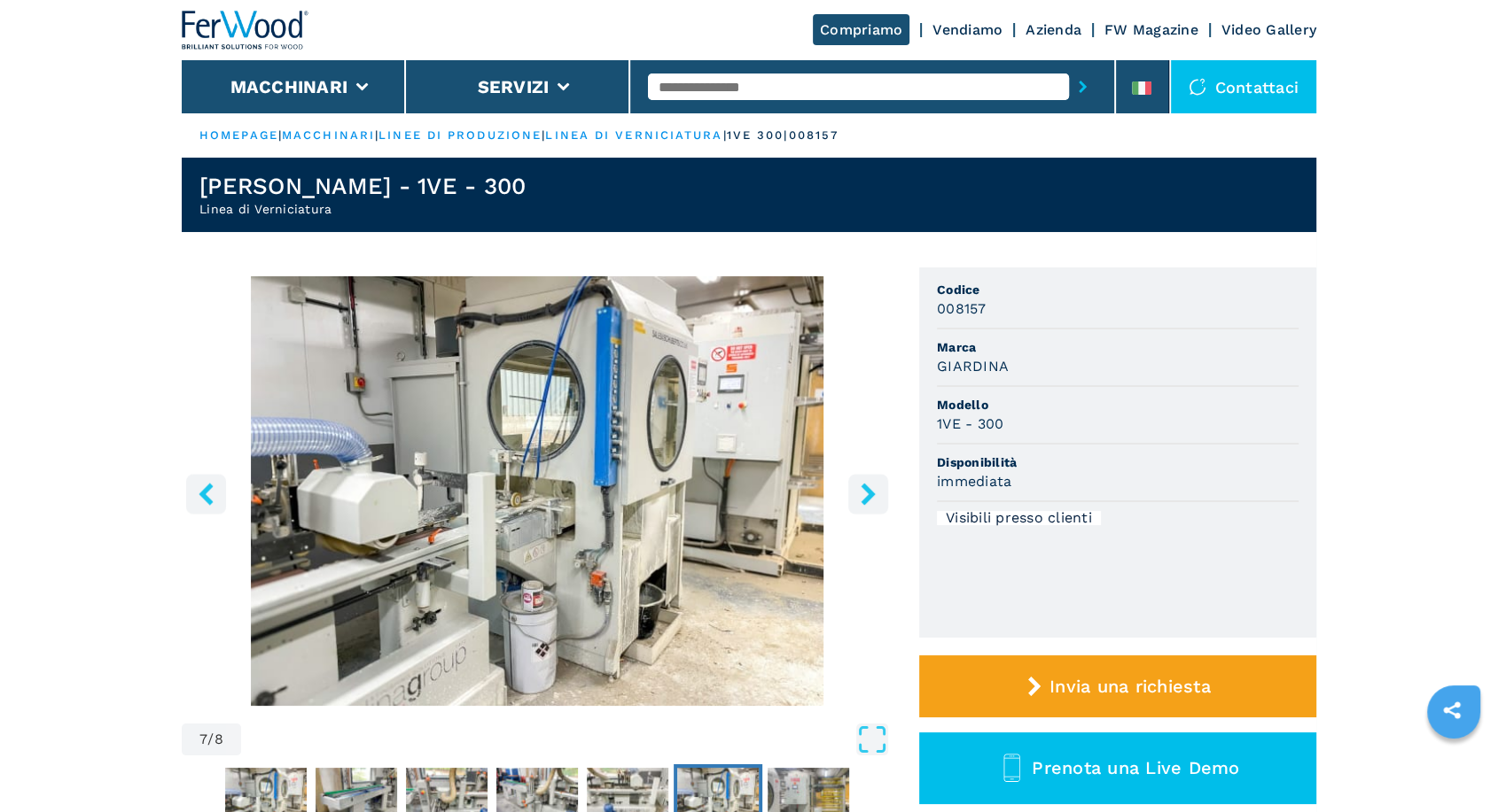
click at [886, 491] on button "right-button" at bounding box center [867, 493] width 40 height 40
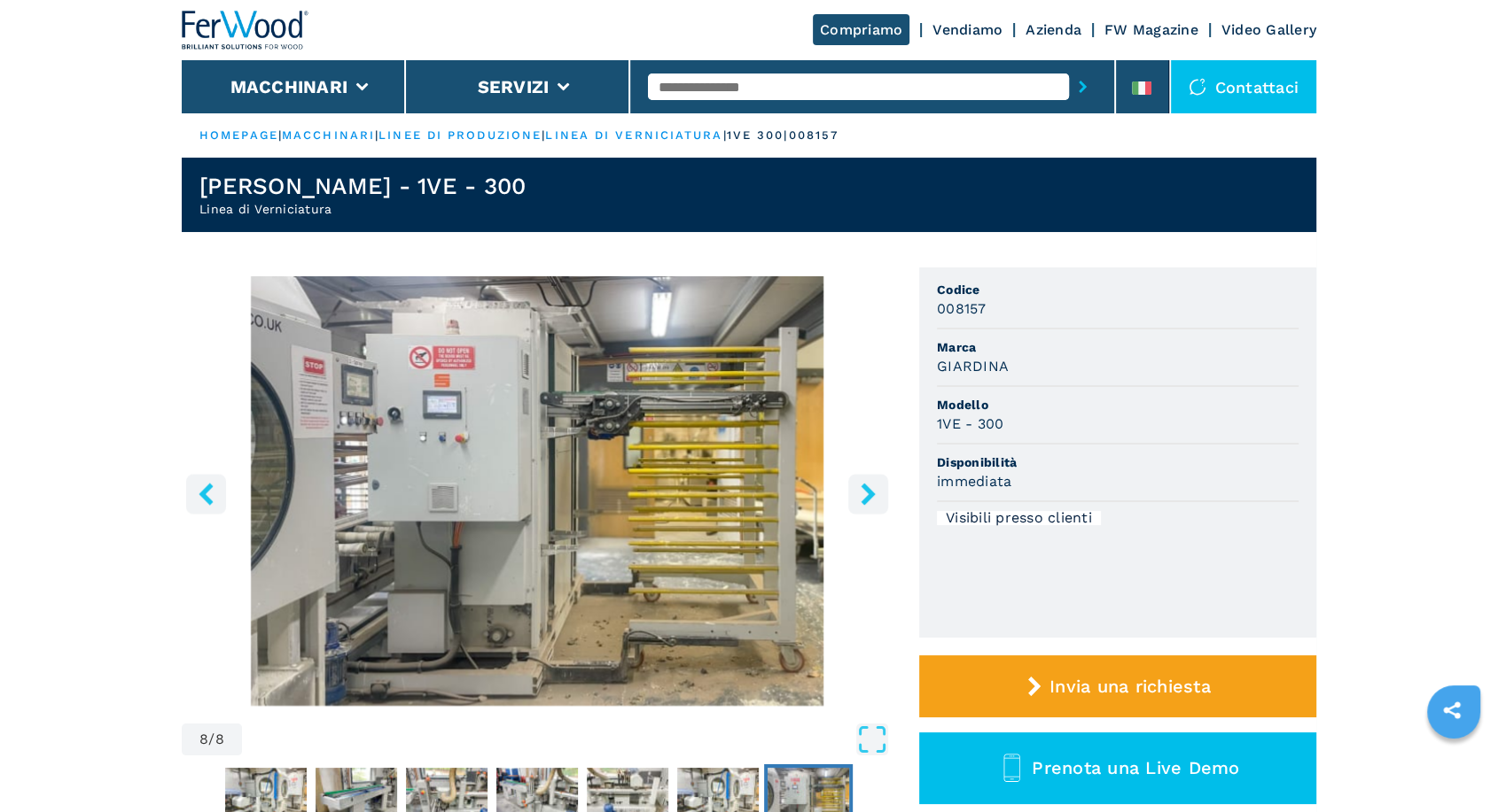
click at [886, 491] on button "right-button" at bounding box center [867, 493] width 40 height 40
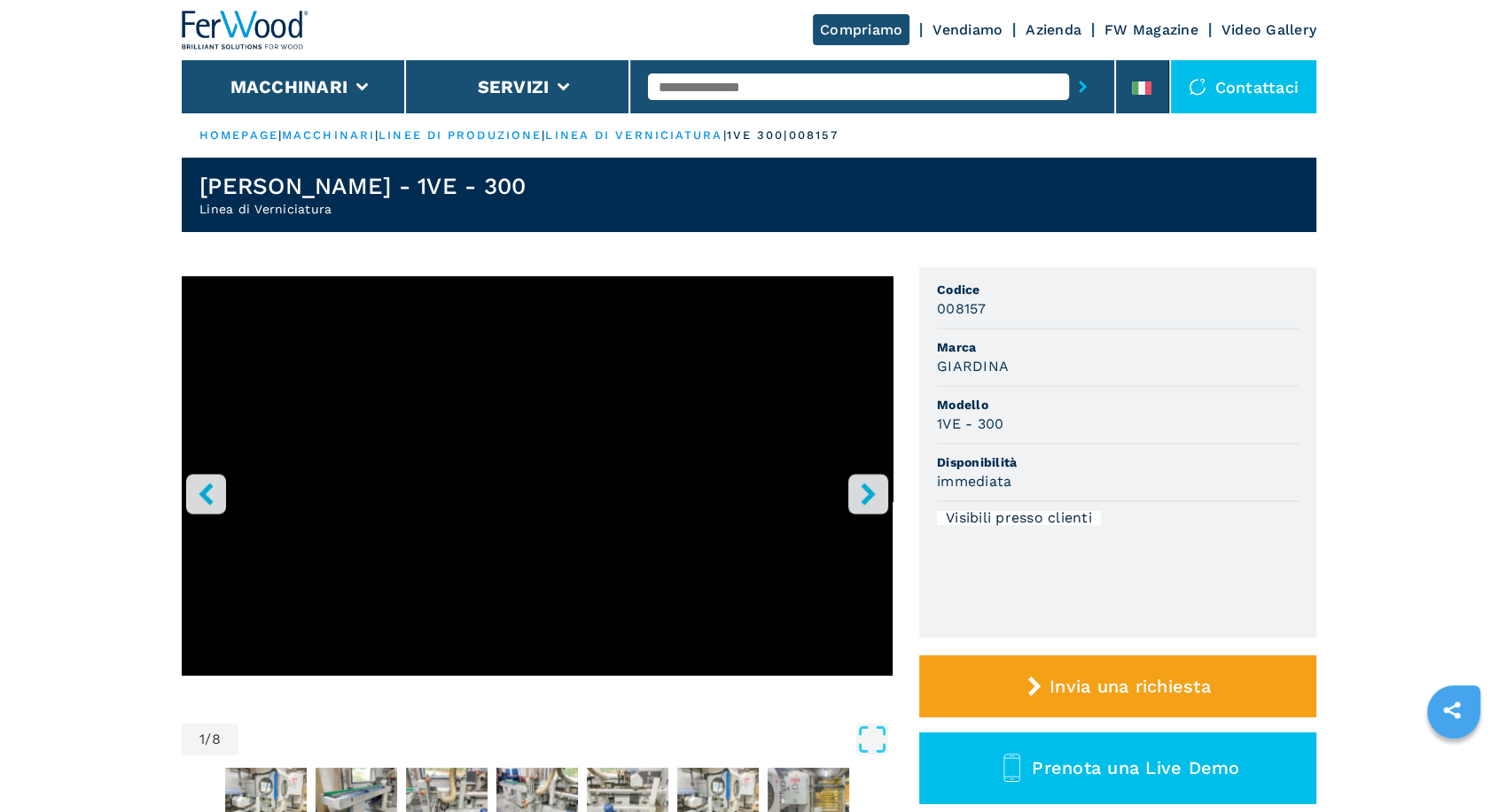
click at [886, 491] on button "right-button" at bounding box center [867, 493] width 40 height 40
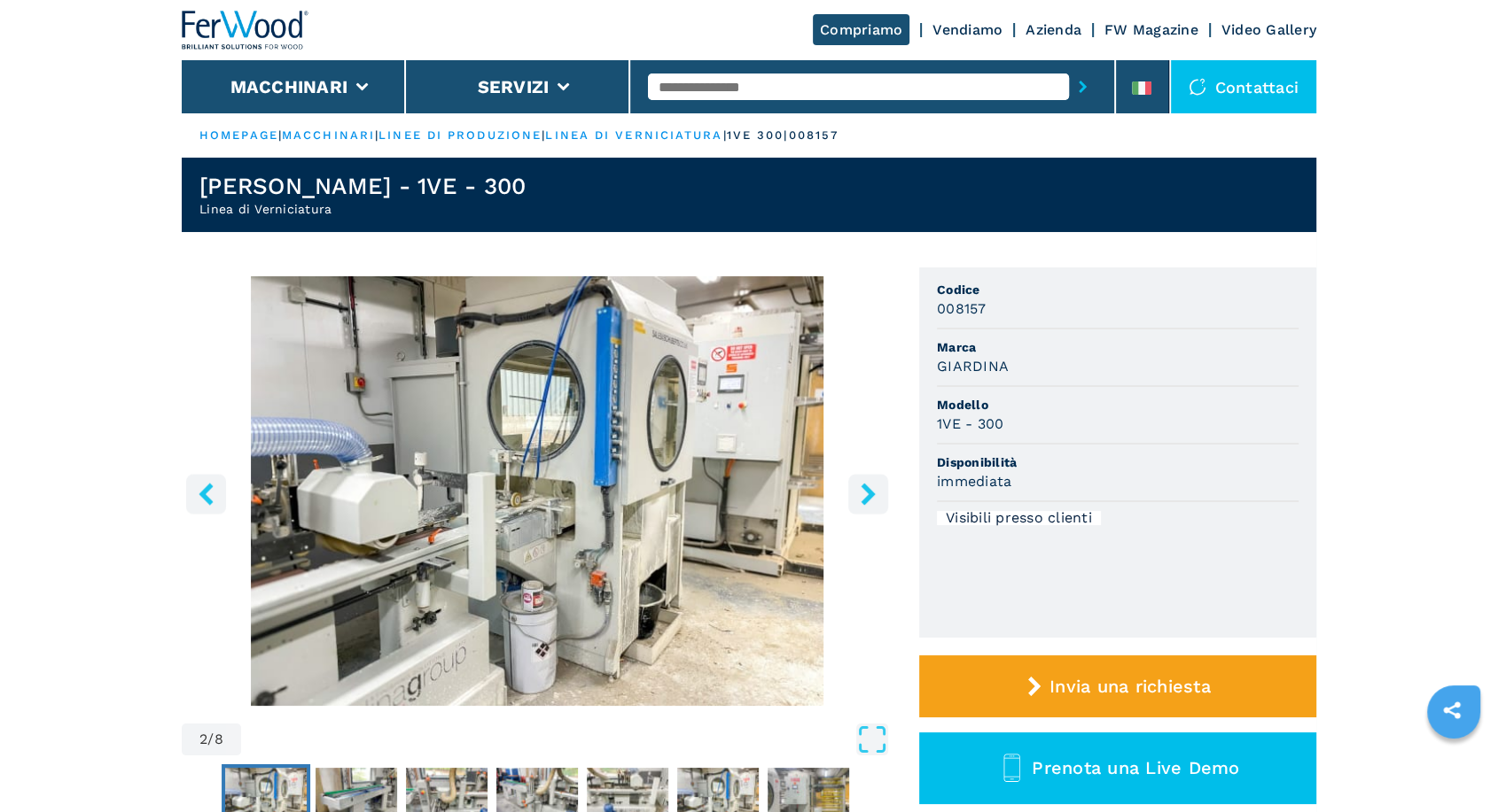
click at [886, 491] on button "right-button" at bounding box center [867, 493] width 40 height 40
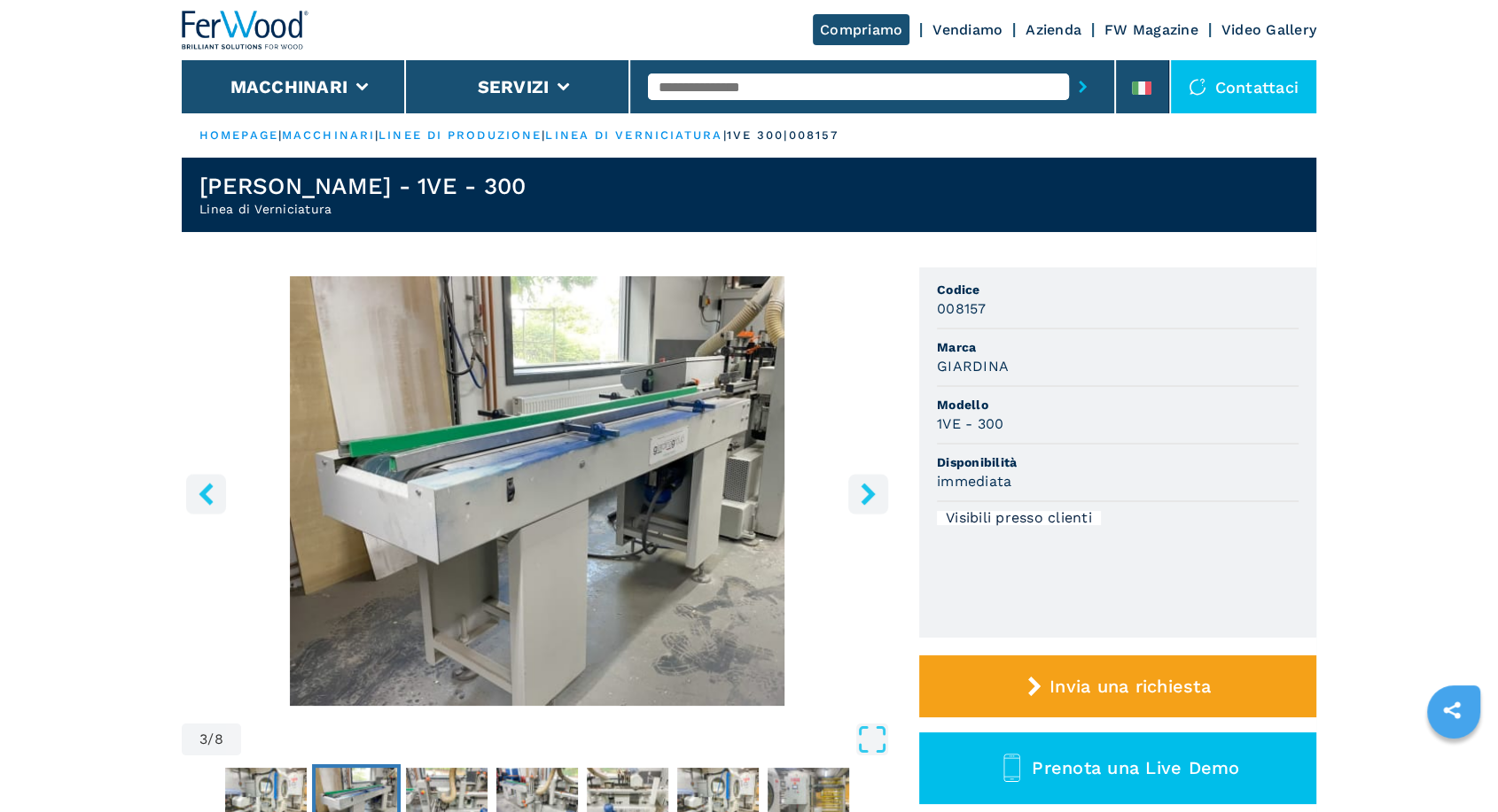
click at [886, 491] on button "right-button" at bounding box center [867, 493] width 40 height 40
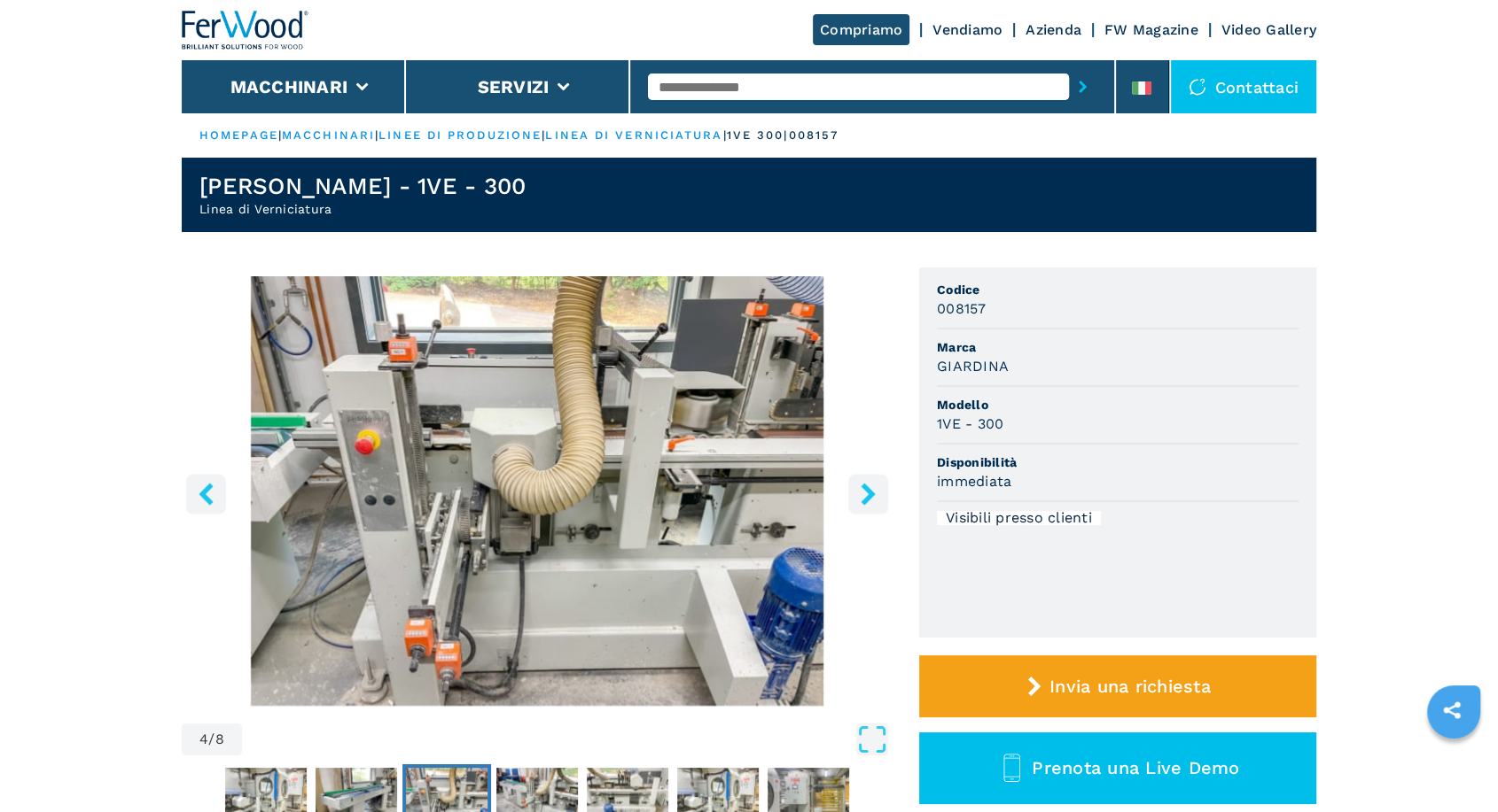
click at [759, 94] on input "text" at bounding box center [858, 86] width 421 height 26
type input "****"
click at [1069, 67] on button "submit-button" at bounding box center [1082, 87] width 27 height 41
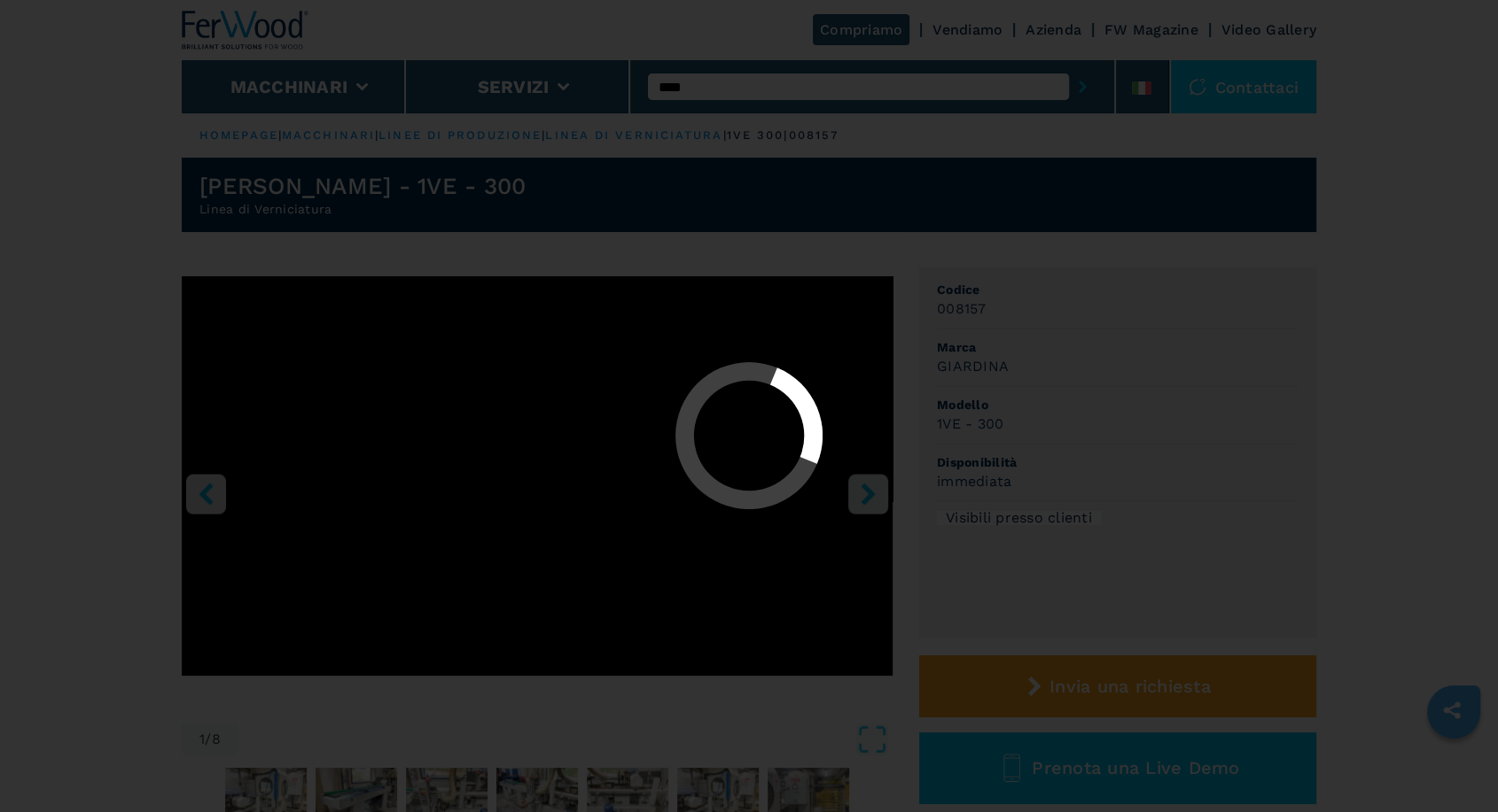
click at [1069, 67] on button "submit-button" at bounding box center [1082, 87] width 27 height 41
